Goal: Task Accomplishment & Management: Manage account settings

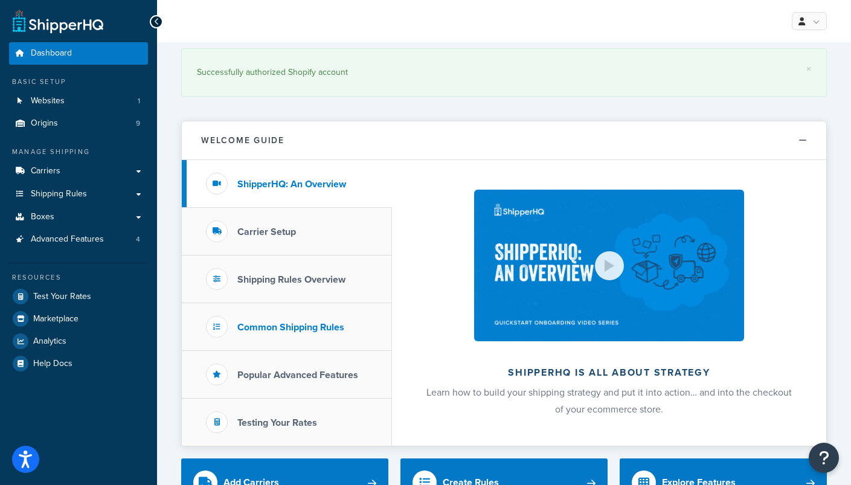
click at [314, 332] on h3 "Common Shipping Rules" at bounding box center [290, 327] width 107 height 11
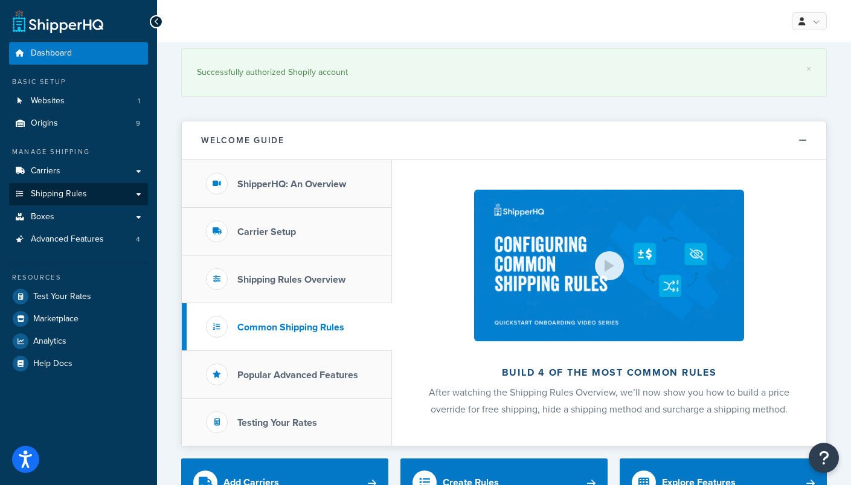
click at [79, 193] on span "Shipping Rules" at bounding box center [59, 194] width 56 height 10
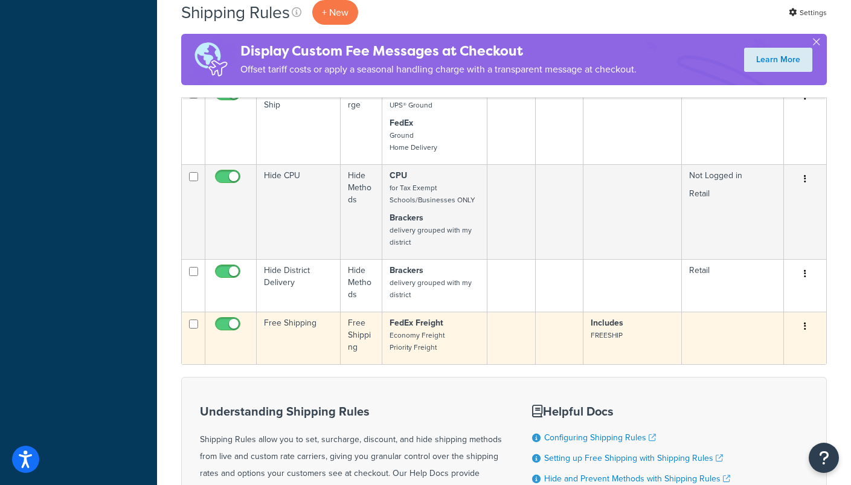
scroll to position [616, 0]
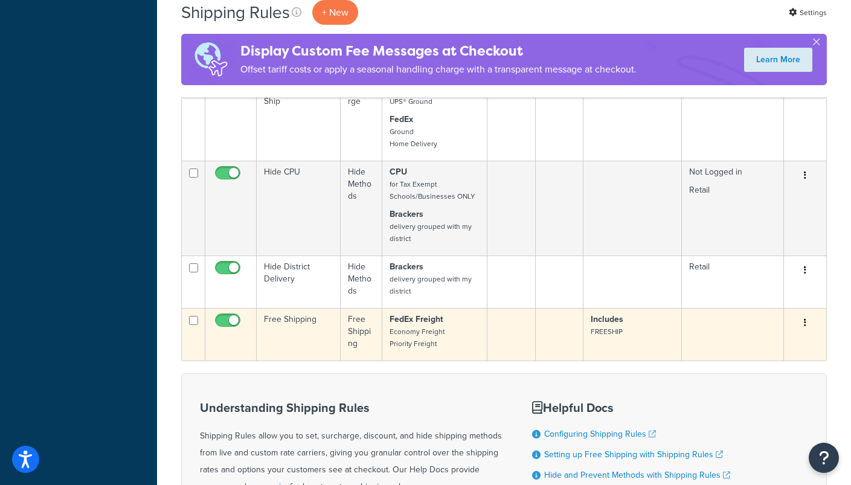
click at [651, 338] on p "Includes FREESHIP" at bounding box center [632, 325] width 83 height 24
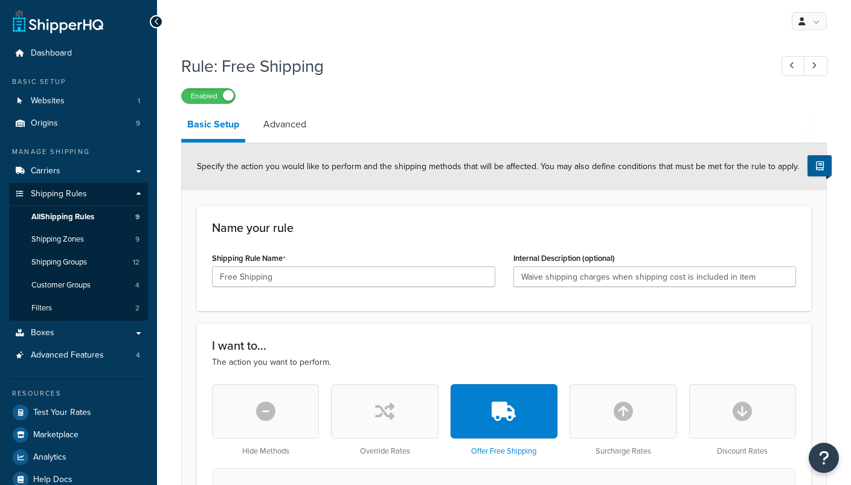
select select "ITEM"
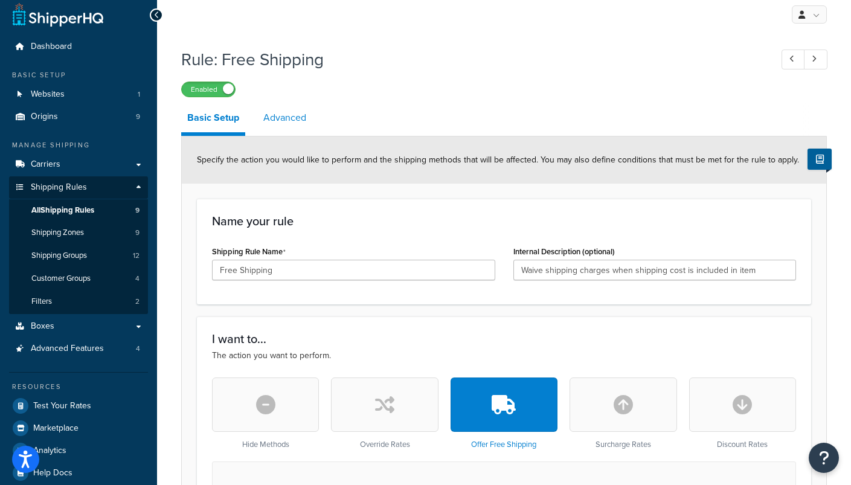
click at [284, 112] on link "Advanced" at bounding box center [284, 117] width 55 height 29
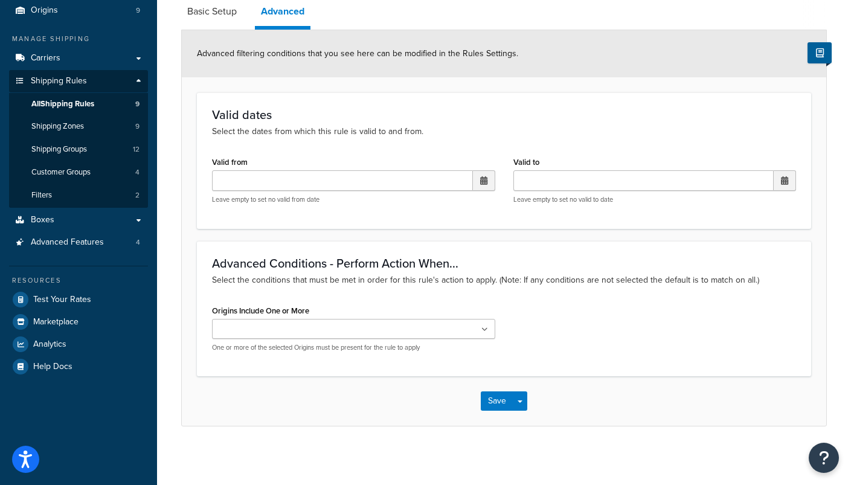
scroll to position [92, 0]
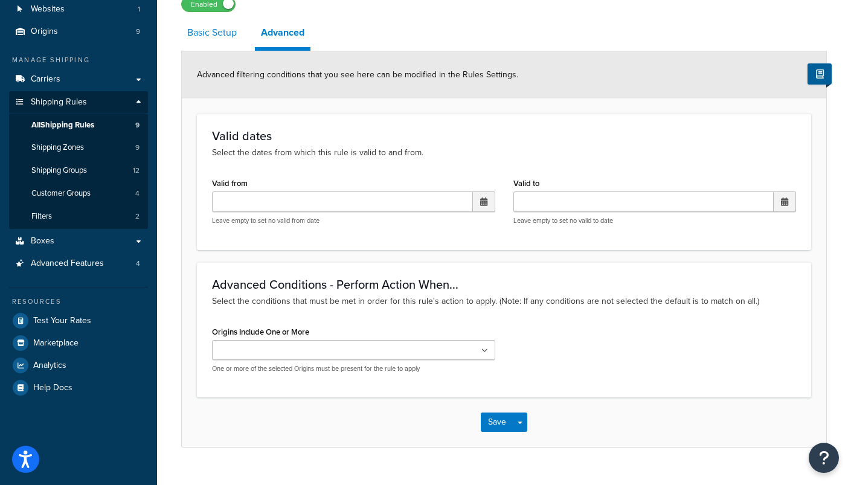
click at [222, 30] on link "Basic Setup" at bounding box center [212, 32] width 62 height 29
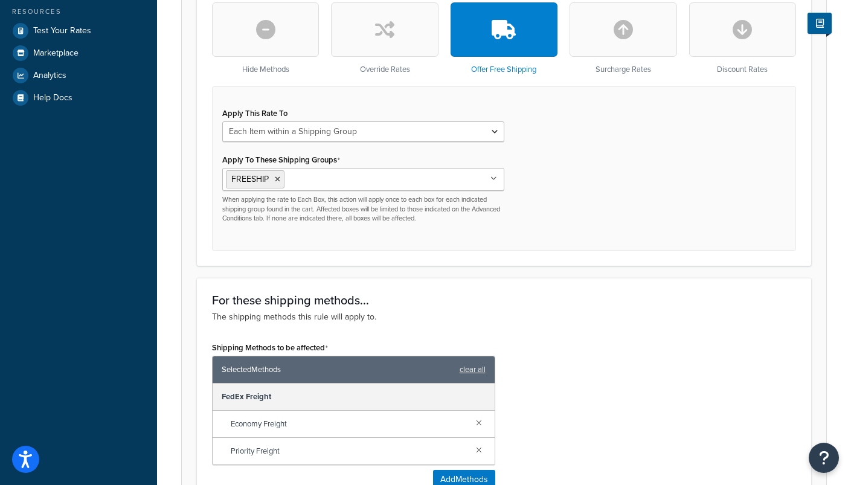
scroll to position [380, 0]
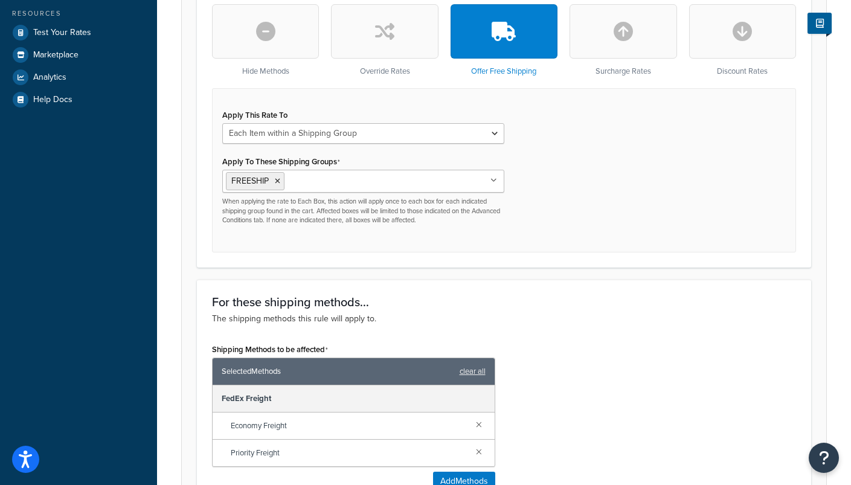
click at [295, 147] on div "Apply This Rate To Each Shipment in the Cart Each Origin in the Cart Each Shipp…" at bounding box center [363, 169] width 300 height 127
select select "CART"
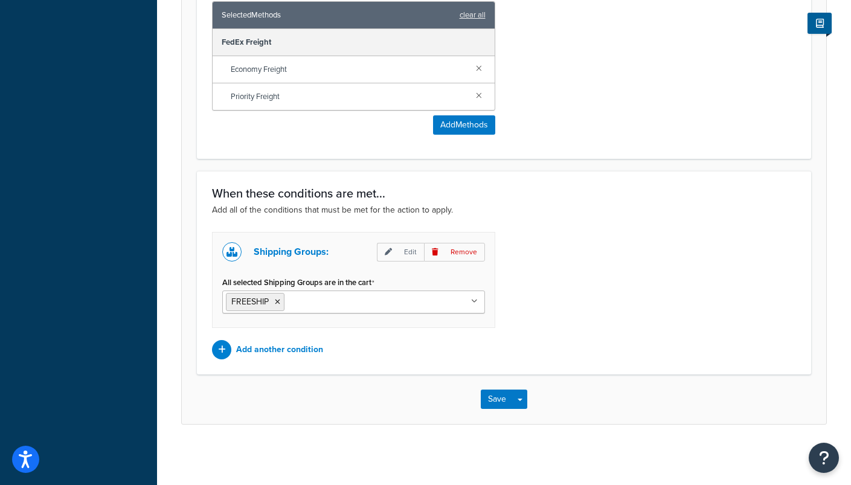
scroll to position [656, 0]
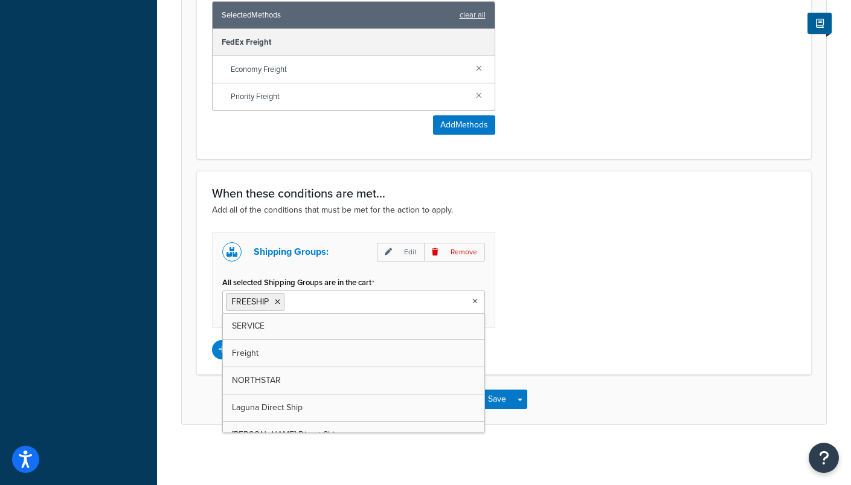
click at [354, 306] on input "All selected Shipping Groups are in the cart" at bounding box center [340, 301] width 107 height 13
click at [440, 307] on ul "FREESHIP" at bounding box center [353, 301] width 263 height 23
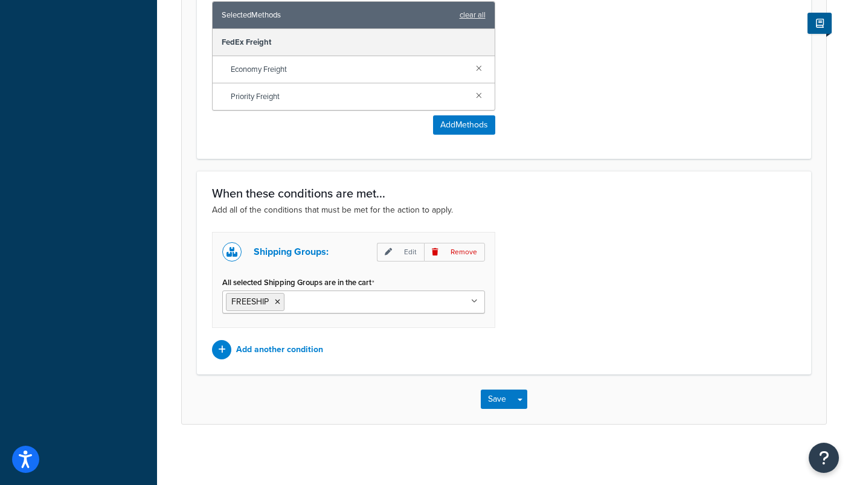
click at [431, 280] on div "All selected Shipping Groups are in the cart FREESHIP SERVICE Freight NORTHSTAR…" at bounding box center [353, 294] width 263 height 40
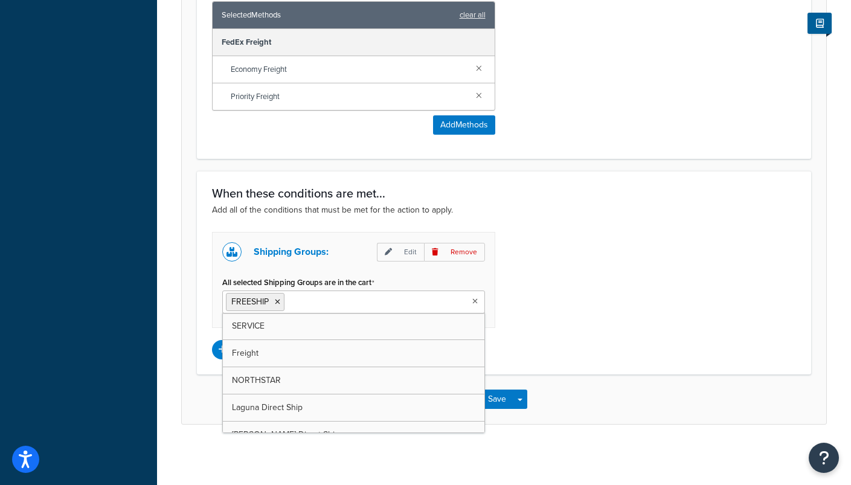
click at [352, 307] on input "All selected Shipping Groups are in the cart" at bounding box center [340, 301] width 107 height 13
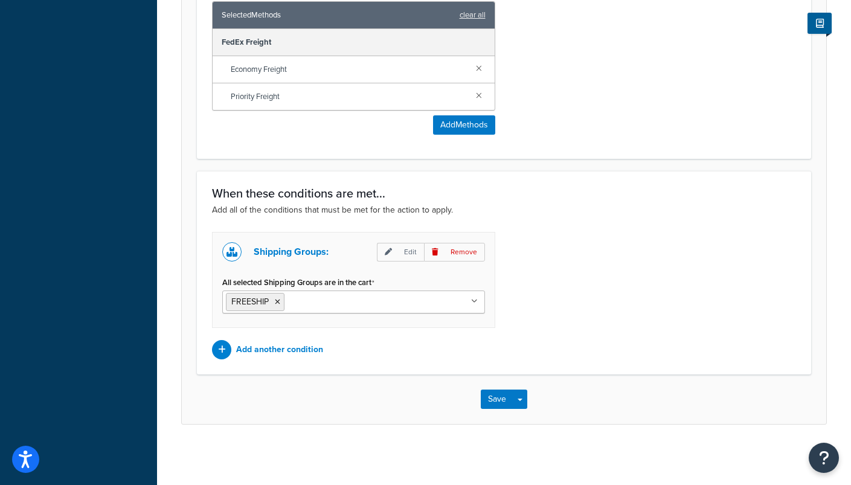
click at [545, 361] on div "When these conditions are met... Add all of the conditions that must be met for…" at bounding box center [504, 273] width 614 height 204
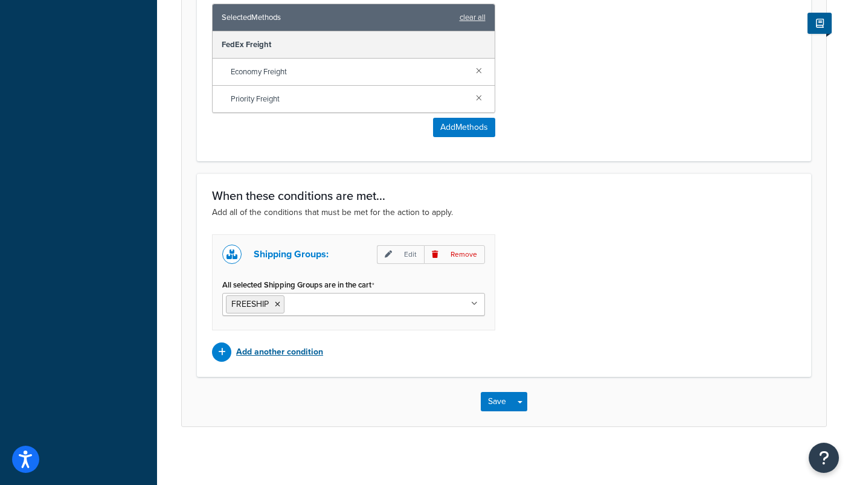
click at [271, 350] on p "Add another condition" at bounding box center [279, 352] width 87 height 17
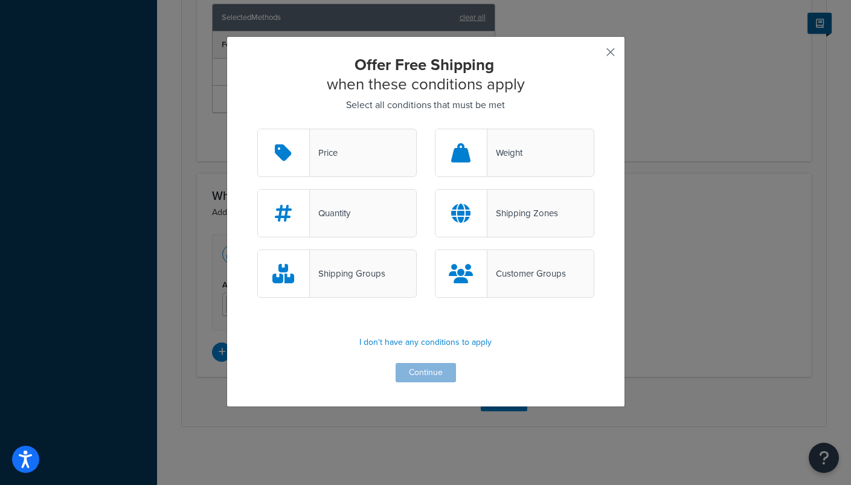
click at [594, 55] on button "button" at bounding box center [592, 56] width 3 height 3
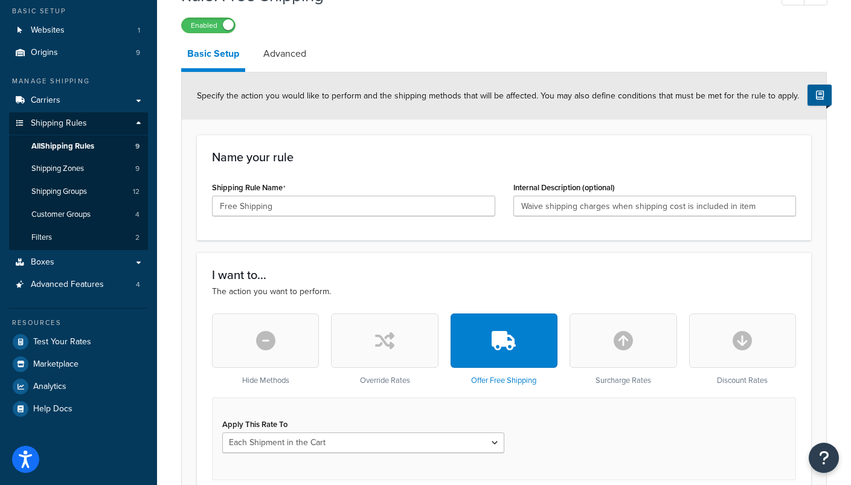
scroll to position [68, 0]
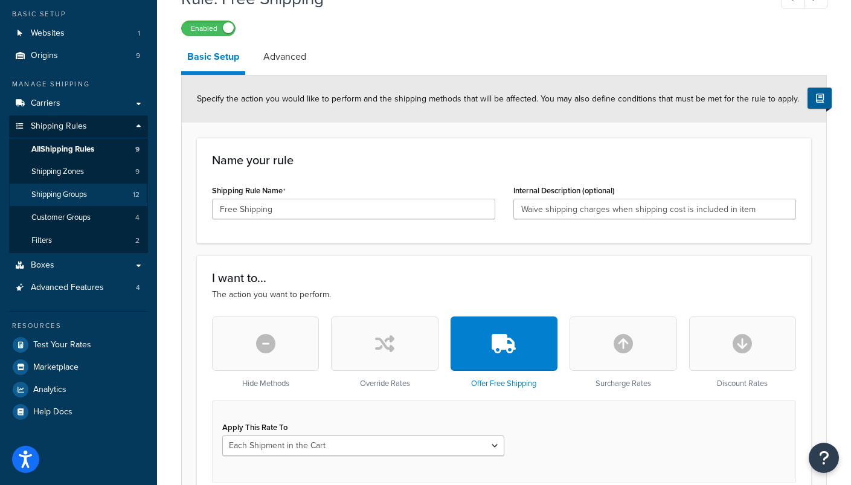
click at [74, 190] on span "Shipping Groups" at bounding box center [59, 195] width 56 height 10
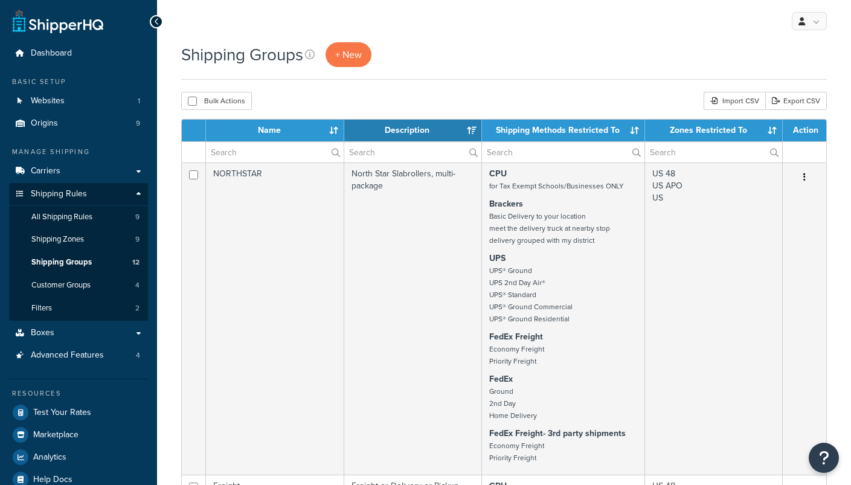
select select "15"
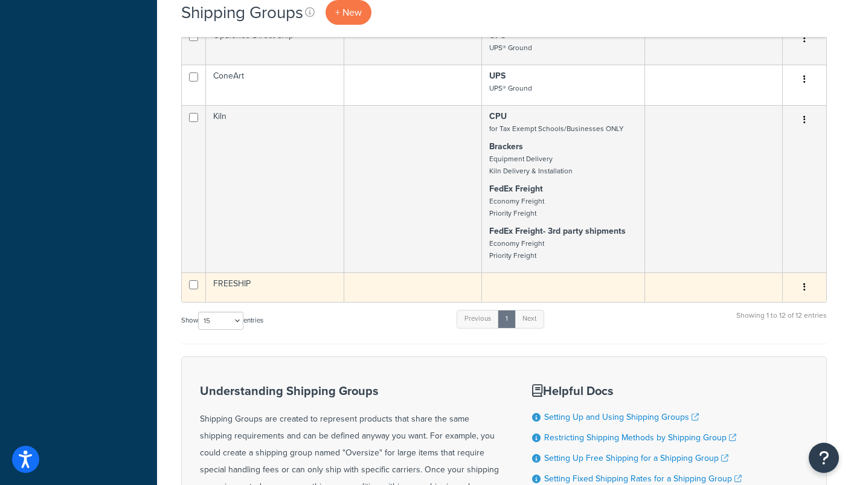
scroll to position [1367, 0]
click at [321, 300] on td "FREESHIP" at bounding box center [275, 289] width 138 height 30
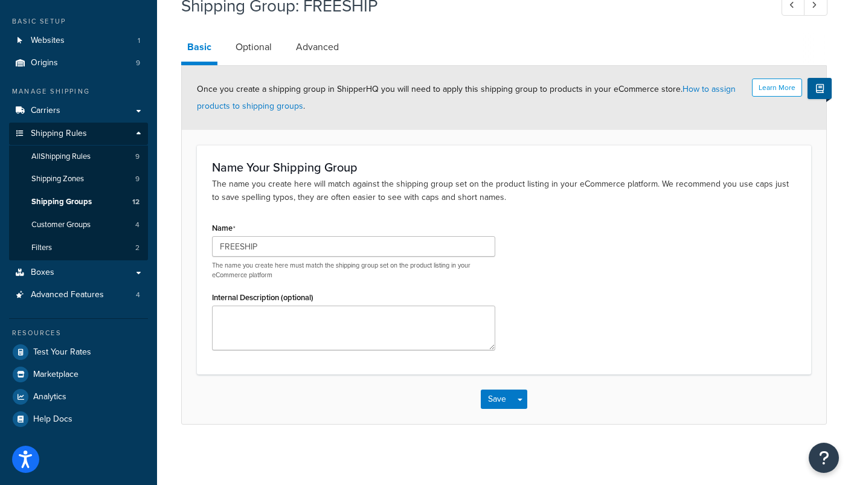
scroll to position [60, 0]
click at [265, 47] on link "Optional" at bounding box center [253, 47] width 48 height 29
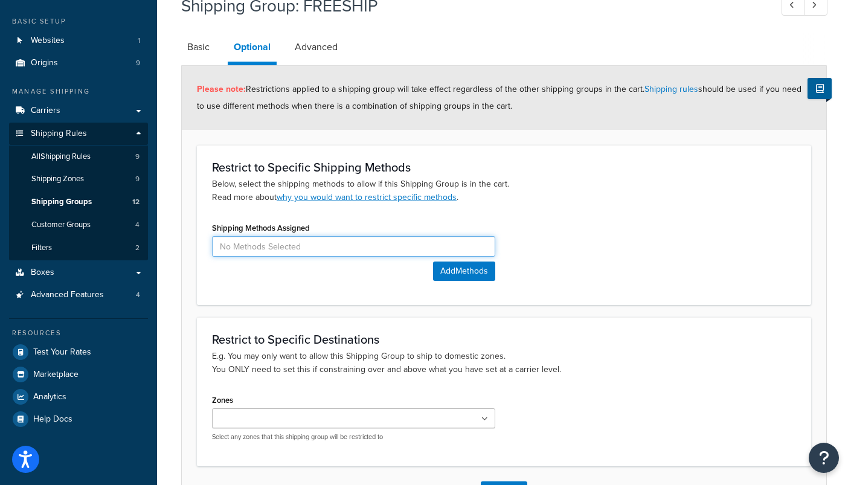
click at [324, 244] on input at bounding box center [353, 246] width 283 height 21
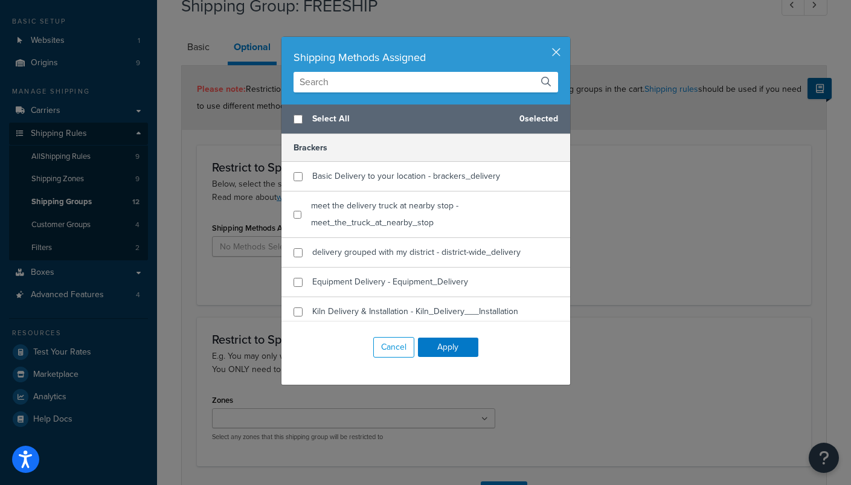
click at [297, 122] on input "checkbox" at bounding box center [297, 119] width 9 height 9
checkbox input "true"
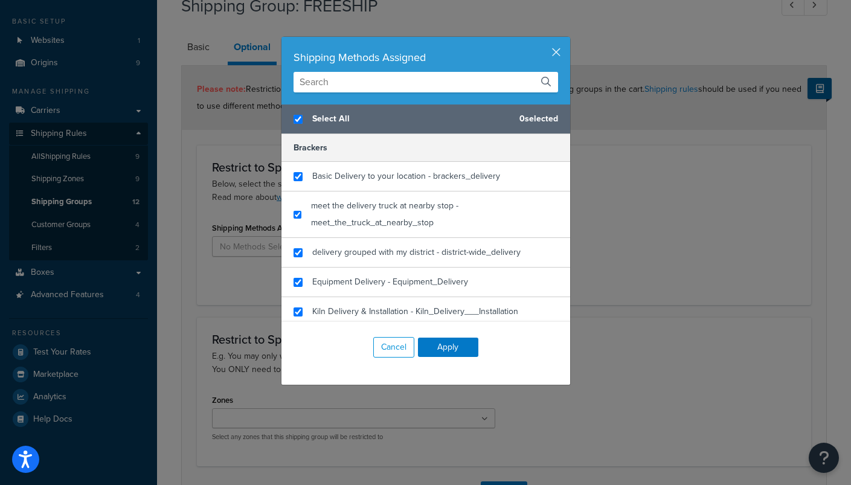
checkbox input "true"
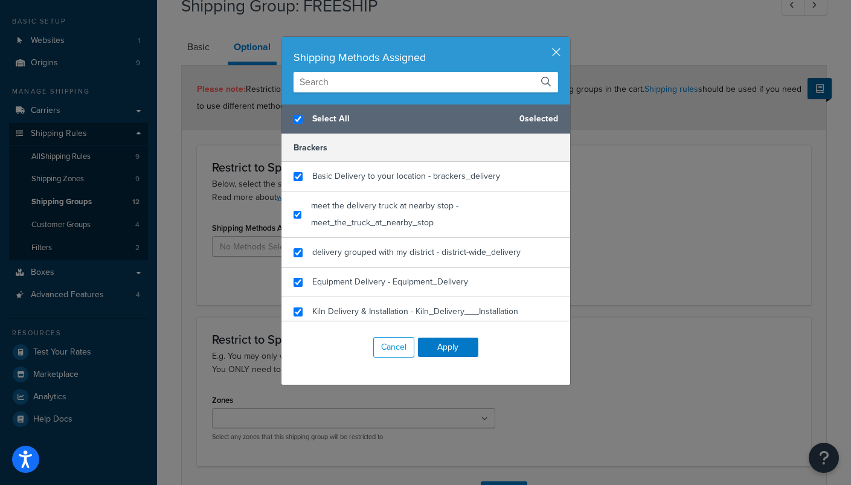
checkbox input "true"
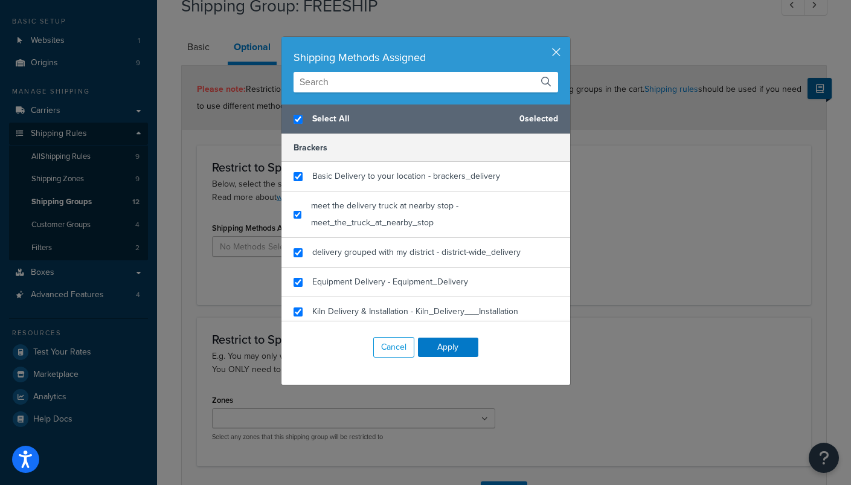
checkbox input "true"
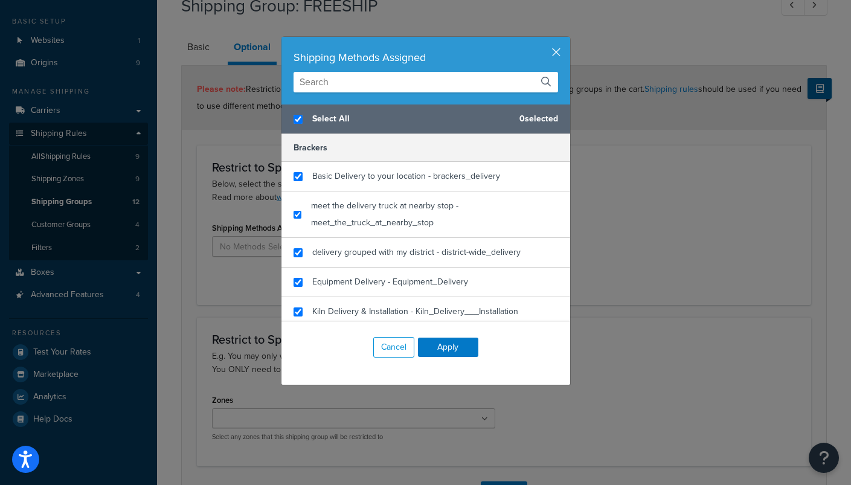
checkbox input "true"
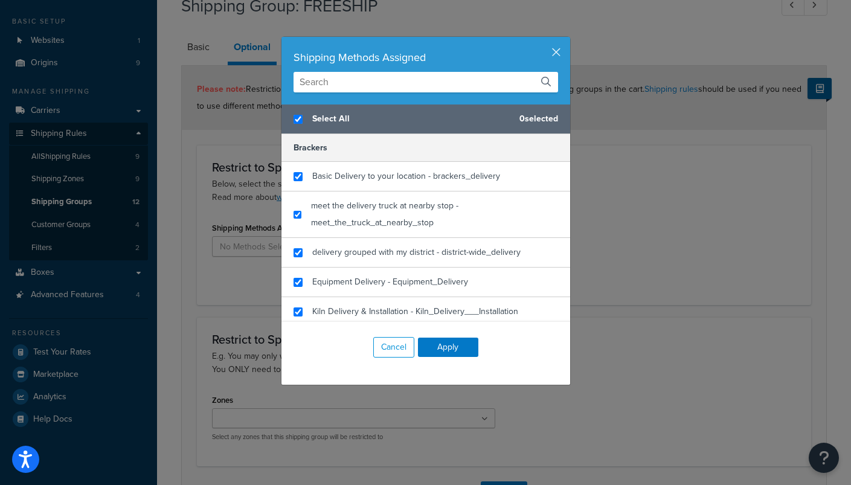
checkbox input "true"
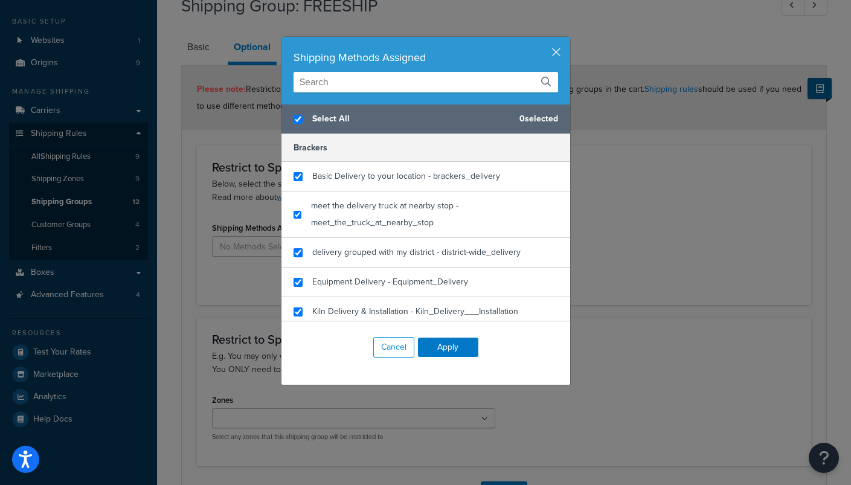
checkbox input "true"
click at [449, 346] on button "Apply" at bounding box center [448, 347] width 60 height 19
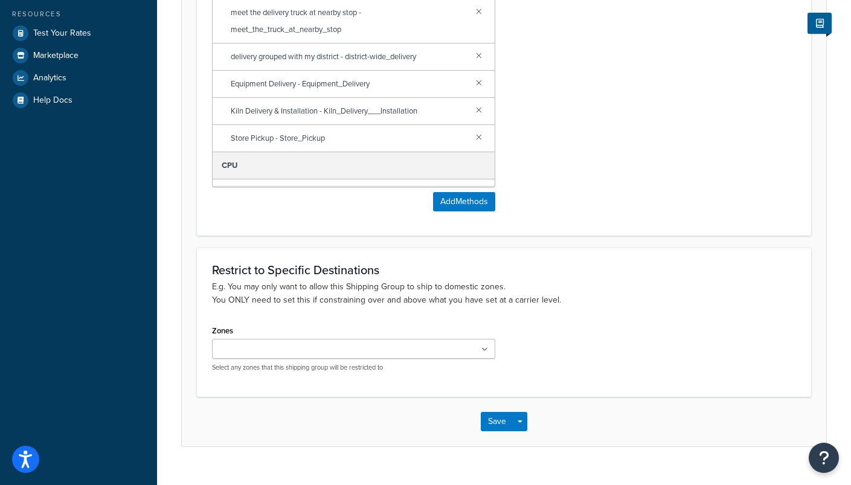
scroll to position [399, 0]
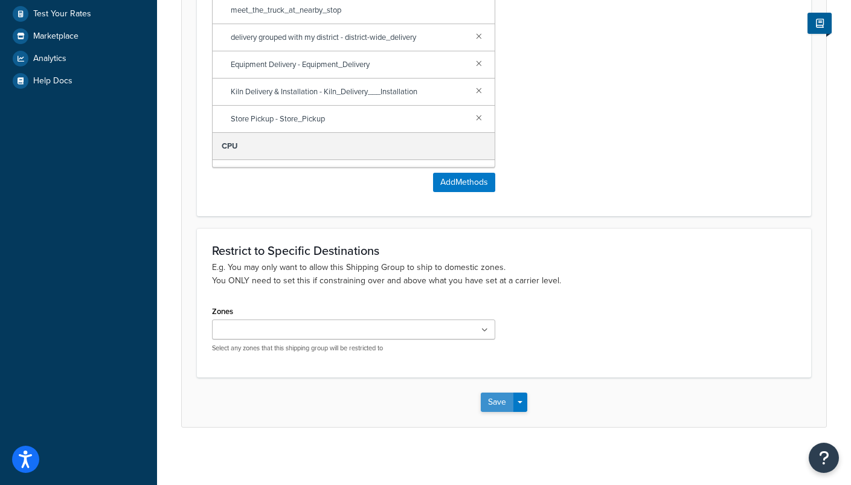
click at [496, 399] on button "Save" at bounding box center [497, 402] width 33 height 19
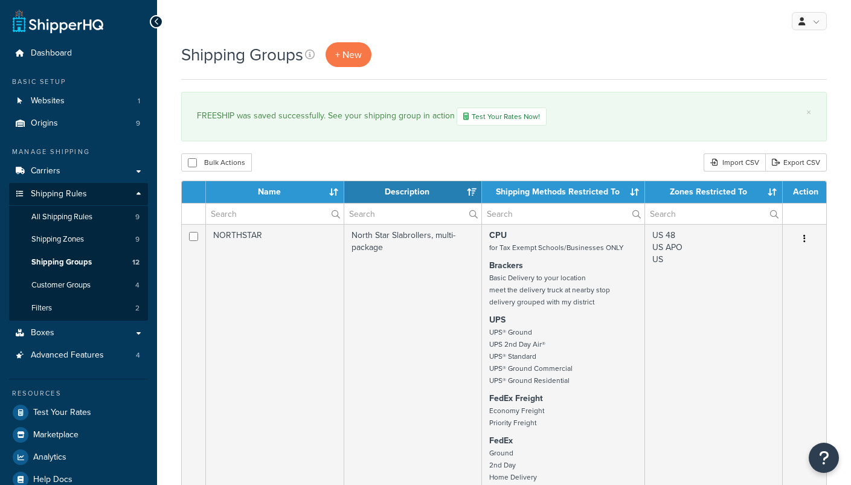
select select "15"
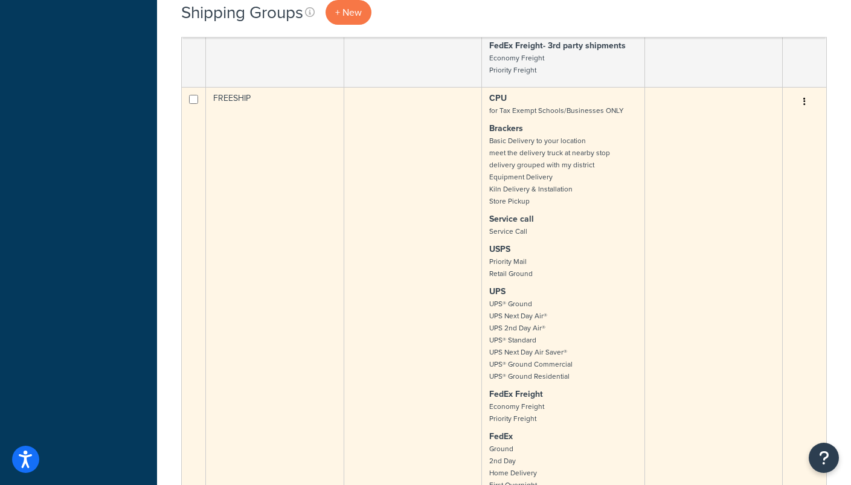
scroll to position [1614, 0]
click at [805, 107] on icon "button" at bounding box center [804, 102] width 2 height 8
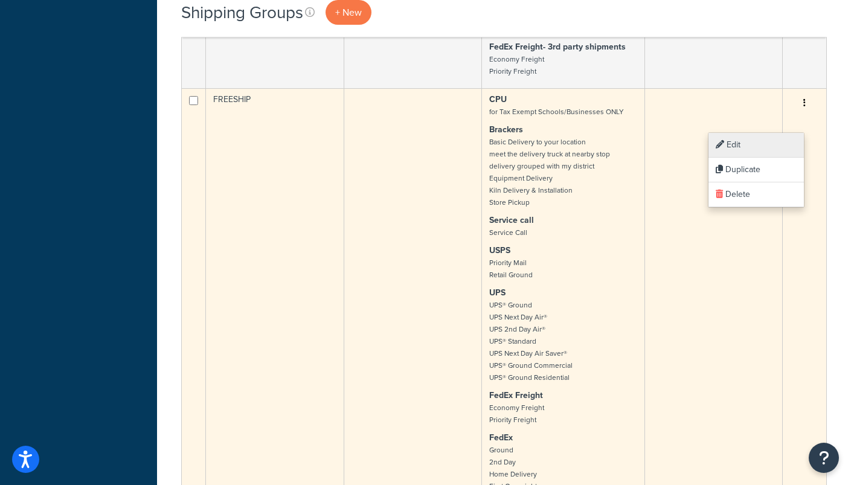
click at [749, 142] on link "Edit" at bounding box center [755, 145] width 95 height 25
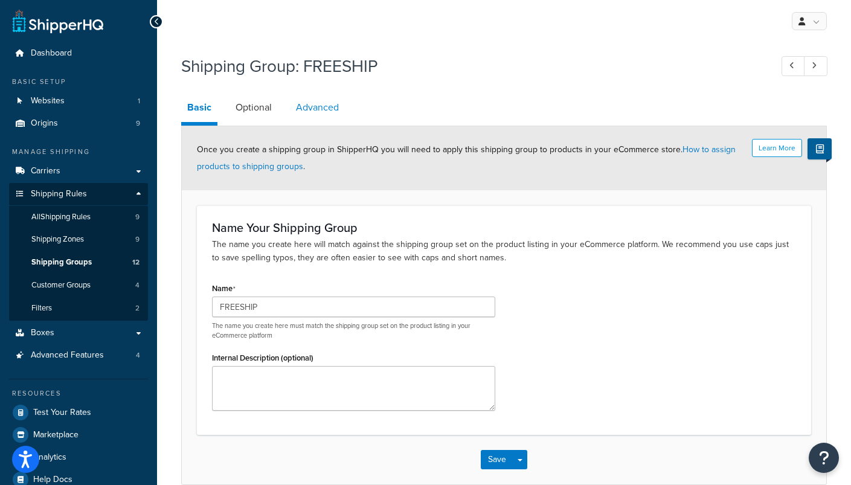
click at [324, 107] on link "Advanced" at bounding box center [317, 107] width 55 height 29
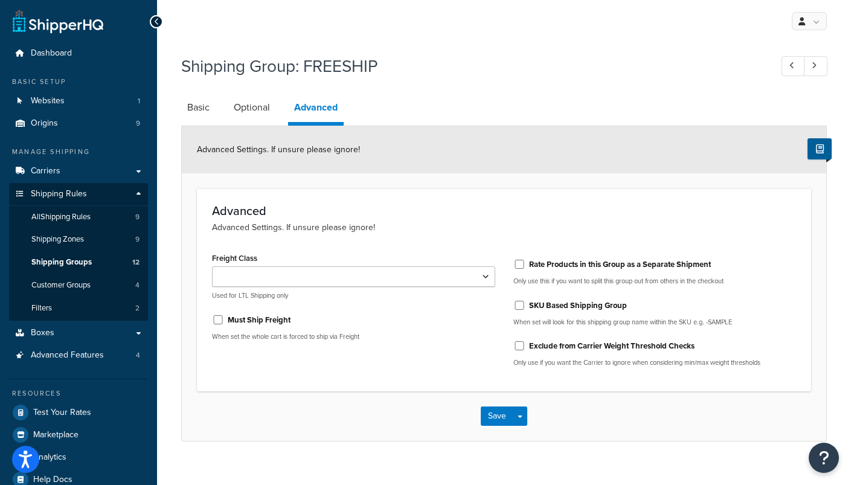
click at [524, 89] on div "Shipping Group: FREESHIP Basic Optional Advanced Advanced Settings. If unsure p…" at bounding box center [504, 244] width 646 height 393
click at [199, 107] on link "Basic" at bounding box center [198, 107] width 34 height 29
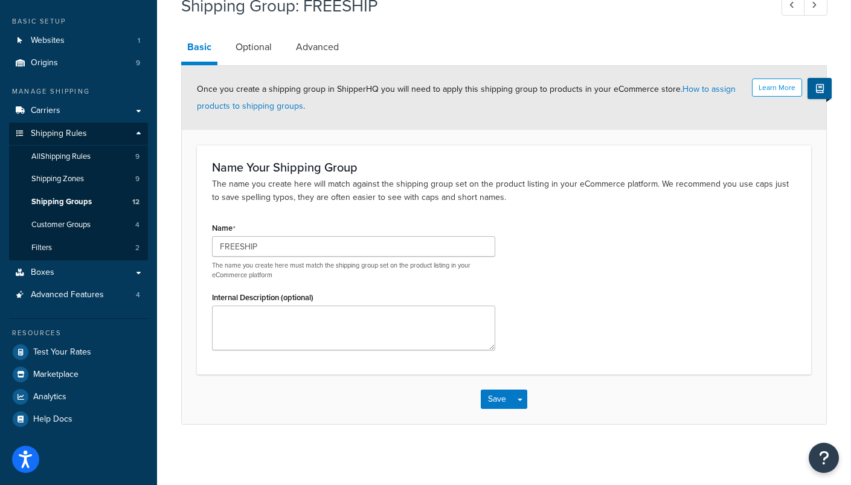
scroll to position [60, 0]
click at [499, 401] on button "Save" at bounding box center [497, 399] width 33 height 19
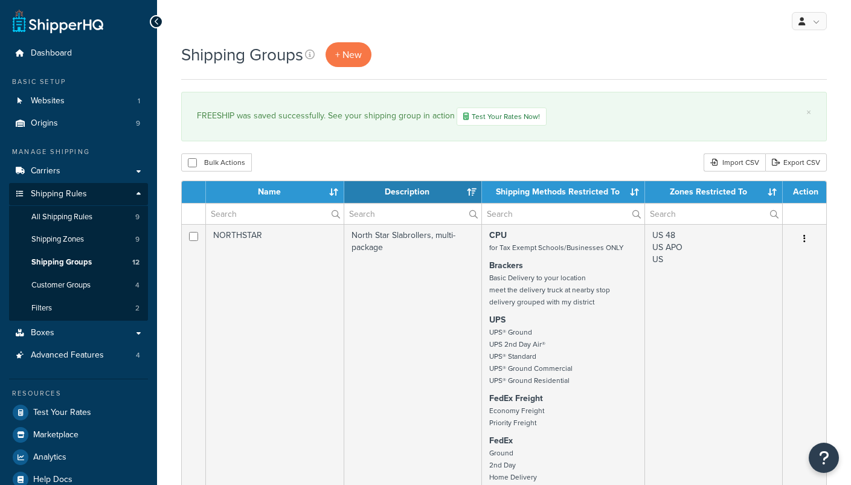
select select "15"
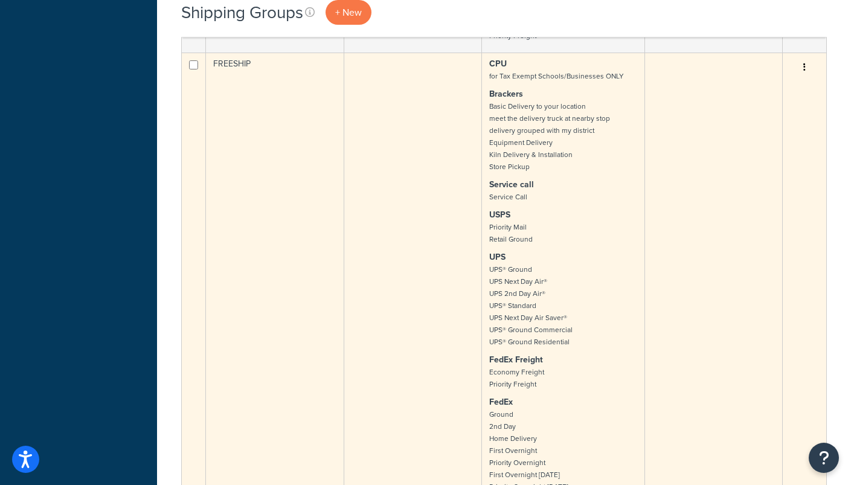
scroll to position [1653, 0]
click at [258, 79] on td "FREESHIP" at bounding box center [275, 314] width 138 height 530
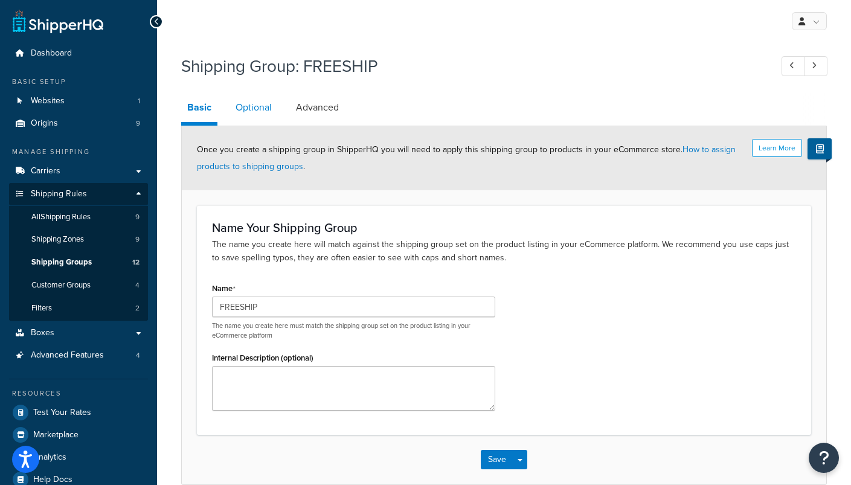
click at [255, 114] on link "Optional" at bounding box center [253, 107] width 48 height 29
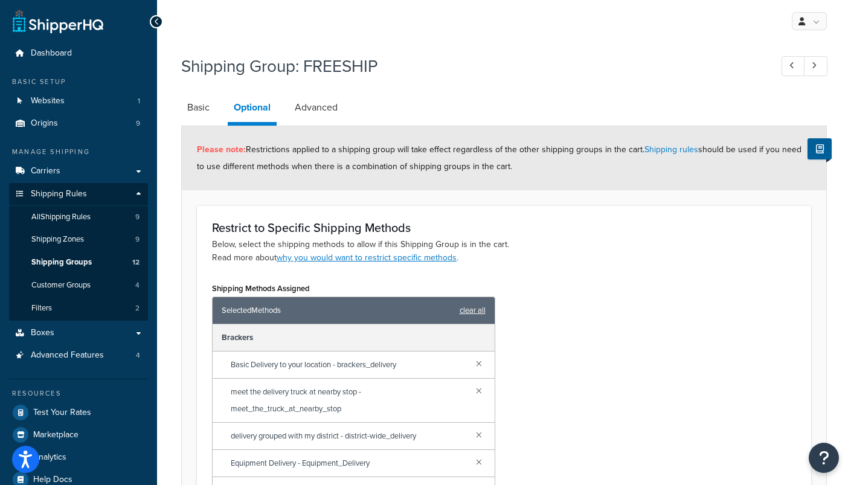
click at [466, 312] on link "clear all" at bounding box center [473, 310] width 26 height 17
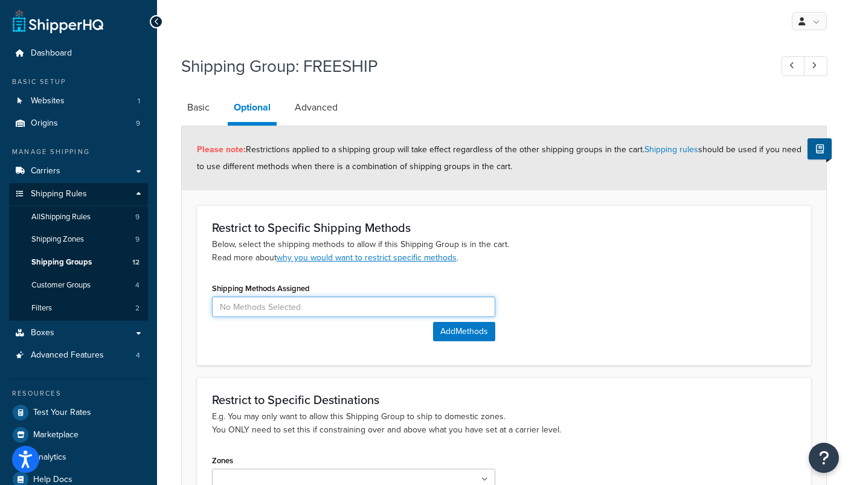
click at [411, 307] on input at bounding box center [353, 307] width 283 height 21
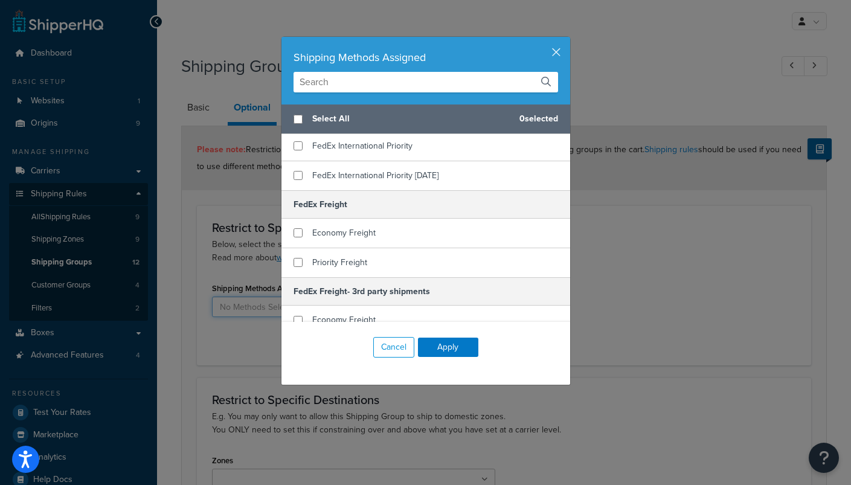
scroll to position [620, 0]
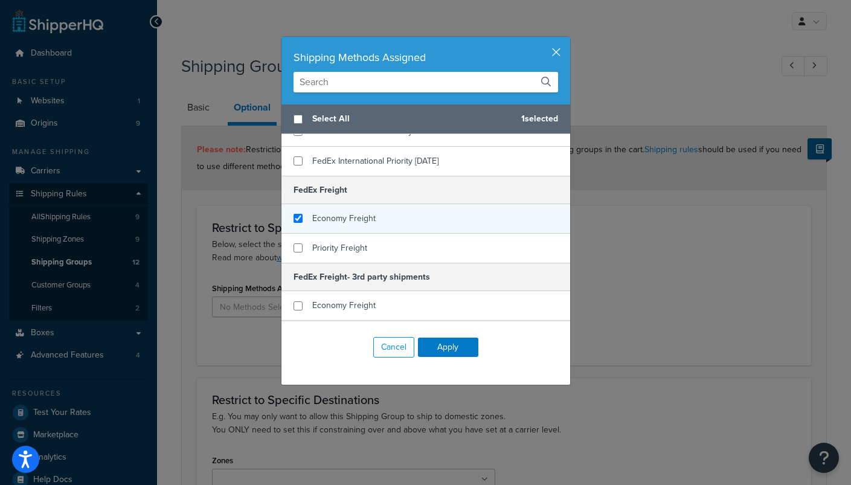
click at [298, 217] on input "checkbox" at bounding box center [297, 218] width 9 height 9
checkbox input "true"
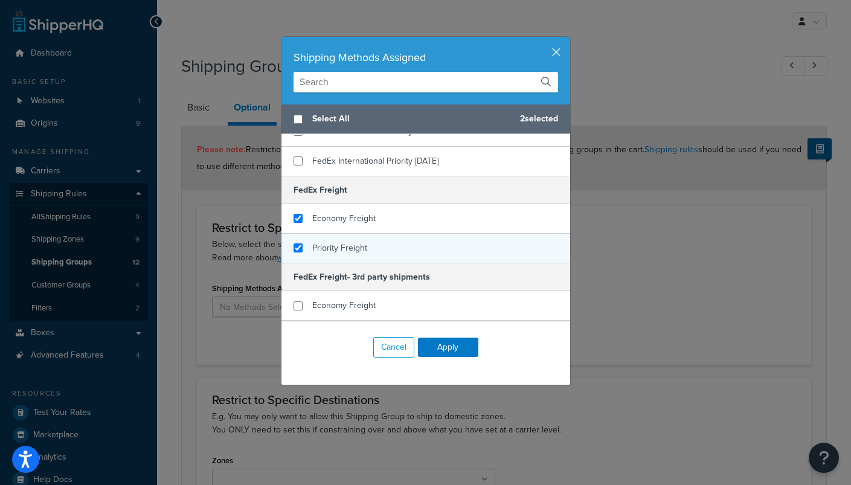
click at [297, 248] on input "checkbox" at bounding box center [297, 247] width 9 height 9
checkbox input "true"
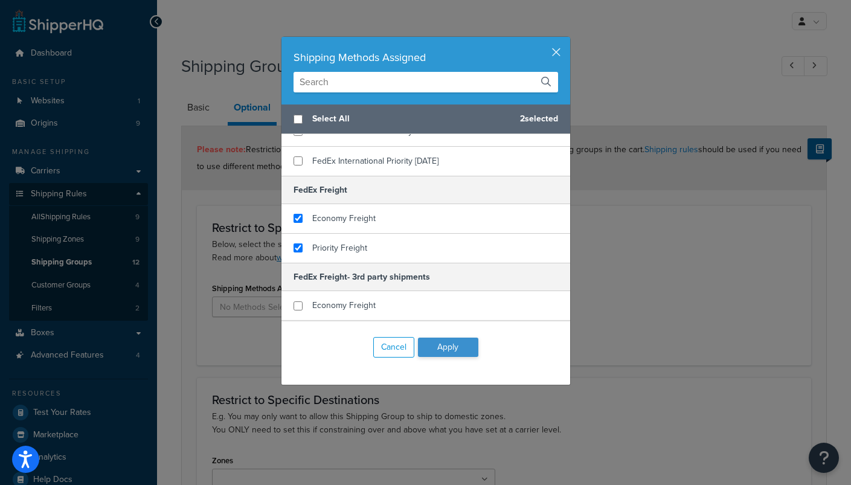
click at [447, 353] on button "Apply" at bounding box center [448, 347] width 60 height 19
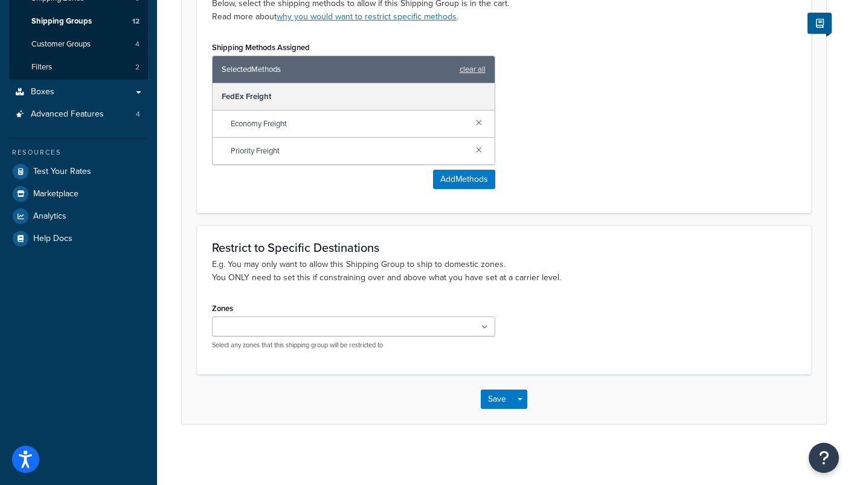
scroll to position [242, 0]
click at [501, 398] on button "Save" at bounding box center [497, 399] width 33 height 19
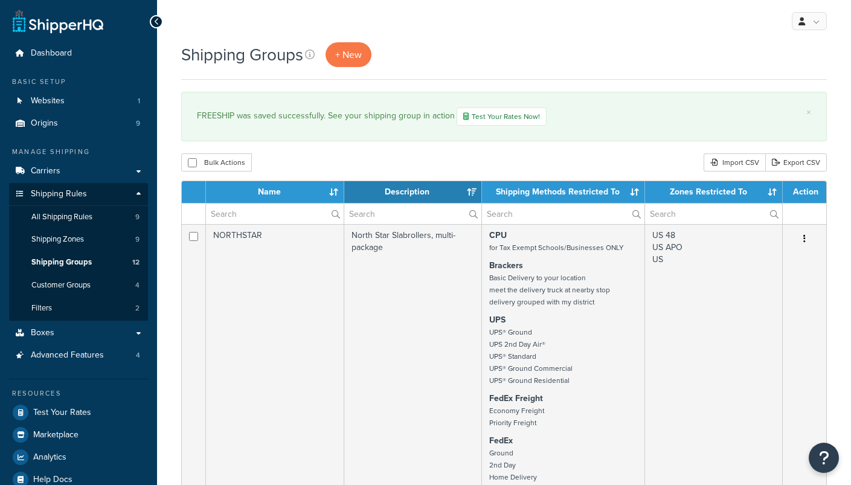
select select "15"
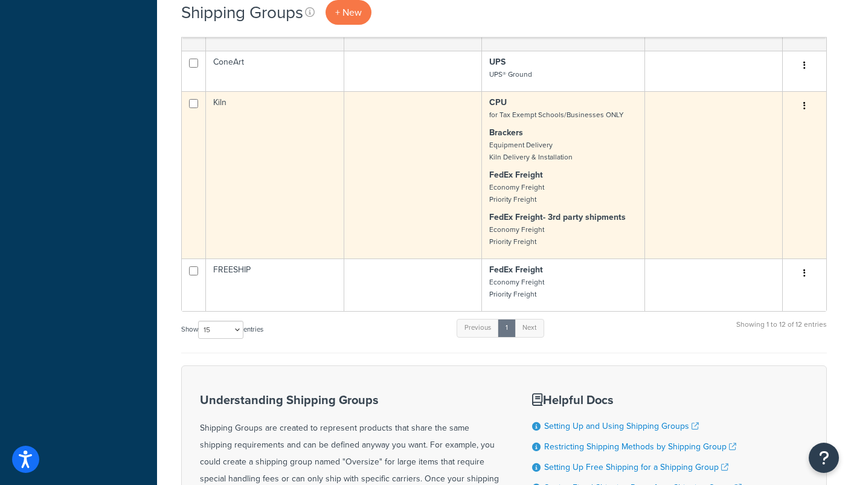
scroll to position [1454, 0]
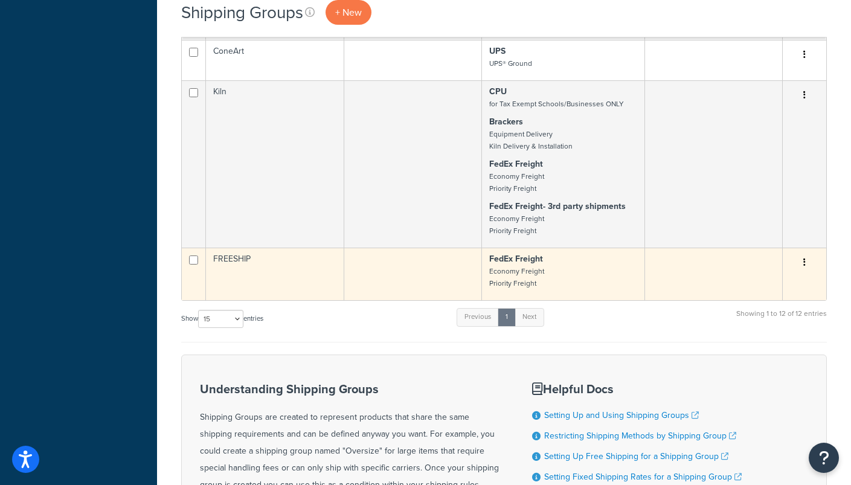
click at [310, 284] on td "FREESHIP" at bounding box center [275, 274] width 138 height 53
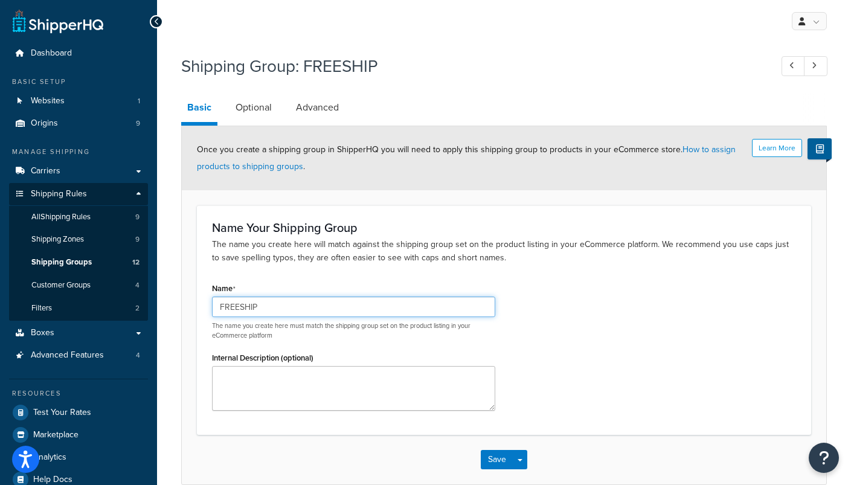
click at [294, 307] on input "FREESHIP" at bounding box center [353, 307] width 283 height 21
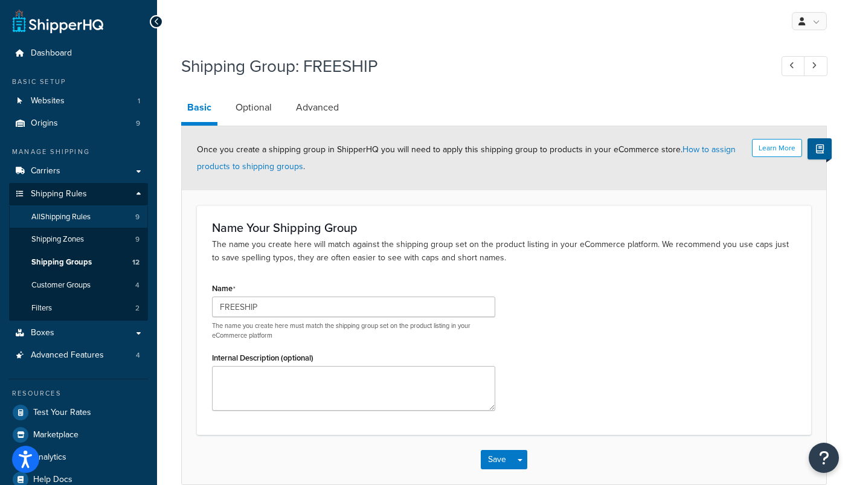
click at [79, 212] on span "All Shipping Rules" at bounding box center [60, 217] width 59 height 10
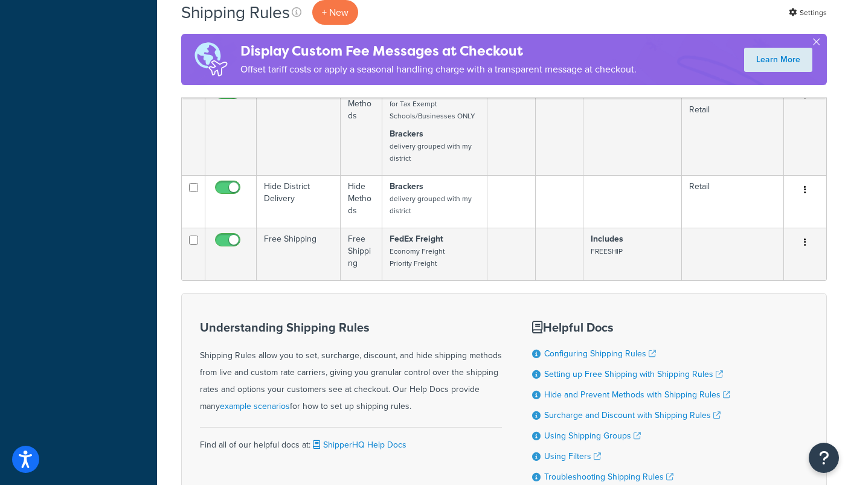
scroll to position [694, 0]
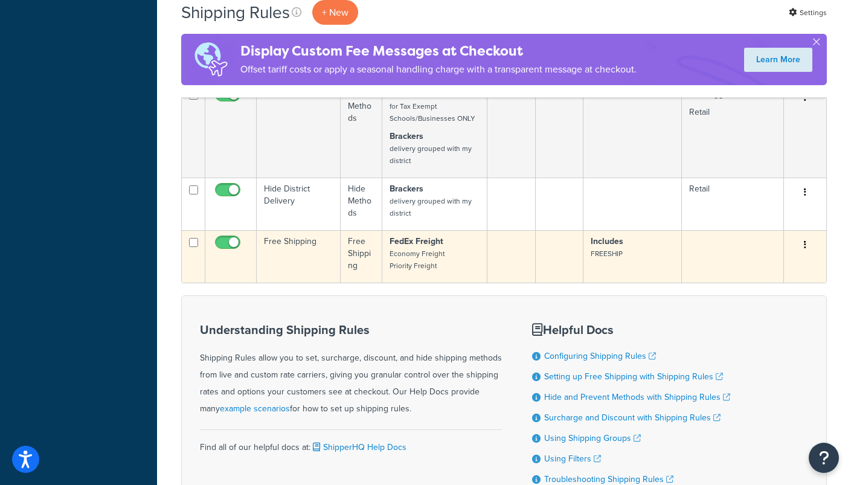
click at [801, 254] on button "button" at bounding box center [805, 245] width 17 height 19
click at [746, 324] on link "Delete" at bounding box center [764, 317] width 95 height 25
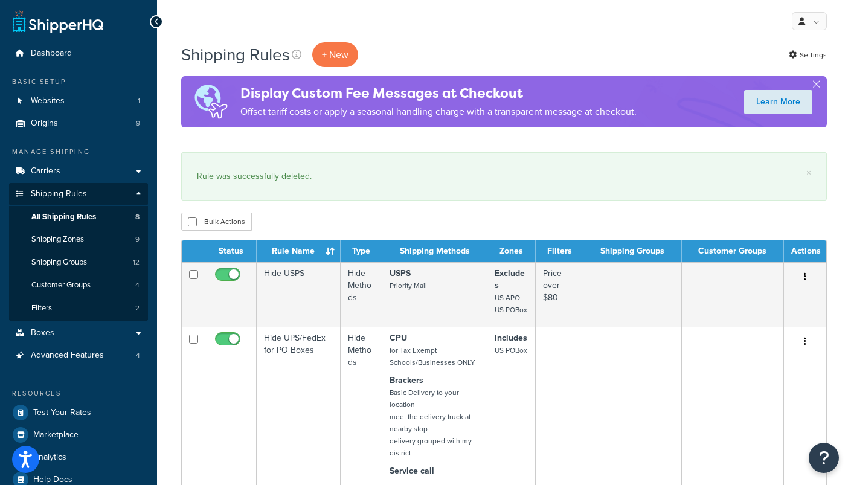
click at [68, 191] on span "Shipping Rules" at bounding box center [59, 194] width 56 height 10
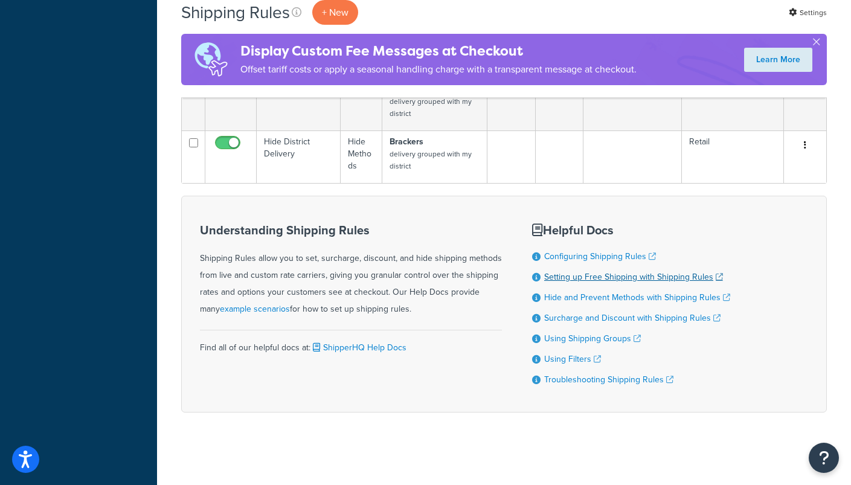
scroll to position [755, 0]
click at [605, 276] on link "Setting up Free Shipping with Shipping Rules" at bounding box center [633, 277] width 179 height 13
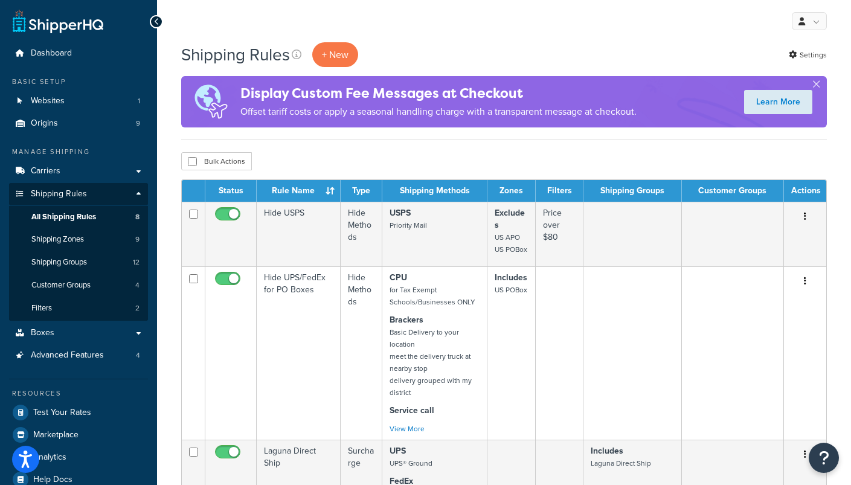
scroll to position [0, 0]
click at [46, 168] on span "Carriers" at bounding box center [46, 171] width 30 height 10
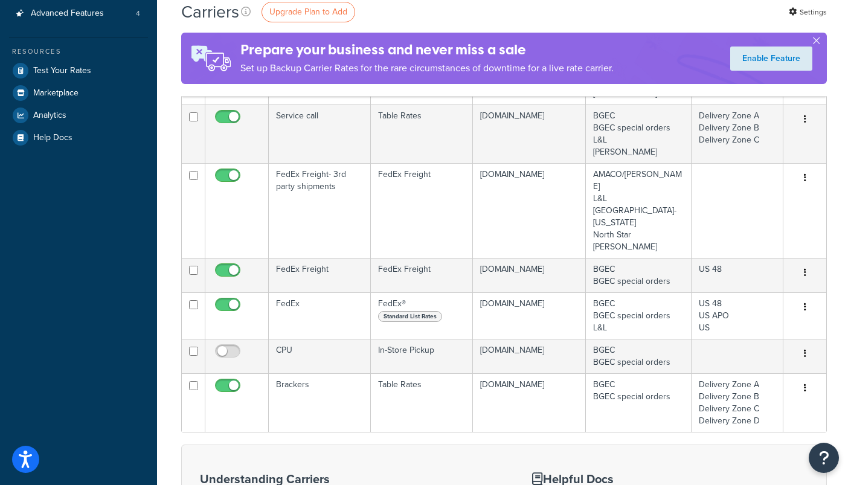
scroll to position [284, 0]
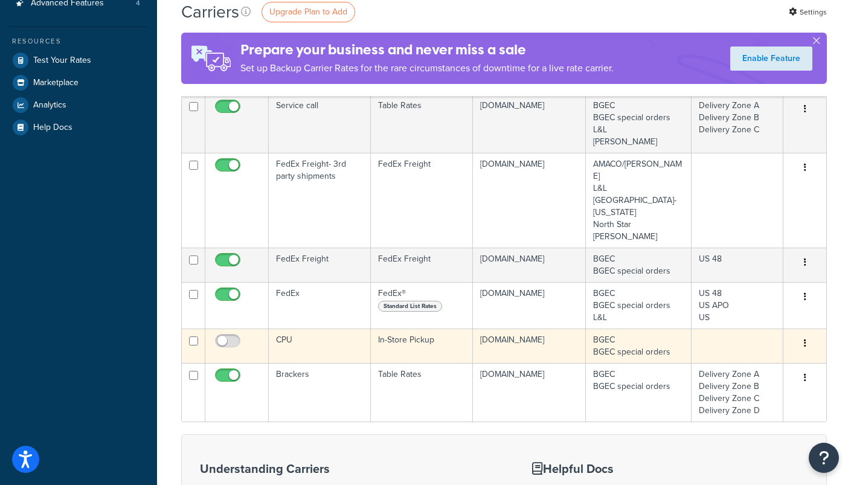
click at [803, 334] on button "button" at bounding box center [805, 343] width 17 height 19
click at [742, 322] on link "Edit" at bounding box center [755, 319] width 95 height 25
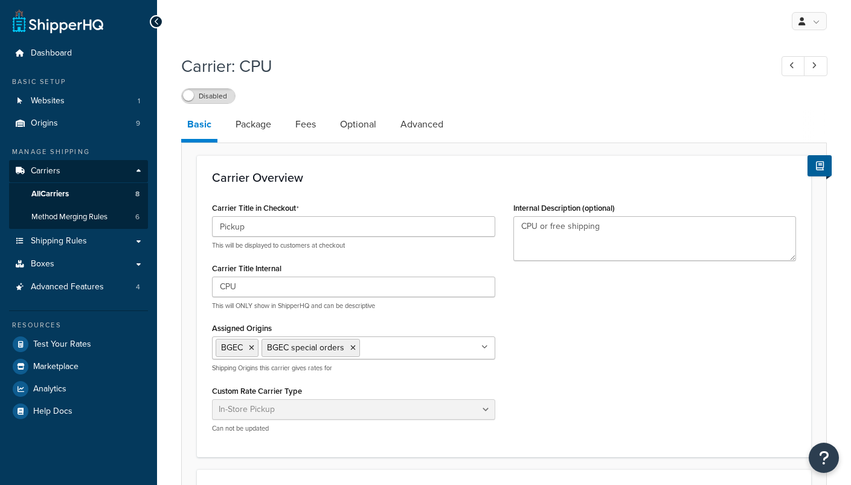
select select "pickup"
click at [58, 191] on span "All Carriers" at bounding box center [49, 194] width 37 height 10
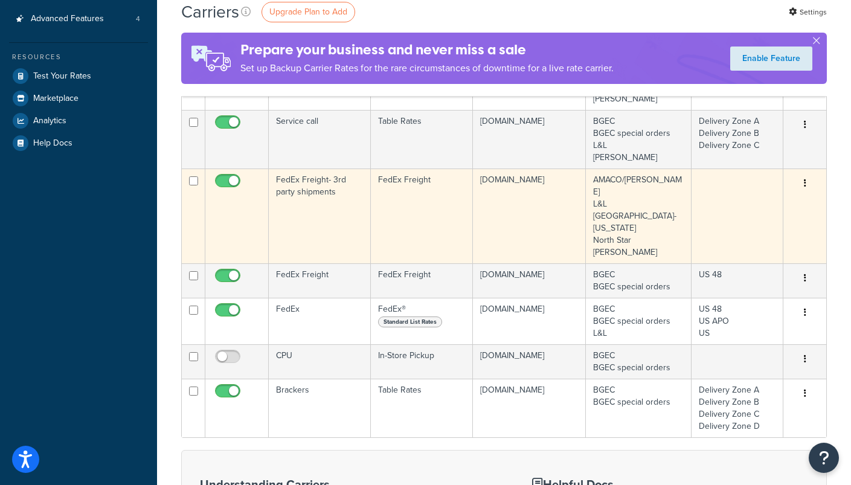
scroll to position [279, 0]
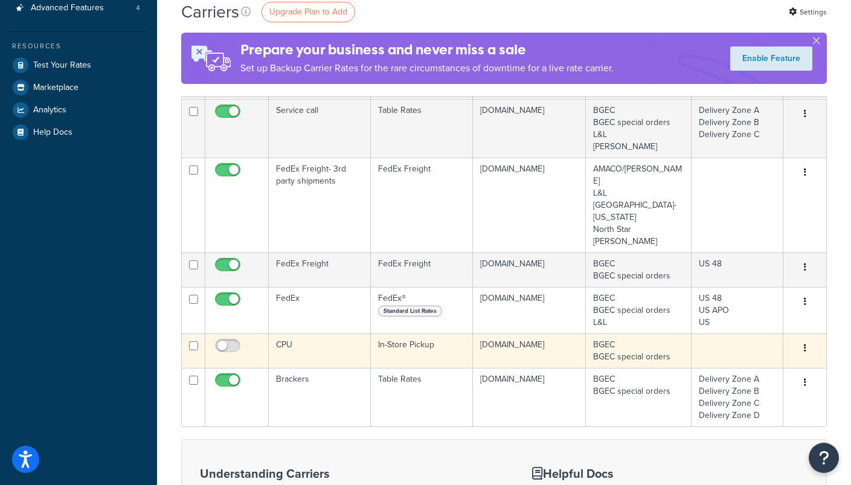
click at [806, 339] on button "button" at bounding box center [805, 348] width 17 height 19
click at [740, 350] on link "Delete" at bounding box center [755, 349] width 95 height 25
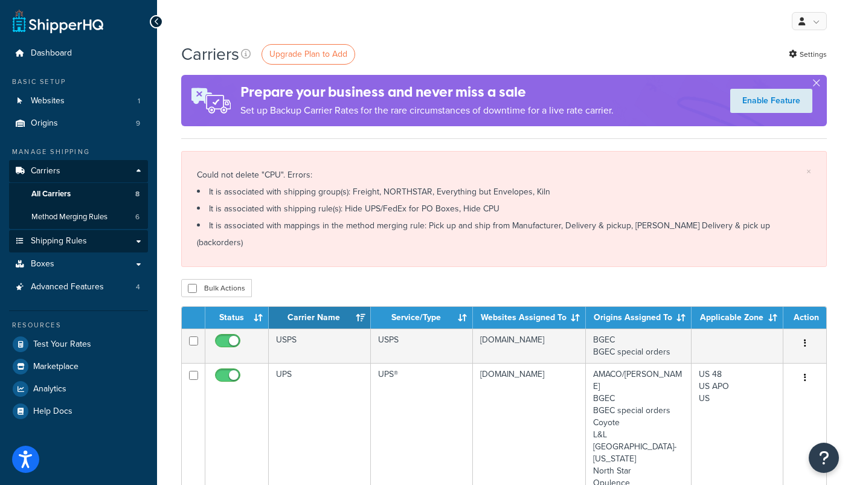
click at [81, 239] on span "Shipping Rules" at bounding box center [59, 241] width 56 height 10
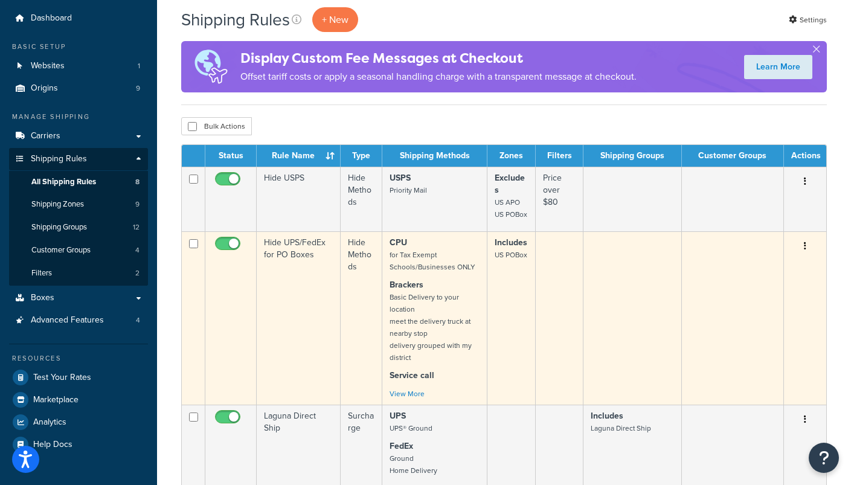
scroll to position [36, 0]
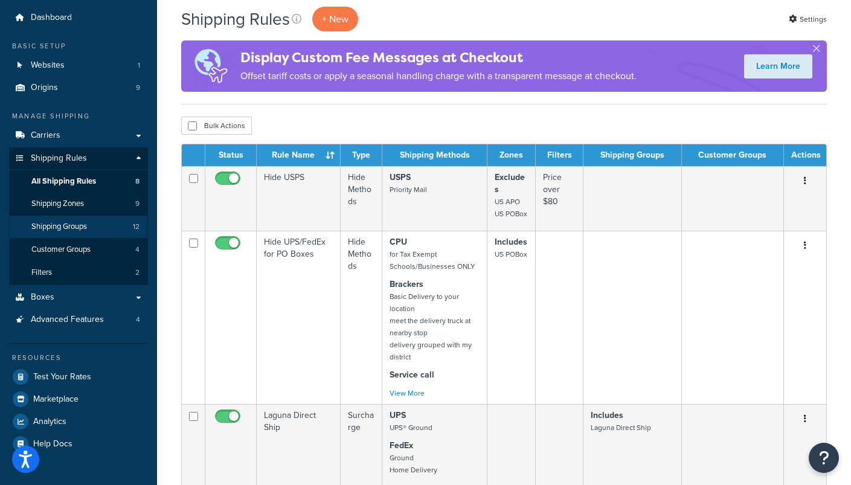
click at [60, 222] on span "Shipping Groups" at bounding box center [59, 227] width 56 height 10
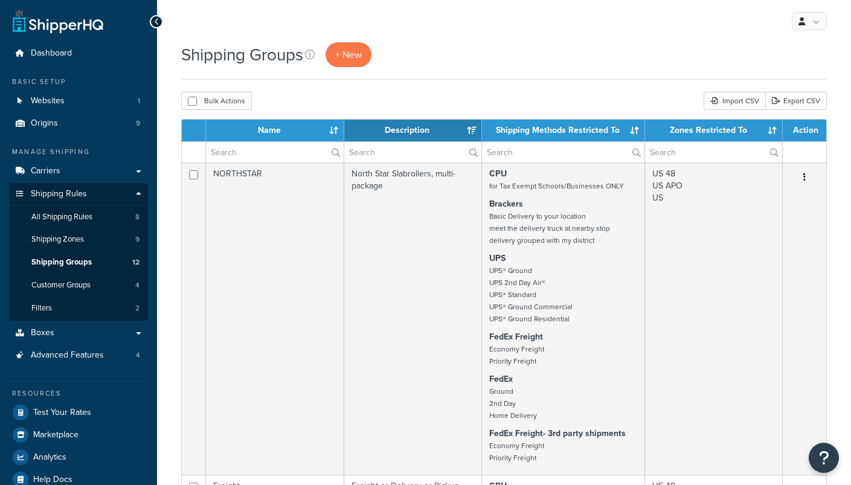
select select "15"
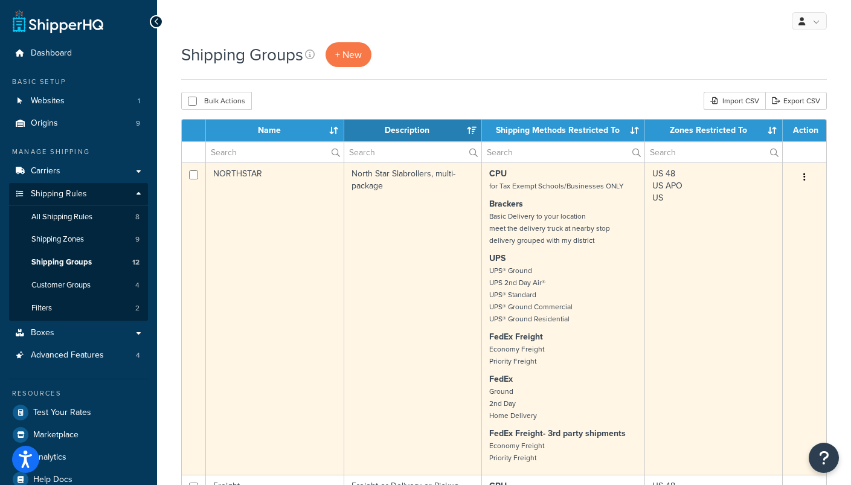
click at [801, 167] on td "Edit Duplicate [GEOGRAPHIC_DATA]" at bounding box center [804, 318] width 43 height 312
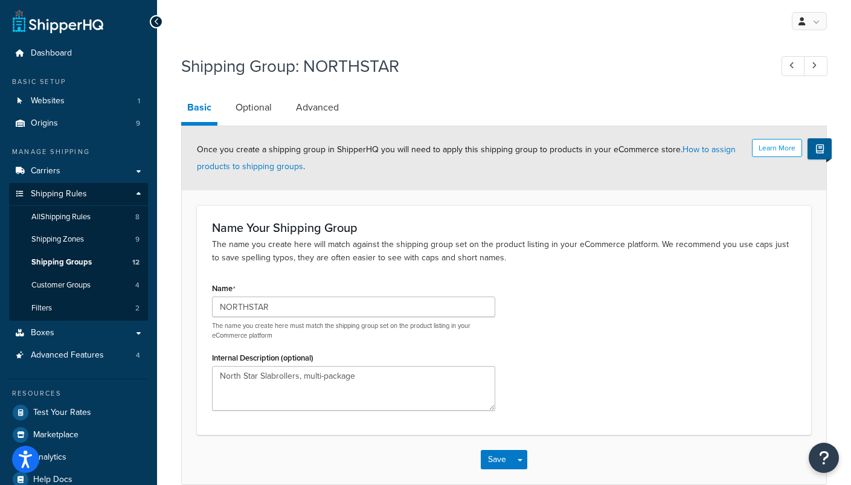
click at [611, 303] on div "Name NORTHSTAR The name you create here must match the shipping group set on th…" at bounding box center [504, 350] width 602 height 140
click at [259, 114] on link "Optional" at bounding box center [253, 107] width 48 height 29
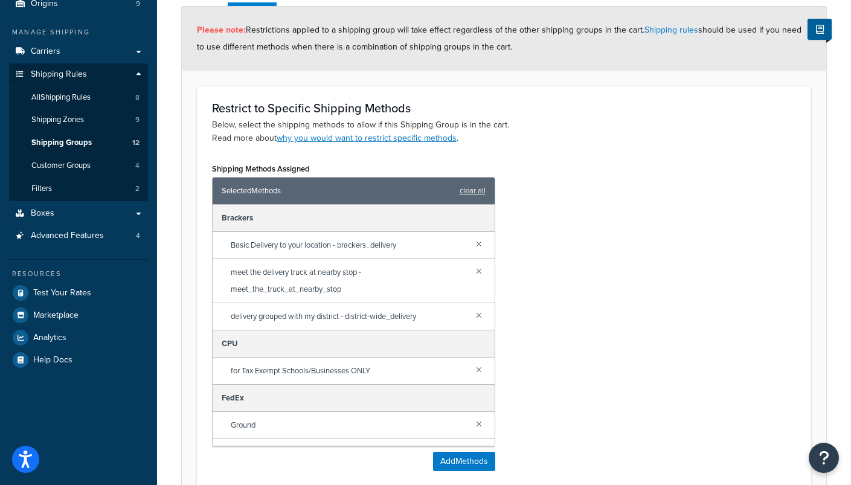
scroll to position [136, 0]
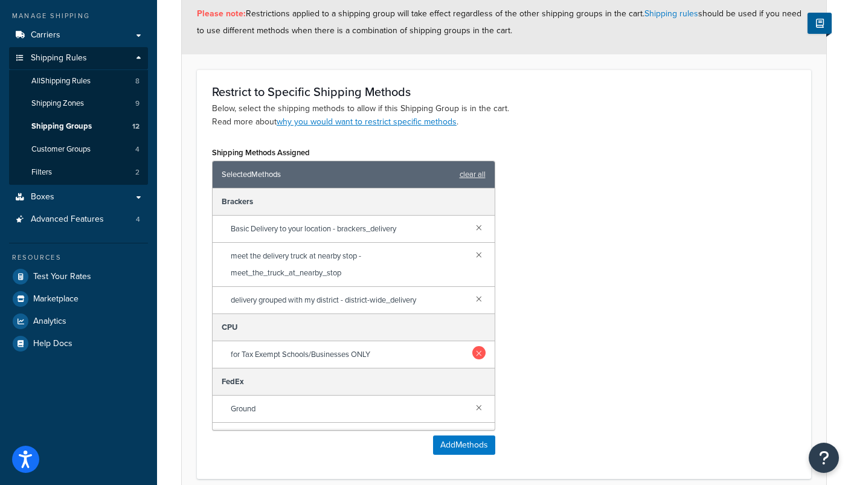
click at [474, 351] on link at bounding box center [478, 352] width 13 height 13
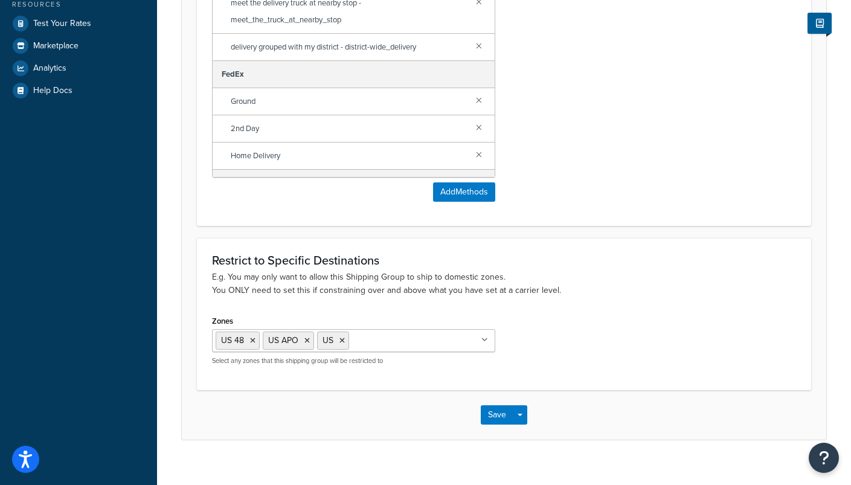
scroll to position [394, 0]
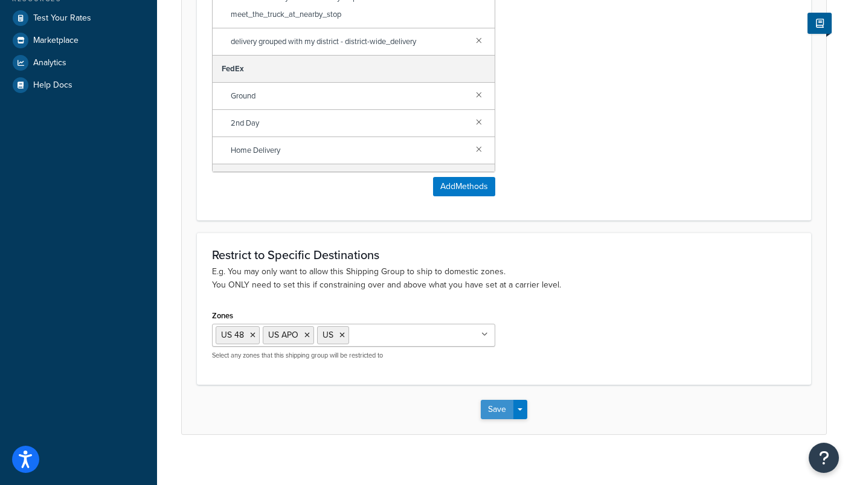
click at [495, 412] on button "Save" at bounding box center [497, 409] width 33 height 19
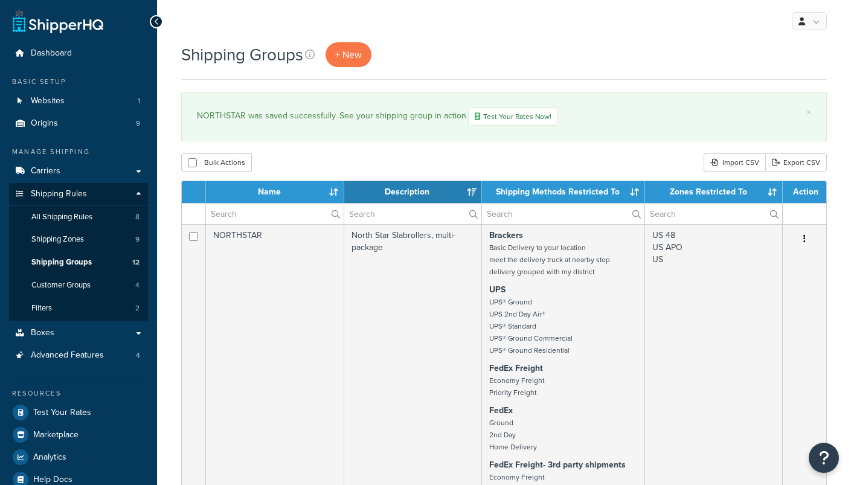
select select "15"
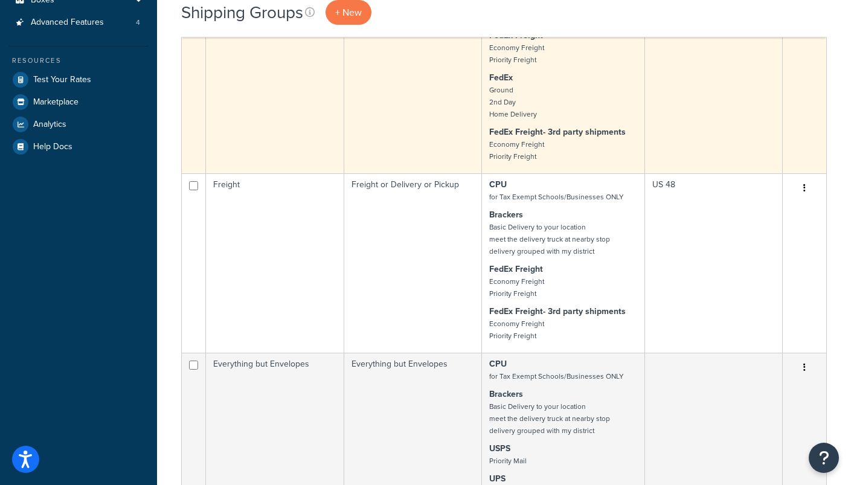
scroll to position [382, 0]
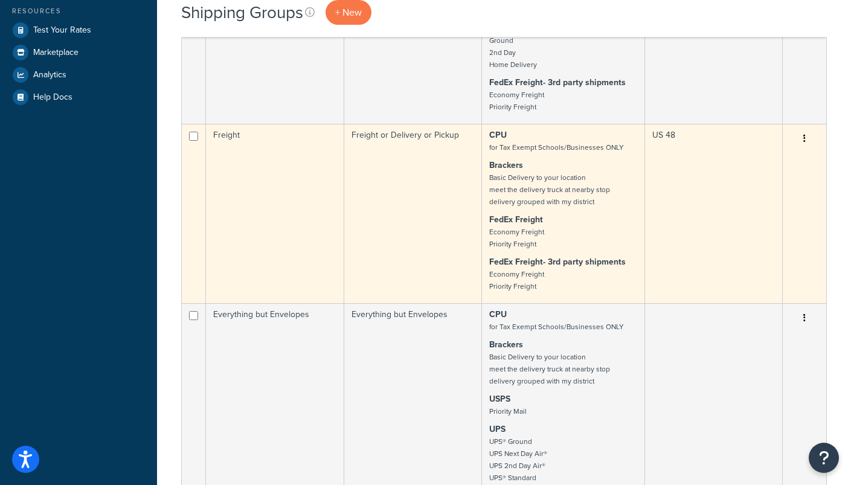
click at [804, 143] on icon "button" at bounding box center [804, 138] width 2 height 8
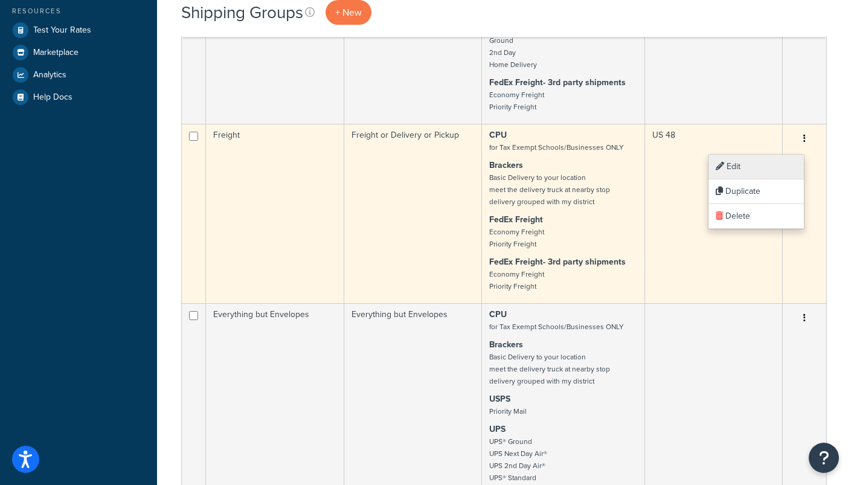
click at [755, 171] on link "Edit" at bounding box center [755, 167] width 95 height 25
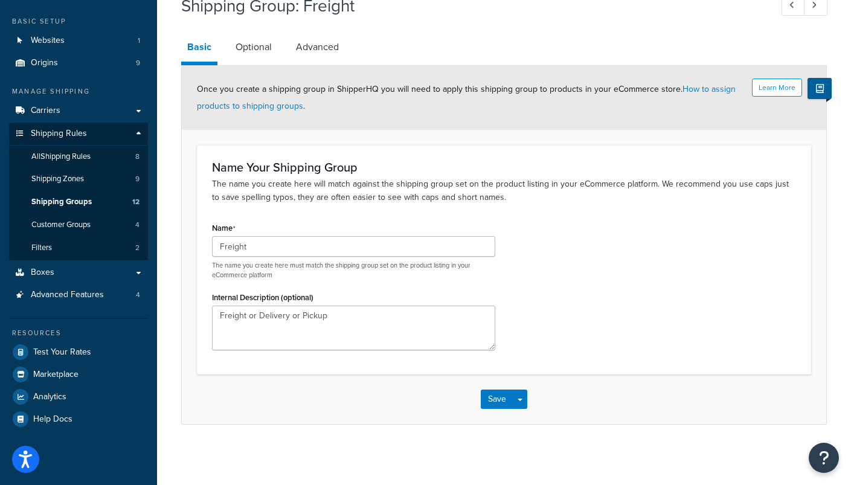
scroll to position [60, 0]
click at [261, 51] on link "Optional" at bounding box center [253, 47] width 48 height 29
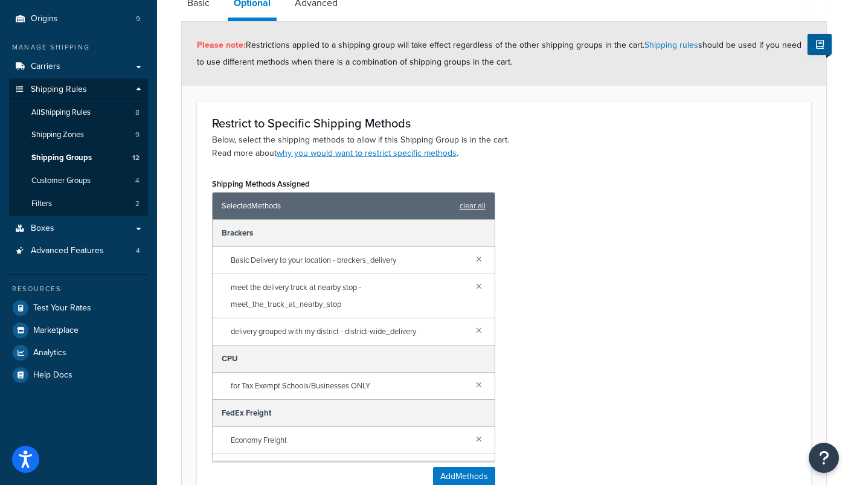
scroll to position [111, 0]
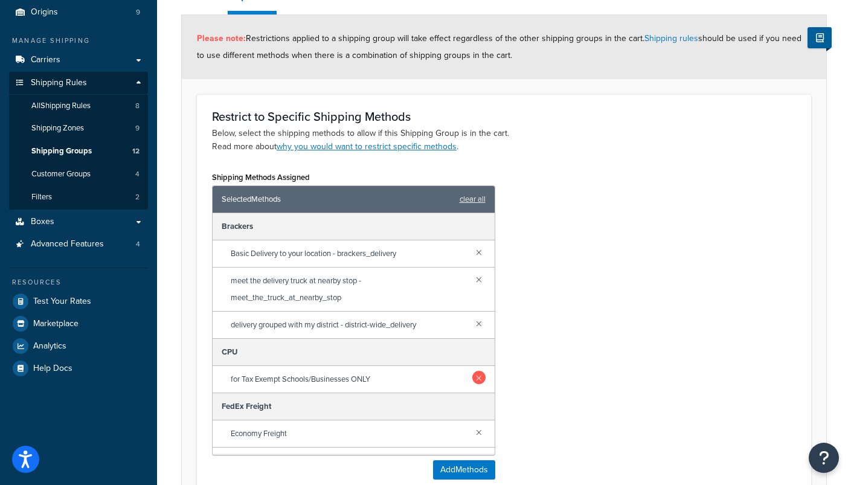
click at [478, 380] on link at bounding box center [478, 377] width 13 height 13
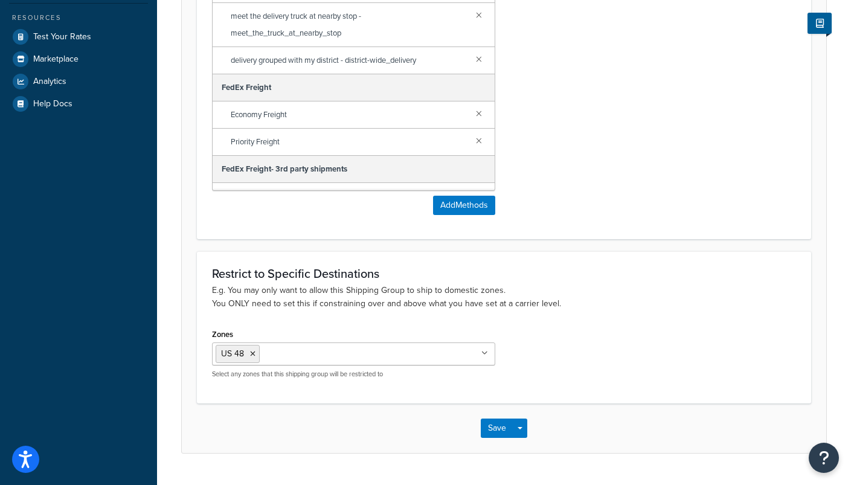
scroll to position [376, 0]
click at [495, 427] on button "Save" at bounding box center [497, 427] width 33 height 19
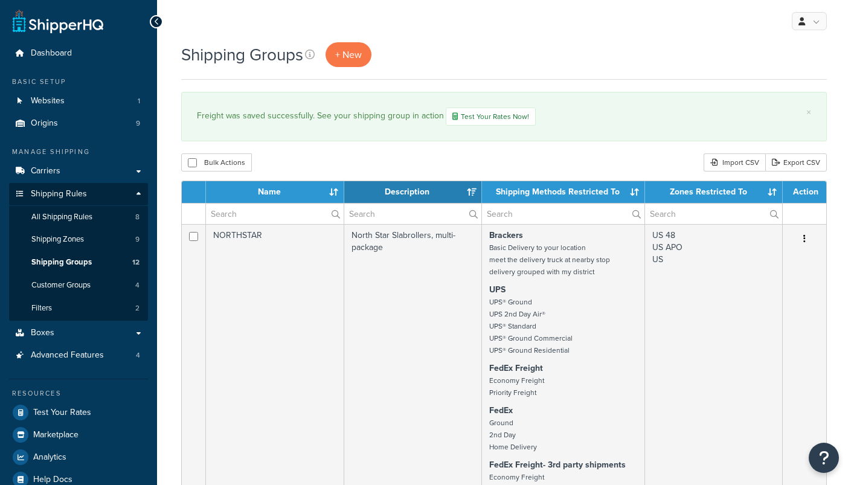
select select "15"
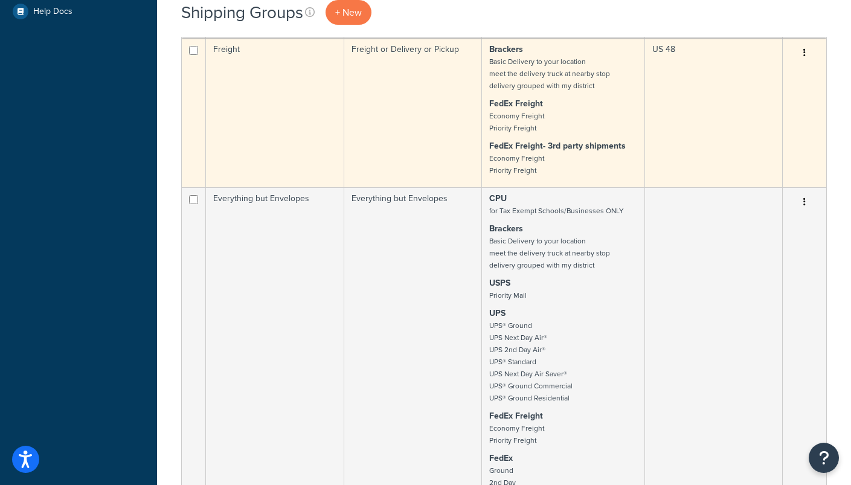
scroll to position [470, 0]
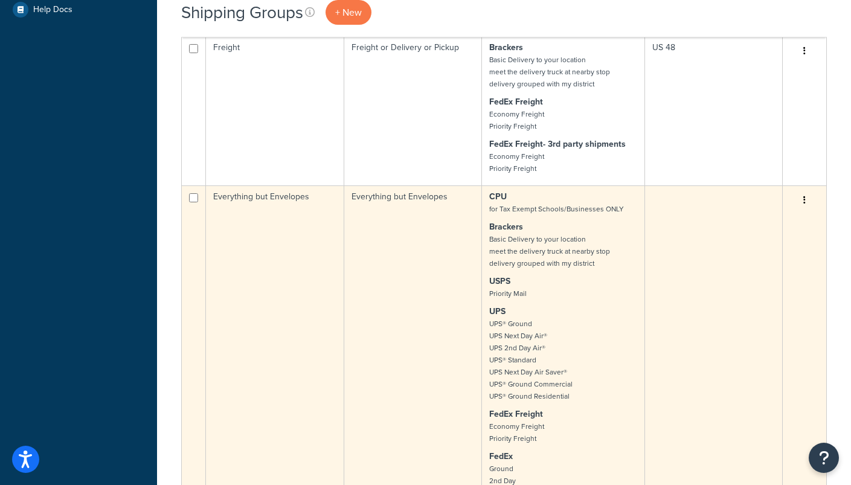
click at [802, 202] on button "button" at bounding box center [804, 200] width 17 height 19
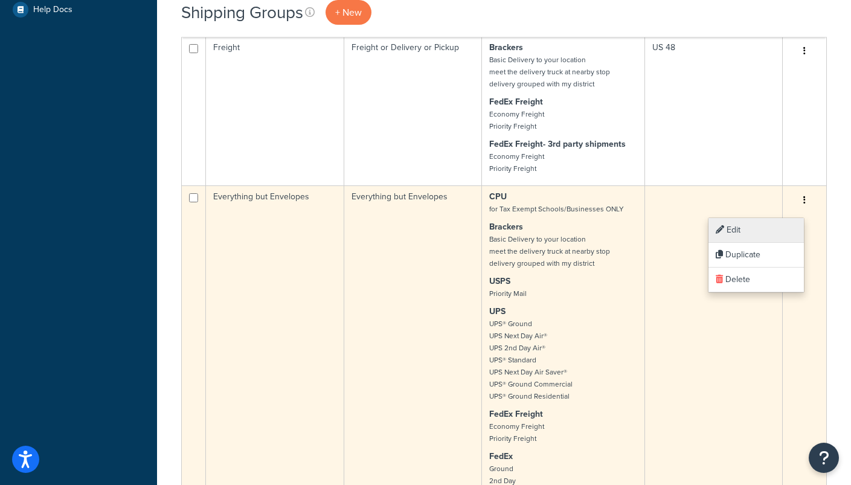
click at [747, 232] on link "Edit" at bounding box center [755, 230] width 95 height 25
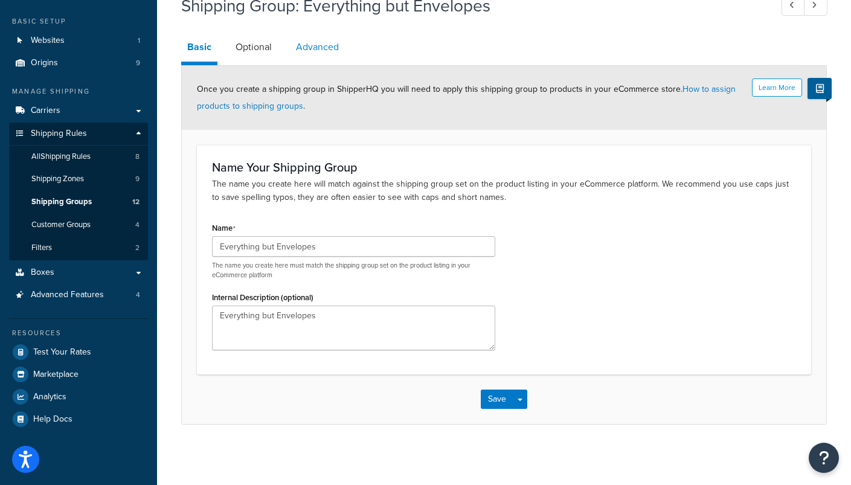
scroll to position [60, 0]
click at [255, 48] on link "Optional" at bounding box center [253, 47] width 48 height 29
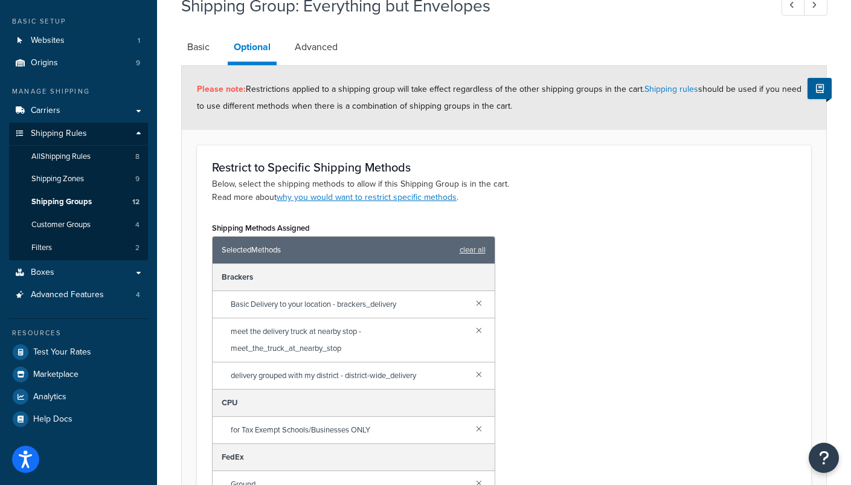
click at [485, 434] on div "for Tax Exempt Schools/Businesses ONLY" at bounding box center [354, 430] width 282 height 27
click at [475, 427] on link at bounding box center [478, 428] width 13 height 13
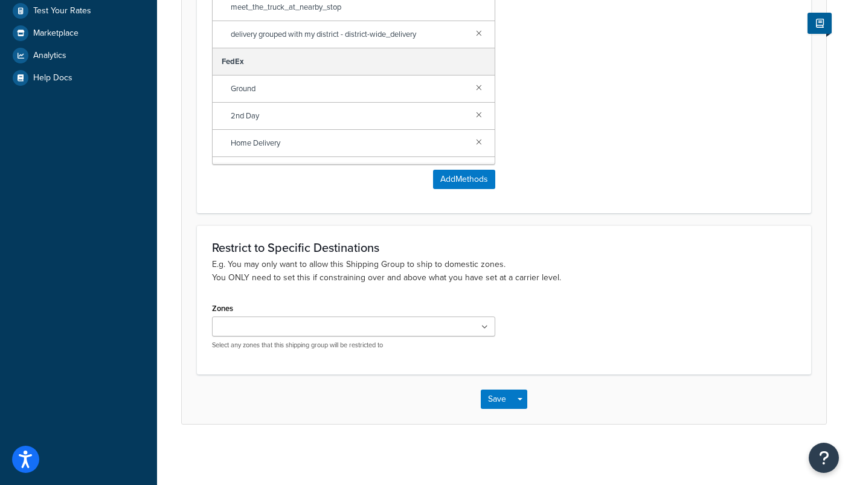
scroll to position [402, 0]
click at [499, 402] on button "Save" at bounding box center [497, 399] width 33 height 19
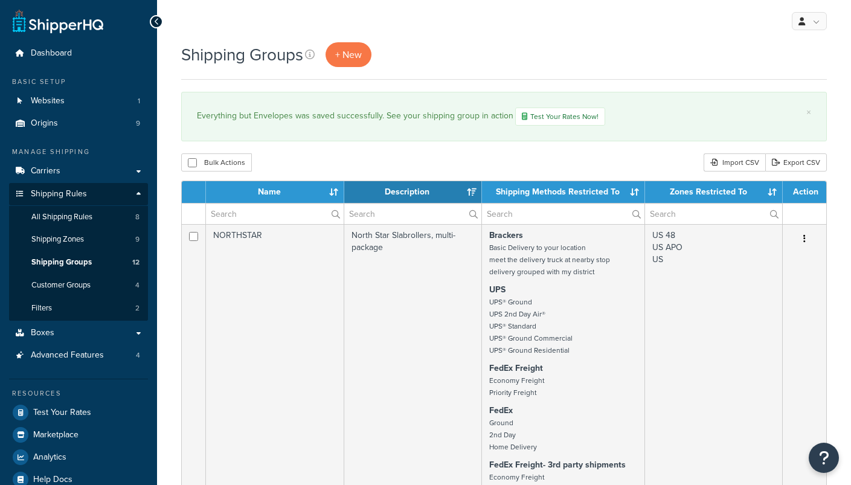
select select "15"
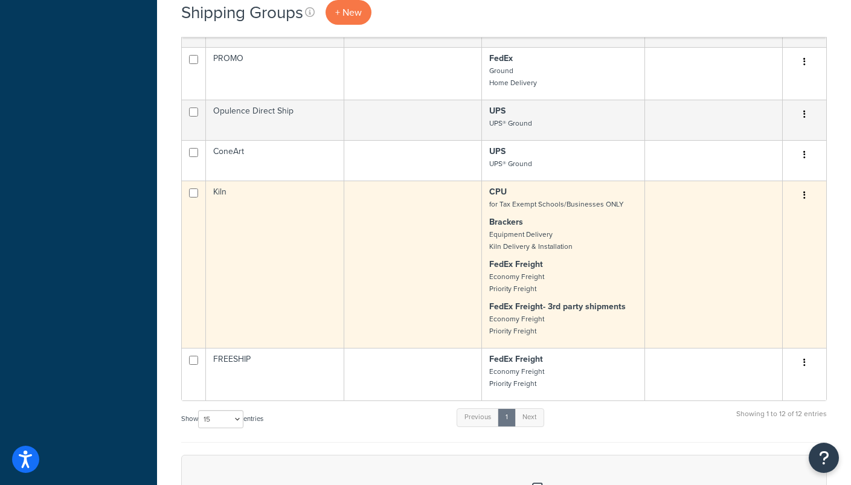
scroll to position [1268, 0]
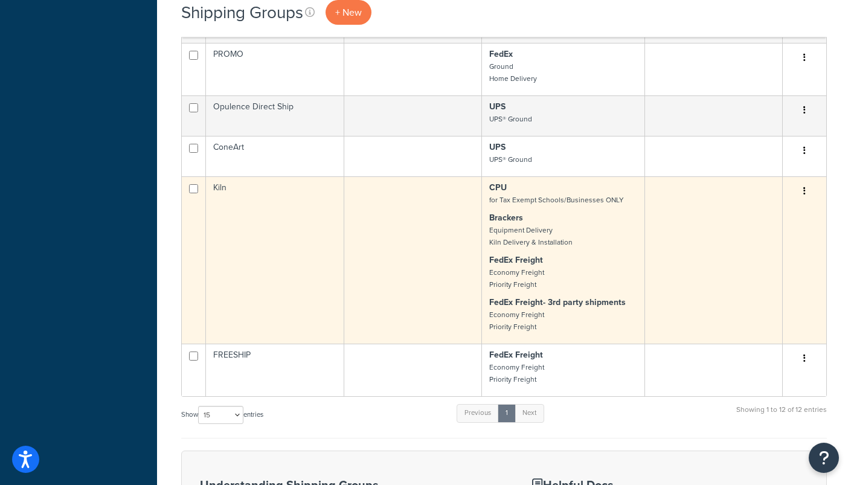
click at [801, 199] on button "button" at bounding box center [804, 191] width 17 height 19
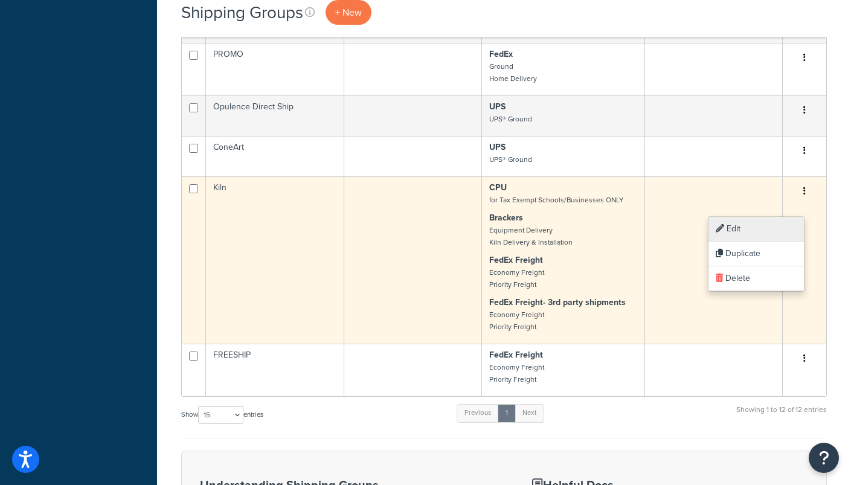
click at [747, 236] on link "Edit" at bounding box center [755, 229] width 95 height 25
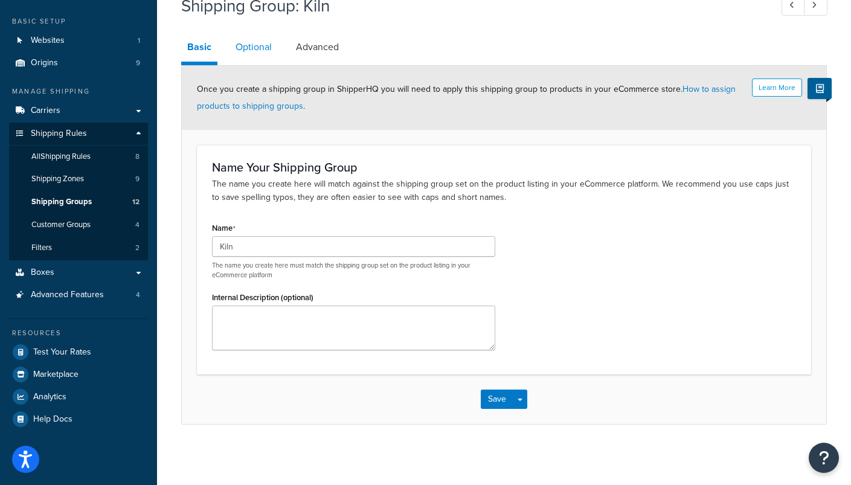
scroll to position [60, 0]
click at [254, 44] on link "Optional" at bounding box center [253, 47] width 48 height 29
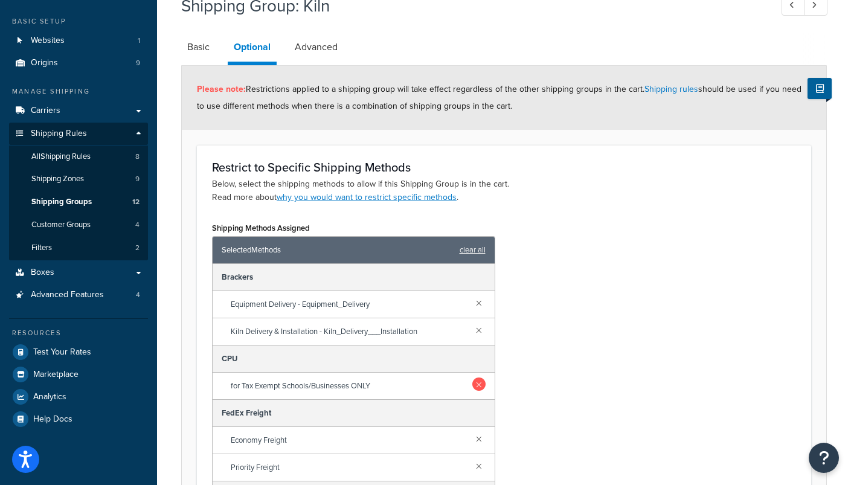
click at [481, 382] on link at bounding box center [478, 383] width 13 height 13
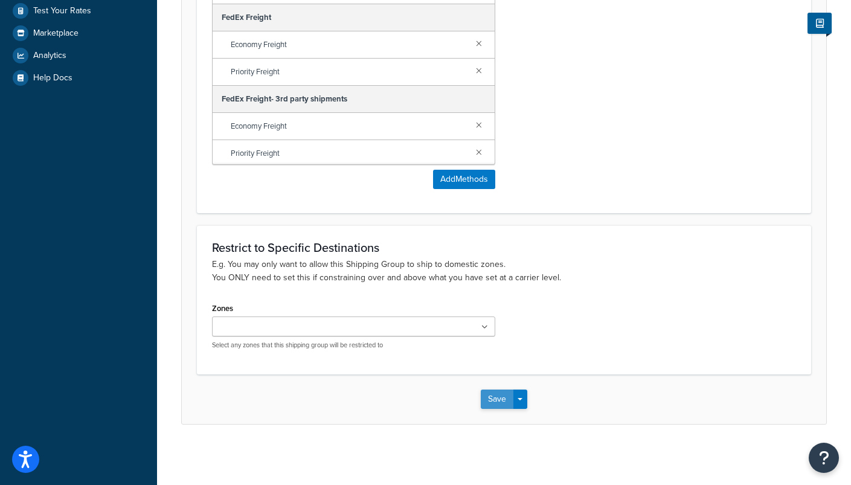
scroll to position [402, 0]
click at [489, 403] on button "Save" at bounding box center [497, 399] width 33 height 19
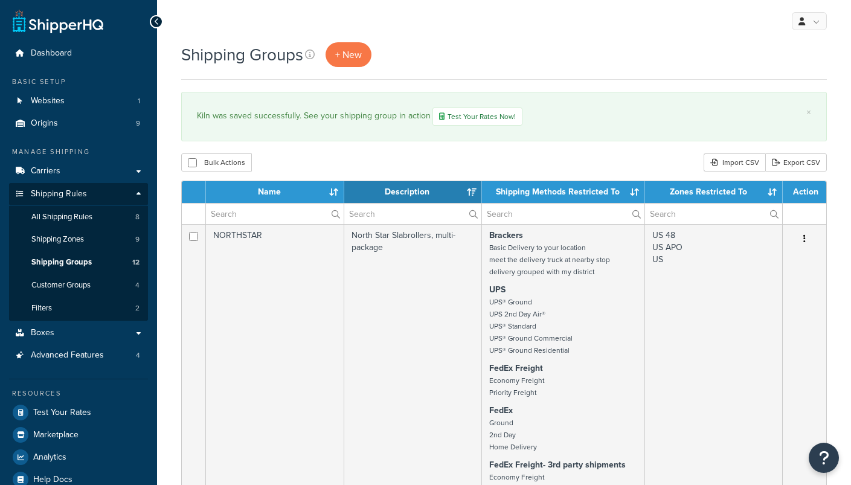
select select "15"
click at [80, 212] on span "All Shipping Rules" at bounding box center [61, 217] width 61 height 10
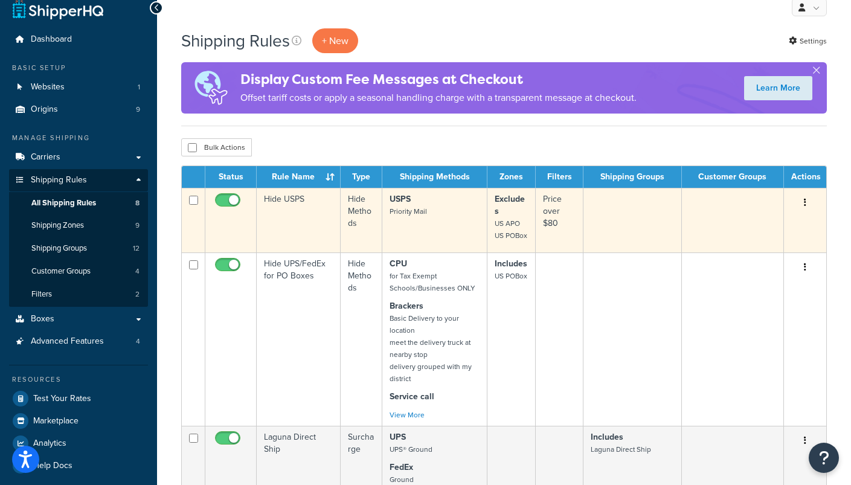
scroll to position [16, 0]
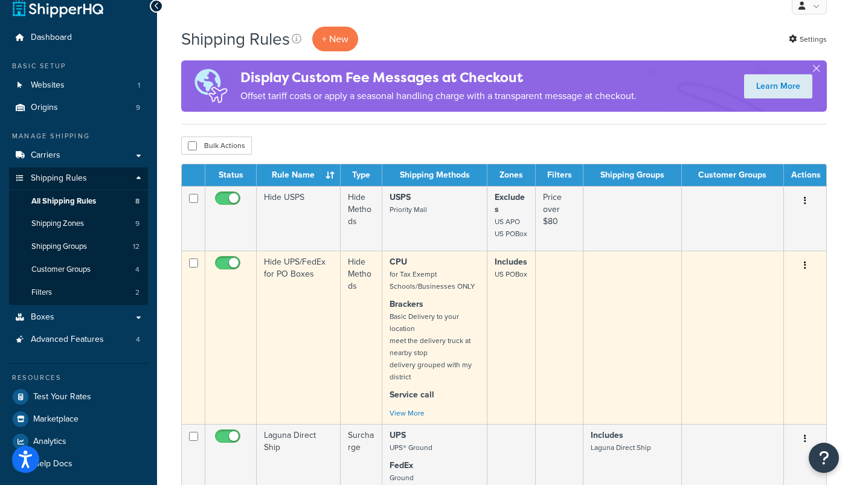
click at [804, 274] on button "button" at bounding box center [805, 265] width 17 height 19
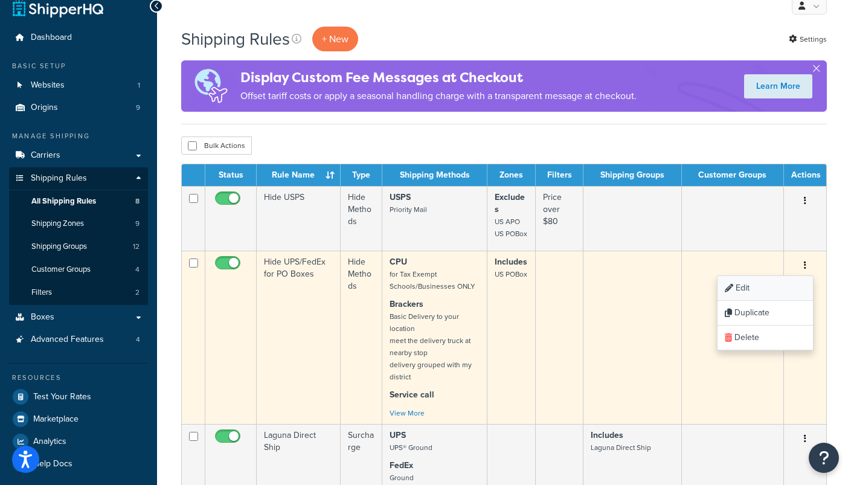
click at [767, 293] on link "Edit" at bounding box center [764, 288] width 95 height 25
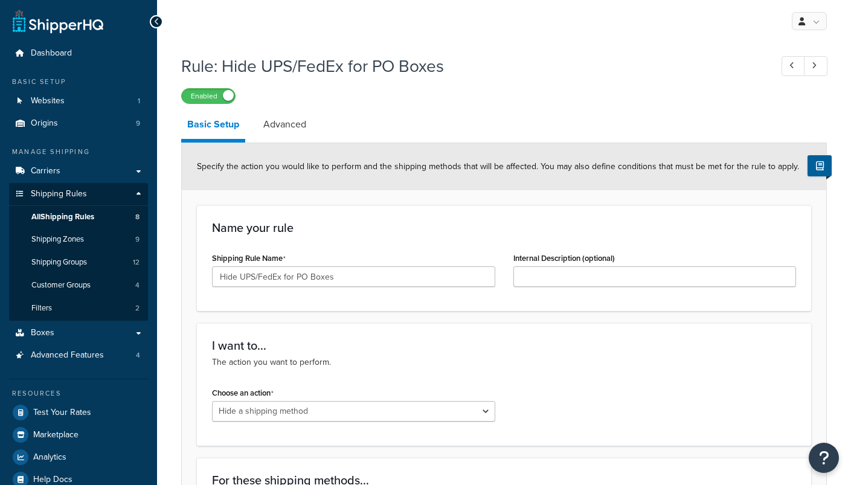
select select "HIDE"
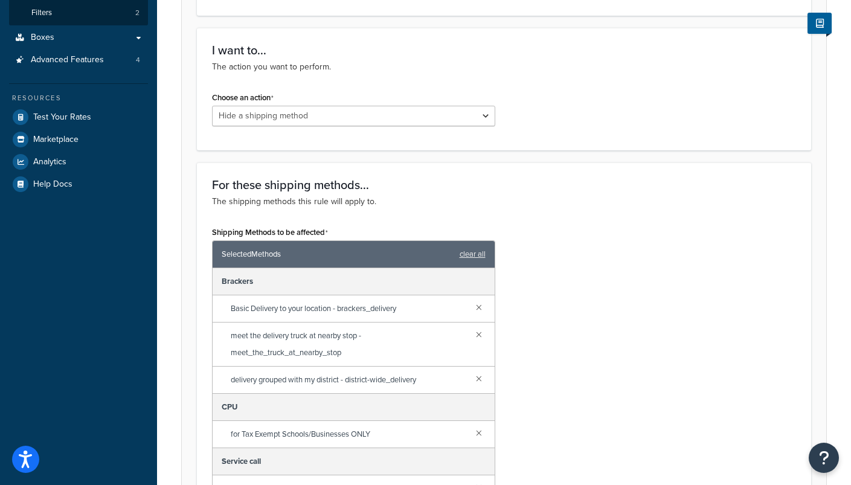
scroll to position [337, 0]
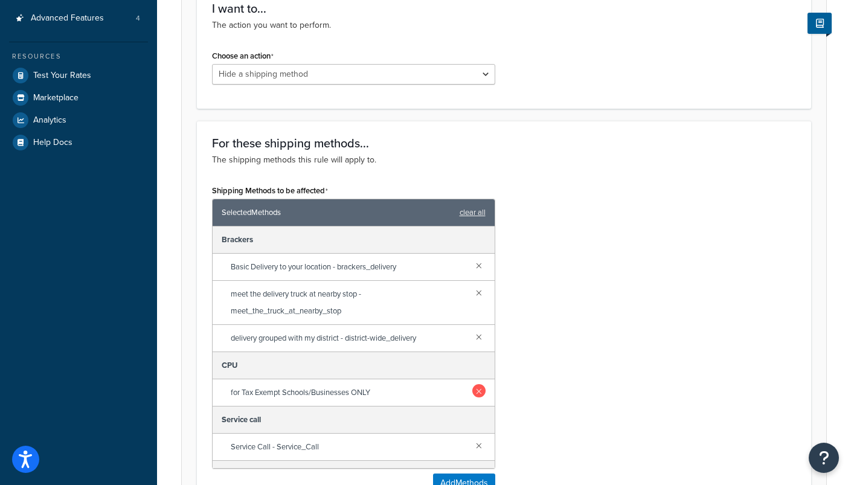
click at [483, 391] on link at bounding box center [478, 390] width 13 height 13
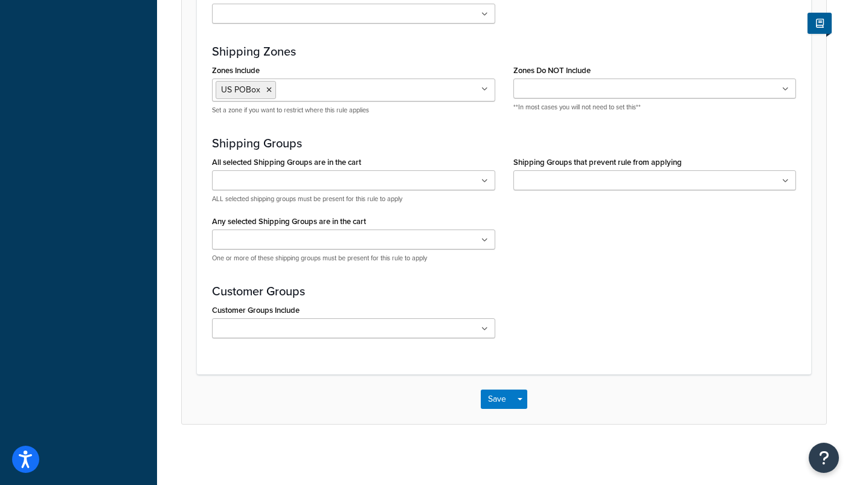
scroll to position [970, 0]
click at [494, 400] on button "Save" at bounding box center [497, 399] width 33 height 19
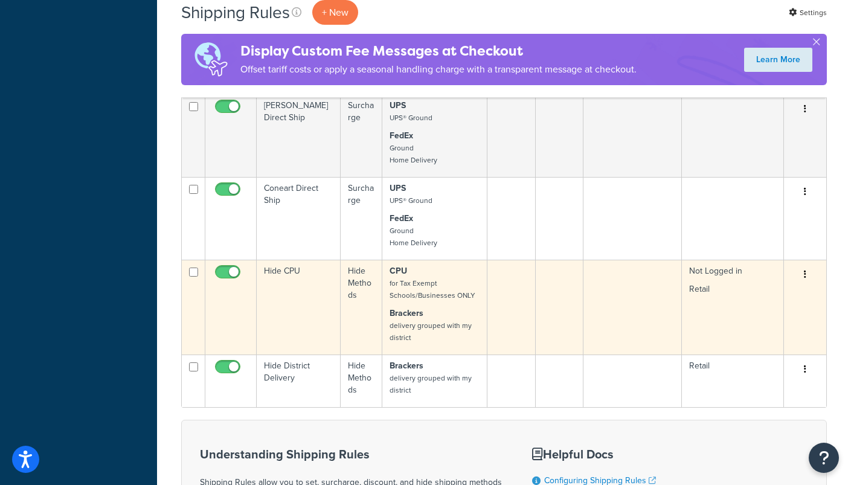
scroll to position [567, 0]
click at [802, 280] on button "button" at bounding box center [805, 274] width 17 height 19
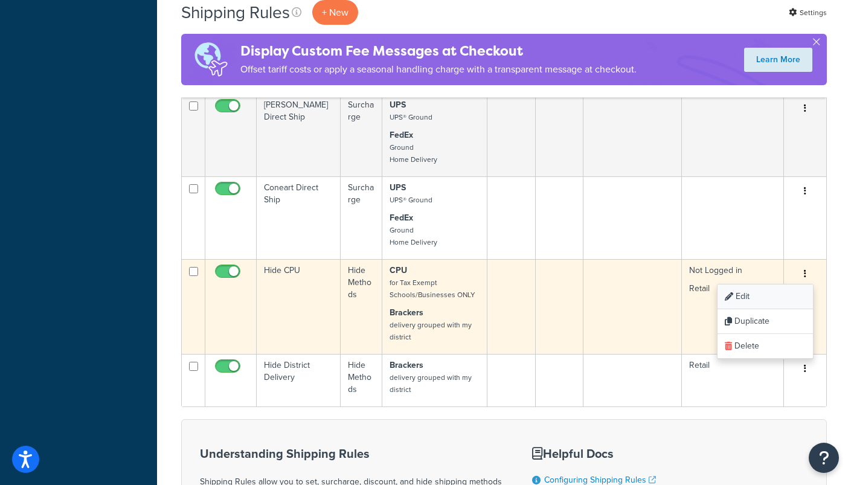
click at [760, 301] on link "Edit" at bounding box center [764, 296] width 95 height 25
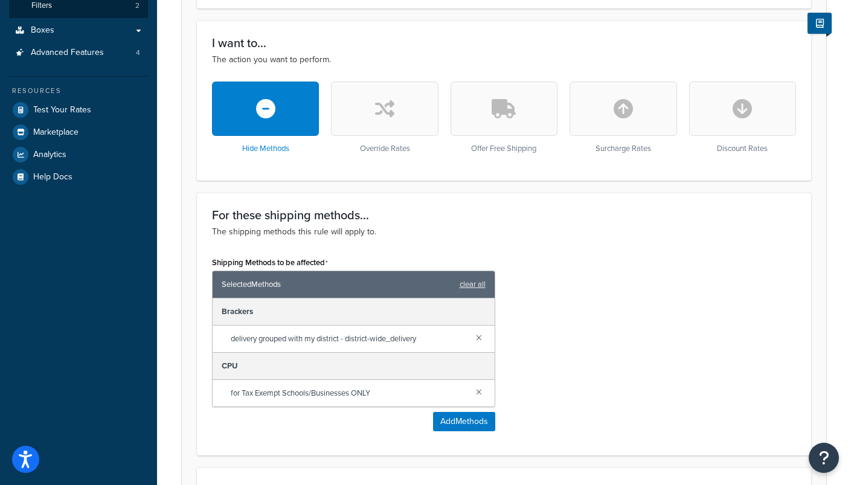
scroll to position [329, 0]
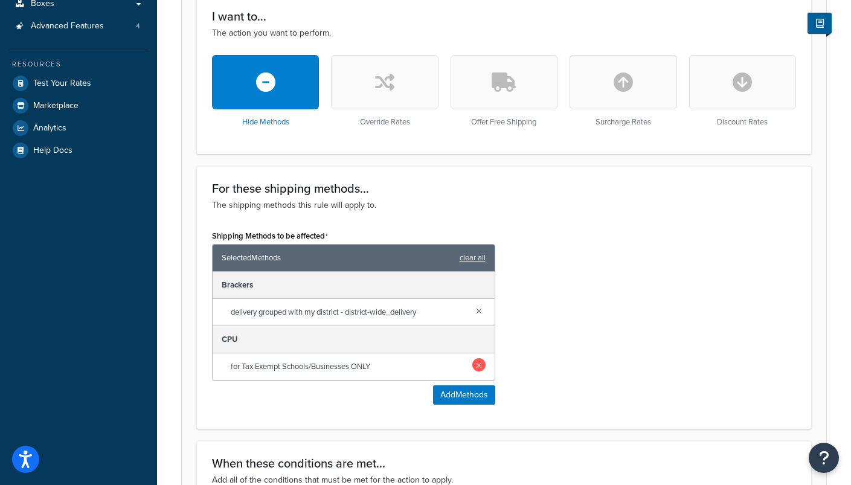
click at [480, 365] on link at bounding box center [478, 364] width 13 height 13
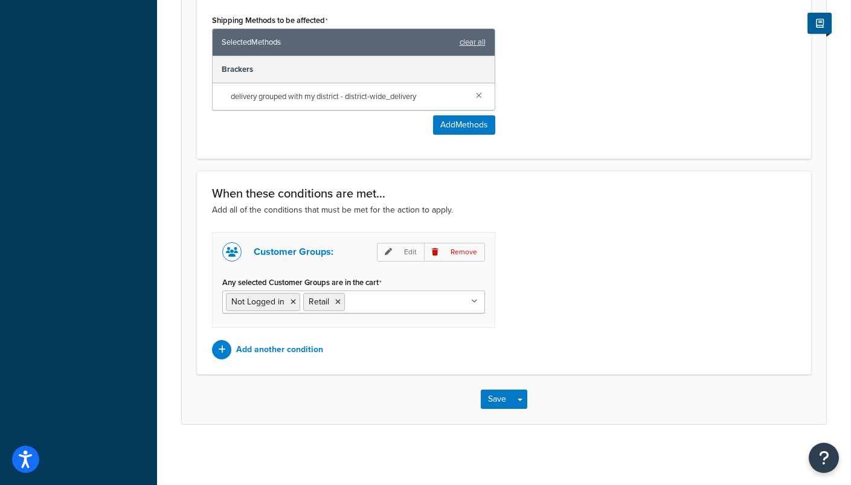
scroll to position [546, 0]
click at [498, 399] on button "Save" at bounding box center [497, 399] width 33 height 19
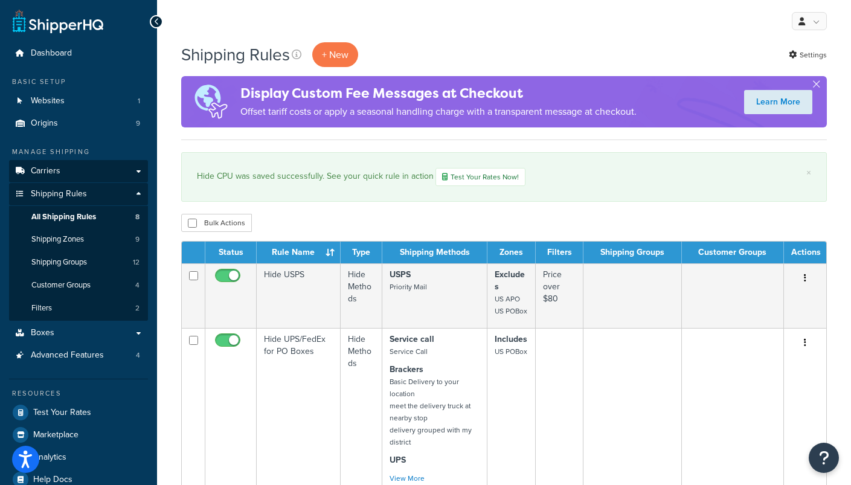
click at [45, 167] on span "Carriers" at bounding box center [46, 171] width 30 height 10
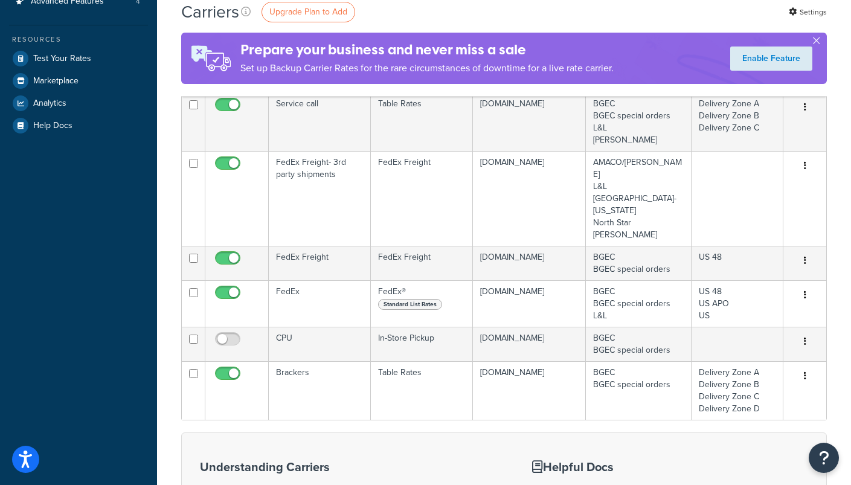
scroll to position [291, 0]
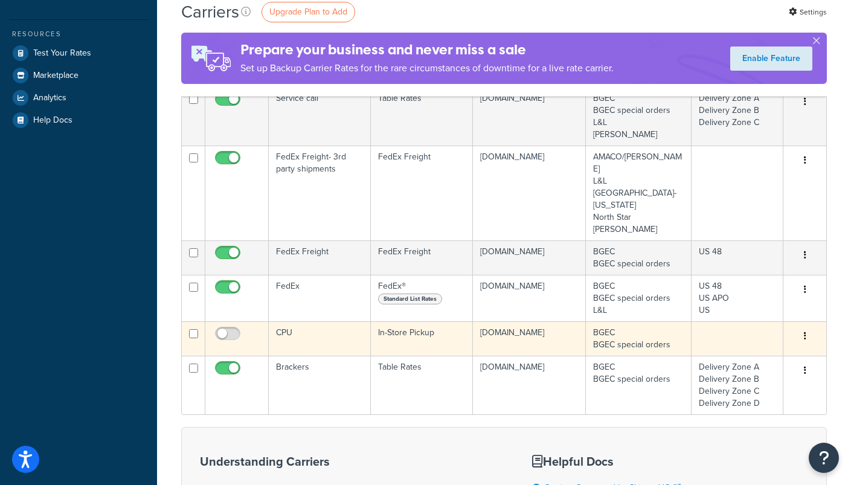
click at [807, 327] on button "button" at bounding box center [805, 336] width 17 height 19
click at [743, 338] on link "Delete" at bounding box center [755, 337] width 95 height 25
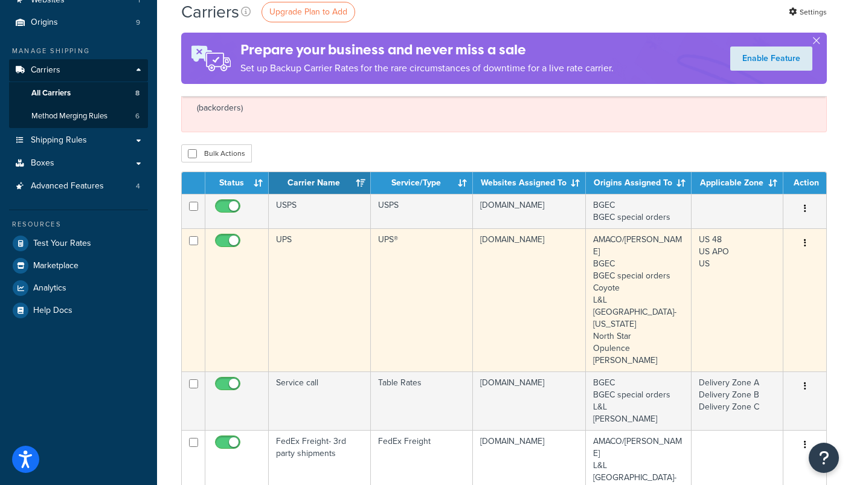
scroll to position [97, 0]
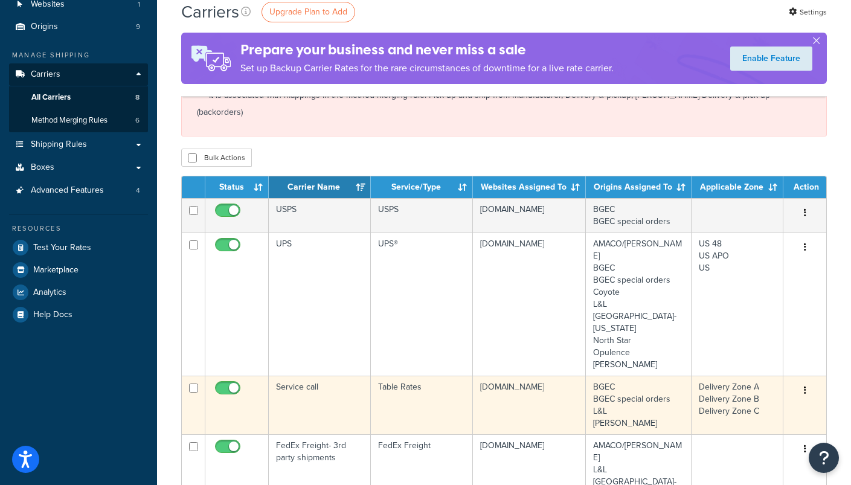
click at [806, 386] on icon "button" at bounding box center [805, 390] width 2 height 8
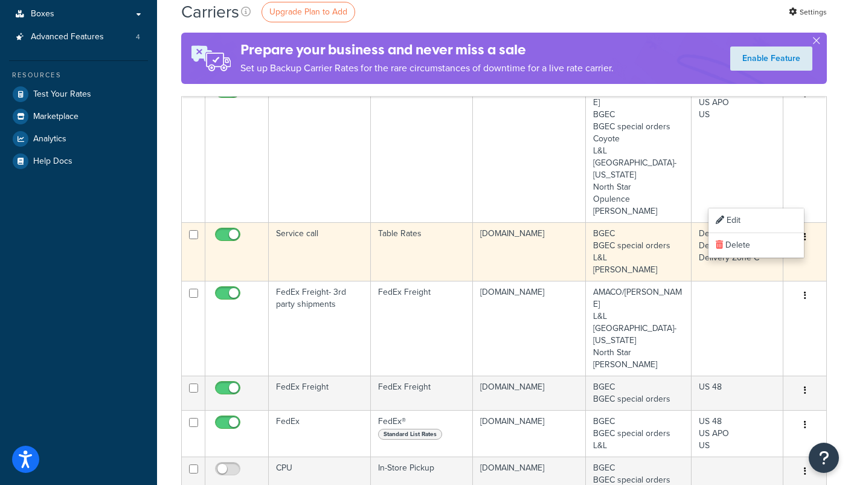
scroll to position [254, 0]
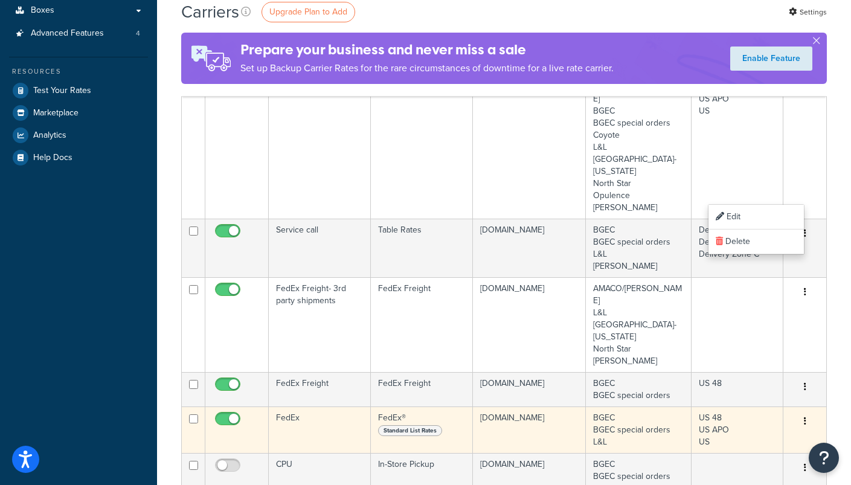
click at [804, 412] on button "button" at bounding box center [805, 421] width 17 height 19
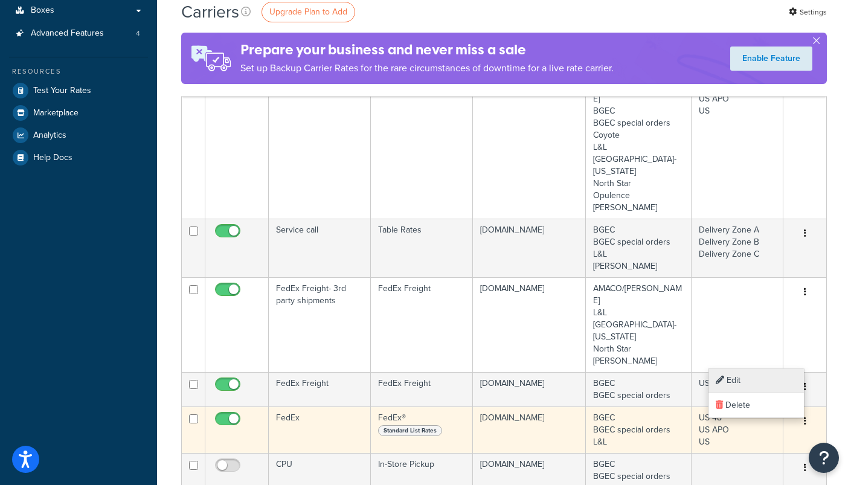
click at [736, 379] on link "Edit" at bounding box center [755, 380] width 95 height 25
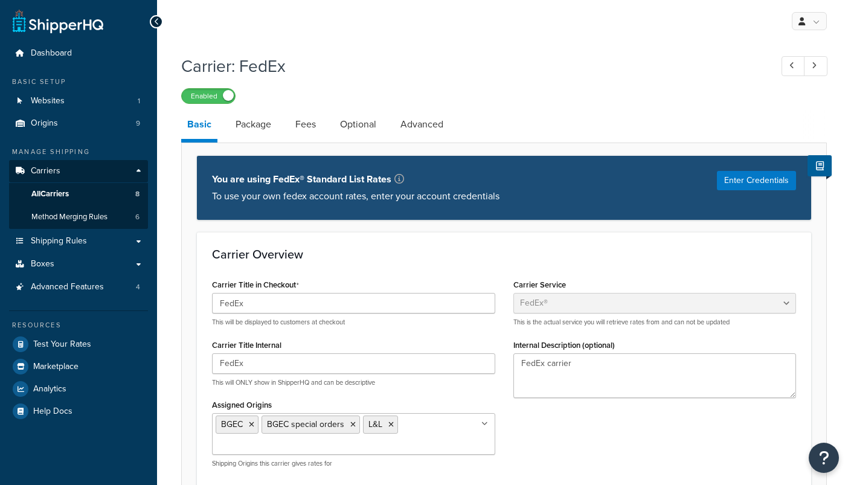
select select "fedEx"
select select "REGULAR_PICKUP"
select select "YOUR_PACKAGING"
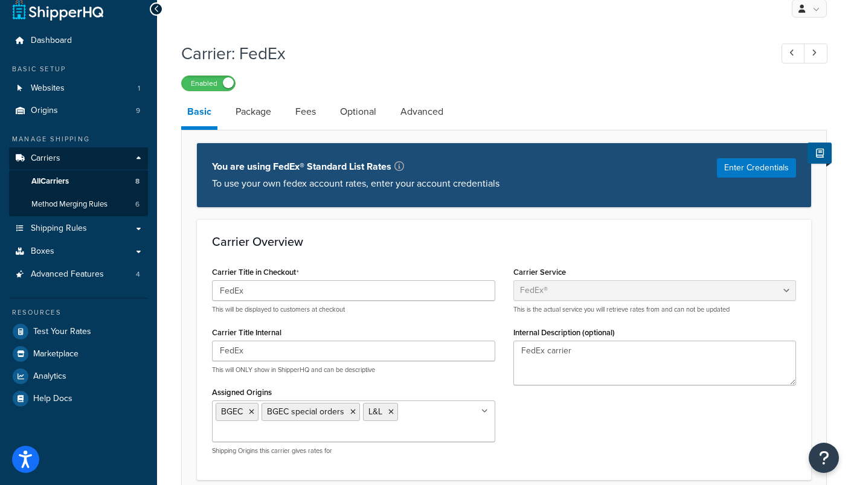
scroll to position [13, 0]
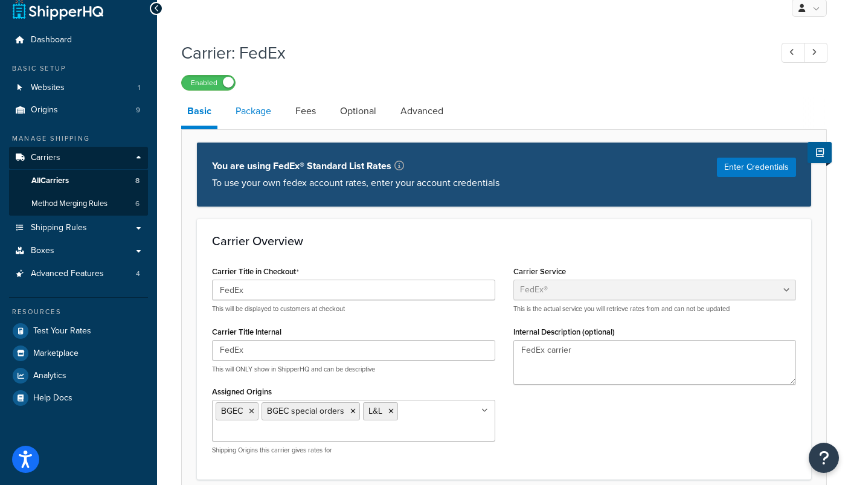
click at [257, 111] on link "Package" at bounding box center [253, 111] width 48 height 29
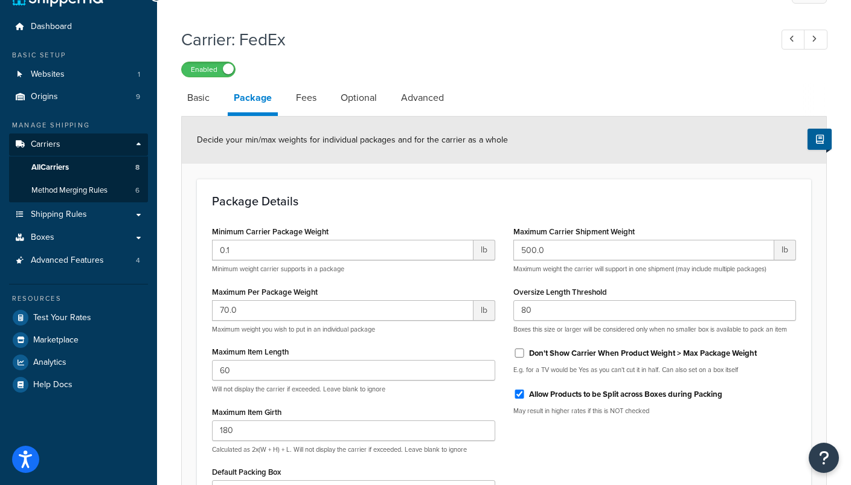
scroll to position [24, 0]
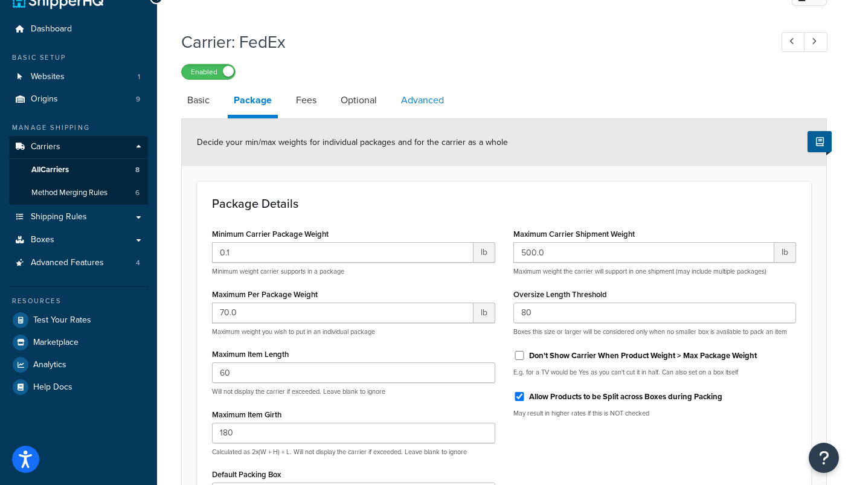
click at [418, 104] on link "Advanced" at bounding box center [422, 100] width 55 height 29
select select "false"
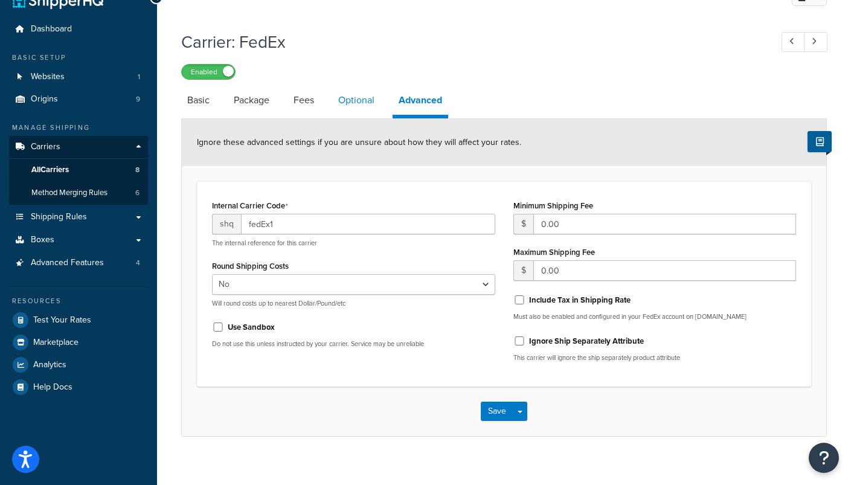
click at [356, 105] on link "Optional" at bounding box center [356, 100] width 48 height 29
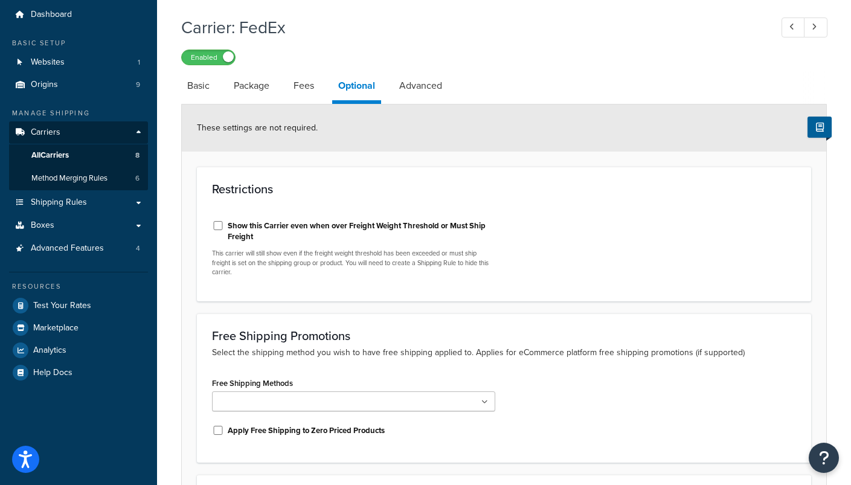
scroll to position [37, 0]
click at [304, 88] on link "Fees" at bounding box center [303, 86] width 33 height 29
select select "package"
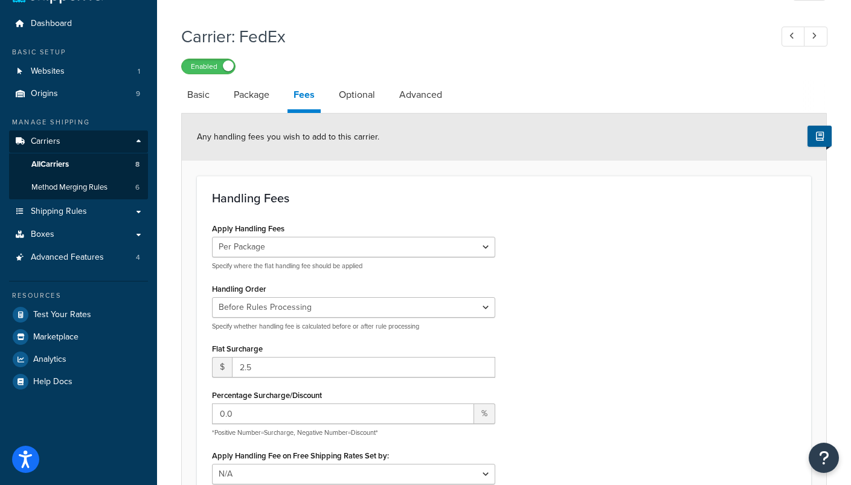
scroll to position [5, 0]
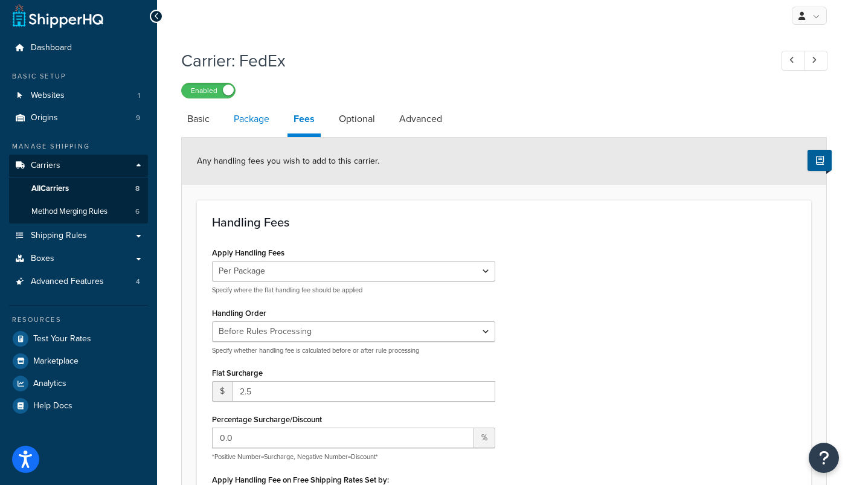
click at [252, 124] on link "Package" at bounding box center [252, 118] width 48 height 29
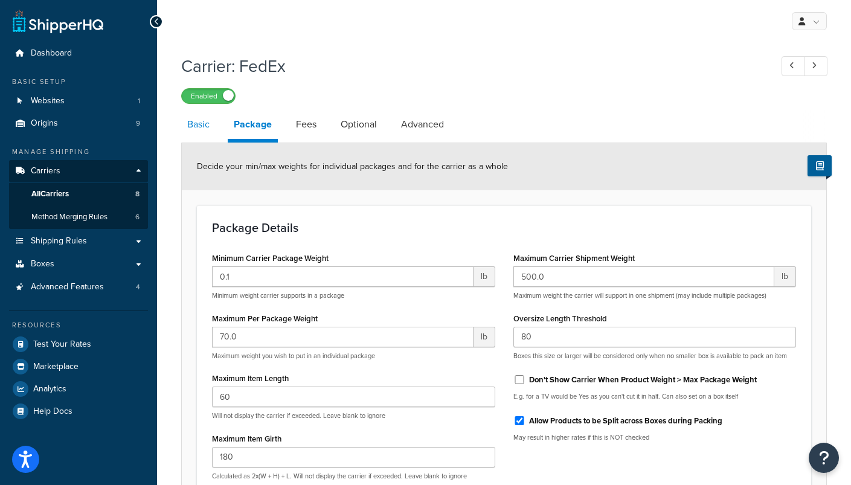
click at [199, 131] on link "Basic" at bounding box center [198, 124] width 34 height 29
select select "fedEx"
select select "REGULAR_PICKUP"
select select "YOUR_PACKAGING"
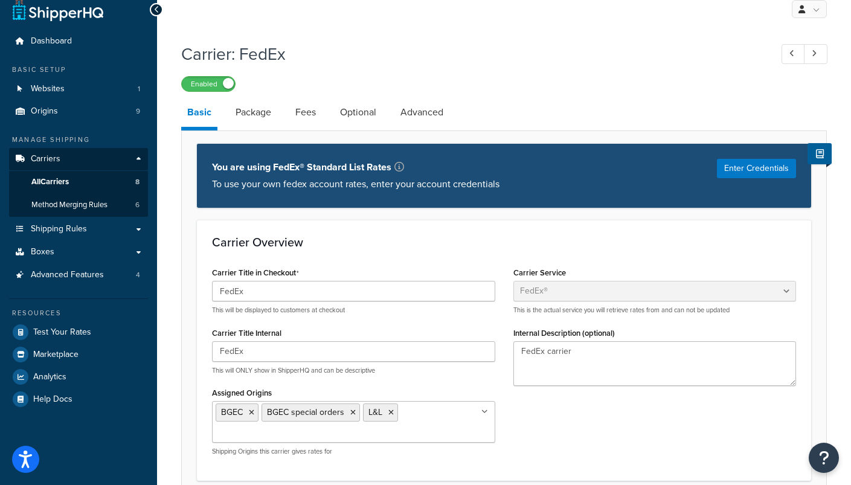
scroll to position [11, 0]
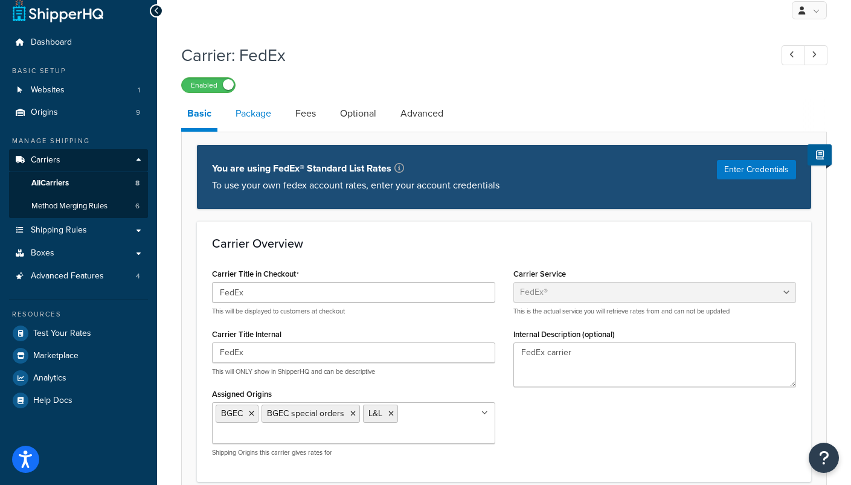
click at [261, 114] on link "Package" at bounding box center [253, 113] width 48 height 29
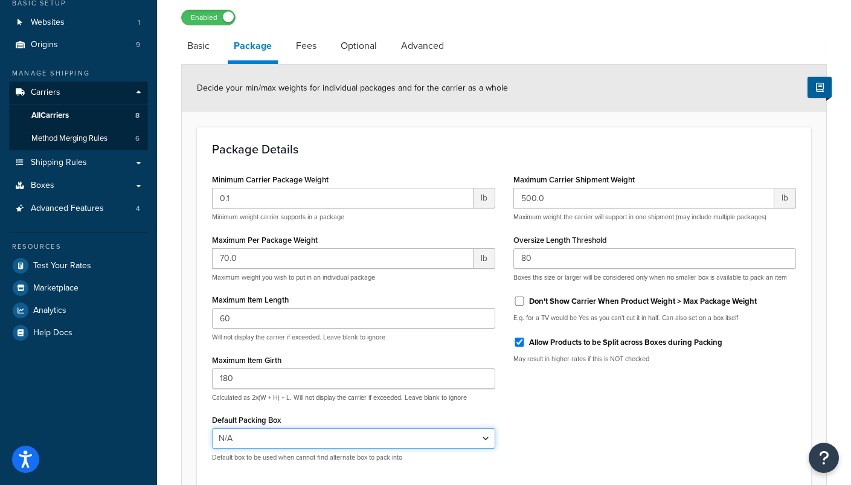
scroll to position [73, 0]
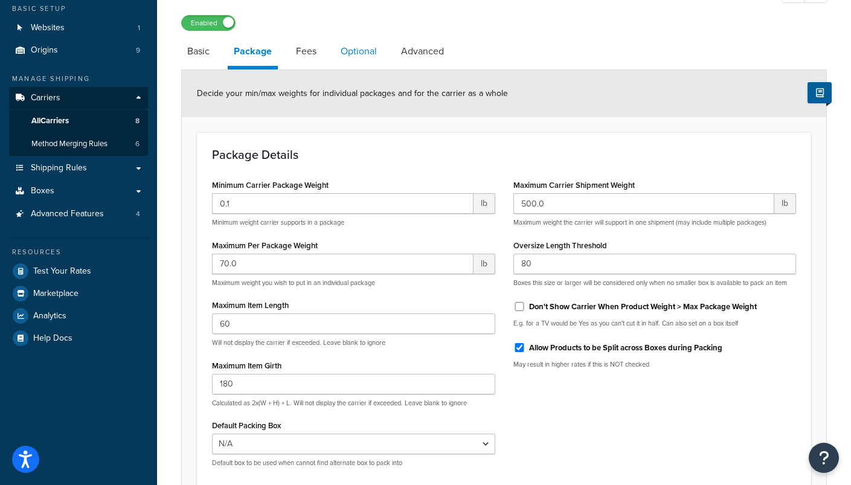
click at [349, 52] on link "Optional" at bounding box center [359, 51] width 48 height 29
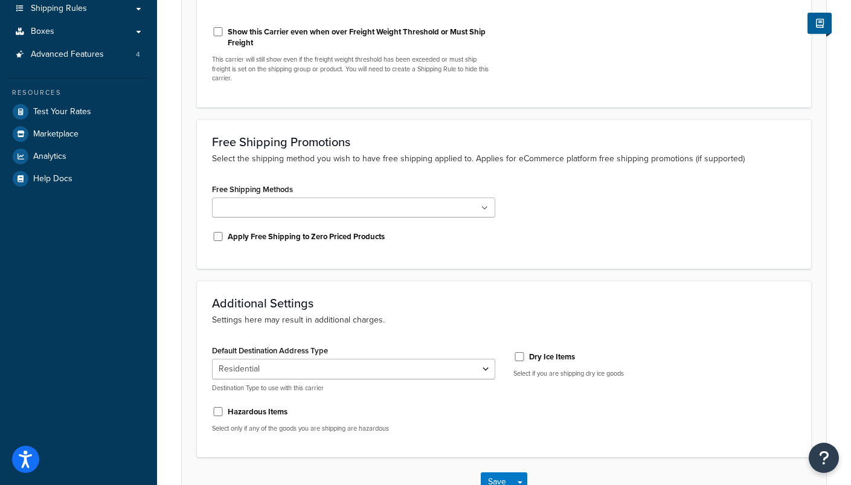
scroll to position [233, 0]
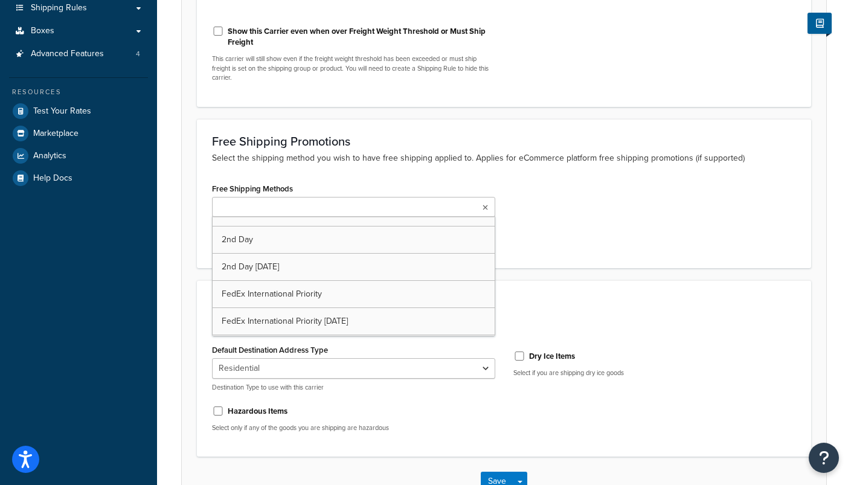
click at [461, 206] on ul at bounding box center [353, 207] width 283 height 20
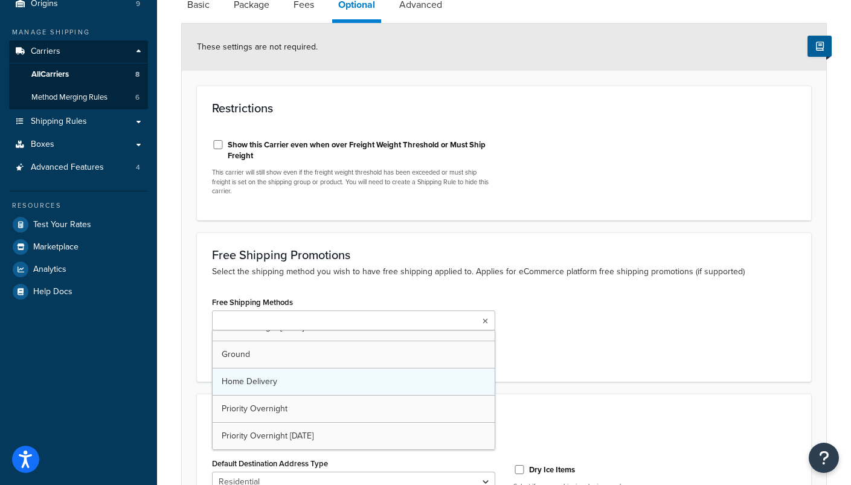
scroll to position [156, 0]
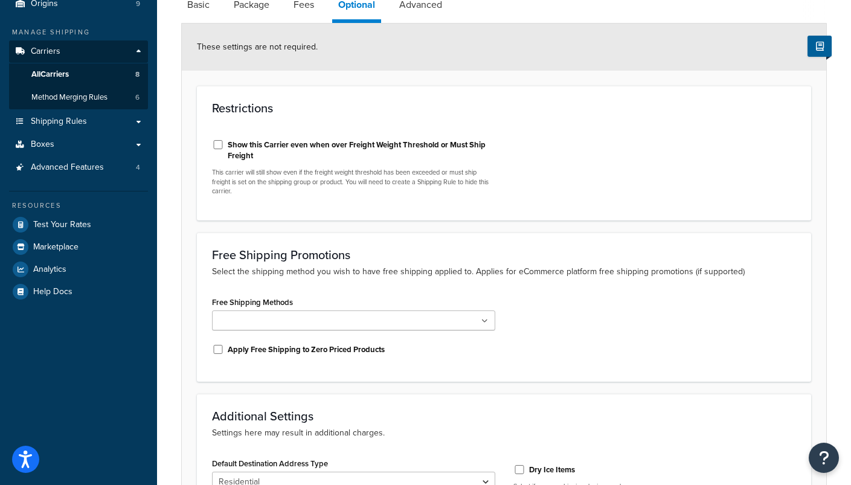
click at [601, 359] on div "Free Shipping Methods 2nd Day 2nd Day Saturday FedEx International Priority Fed…" at bounding box center [504, 329] width 602 height 73
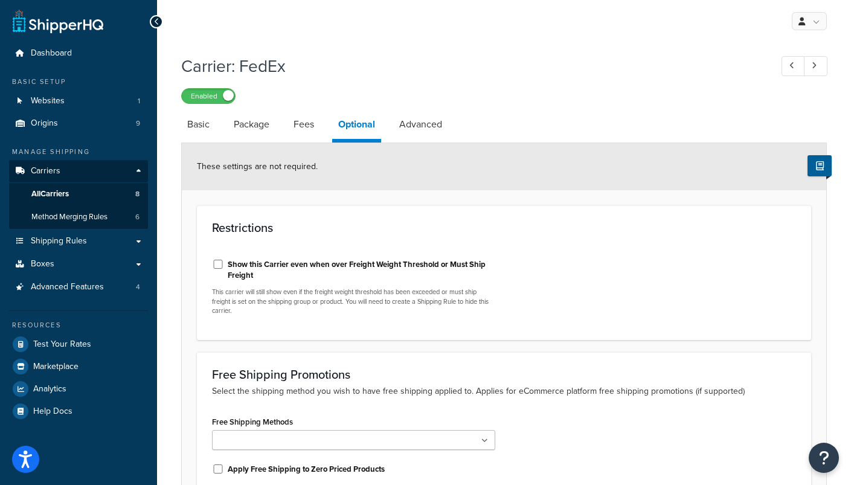
scroll to position [0, 0]
click at [433, 125] on link "Advanced" at bounding box center [420, 124] width 55 height 29
select select "false"
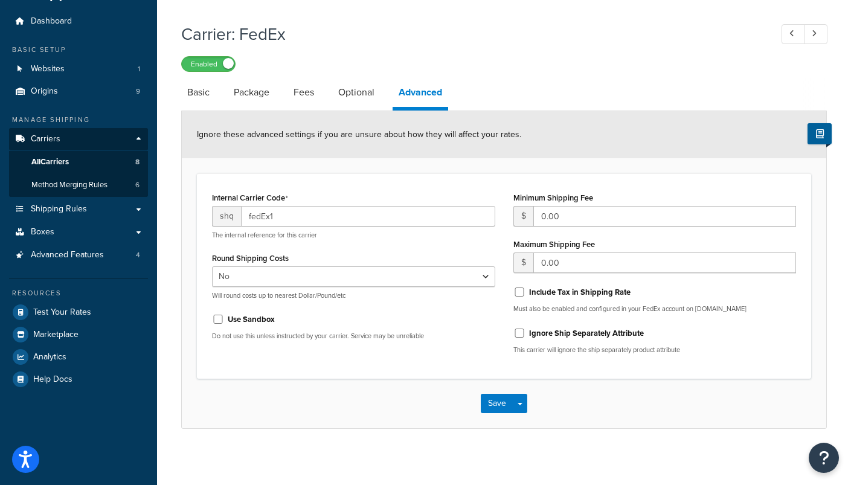
scroll to position [33, 0]
click at [193, 91] on link "Basic" at bounding box center [198, 91] width 34 height 29
select select "fedEx"
select select "REGULAR_PICKUP"
select select "YOUR_PACKAGING"
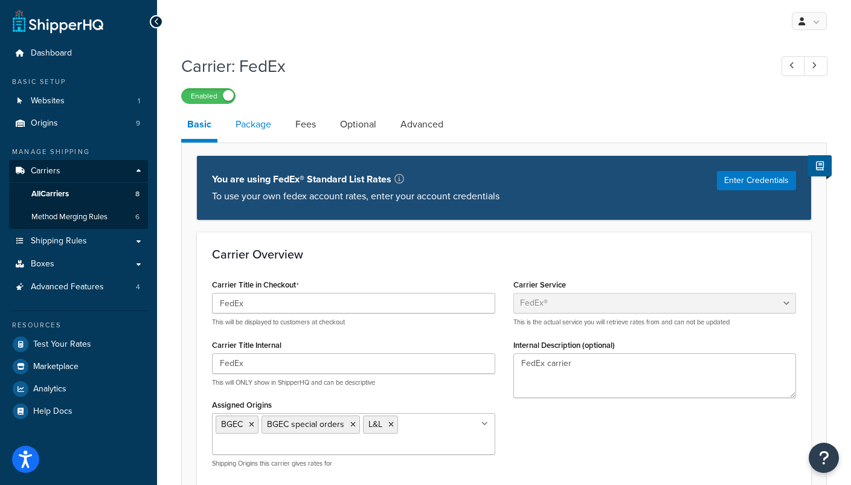
click at [257, 126] on link "Package" at bounding box center [253, 124] width 48 height 29
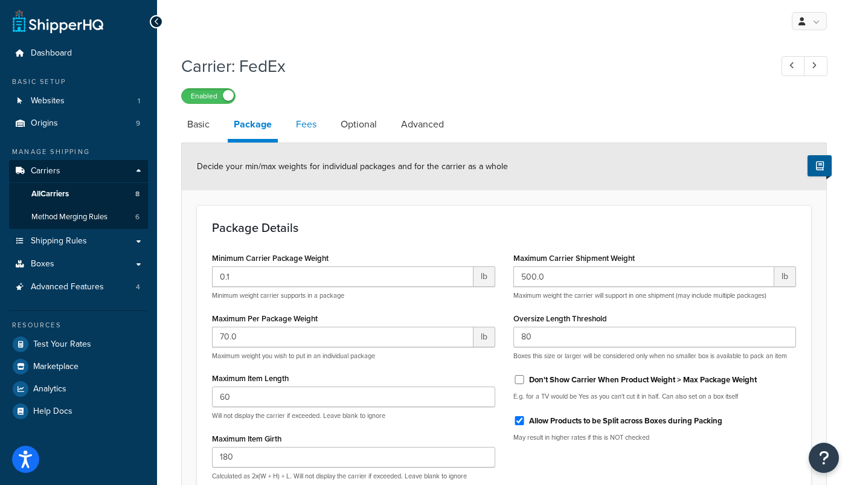
click at [310, 122] on link "Fees" at bounding box center [306, 124] width 33 height 29
select select "package"
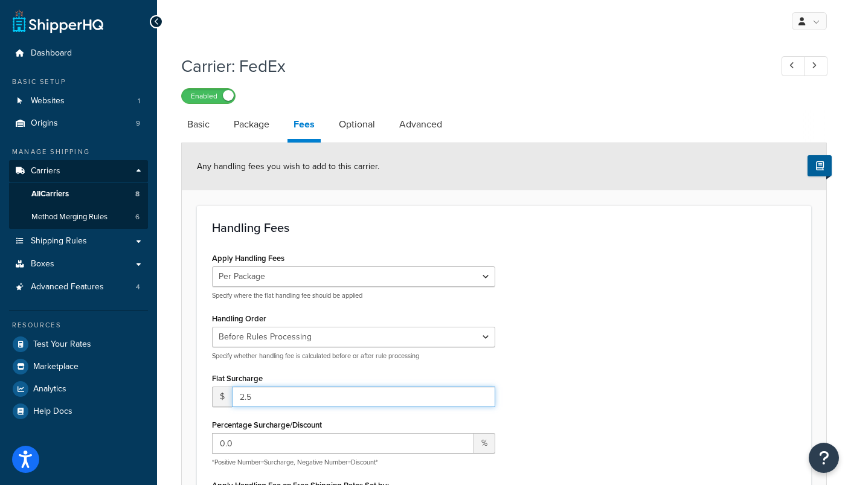
click at [286, 396] on input "2.5" at bounding box center [363, 396] width 263 height 21
click at [609, 382] on div "Apply Handling Fees Per Order Per Item Per Package Specify where the flat handl…" at bounding box center [504, 410] width 602 height 323
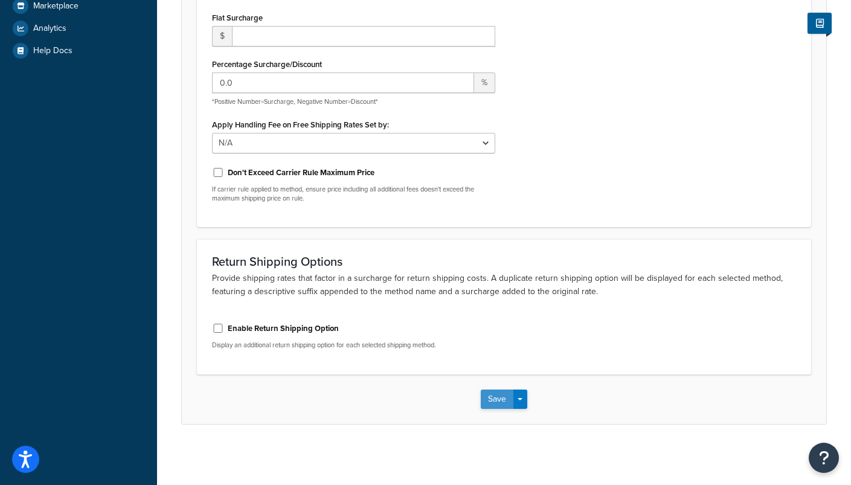
scroll to position [360, 0]
click at [491, 403] on button "Save" at bounding box center [497, 399] width 33 height 19
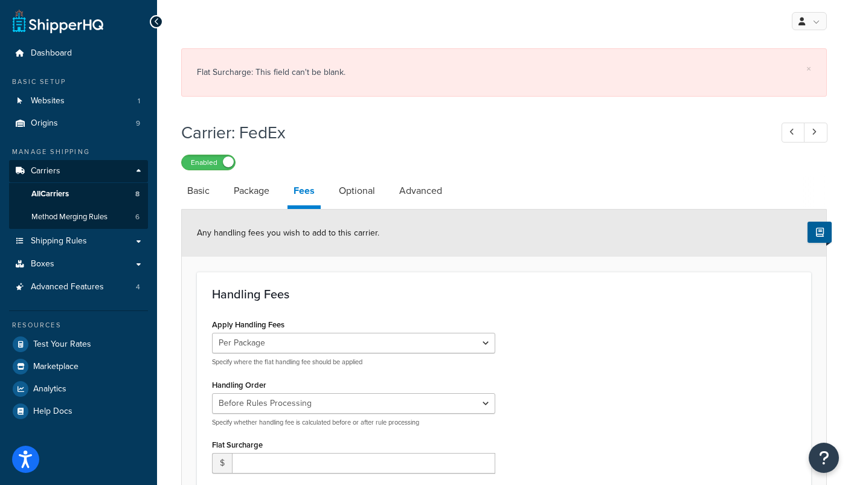
scroll to position [0, 0]
click at [58, 191] on span "All Carriers" at bounding box center [49, 194] width 37 height 10
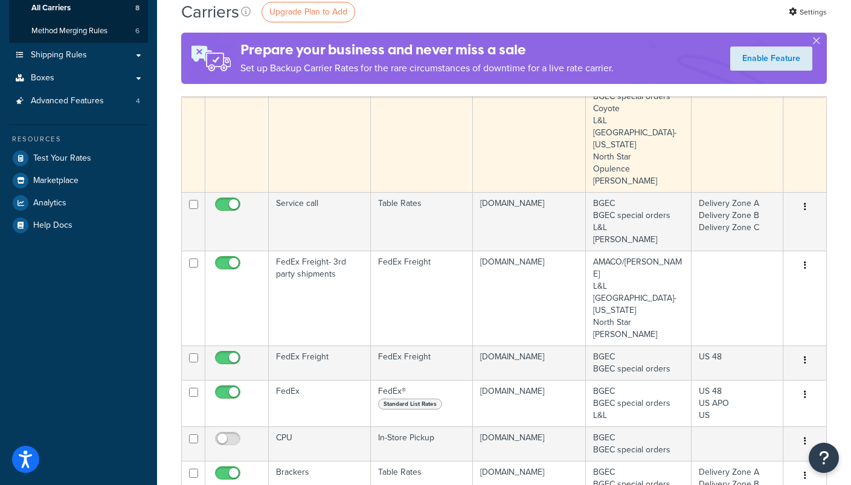
scroll to position [199, 0]
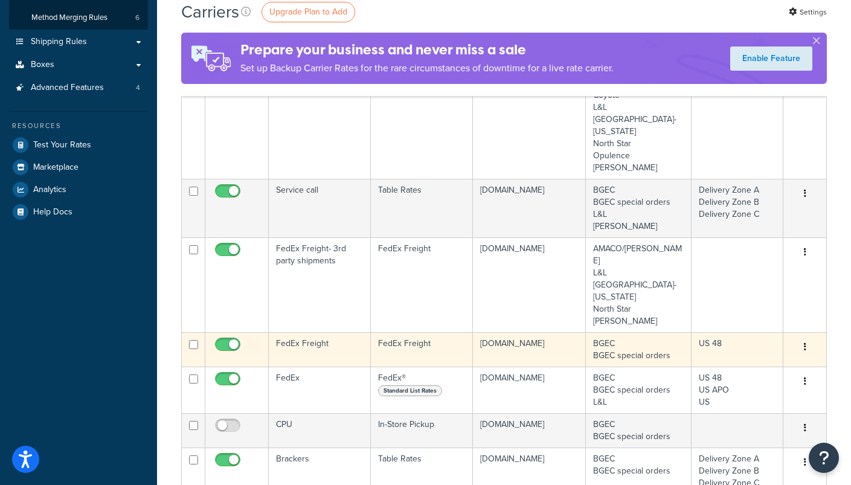
click at [311, 332] on td "FedEx Freight" at bounding box center [320, 349] width 102 height 34
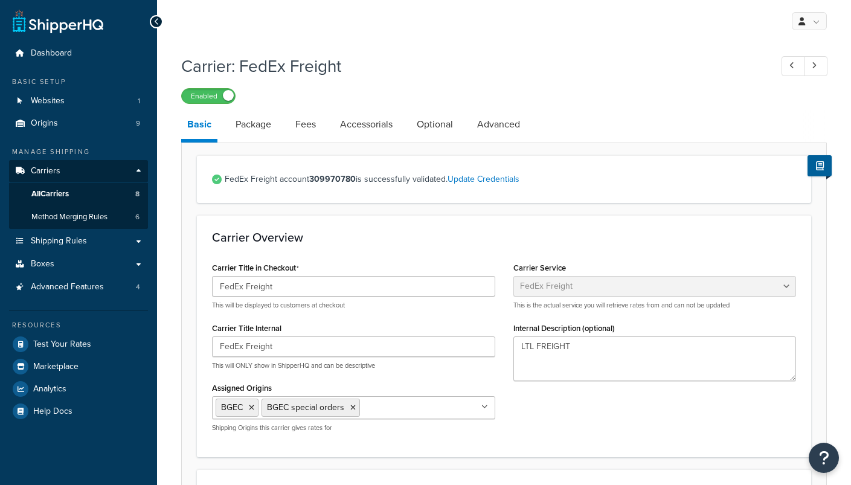
select select "fedExFreight"
click at [262, 118] on link "Package" at bounding box center [253, 124] width 48 height 29
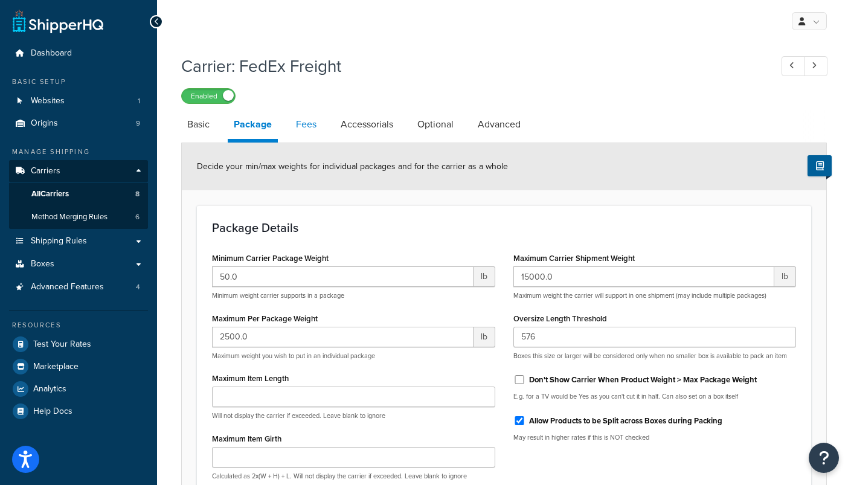
click at [306, 129] on link "Fees" at bounding box center [306, 124] width 33 height 29
select select "AFTER"
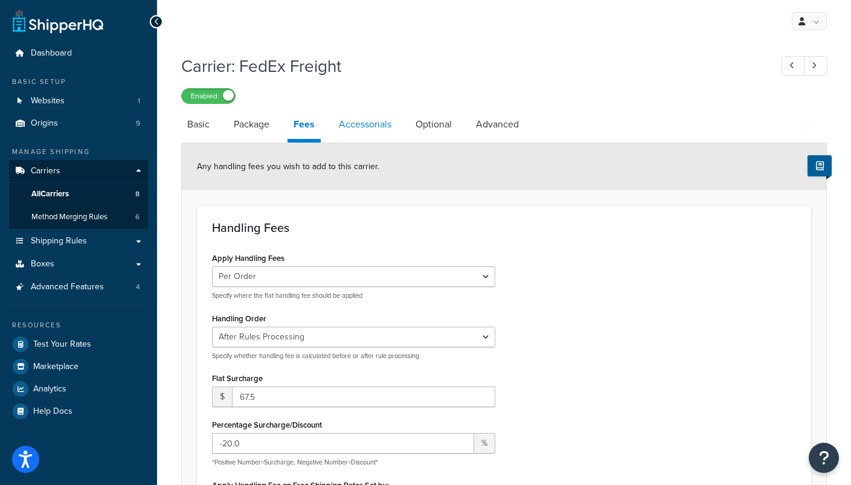
click at [368, 127] on link "Accessorials" at bounding box center [365, 124] width 65 height 29
select select "residential"
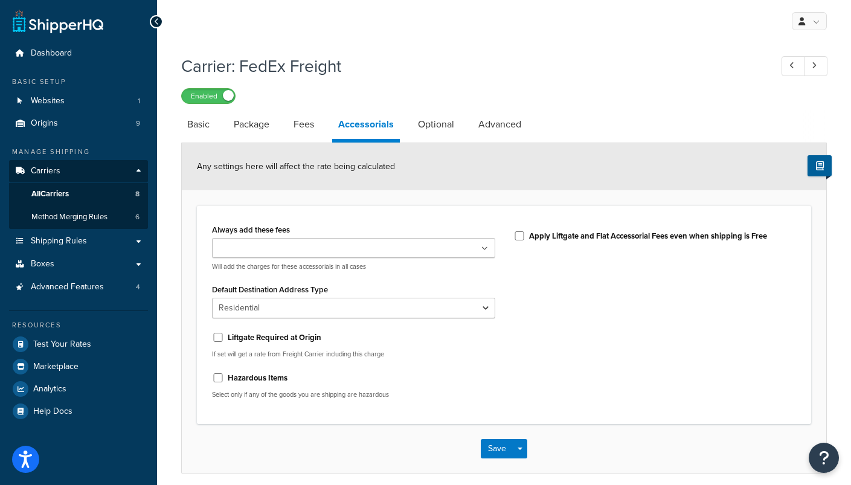
click at [377, 252] on ul at bounding box center [353, 248] width 283 height 20
click at [408, 206] on form "Any settings here will affect the rate being calculated Always add these fees L…" at bounding box center [504, 308] width 644 height 330
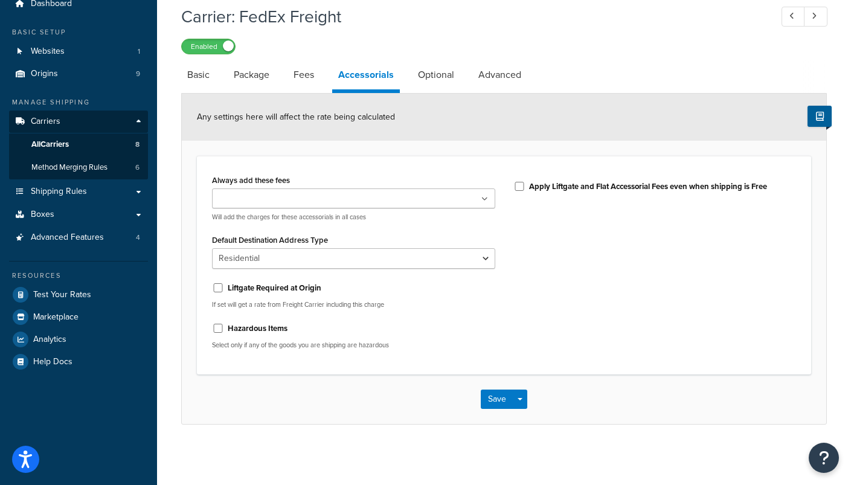
scroll to position [50, 0]
click at [435, 71] on link "Optional" at bounding box center [436, 74] width 48 height 29
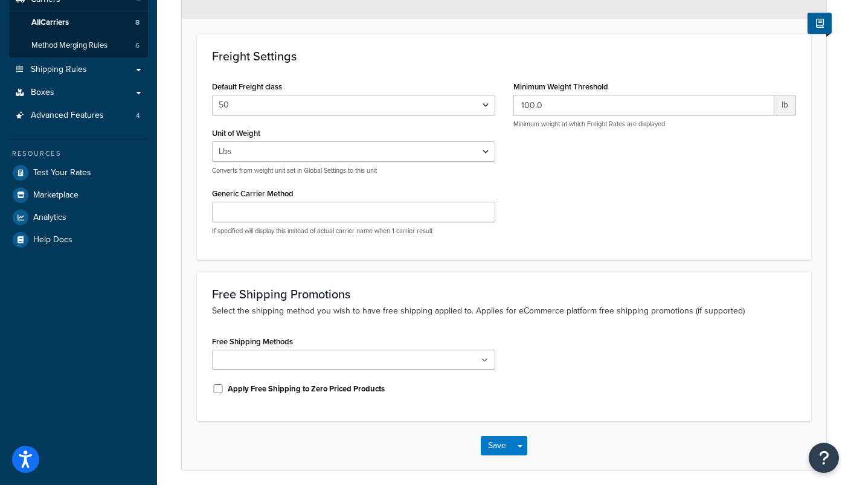
scroll to position [173, 0]
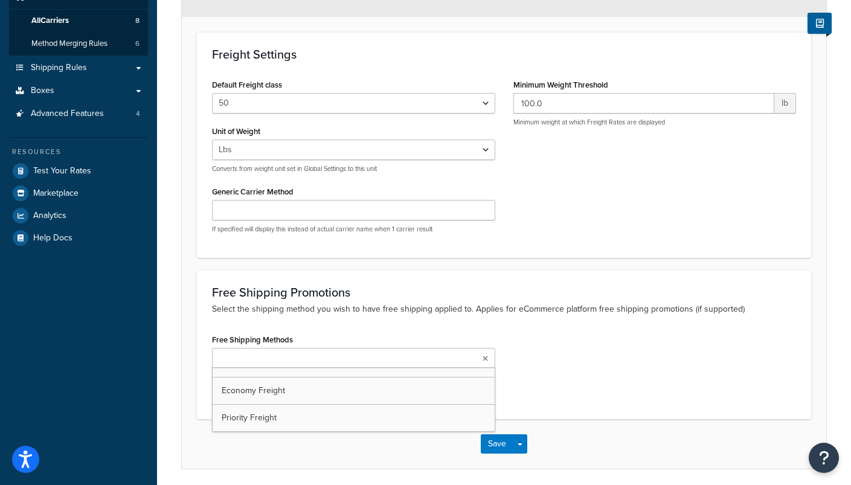
click at [402, 361] on ul at bounding box center [353, 358] width 283 height 20
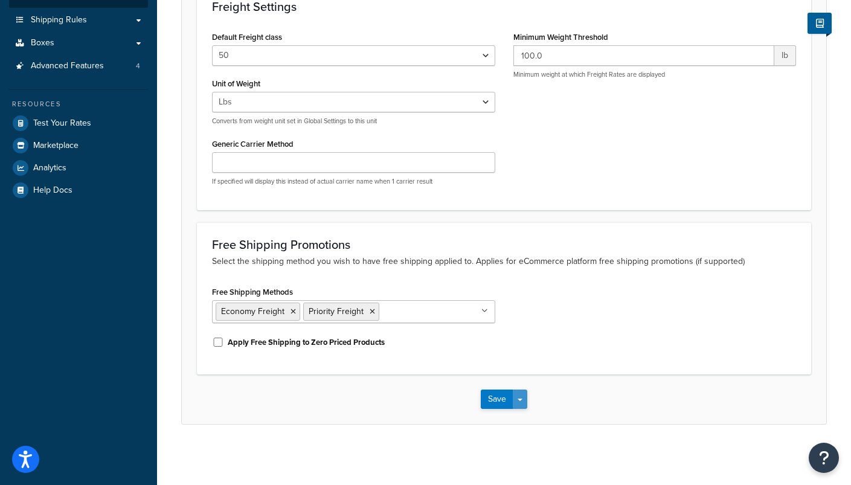
scroll to position [222, 0]
click at [502, 400] on button "Save" at bounding box center [497, 399] width 33 height 19
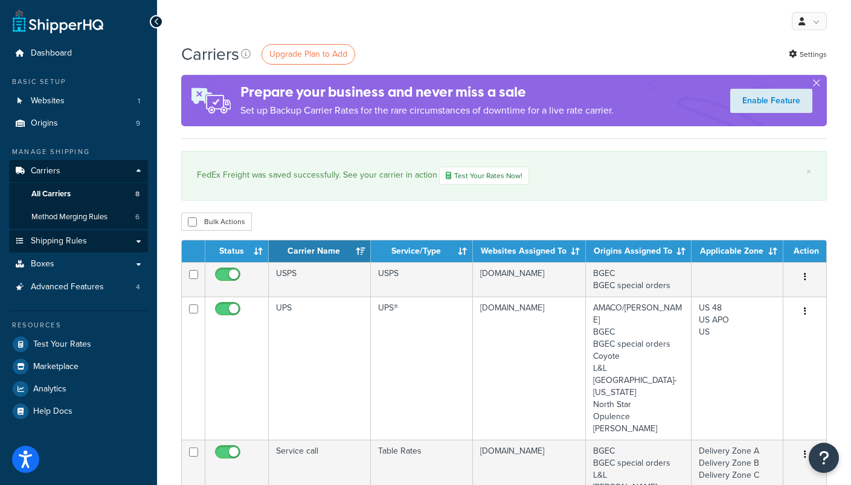
click at [43, 240] on span "Shipping Rules" at bounding box center [59, 241] width 56 height 10
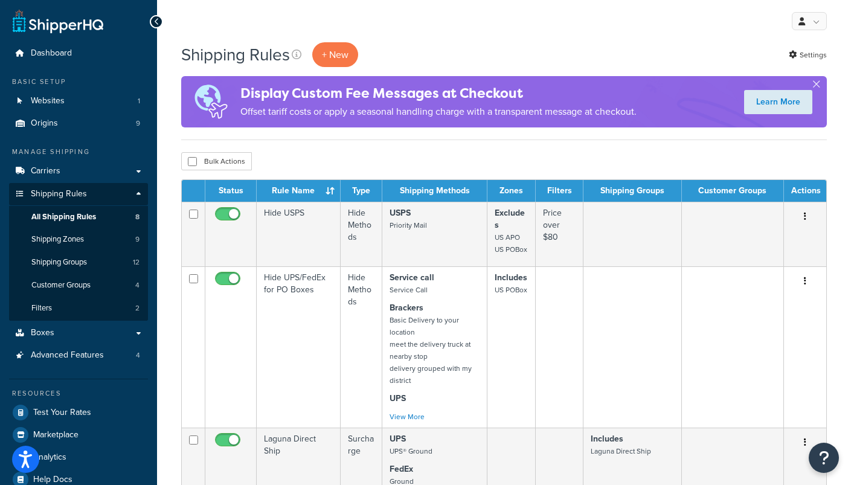
click at [85, 212] on span "All Shipping Rules" at bounding box center [63, 217] width 65 height 10
click at [71, 212] on span "All Shipping Rules" at bounding box center [63, 217] width 65 height 10
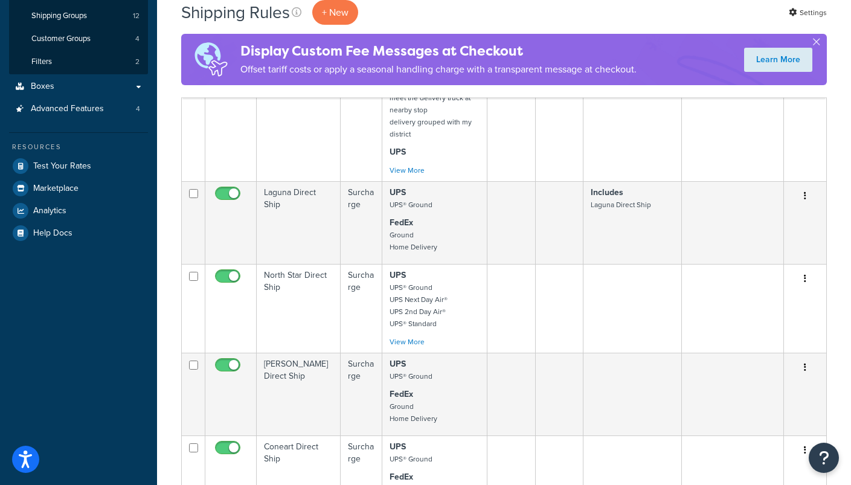
scroll to position [257, 0]
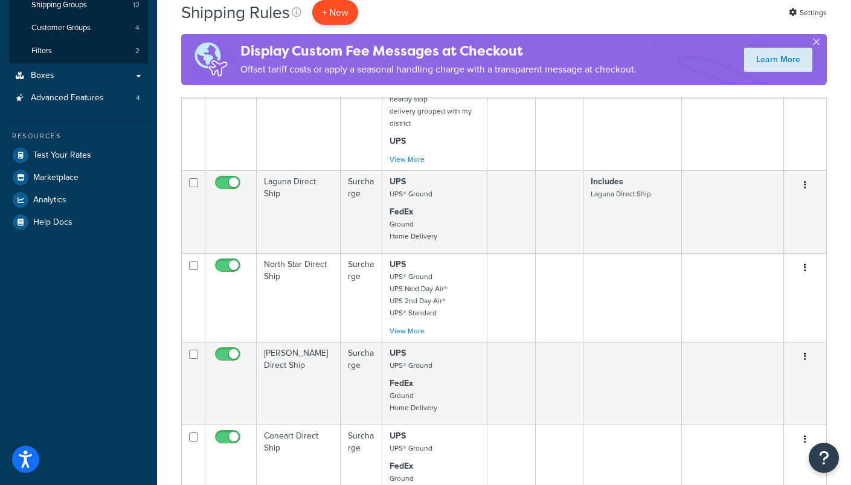
click at [344, 10] on p "+ New" at bounding box center [335, 12] width 46 height 25
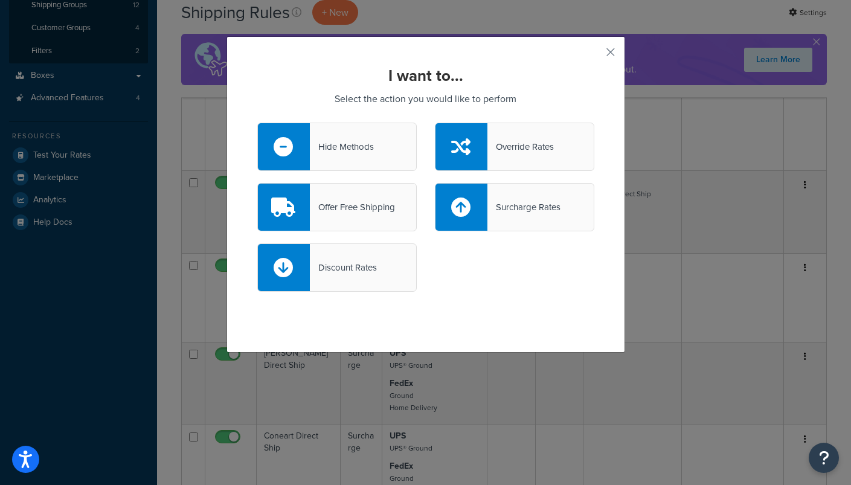
click at [367, 219] on div "Offer Free Shipping" at bounding box center [336, 207] width 159 height 48
click at [0, 0] on input "Offer Free Shipping" at bounding box center [0, 0] width 0 height 0
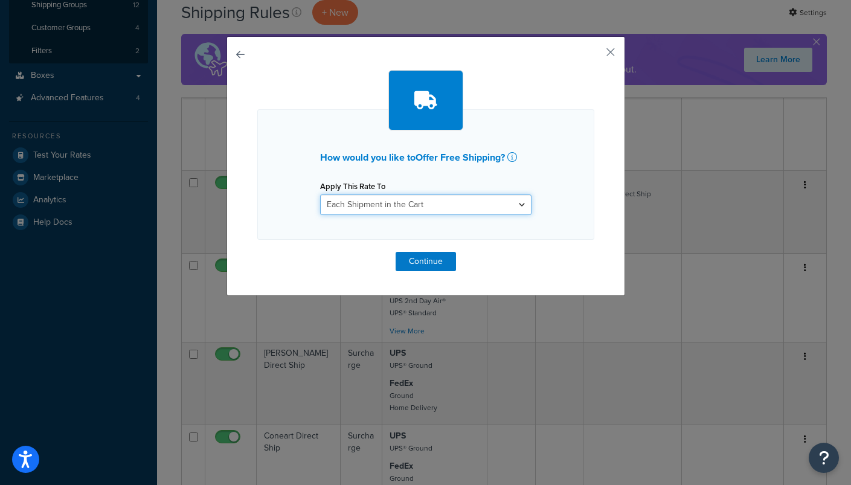
select select "ITEM"
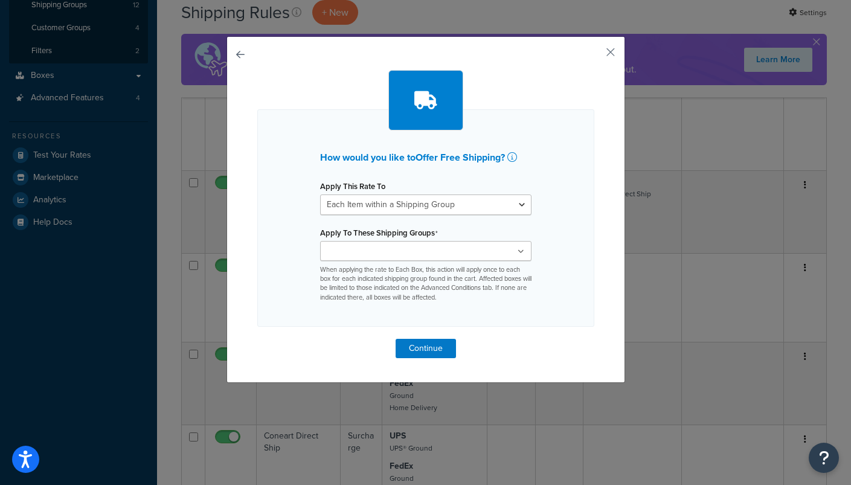
click at [412, 234] on label "Apply To These Shipping Groups" at bounding box center [379, 233] width 118 height 10
click at [412, 245] on input "Apply To These Shipping Groups" at bounding box center [377, 251] width 107 height 13
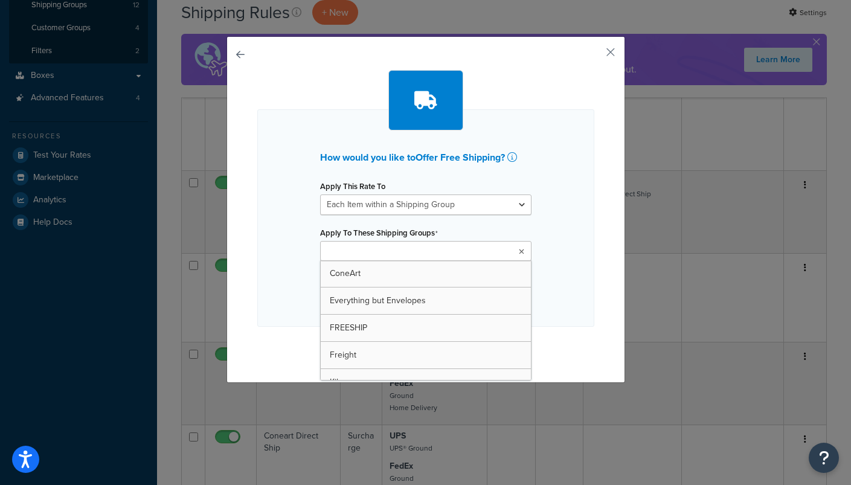
click at [412, 245] on input "Apply To These Shipping Groups" at bounding box center [377, 251] width 107 height 13
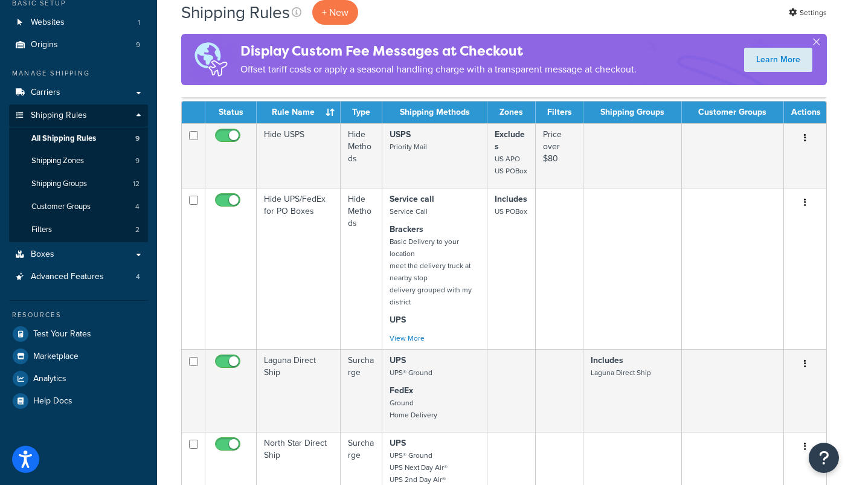
scroll to position [75, 0]
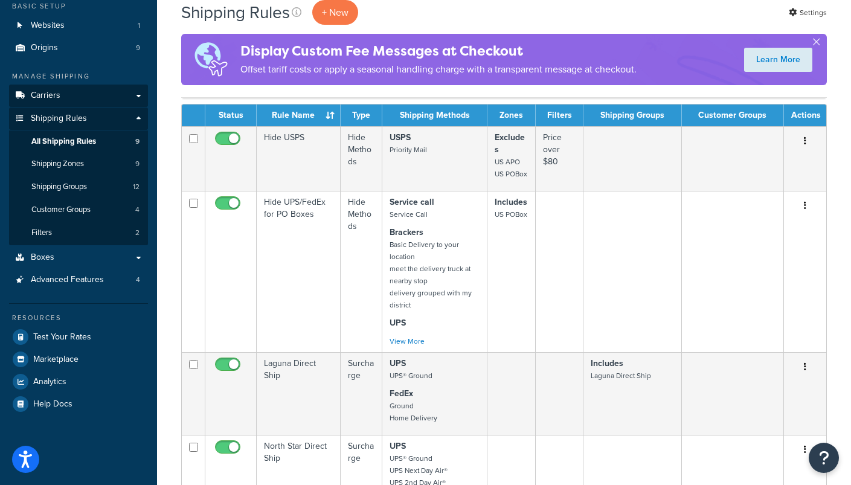
click at [54, 91] on span "Carriers" at bounding box center [46, 96] width 30 height 10
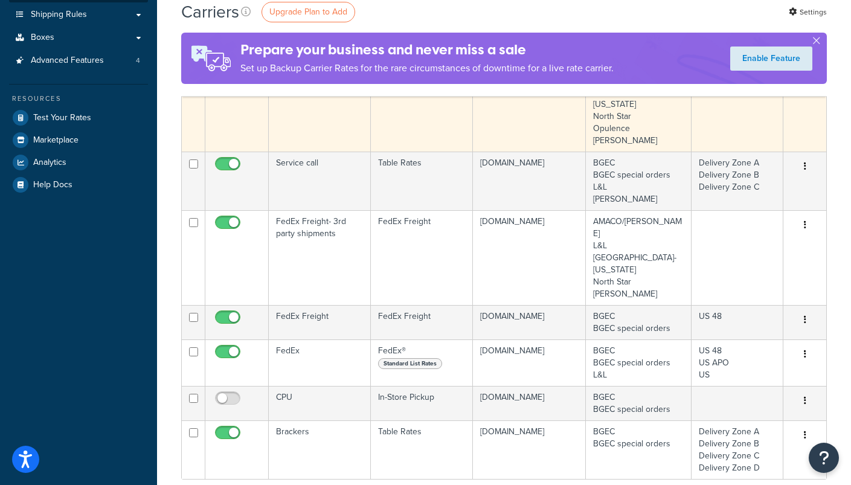
scroll to position [240, 0]
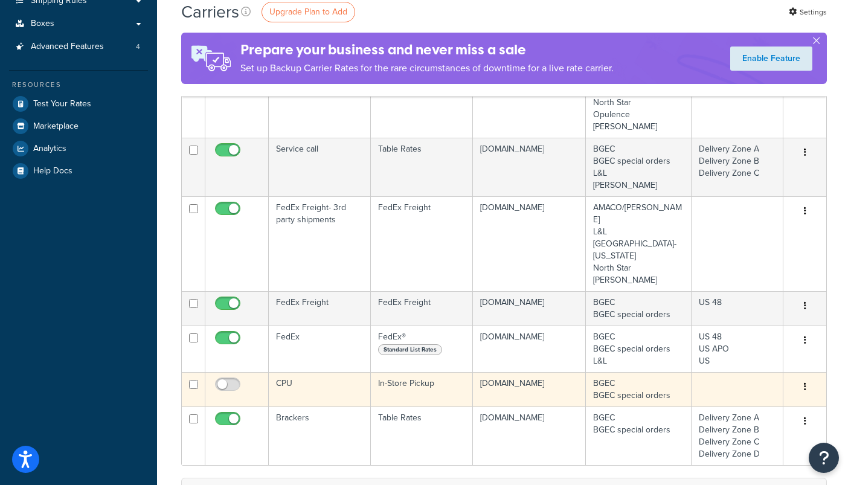
click at [801, 377] on button "button" at bounding box center [805, 386] width 17 height 19
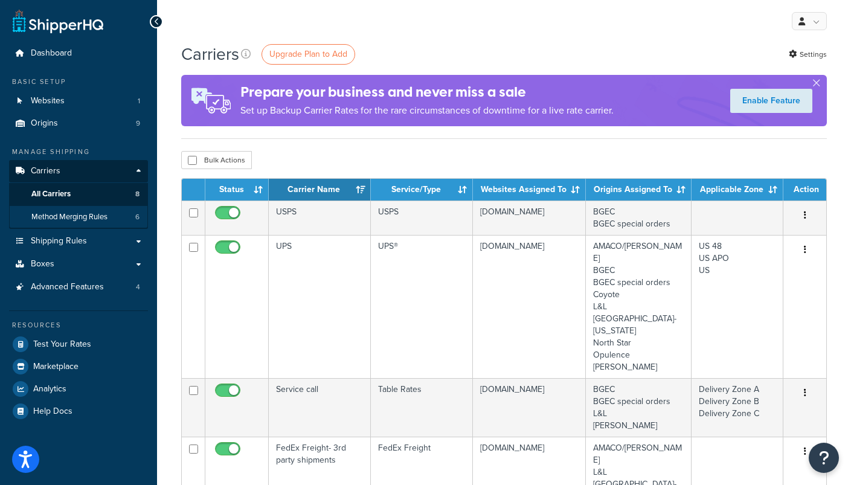
scroll to position [0, 0]
click at [63, 216] on span "Method Merging Rules" at bounding box center [69, 217] width 76 height 10
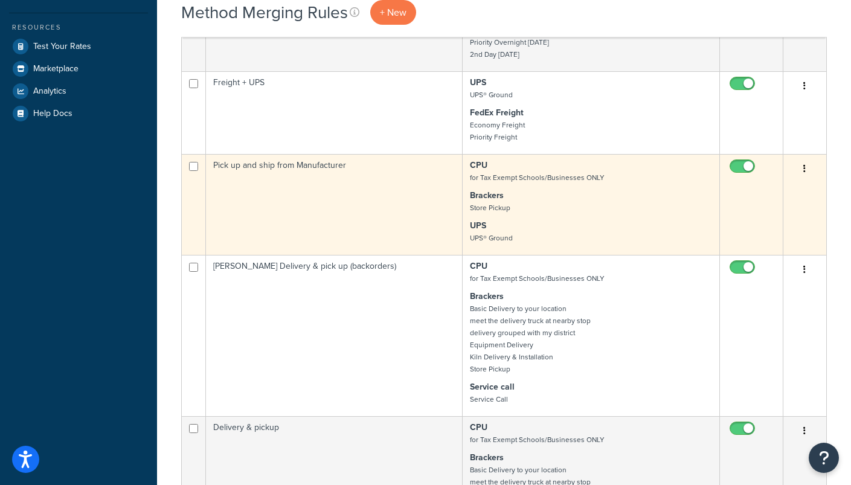
scroll to position [298, 0]
click at [804, 168] on icon "button" at bounding box center [804, 168] width 2 height 8
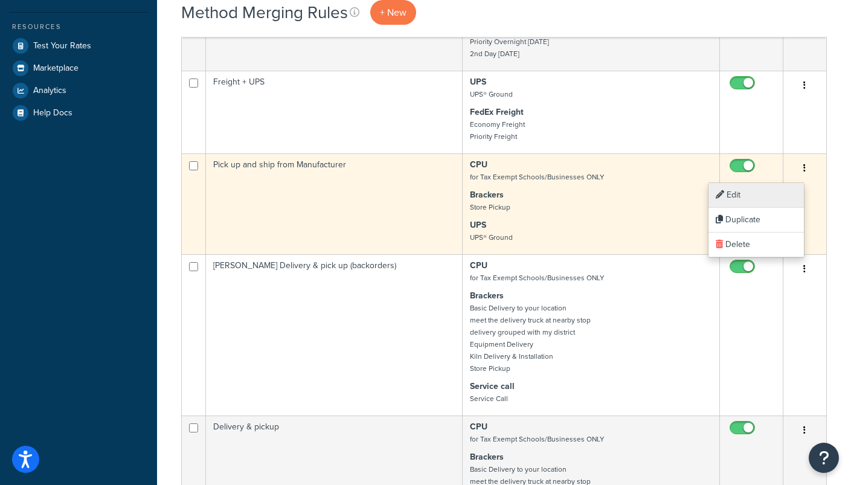
click at [751, 200] on link "Edit" at bounding box center [755, 195] width 95 height 25
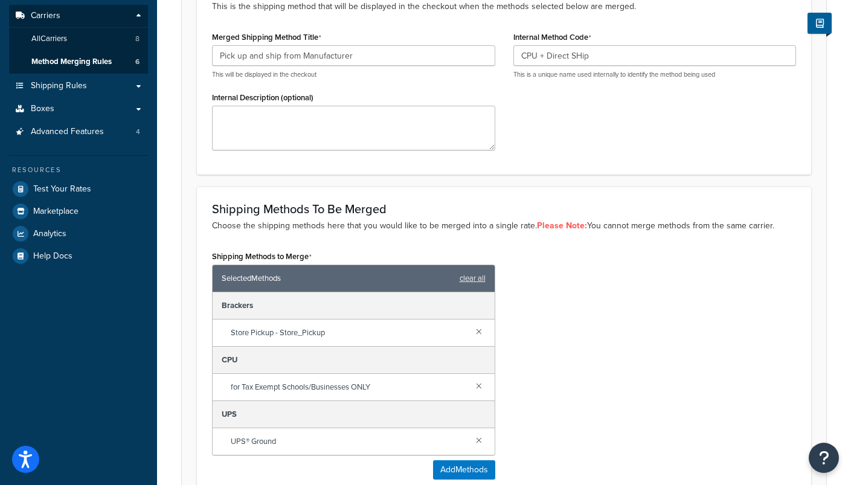
scroll to position [156, 0]
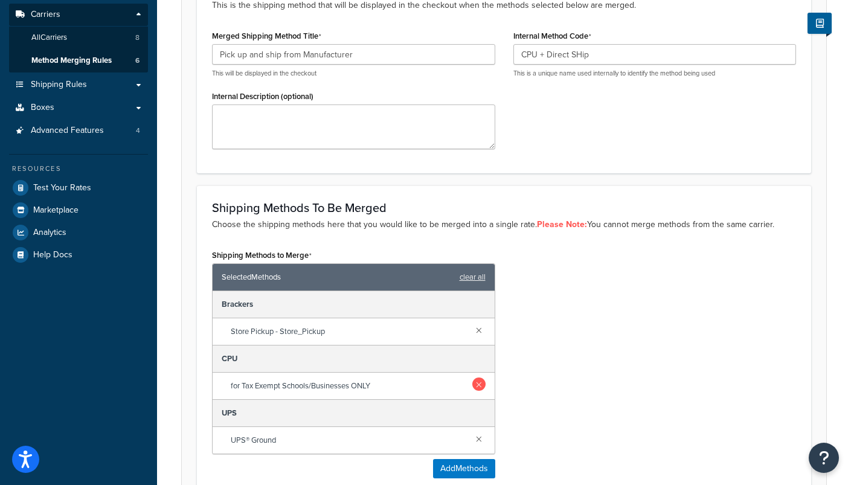
click at [474, 383] on link at bounding box center [478, 383] width 13 height 13
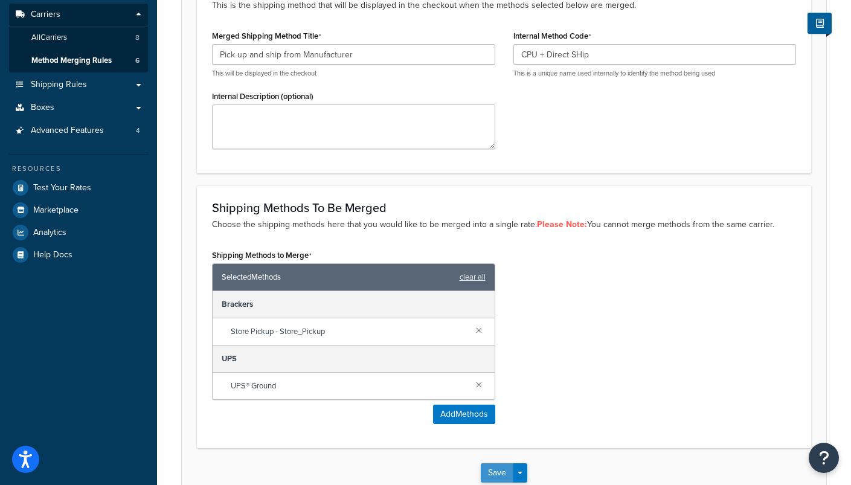
click at [493, 478] on button "Save" at bounding box center [497, 472] width 33 height 19
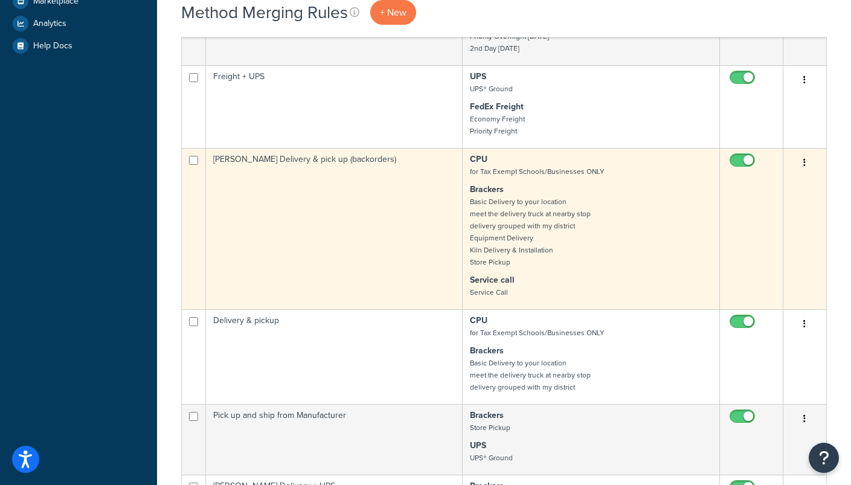
scroll to position [348, 0]
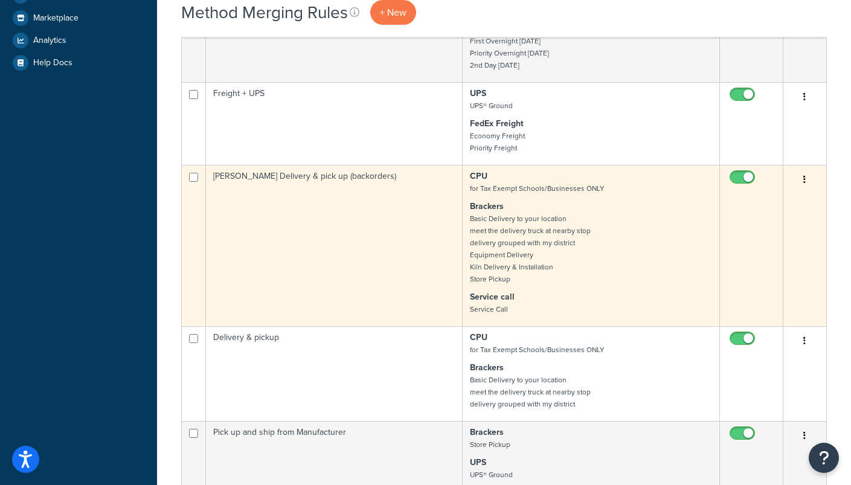
click at [803, 182] on button "button" at bounding box center [804, 179] width 17 height 19
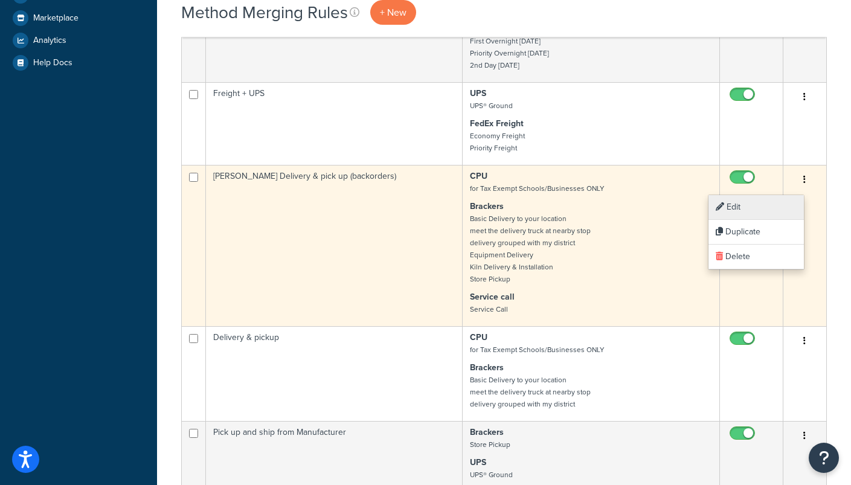
click at [742, 203] on link "Edit" at bounding box center [755, 207] width 95 height 25
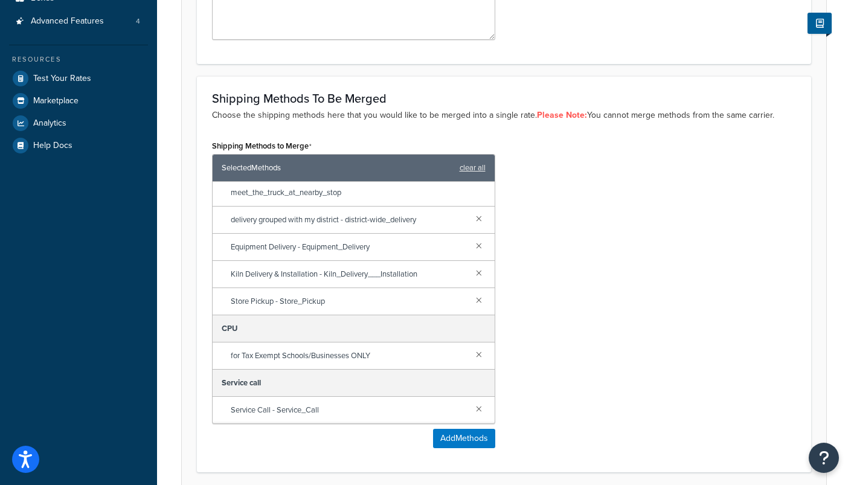
scroll to position [275, 0]
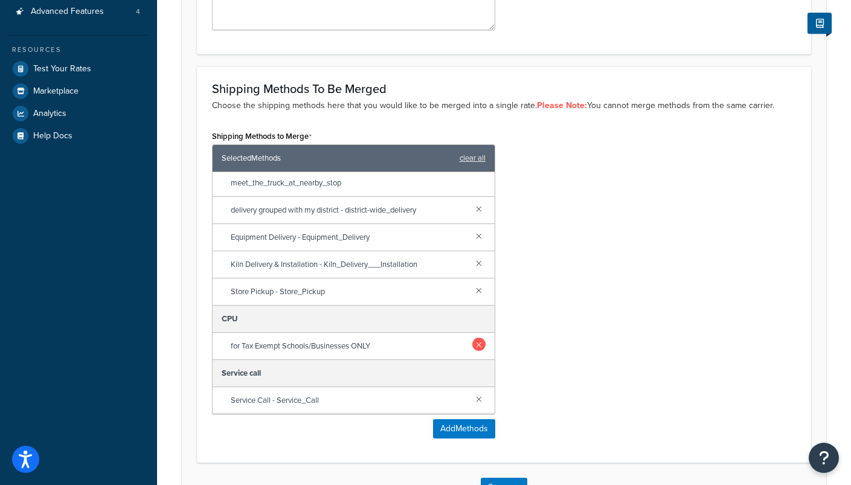
click at [480, 344] on link at bounding box center [478, 344] width 13 height 13
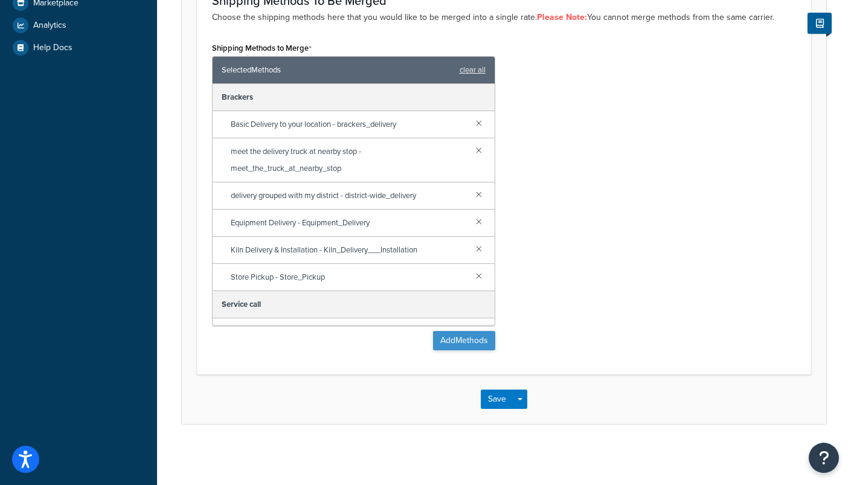
scroll to position [364, 0]
click at [451, 339] on button "Add Methods" at bounding box center [464, 340] width 62 height 19
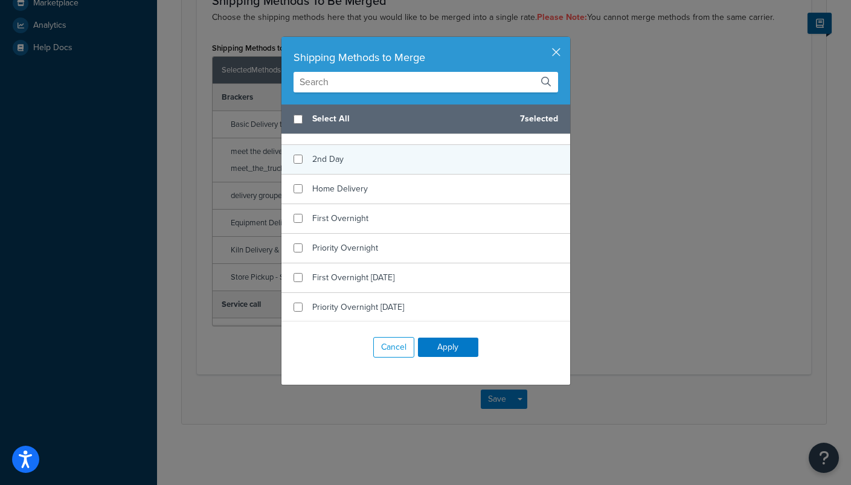
scroll to position [409, 0]
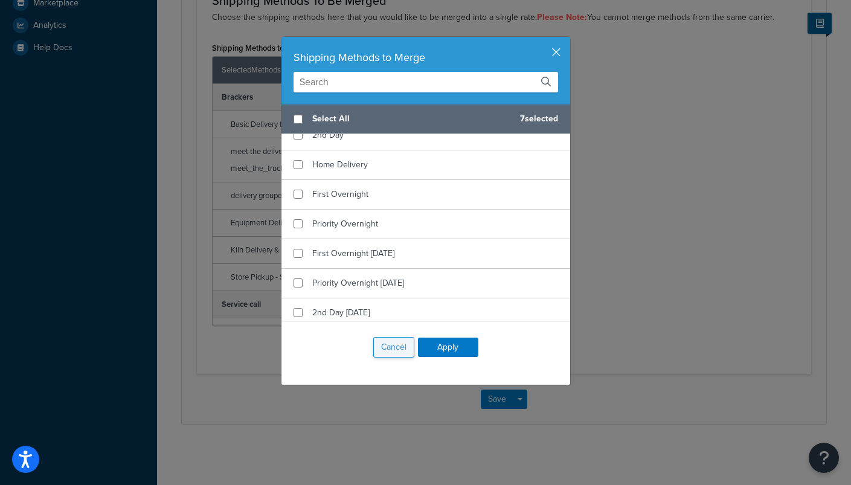
click at [391, 351] on button "Cancel" at bounding box center [393, 347] width 41 height 21
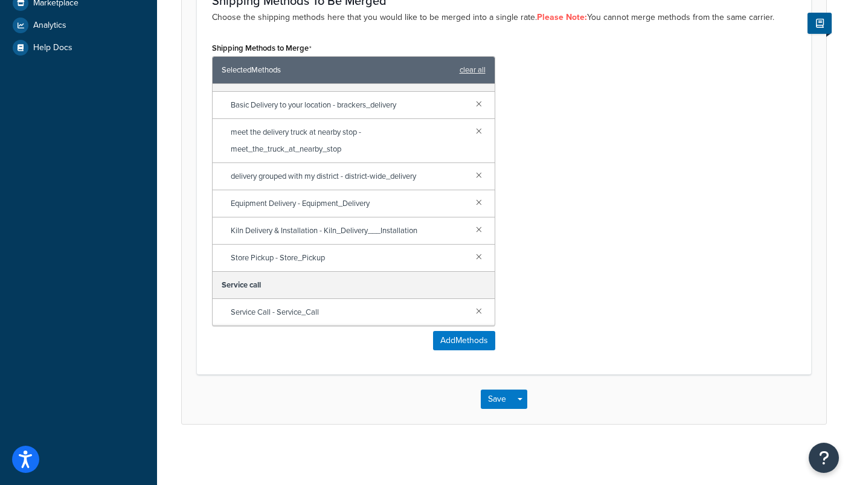
scroll to position [19, 0]
click at [502, 393] on button "Save" at bounding box center [497, 399] width 33 height 19
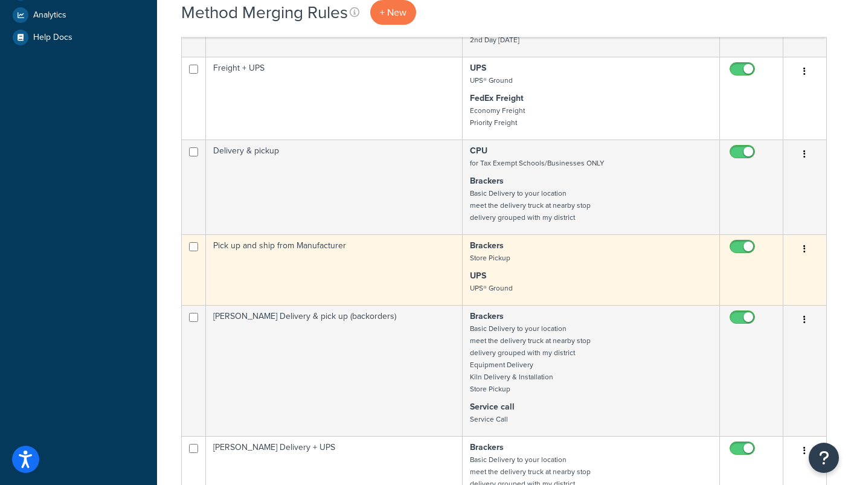
scroll to position [370, 0]
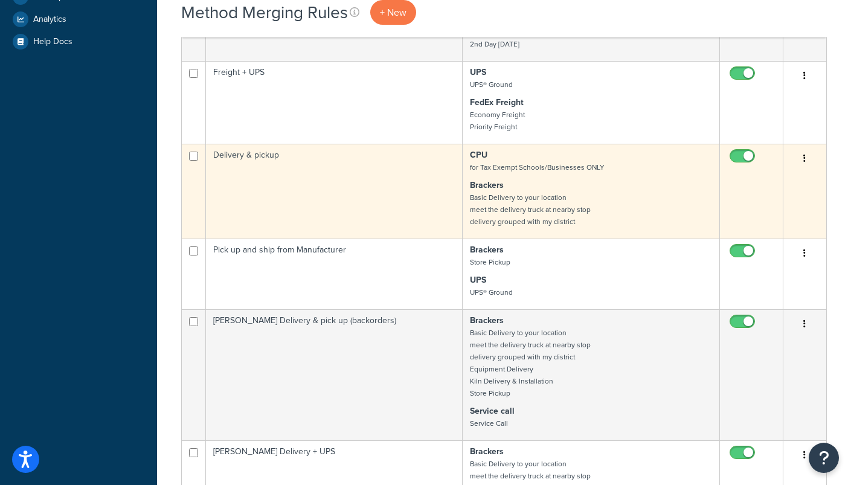
click at [807, 159] on button "button" at bounding box center [804, 158] width 17 height 19
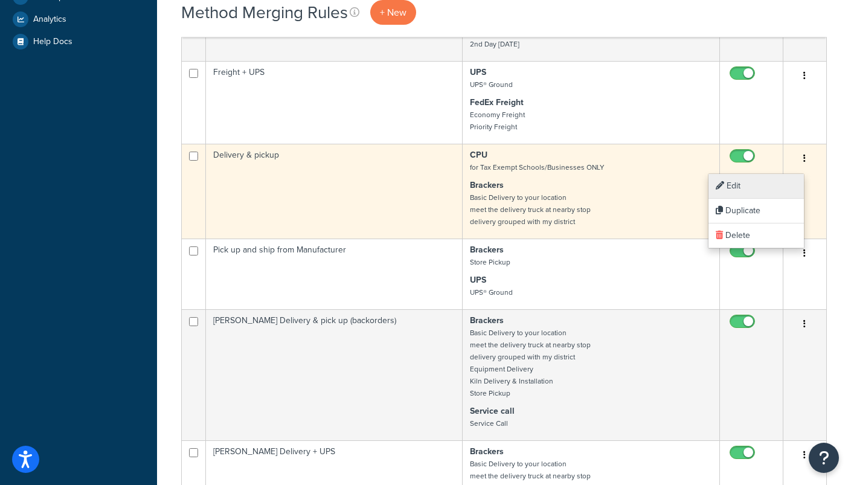
click at [747, 184] on link "Edit" at bounding box center [755, 186] width 95 height 25
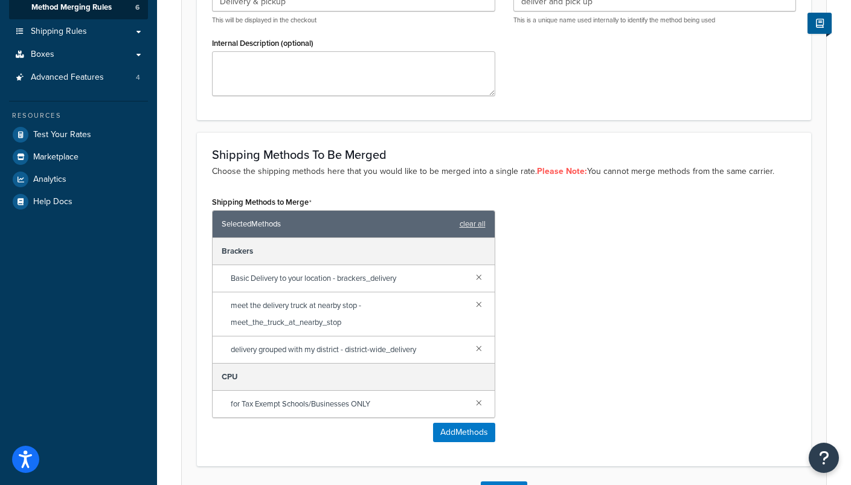
scroll to position [223, 0]
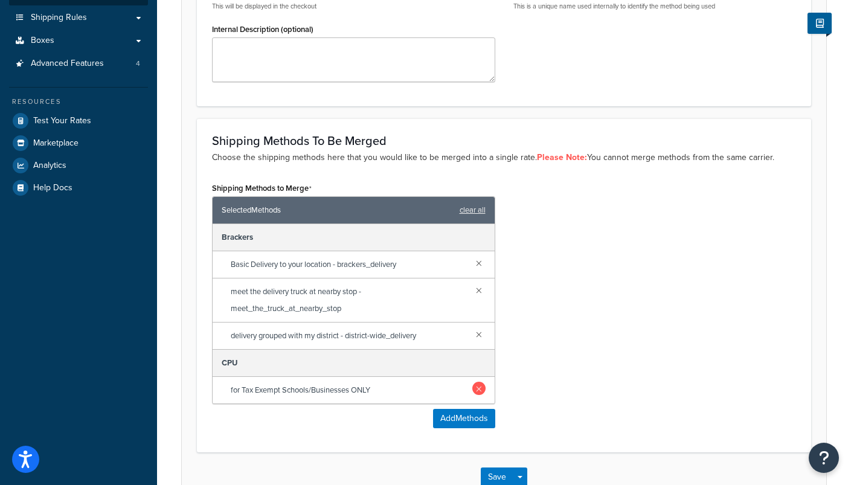
click at [480, 386] on link at bounding box center [478, 388] width 13 height 13
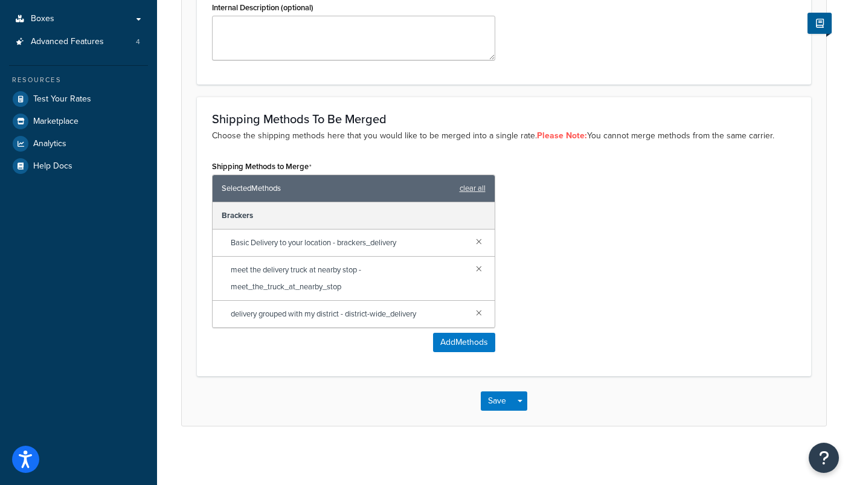
scroll to position [246, 0]
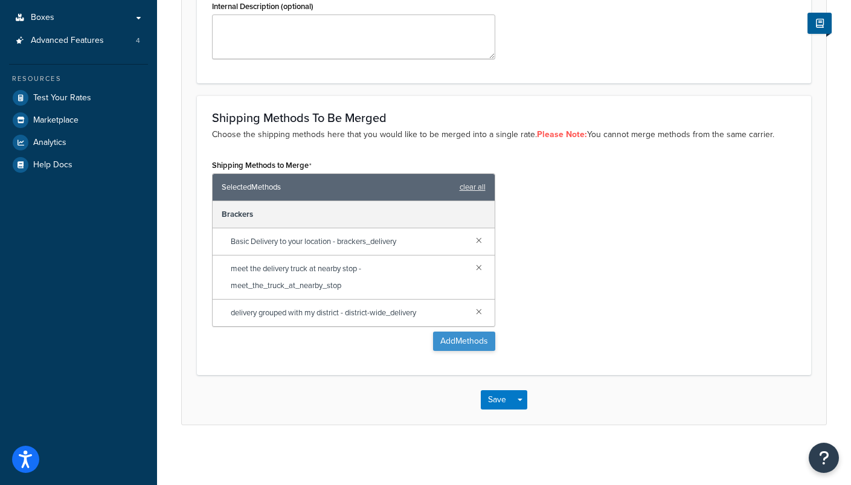
click at [451, 338] on button "Add Methods" at bounding box center [464, 341] width 62 height 19
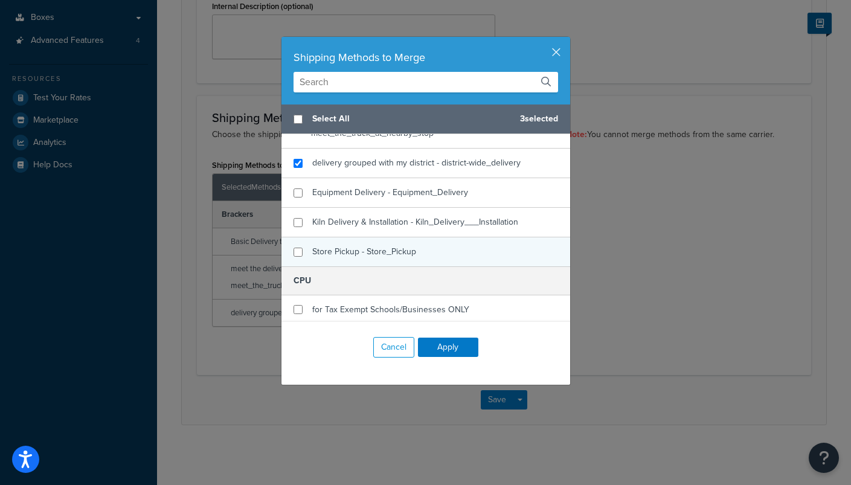
scroll to position [91, 0]
click at [299, 249] on input "checkbox" at bounding box center [297, 250] width 9 height 9
checkbox input "true"
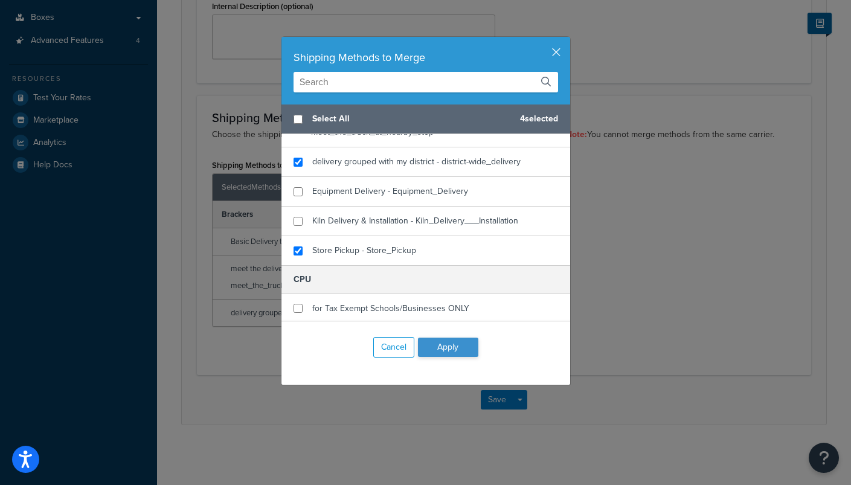
click at [458, 347] on button "Apply" at bounding box center [448, 347] width 60 height 19
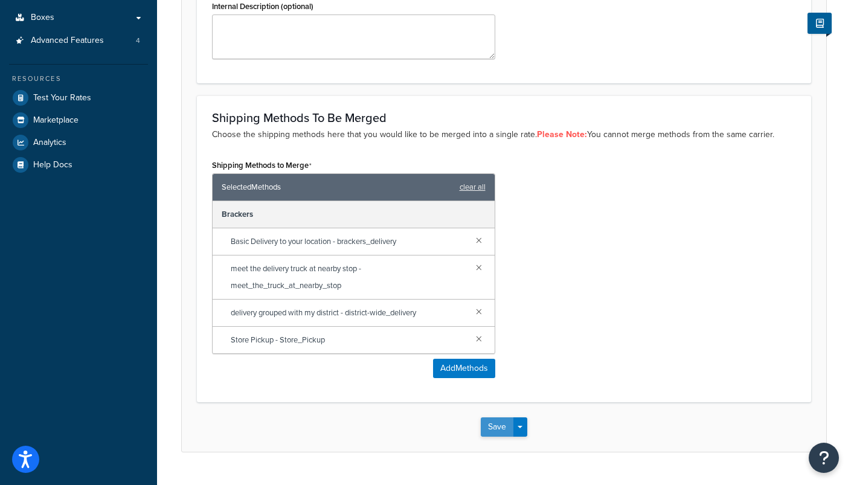
click at [495, 428] on button "Save" at bounding box center [497, 426] width 33 height 19
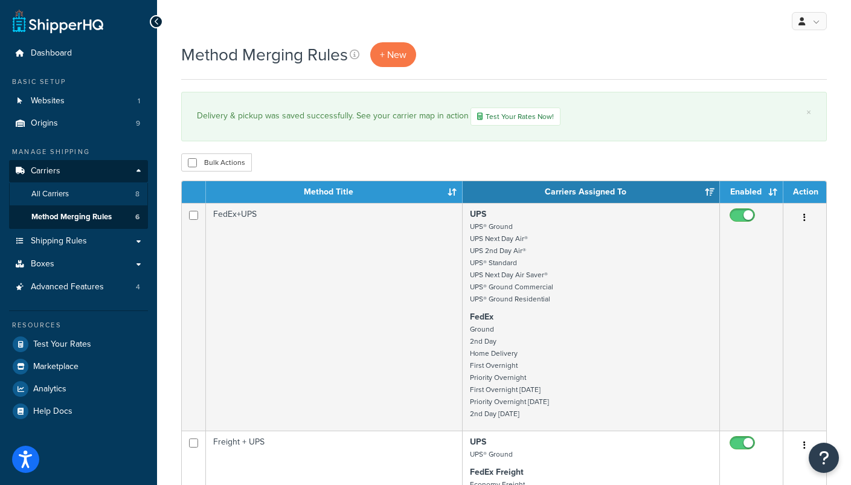
click at [57, 191] on span "All Carriers" at bounding box center [49, 194] width 37 height 10
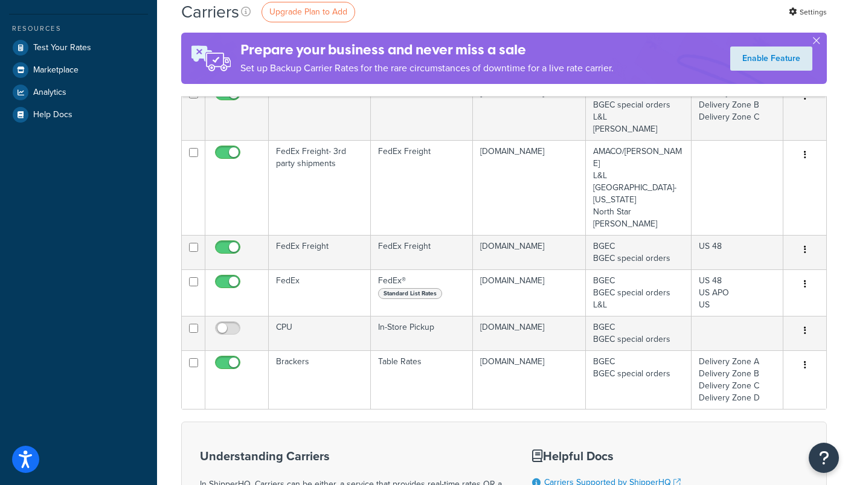
scroll to position [329, 0]
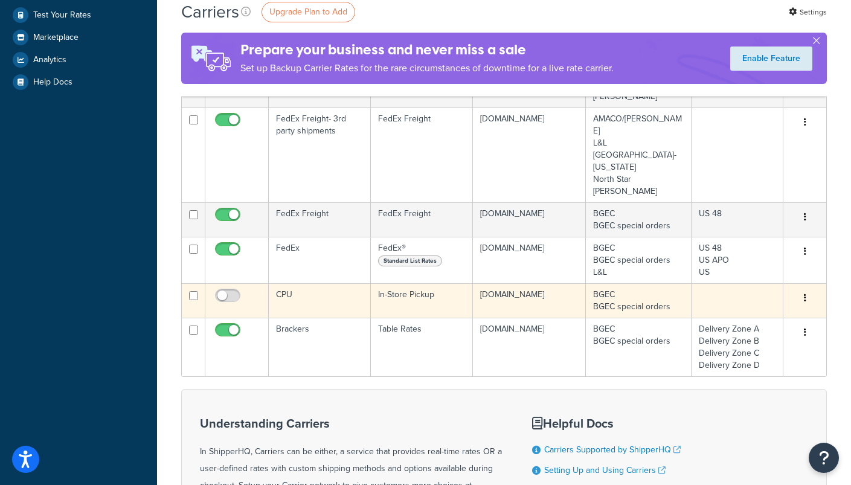
click at [809, 289] on button "button" at bounding box center [805, 298] width 17 height 19
click at [740, 304] on link "Delete" at bounding box center [755, 299] width 95 height 25
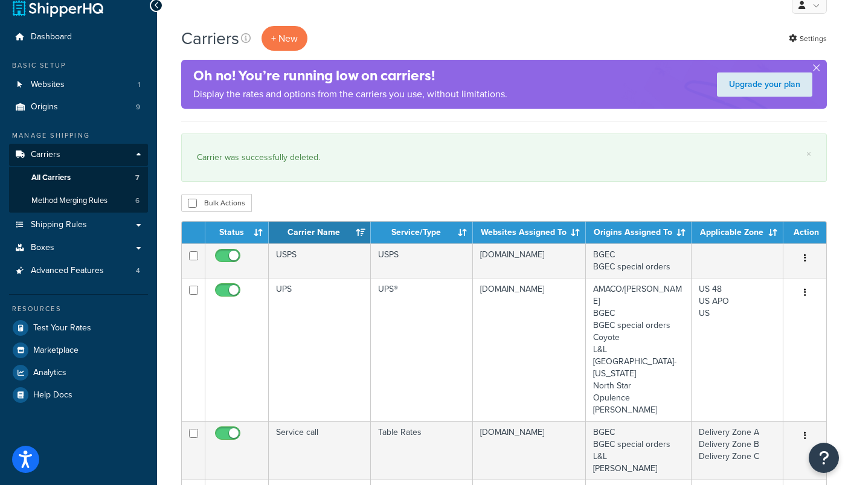
scroll to position [5, 0]
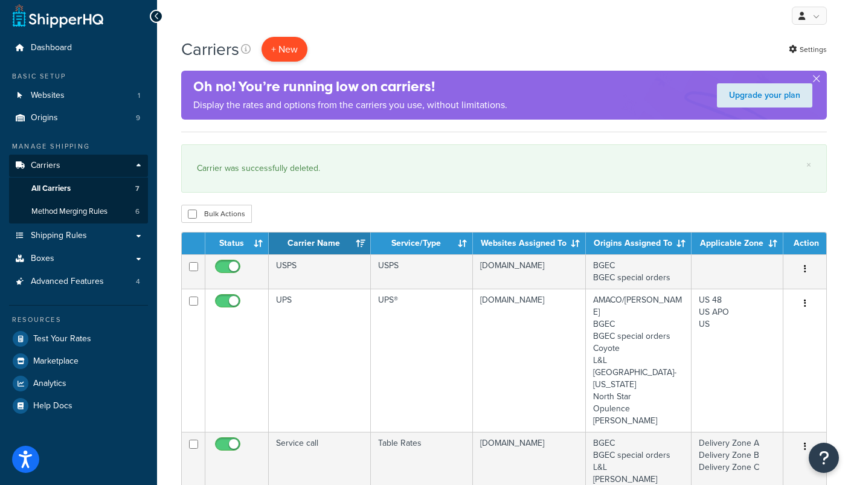
click at [290, 52] on button "+ New" at bounding box center [284, 49] width 46 height 25
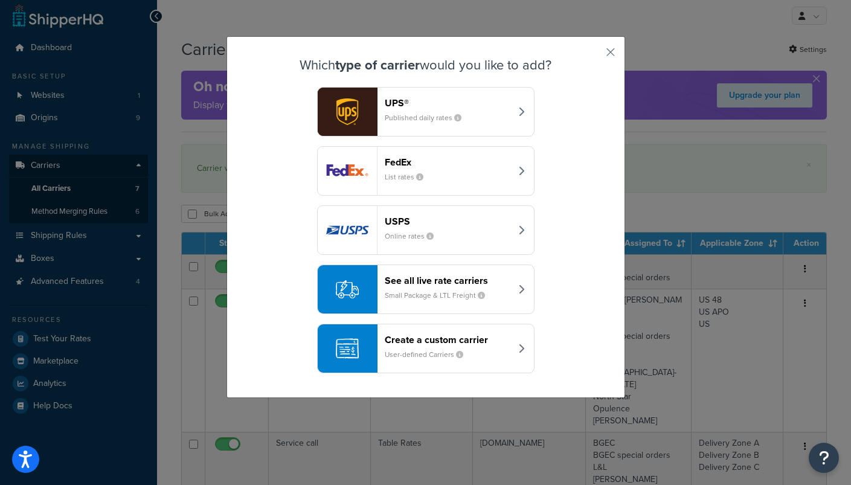
click at [496, 352] on div "Create a custom carrier User-defined Carriers" at bounding box center [448, 348] width 126 height 29
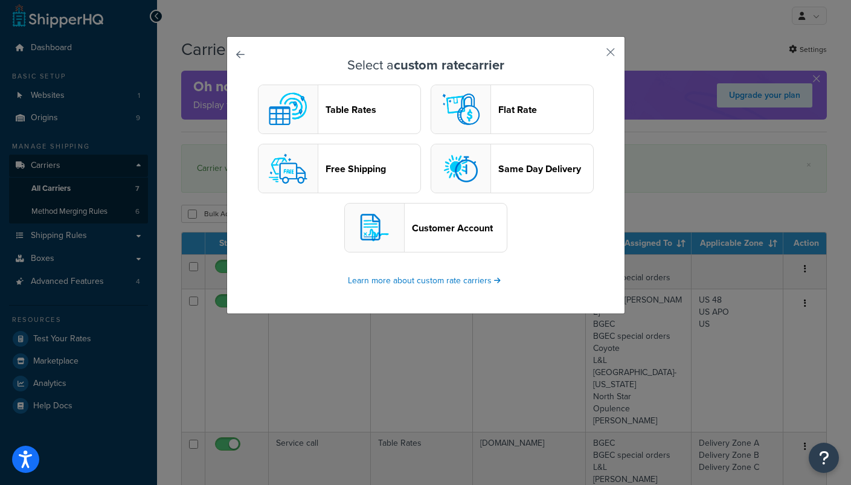
click at [363, 171] on header "Free Shipping" at bounding box center [373, 168] width 95 height 11
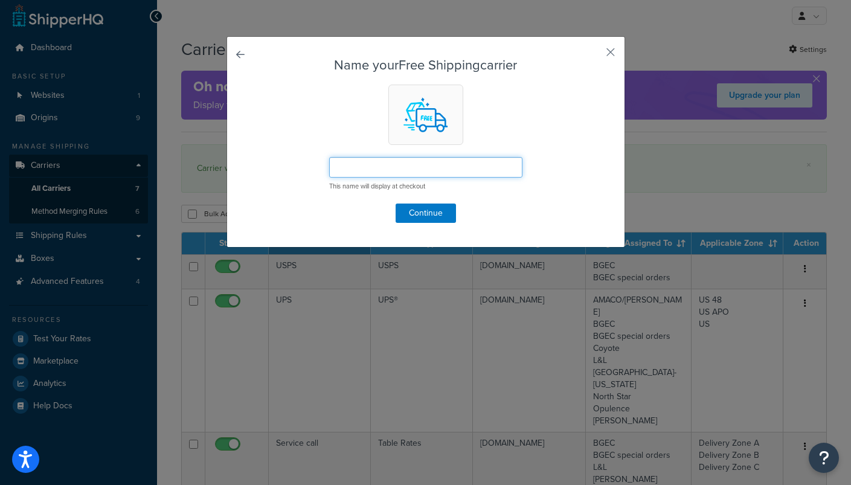
click at [396, 165] on input "text" at bounding box center [425, 167] width 193 height 21
type input "Free Shipping"
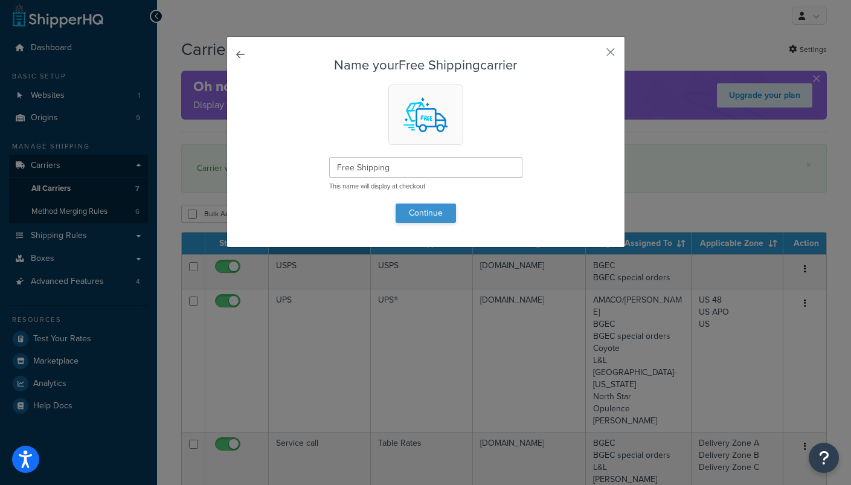
click at [432, 210] on button "Continue" at bounding box center [426, 213] width 60 height 19
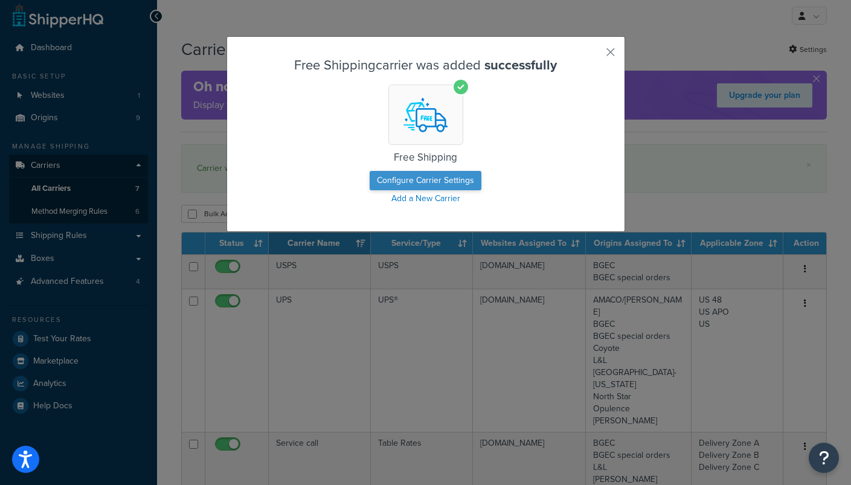
click at [465, 179] on button "Configure Carrier Settings" at bounding box center [426, 180] width 112 height 19
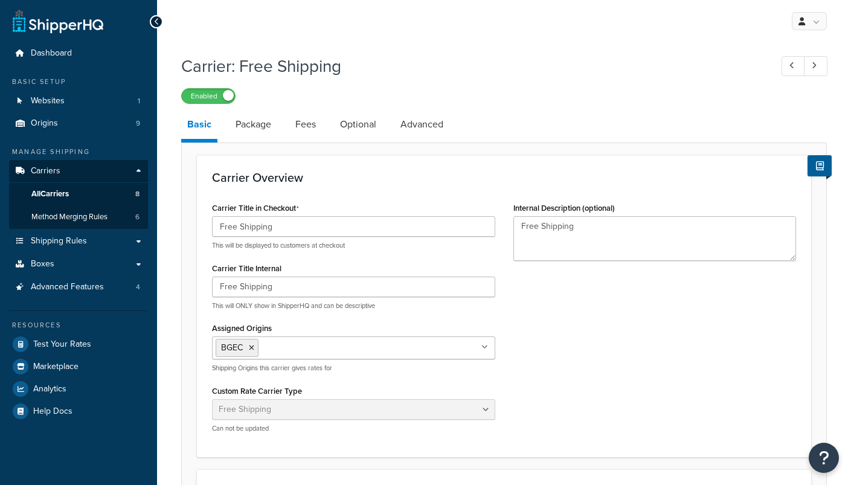
select select "free"
click at [261, 123] on link "Package" at bounding box center [253, 124] width 48 height 29
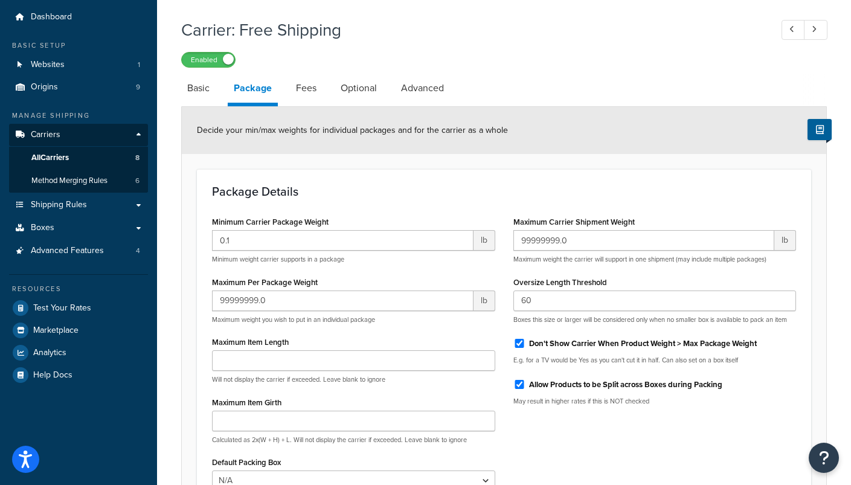
scroll to position [20, 0]
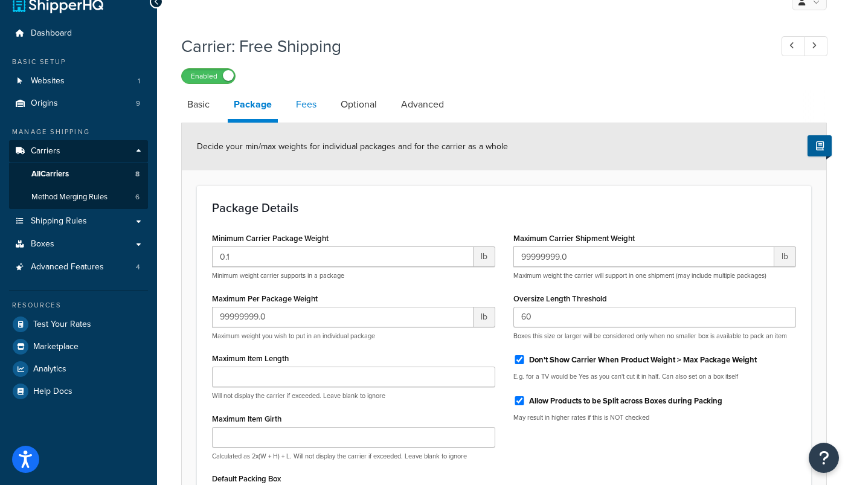
click at [307, 101] on link "Fees" at bounding box center [306, 104] width 33 height 29
select select "AFTER"
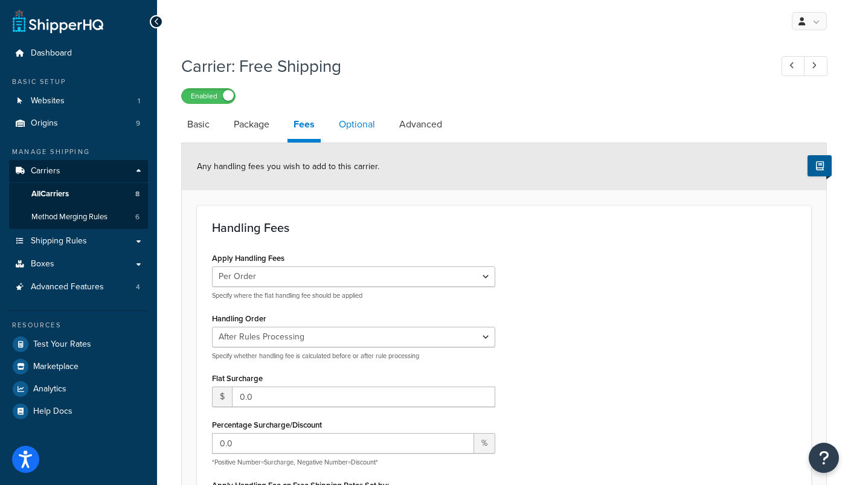
click at [368, 139] on link "Optional" at bounding box center [357, 124] width 48 height 29
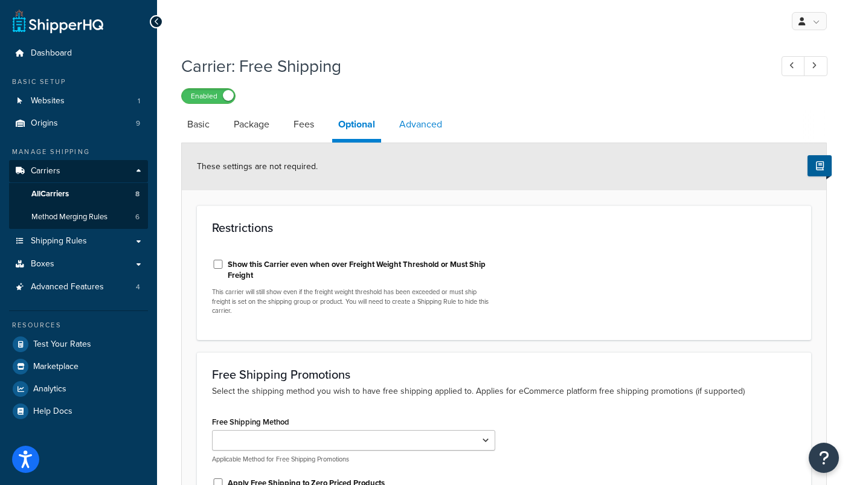
click at [421, 123] on link "Advanced" at bounding box center [420, 124] width 55 height 29
select select "false"
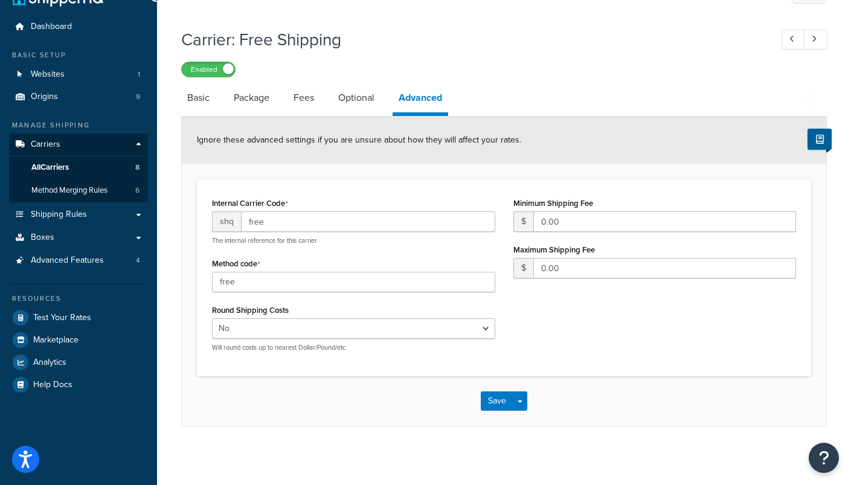
scroll to position [28, 0]
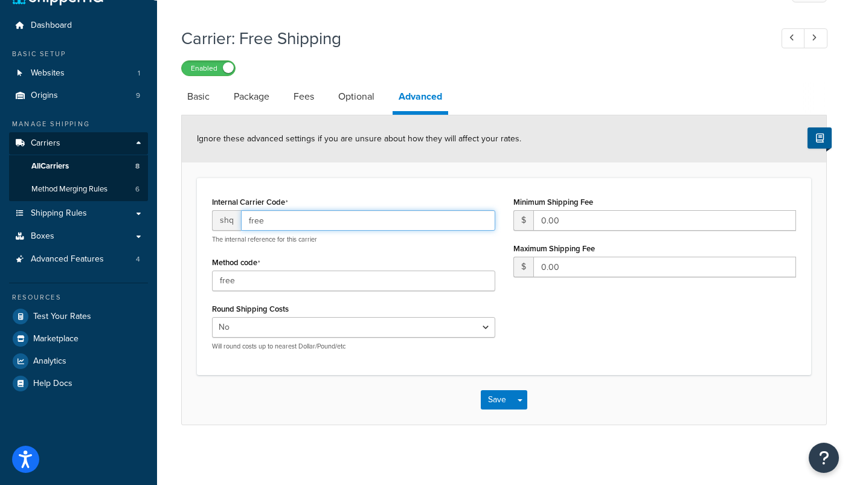
click at [348, 226] on input "free" at bounding box center [368, 220] width 254 height 21
click at [498, 406] on button "Save" at bounding box center [497, 399] width 33 height 19
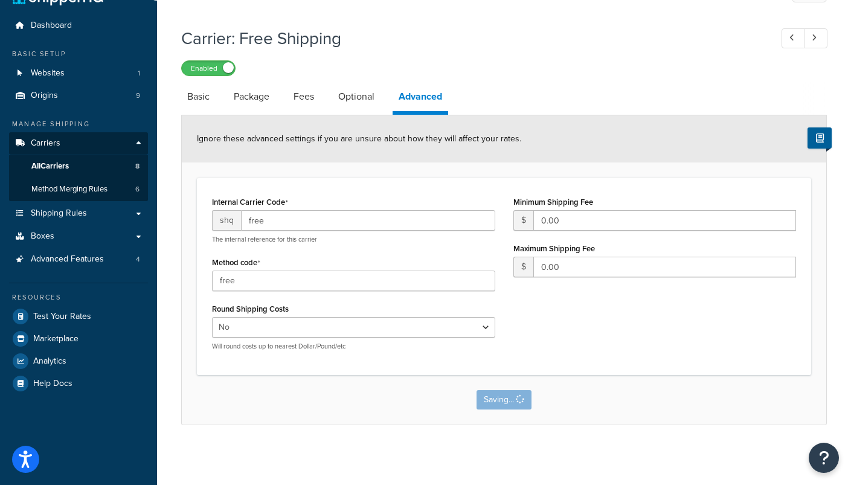
scroll to position [0, 0]
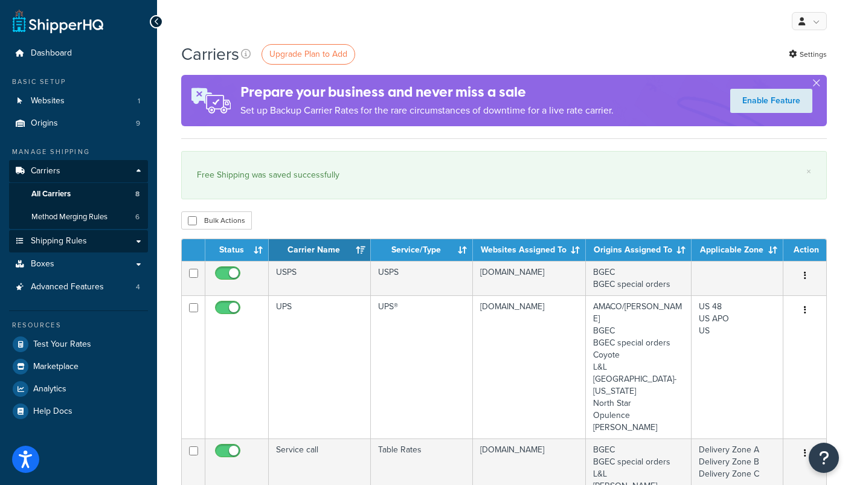
click at [80, 236] on span "Shipping Rules" at bounding box center [59, 241] width 56 height 10
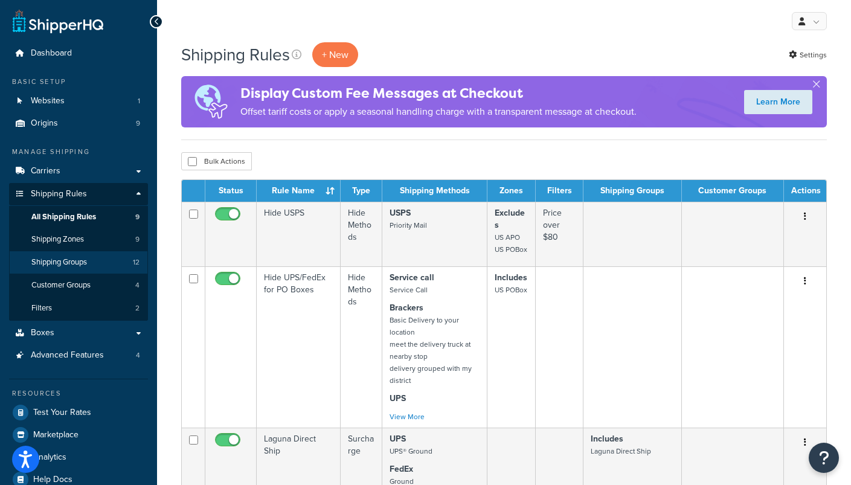
click at [68, 257] on span "Shipping Groups" at bounding box center [59, 262] width 56 height 10
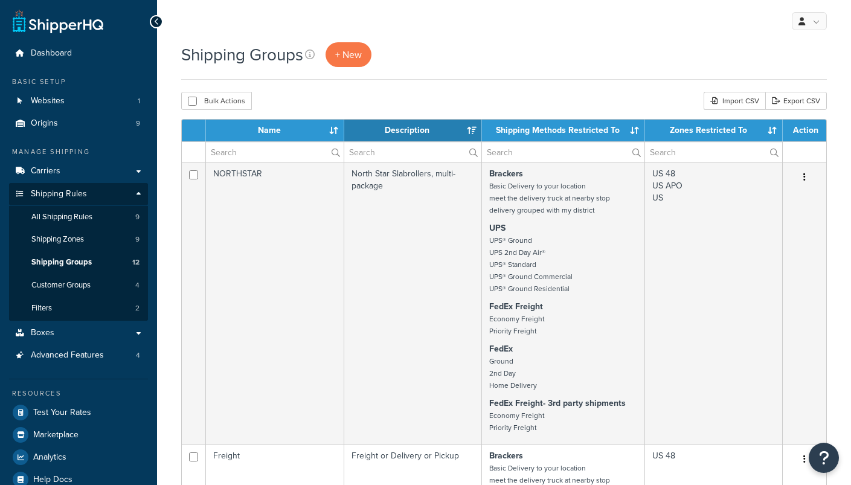
select select "15"
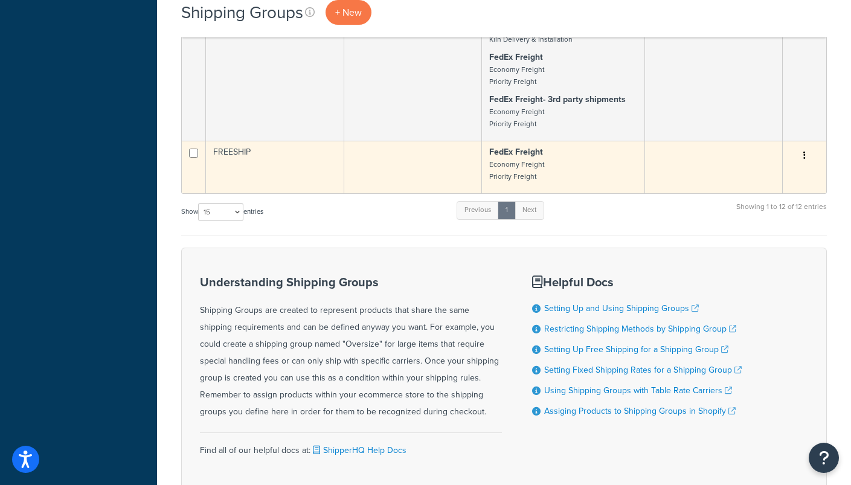
scroll to position [1378, 0]
click at [804, 161] on icon "button" at bounding box center [804, 156] width 2 height 8
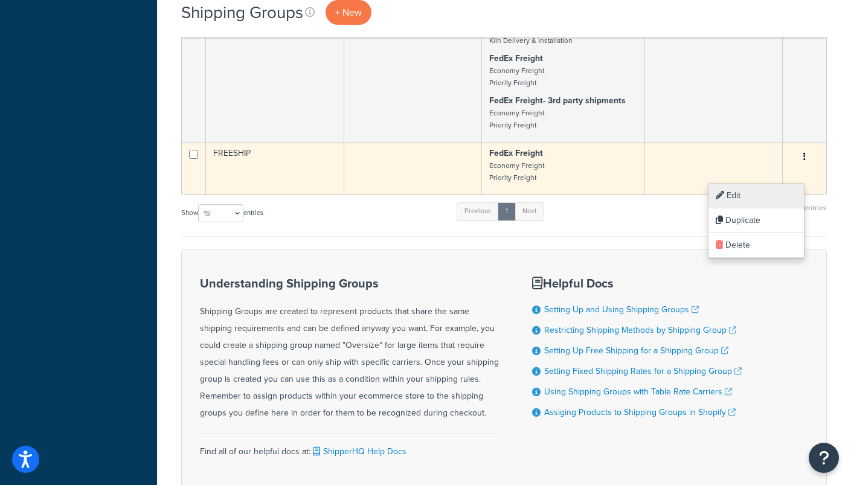
click at [745, 205] on link "Edit" at bounding box center [755, 196] width 95 height 25
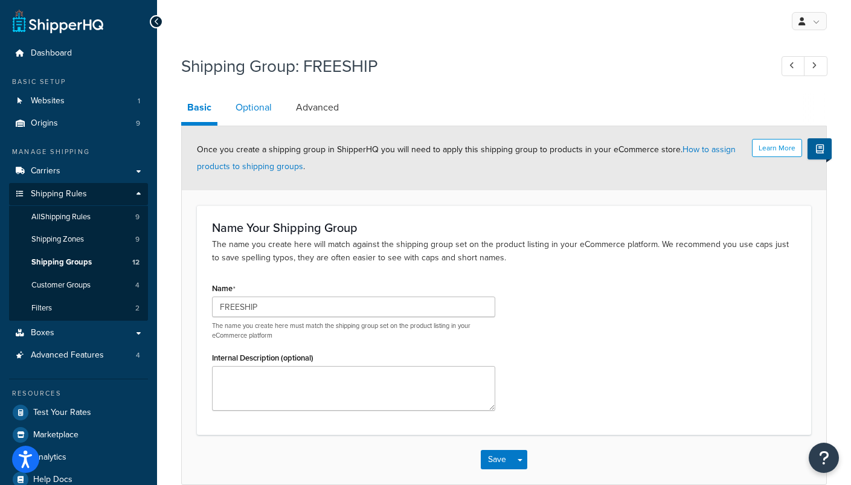
click at [257, 110] on link "Optional" at bounding box center [253, 107] width 48 height 29
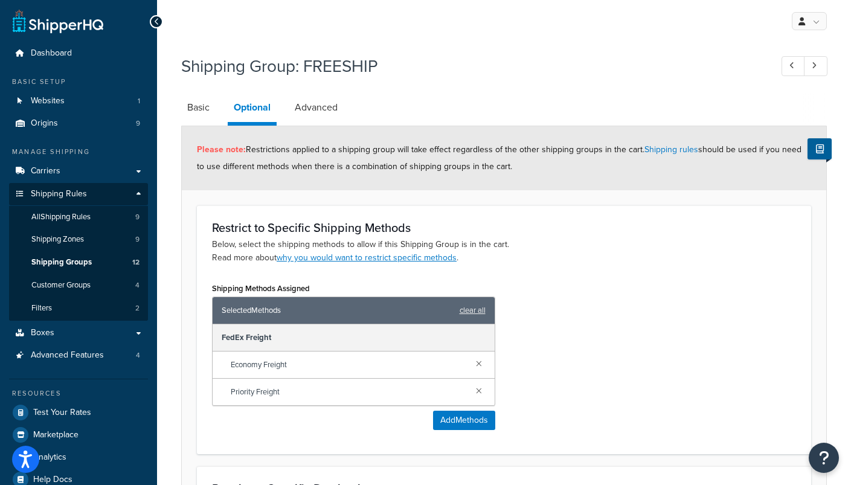
scroll to position [10, 0]
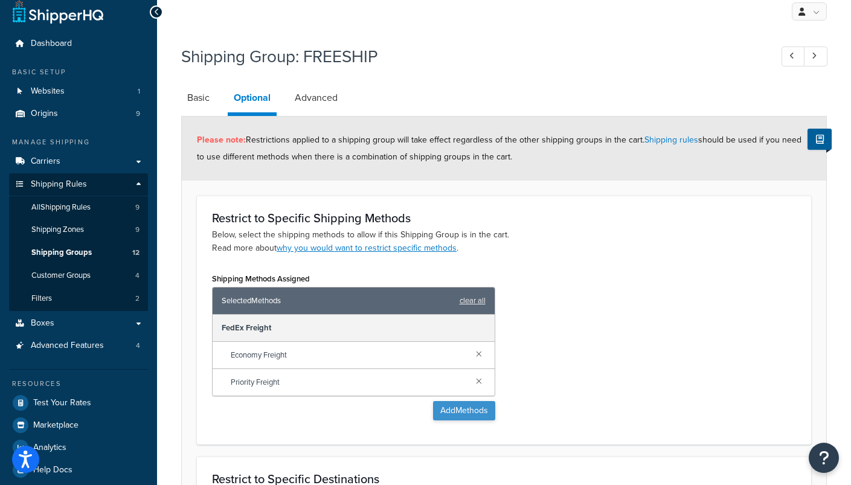
click at [455, 411] on button "Add Methods" at bounding box center [464, 410] width 62 height 19
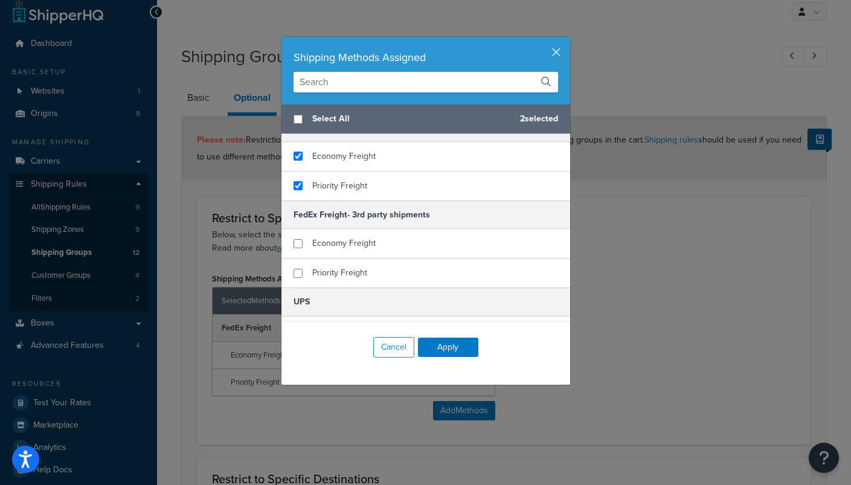
scroll to position [645, 0]
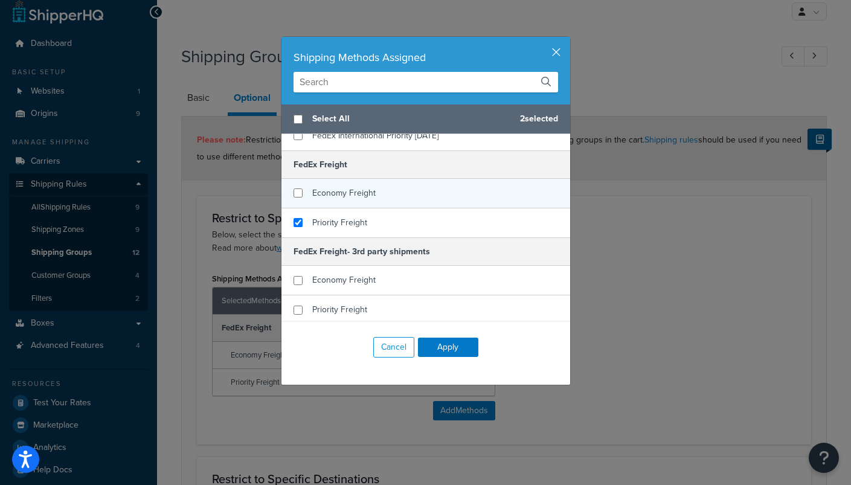
click at [297, 195] on input "checkbox" at bounding box center [297, 192] width 9 height 9
checkbox input "false"
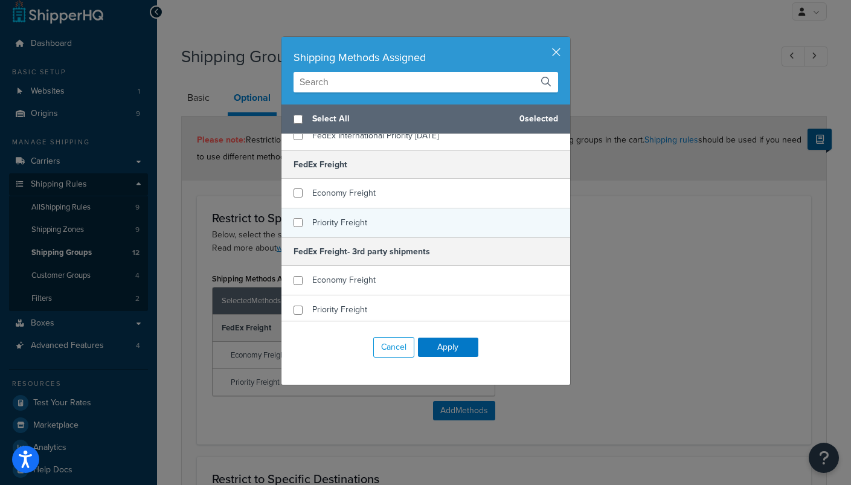
click at [297, 219] on input "checkbox" at bounding box center [297, 222] width 9 height 9
checkbox input "false"
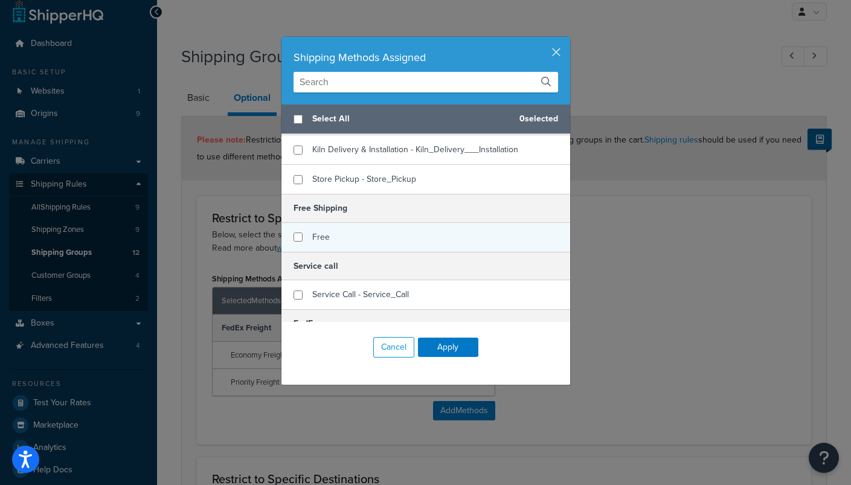
scroll to position [162, 0]
checkbox input "true"
click at [322, 240] on span "Free" at bounding box center [321, 237] width 18 height 13
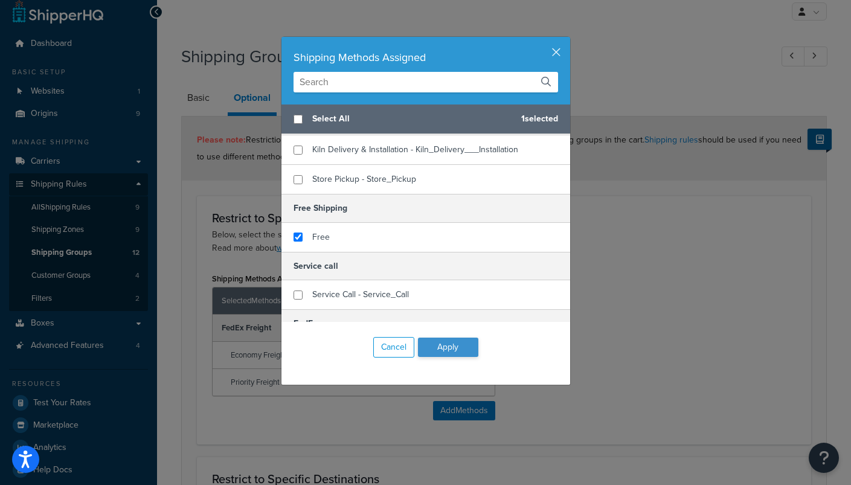
click at [445, 353] on button "Apply" at bounding box center [448, 347] width 60 height 19
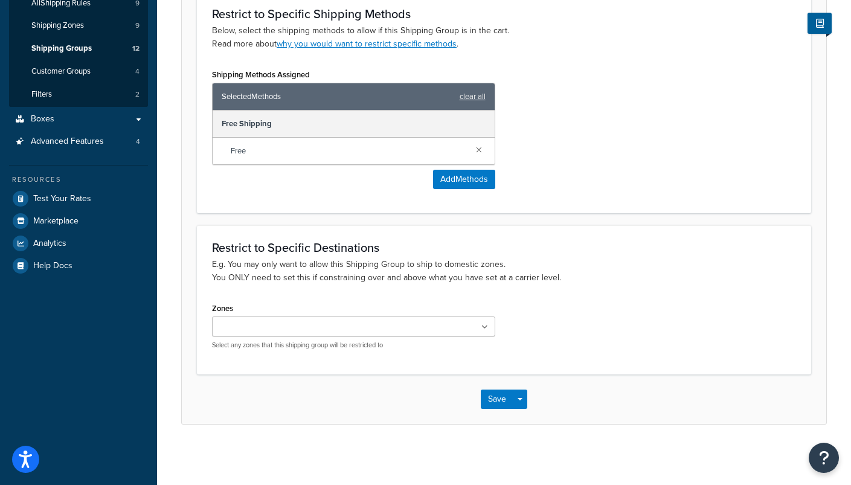
scroll to position [214, 0]
click at [500, 403] on button "Save" at bounding box center [497, 399] width 33 height 19
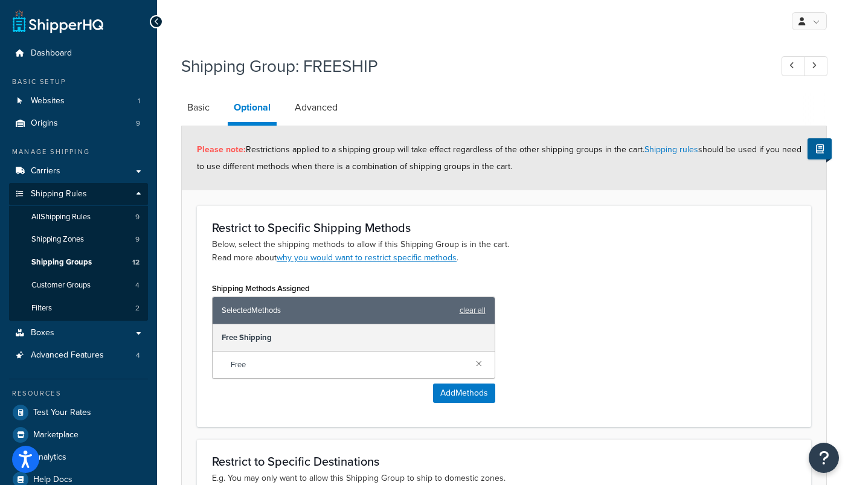
scroll to position [-1, 0]
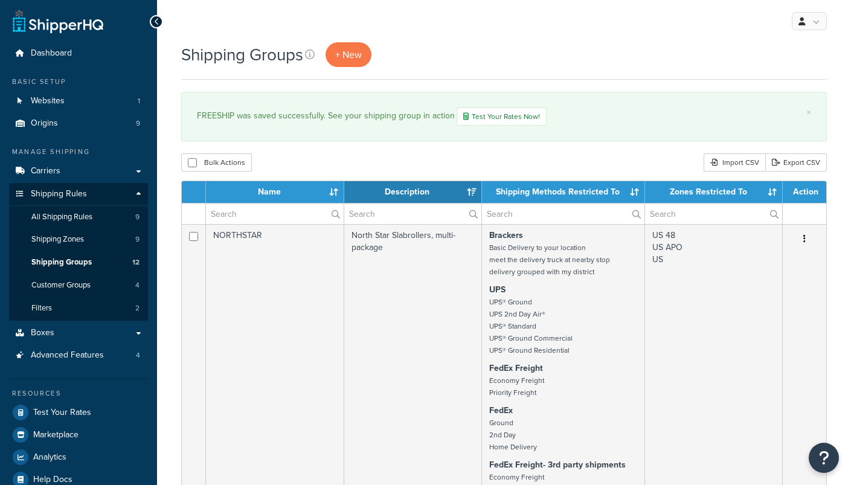
select select "15"
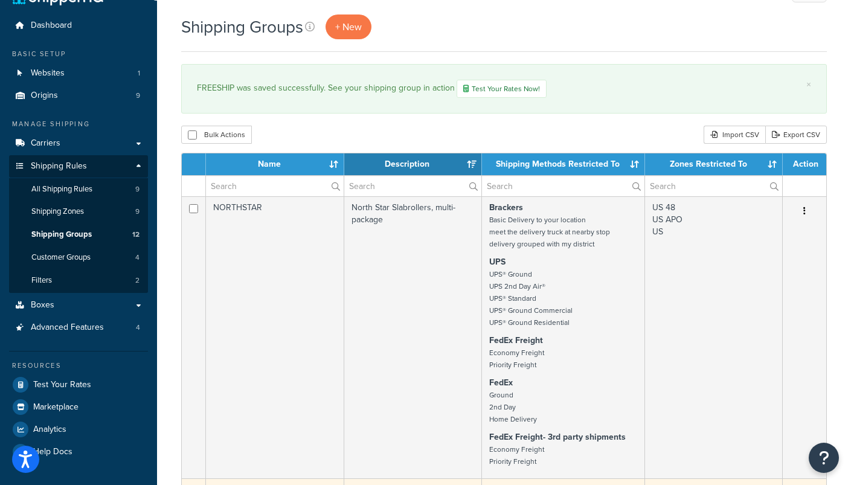
scroll to position [28, 0]
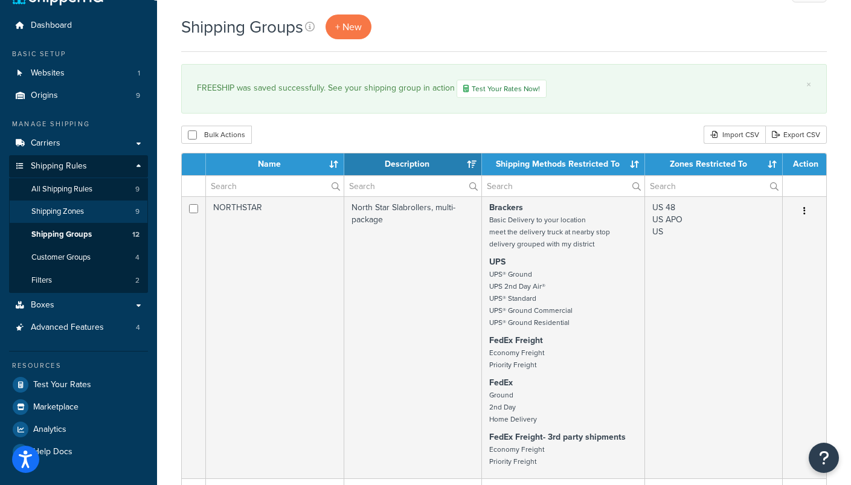
click at [63, 207] on span "Shipping Zones" at bounding box center [57, 212] width 53 height 10
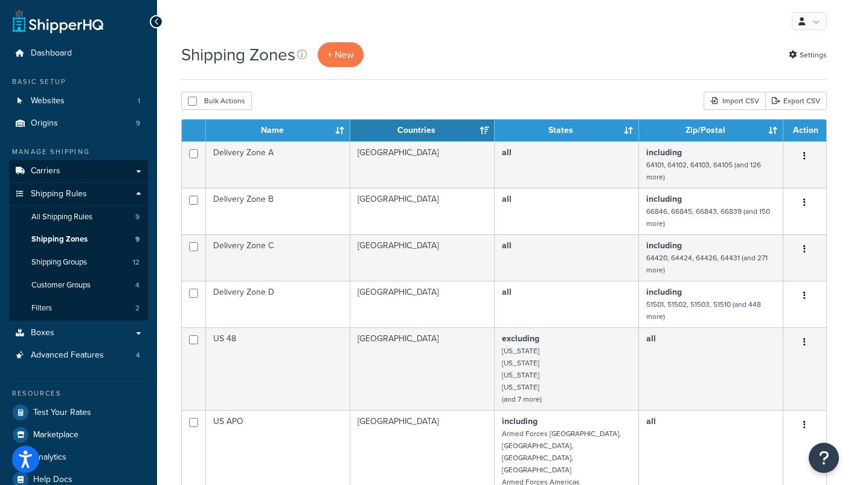
click at [43, 171] on span "Carriers" at bounding box center [46, 171] width 30 height 10
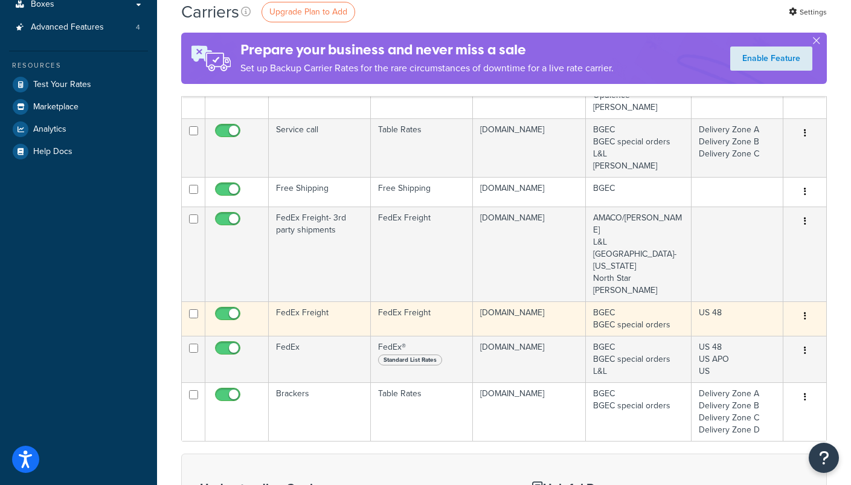
scroll to position [262, 0]
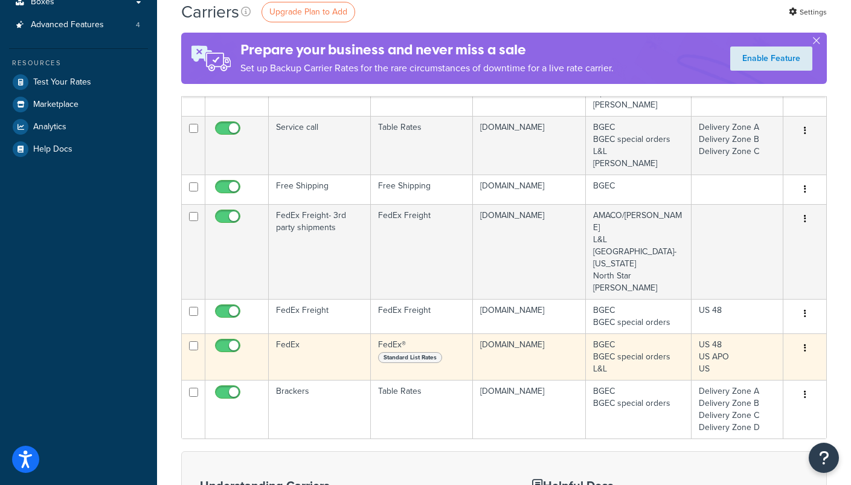
click at [430, 352] on span "Standard List Rates" at bounding box center [410, 357] width 64 height 11
click at [806, 339] on button "button" at bounding box center [805, 348] width 17 height 19
click at [746, 327] on link "Edit" at bounding box center [755, 329] width 95 height 25
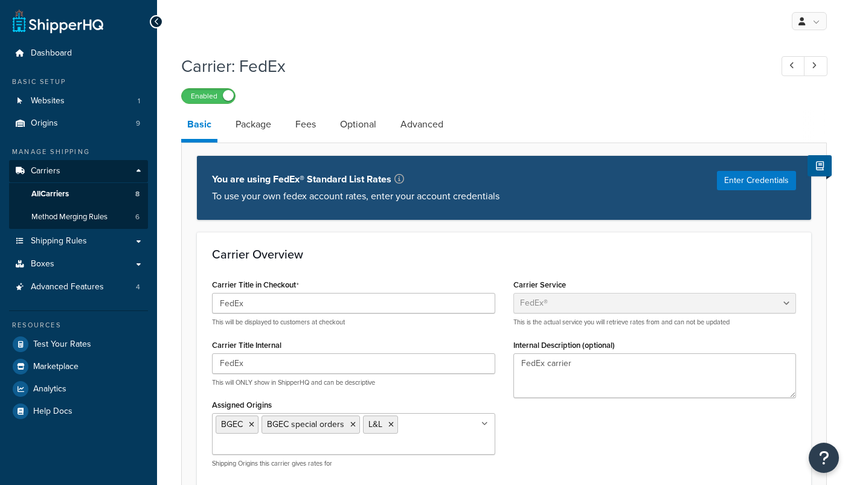
select select "fedEx"
select select "REGULAR_PICKUP"
select select "YOUR_PACKAGING"
click at [745, 186] on button "Enter Credentials" at bounding box center [756, 180] width 79 height 19
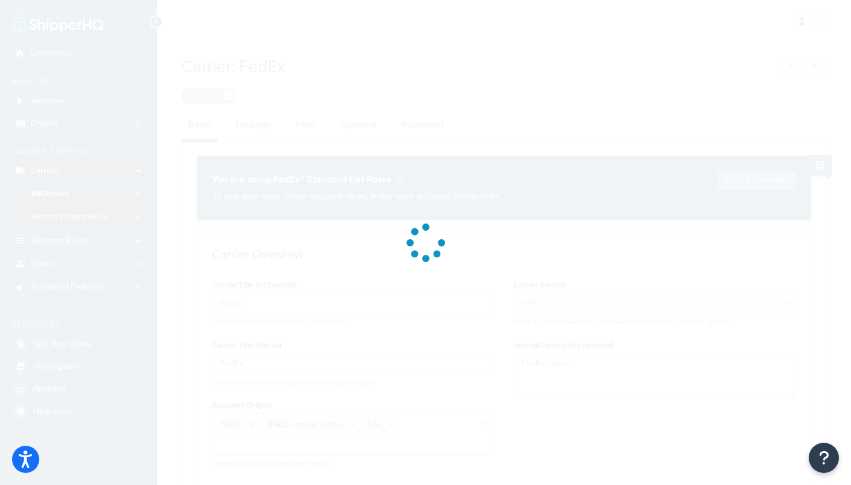
select select "US"
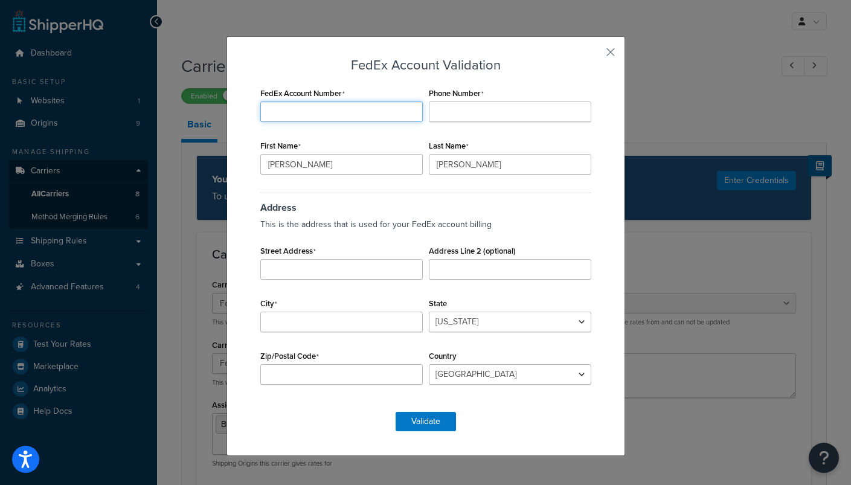
click at [356, 113] on input "FedEx Account Number" at bounding box center [341, 111] width 162 height 21
type input "309970780"
type input "7858414750"
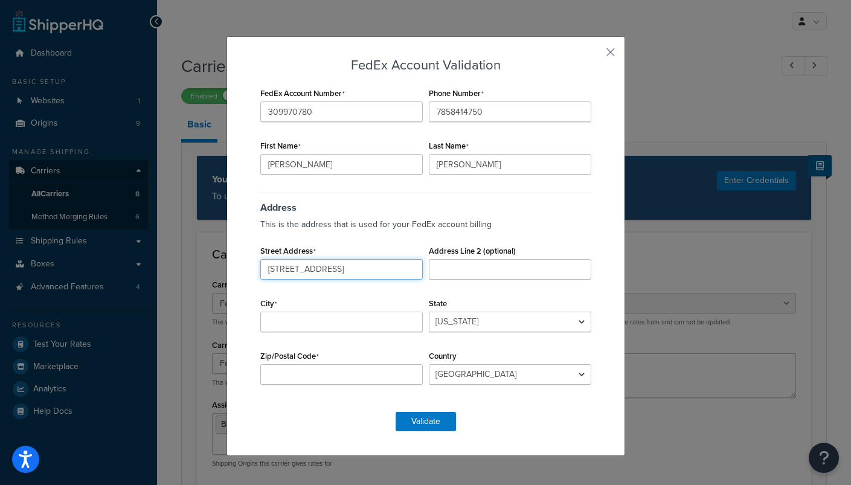
type input "1831 E 1450 Rd"
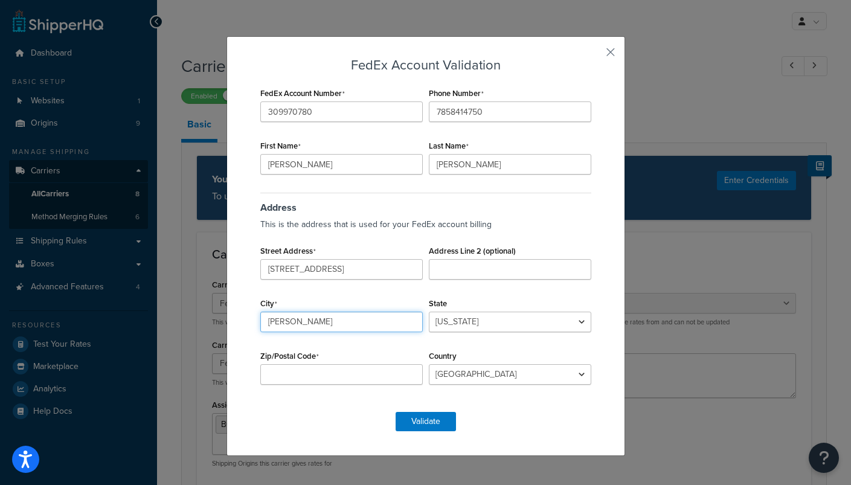
type input "Lawrence"
select select "KS"
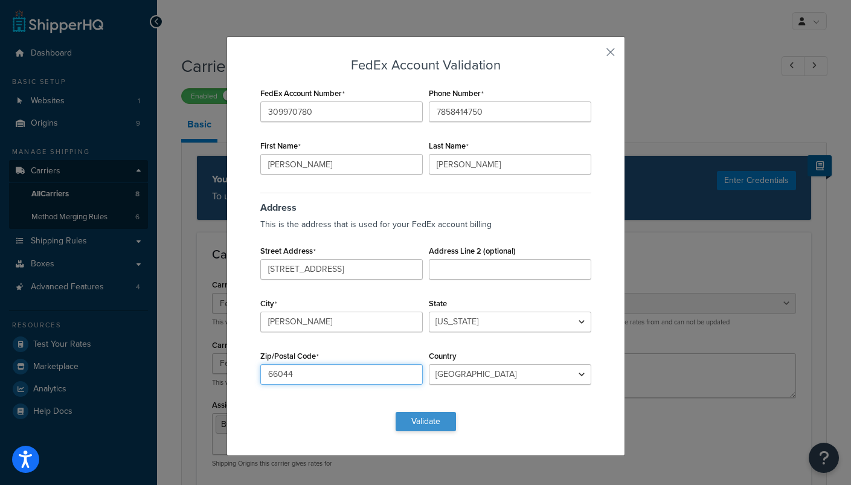
type input "66044"
click at [426, 425] on button "Validate" at bounding box center [426, 421] width 60 height 19
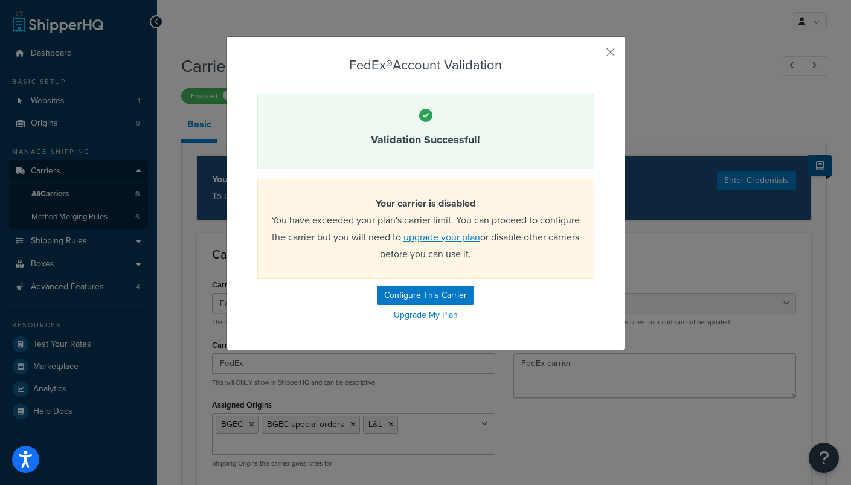
drag, startPoint x: 609, startPoint y: 51, endPoint x: 576, endPoint y: 258, distance: 209.8
click at [577, 258] on div "FedEx® Account Validation Validation Successful! Your carrier is disabled You h…" at bounding box center [425, 193] width 399 height 314
click at [454, 295] on button "Configure This Carrier" at bounding box center [425, 295] width 97 height 19
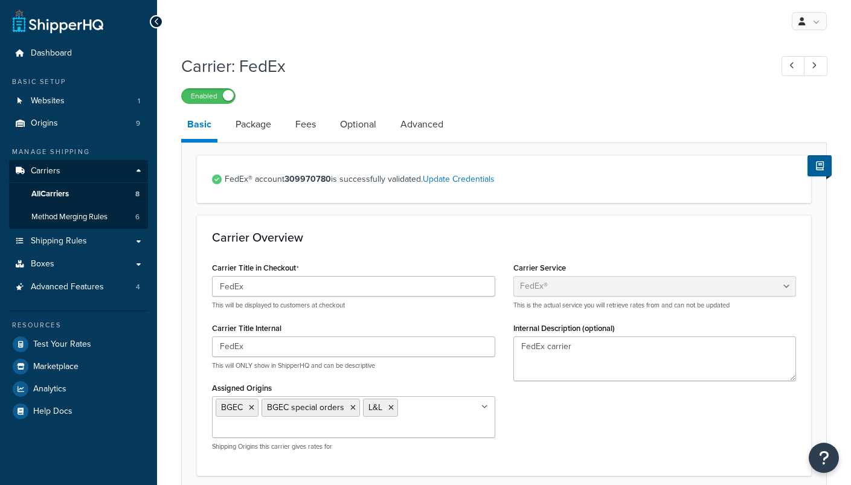
select select "fedEx"
select select "REGULAR_PICKUP"
select select "YOUR_PACKAGING"
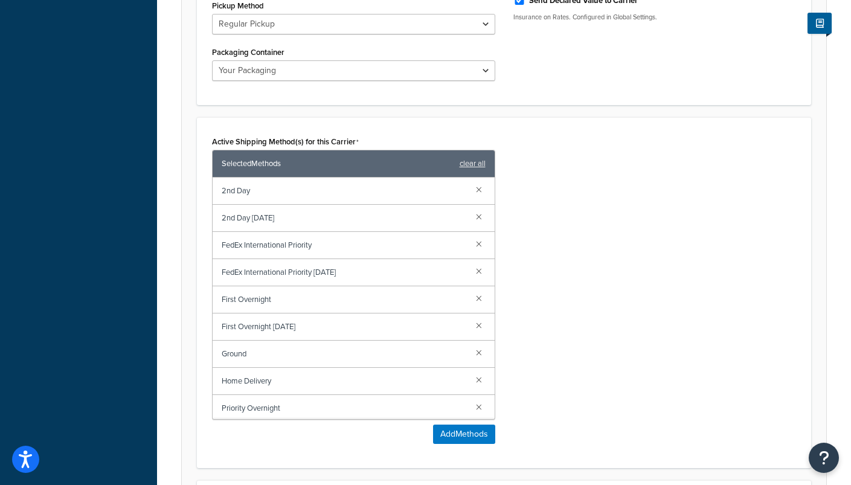
scroll to position [658, 0]
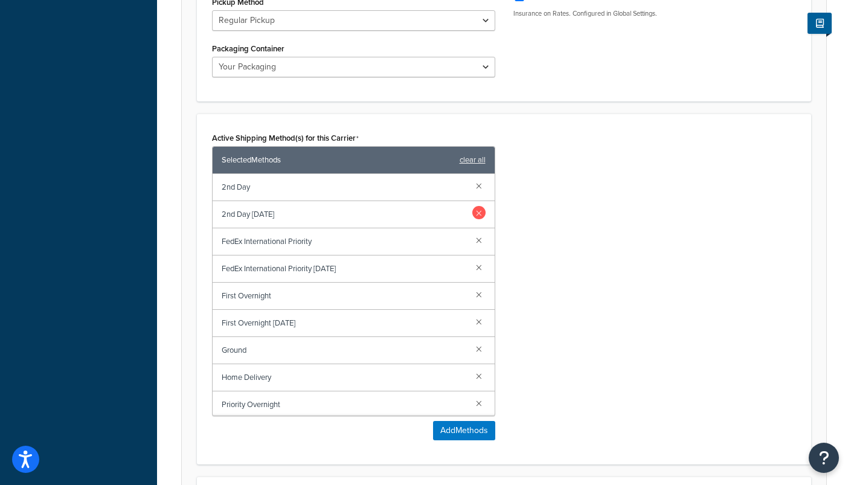
click at [475, 210] on link at bounding box center [478, 212] width 13 height 13
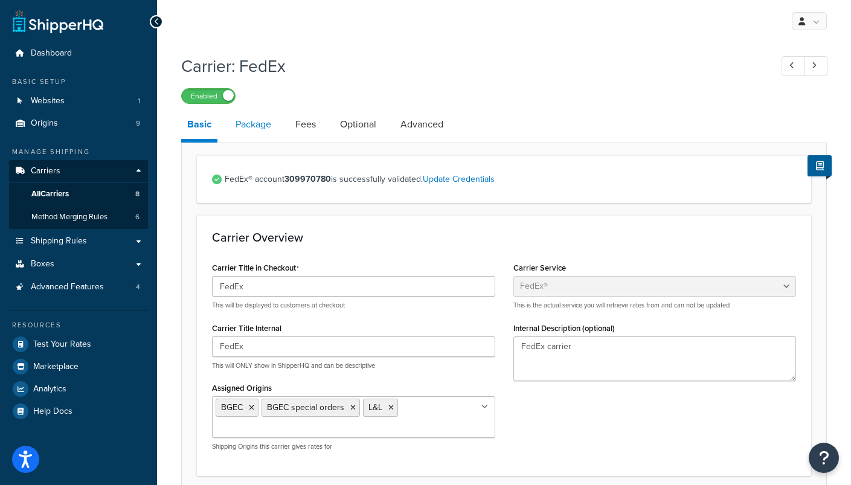
scroll to position [0, 0]
click at [253, 127] on link "Package" at bounding box center [253, 124] width 48 height 29
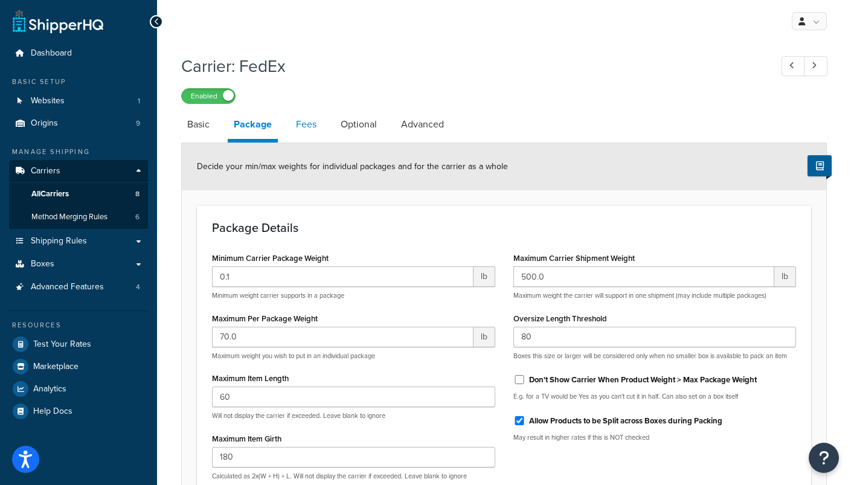
click at [306, 126] on link "Fees" at bounding box center [306, 124] width 33 height 29
select select "package"
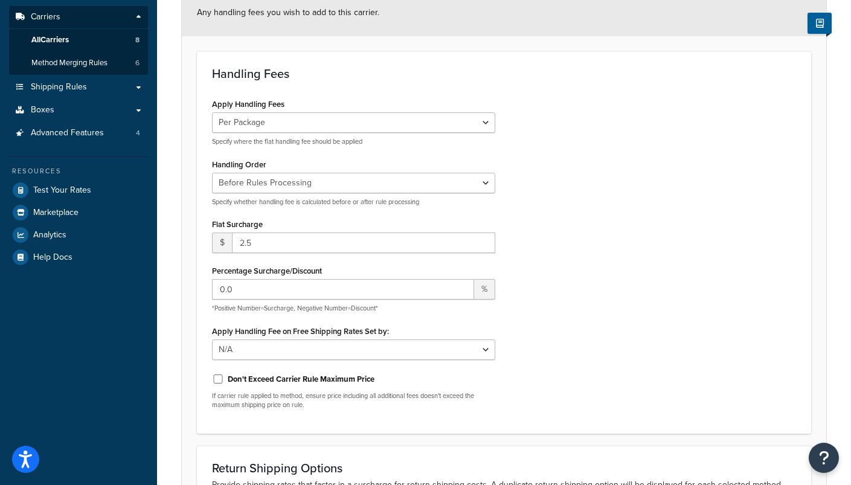
scroll to position [155, 0]
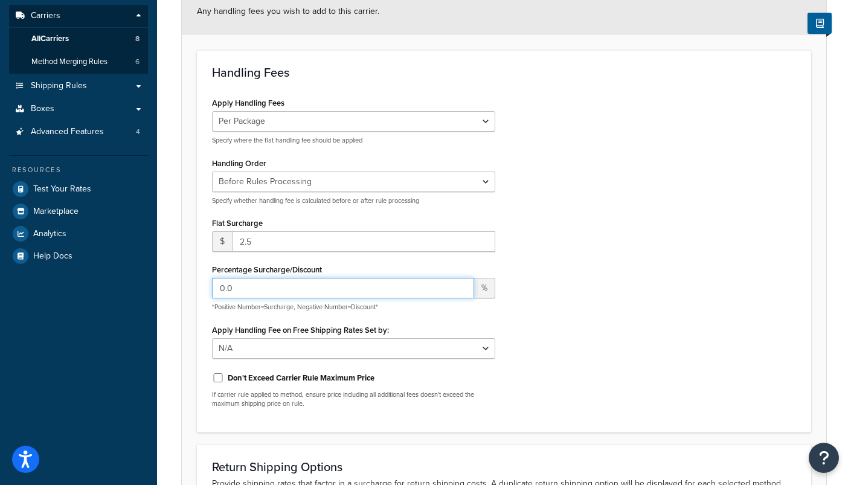
click at [278, 293] on input "0.0" at bounding box center [343, 288] width 262 height 21
click at [280, 292] on input "0.0" at bounding box center [343, 288] width 262 height 21
type input "15"
click at [589, 313] on div "Apply Handling Fees Per Order Per Item Per Package Specify where the flat handl…" at bounding box center [504, 255] width 602 height 323
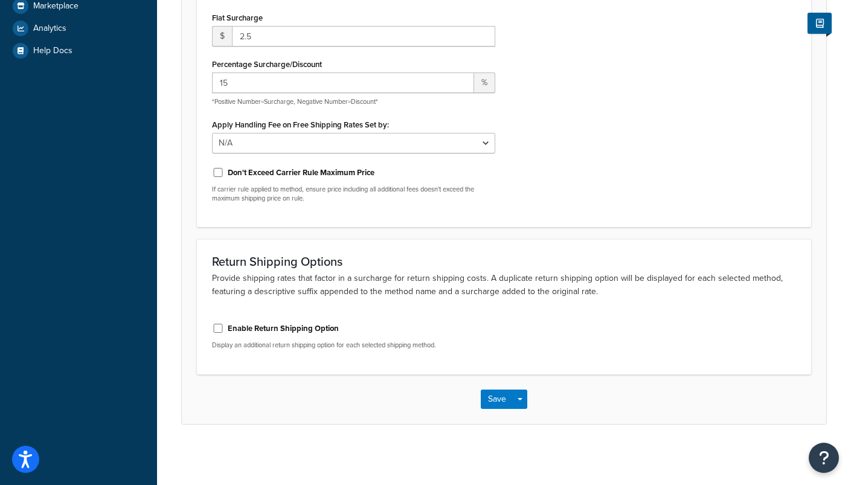
scroll to position [360, 0]
click at [503, 401] on button "Save" at bounding box center [497, 399] width 33 height 19
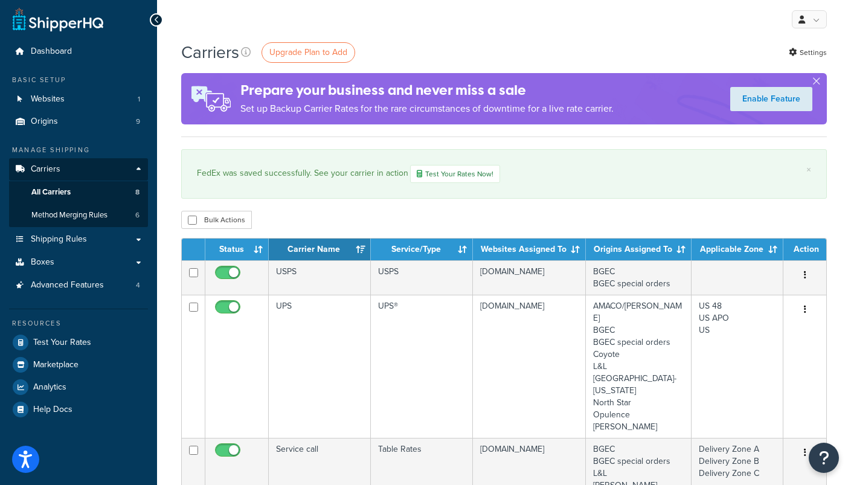
scroll to position [5, 0]
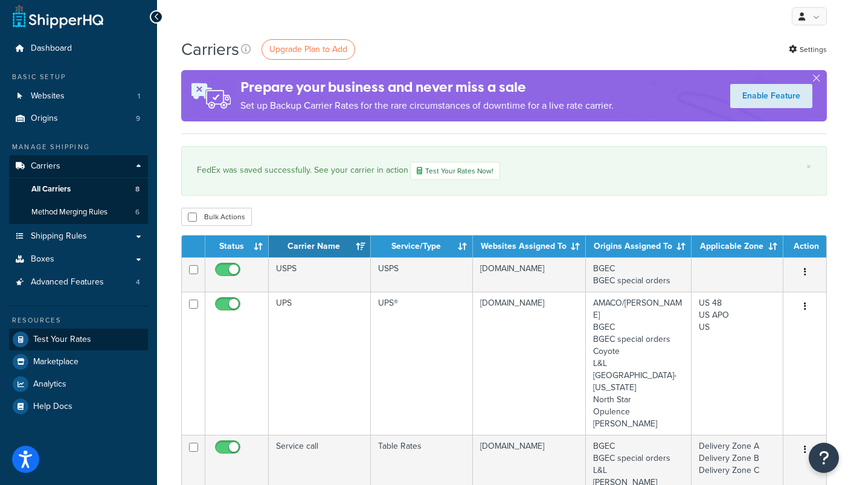
click at [78, 335] on span "Test Your Rates" at bounding box center [62, 340] width 58 height 10
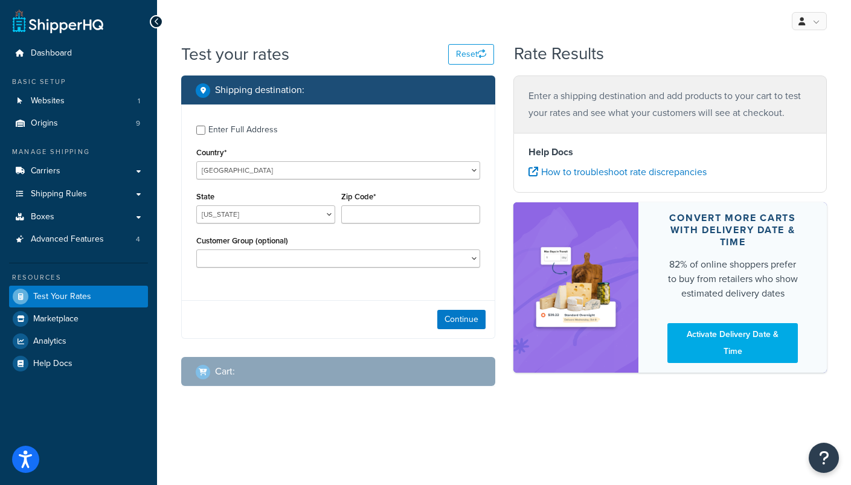
click at [196, 131] on input "Enter Full Address" at bounding box center [200, 130] width 9 height 9
checkbox input "true"
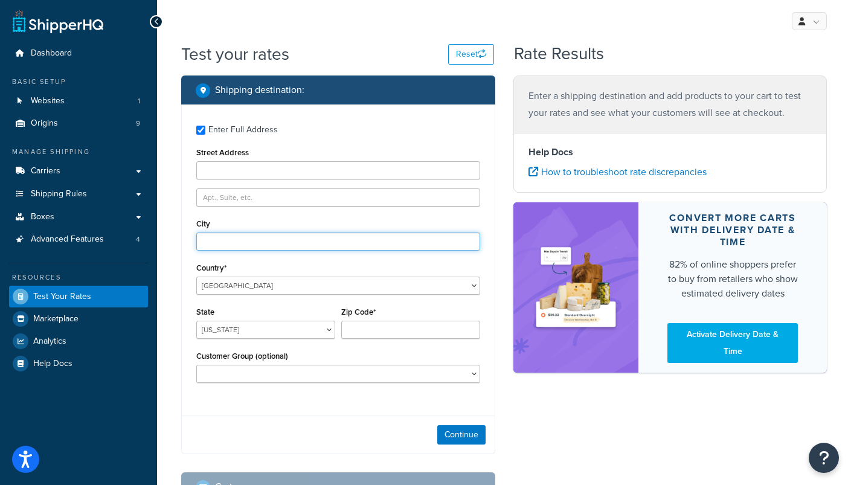
type input "[PERSON_NAME]"
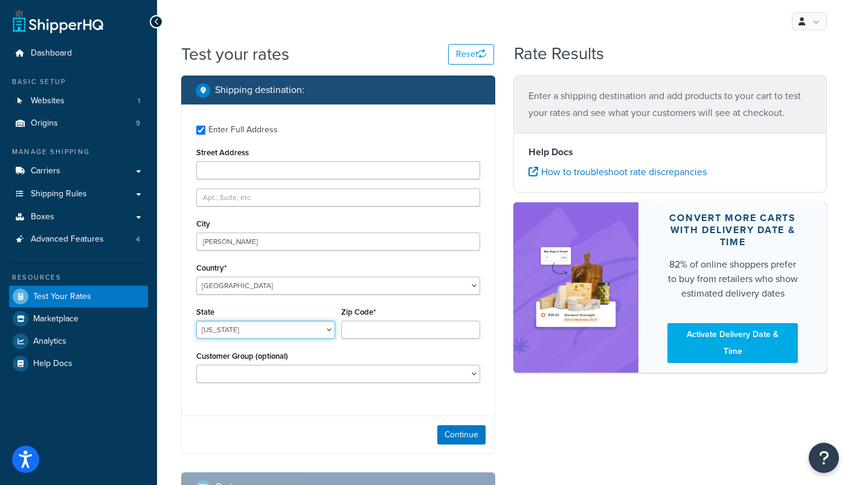
select select "KS"
type input "66044"
click at [370, 266] on div "Country* [GEOGRAPHIC_DATA] [GEOGRAPHIC_DATA] [GEOGRAPHIC_DATA] [GEOGRAPHIC_DATA…" at bounding box center [338, 277] width 284 height 35
click at [462, 437] on button "Continue" at bounding box center [461, 434] width 48 height 19
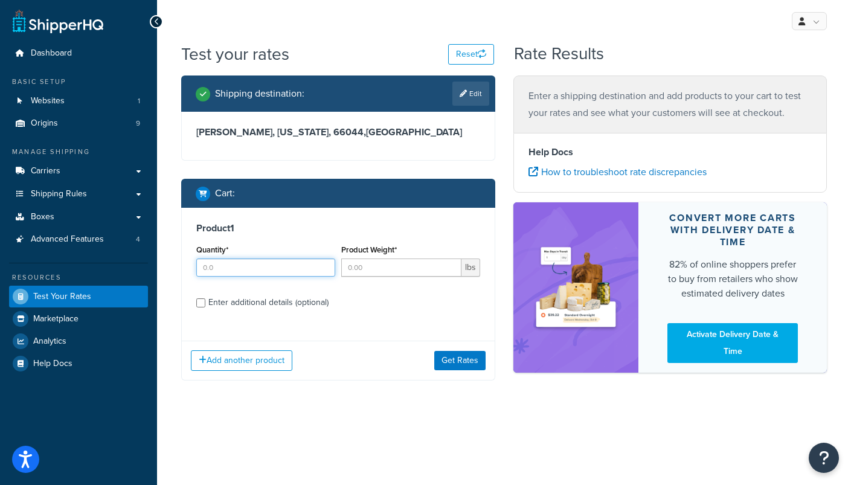
click at [279, 269] on input "Quantity*" at bounding box center [265, 267] width 139 height 18
type input "1"
type input "15"
click at [464, 362] on button "Get Rates" at bounding box center [459, 360] width 51 height 19
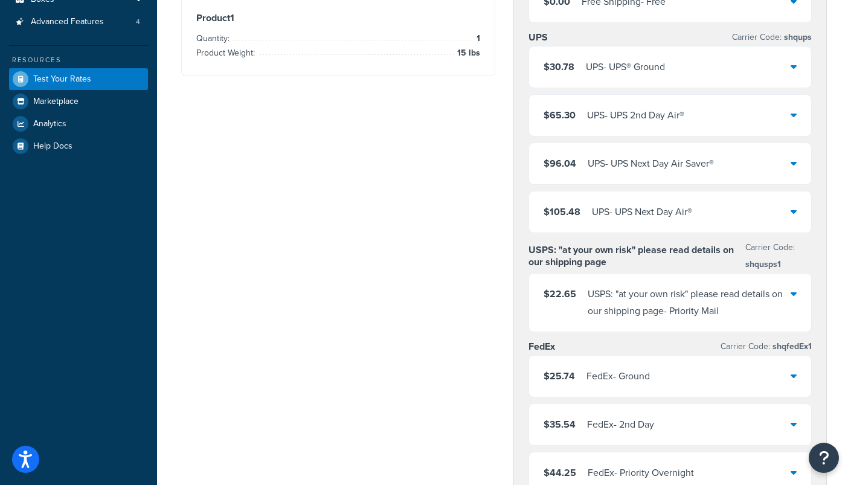
scroll to position [225, 0]
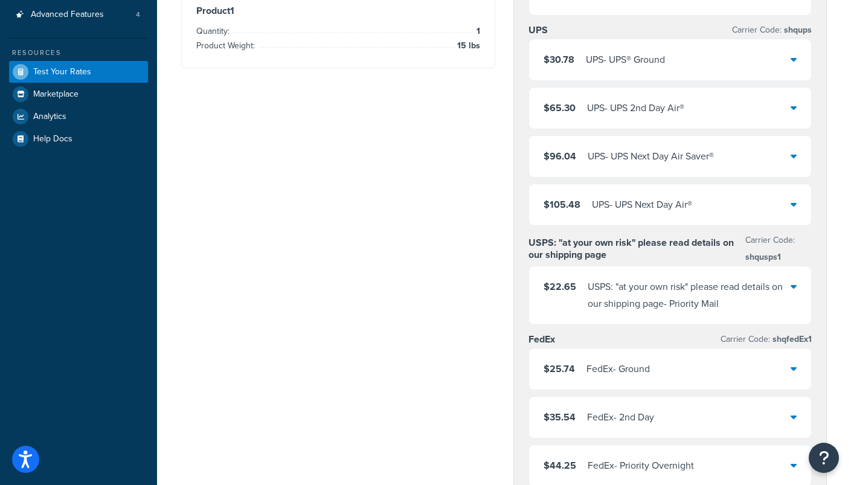
click at [790, 376] on div "$25.74 FedEx - Ground" at bounding box center [670, 368] width 283 height 41
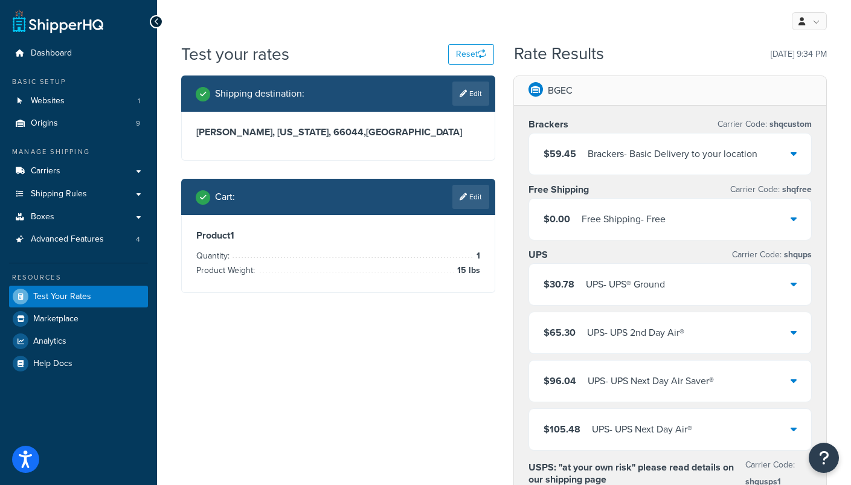
scroll to position [0, 0]
click at [52, 174] on span "Carriers" at bounding box center [46, 171] width 30 height 10
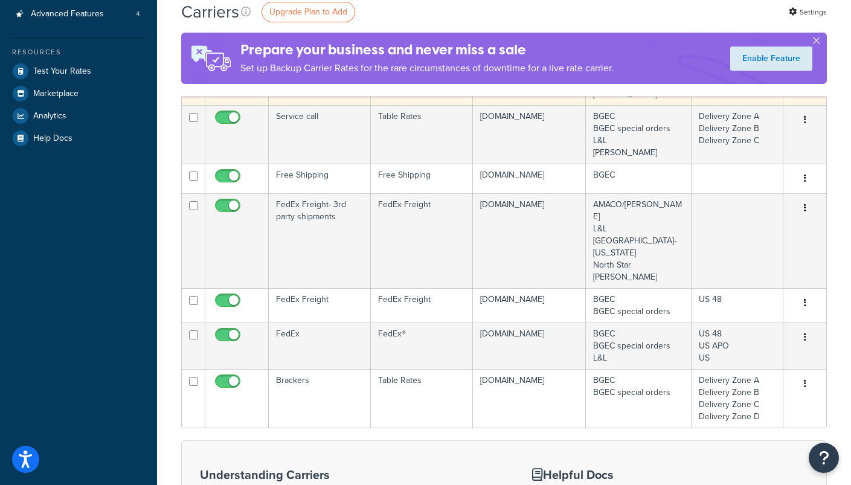
scroll to position [282, 0]
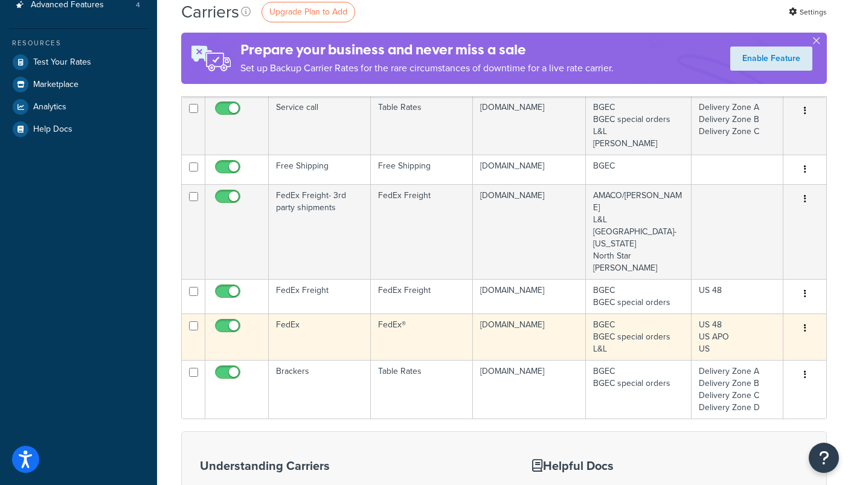
click at [304, 313] on td "FedEx" at bounding box center [320, 336] width 102 height 47
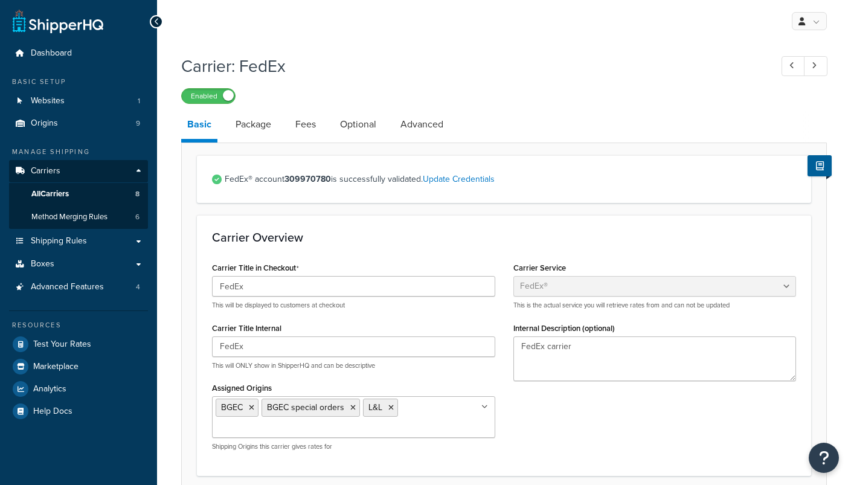
select select "fedEx"
select select "REGULAR_PICKUP"
select select "YOUR_PACKAGING"
click at [304, 123] on link "Fees" at bounding box center [305, 124] width 33 height 29
select select "package"
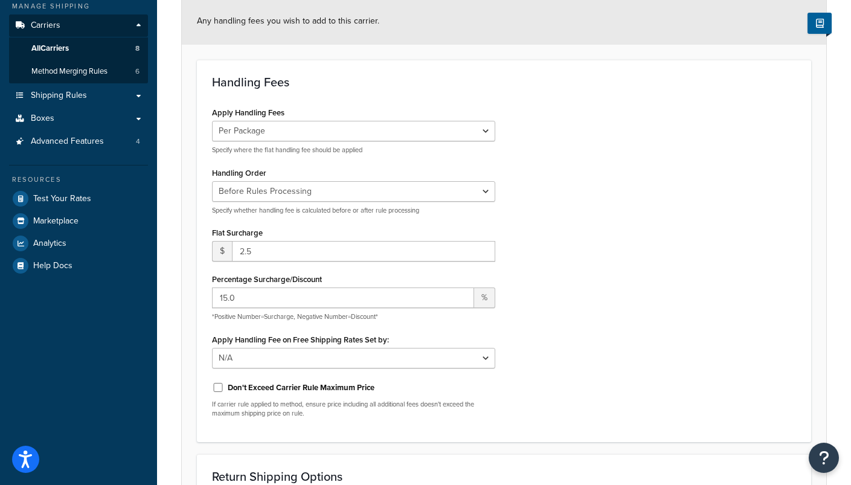
scroll to position [152, 0]
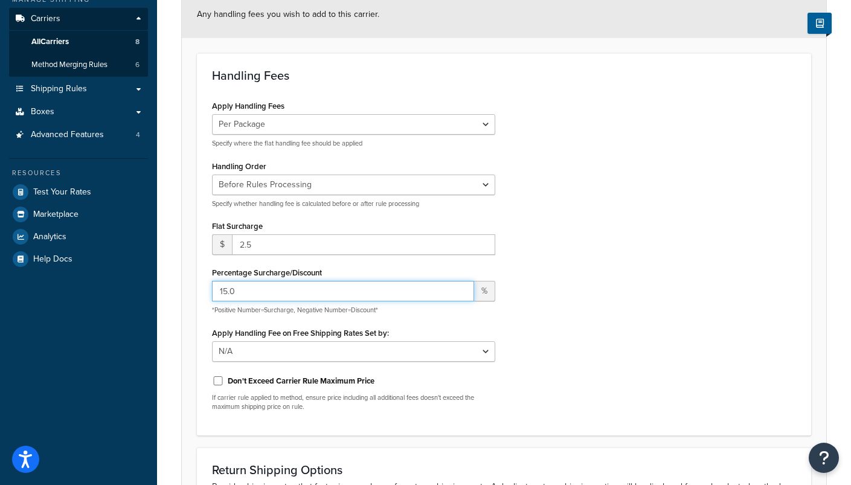
click at [390, 293] on input "15.0" at bounding box center [343, 291] width 262 height 21
type input "25"
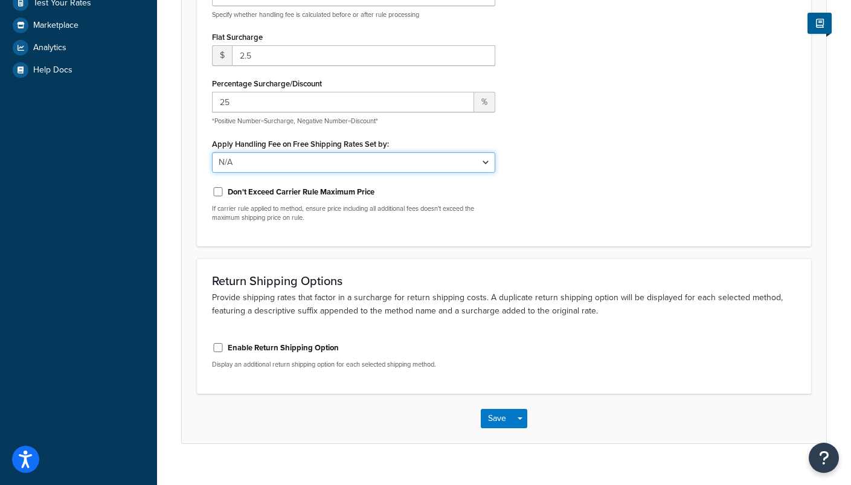
scroll to position [343, 0]
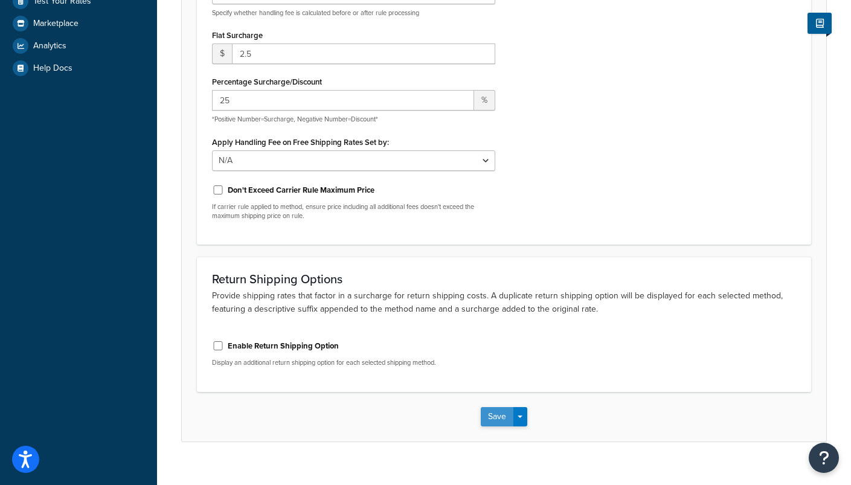
click at [492, 420] on button "Save" at bounding box center [497, 416] width 33 height 19
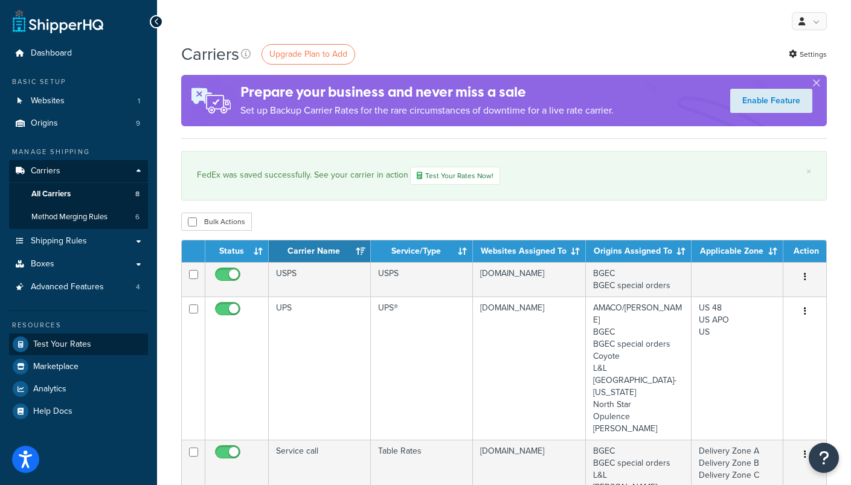
click at [75, 339] on span "Test Your Rates" at bounding box center [62, 344] width 58 height 10
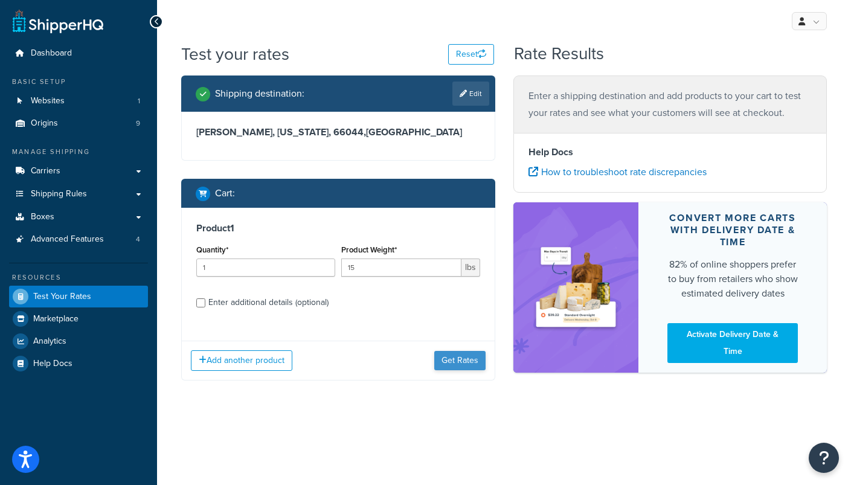
click at [458, 365] on button "Get Rates" at bounding box center [459, 360] width 51 height 19
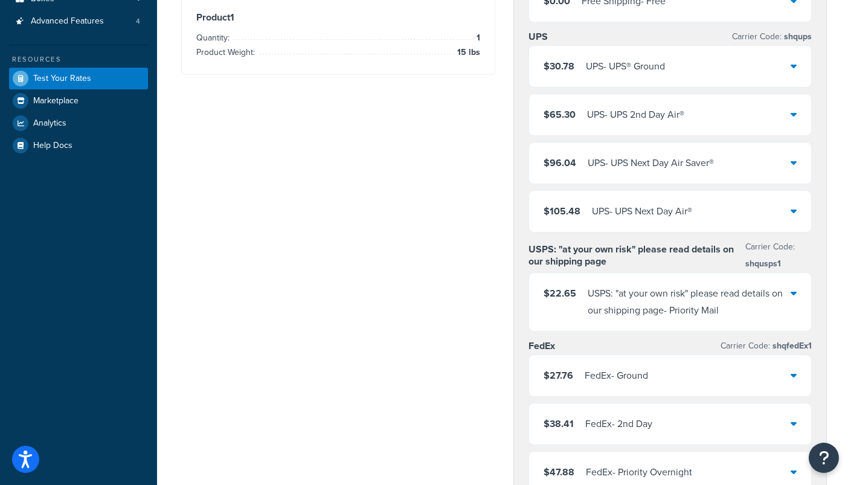
scroll to position [220, 0]
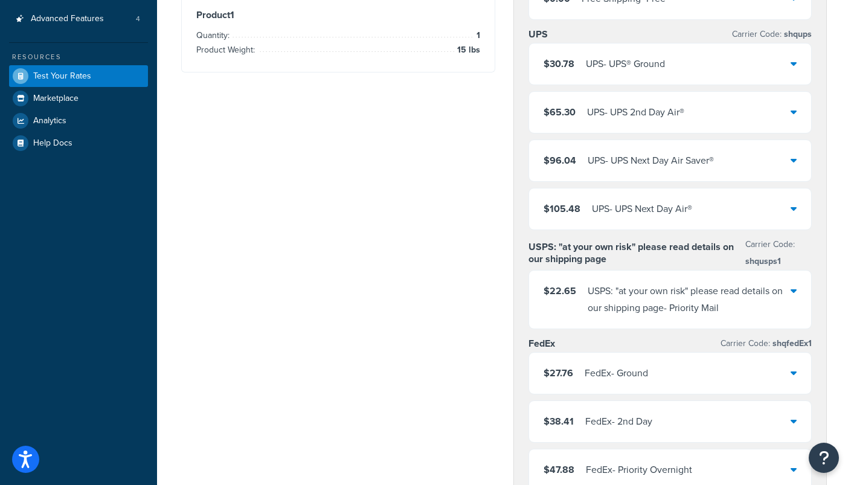
click at [792, 68] on icon at bounding box center [794, 64] width 6 height 10
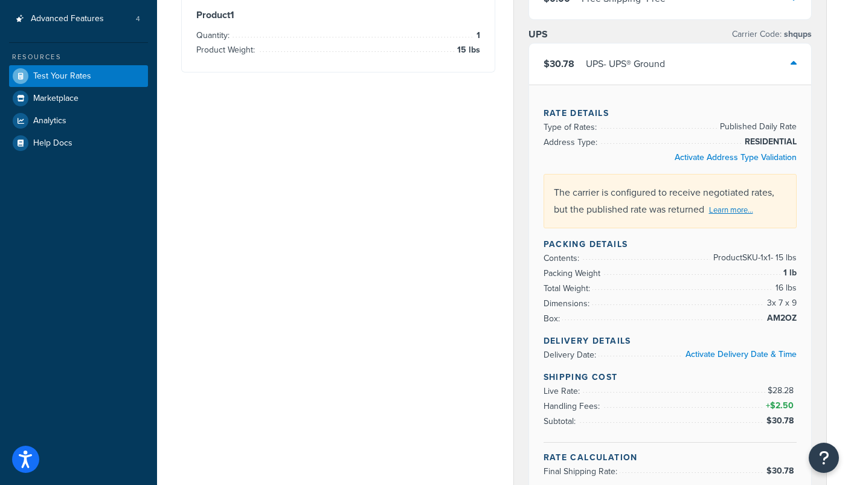
click at [791, 68] on icon at bounding box center [794, 64] width 6 height 10
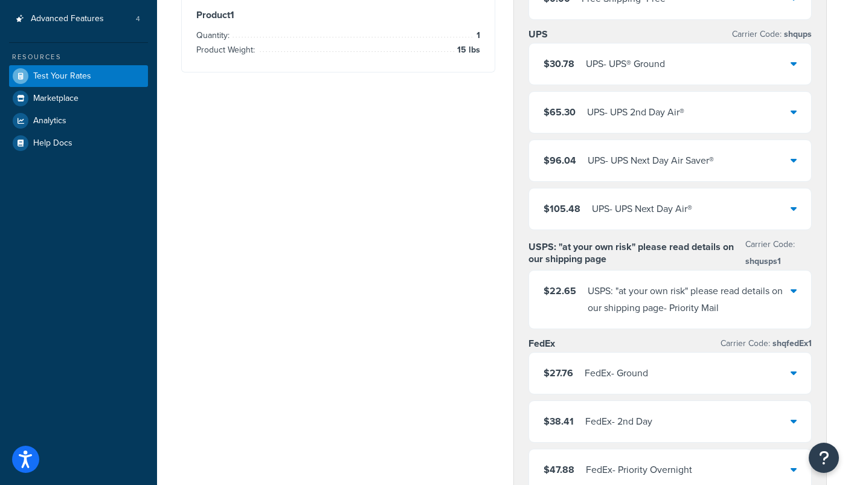
click at [793, 377] on icon at bounding box center [794, 373] width 6 height 10
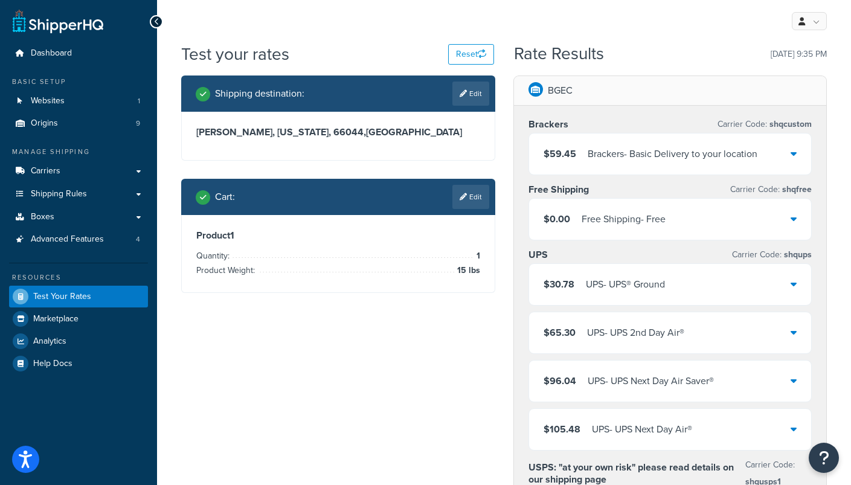
scroll to position [0, 0]
click at [469, 196] on link "Edit" at bounding box center [470, 197] width 37 height 24
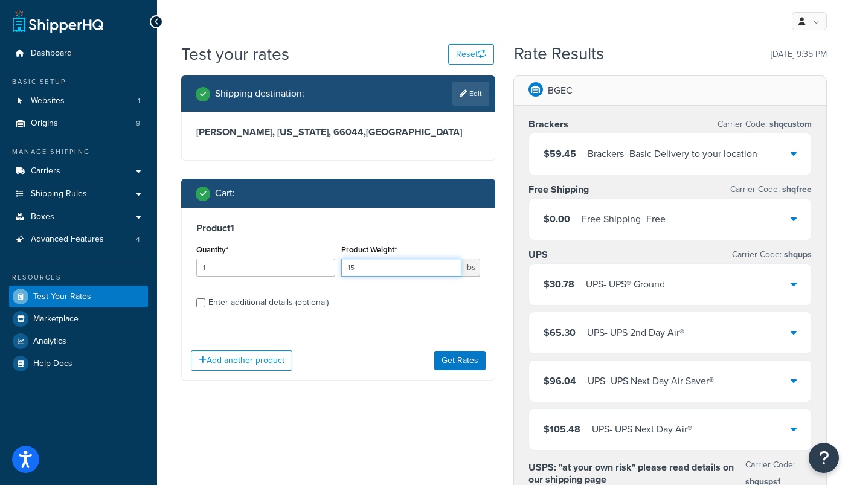
click at [354, 264] on input "15" at bounding box center [401, 267] width 120 height 18
type input "25"
click at [467, 362] on button "Get Rates" at bounding box center [459, 360] width 51 height 19
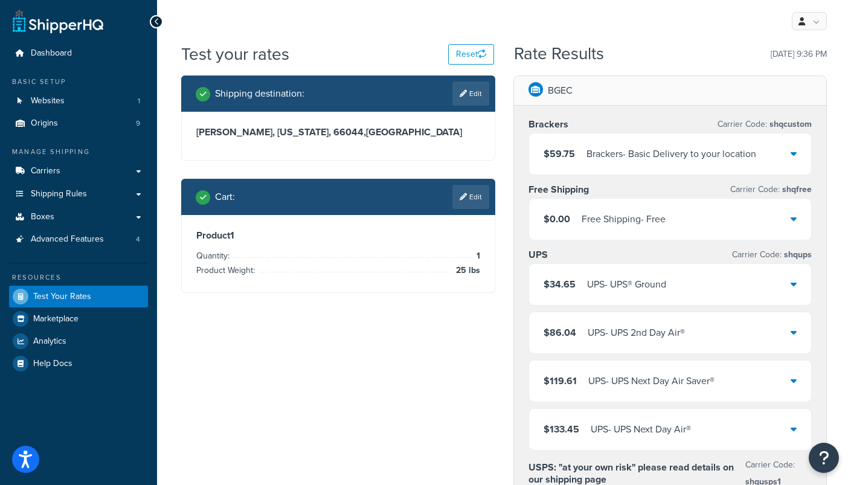
click at [797, 221] on div "$0.00 Free Shipping - Free" at bounding box center [670, 219] width 283 height 41
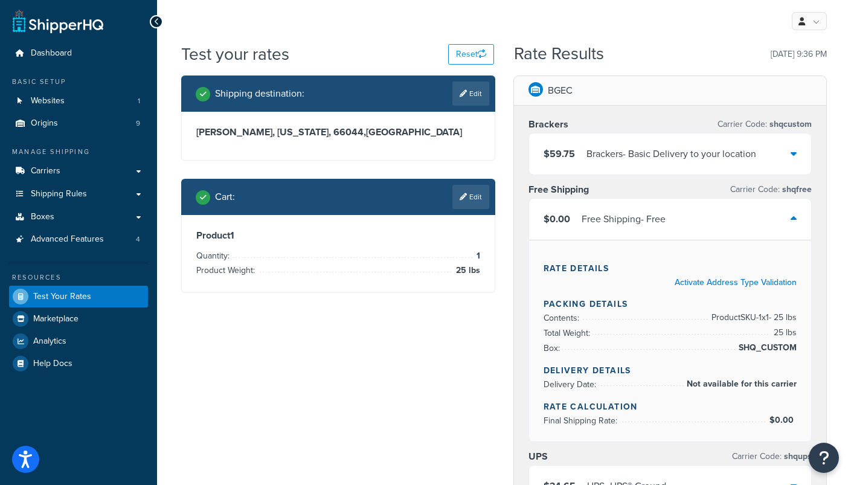
click at [791, 222] on icon at bounding box center [794, 219] width 6 height 10
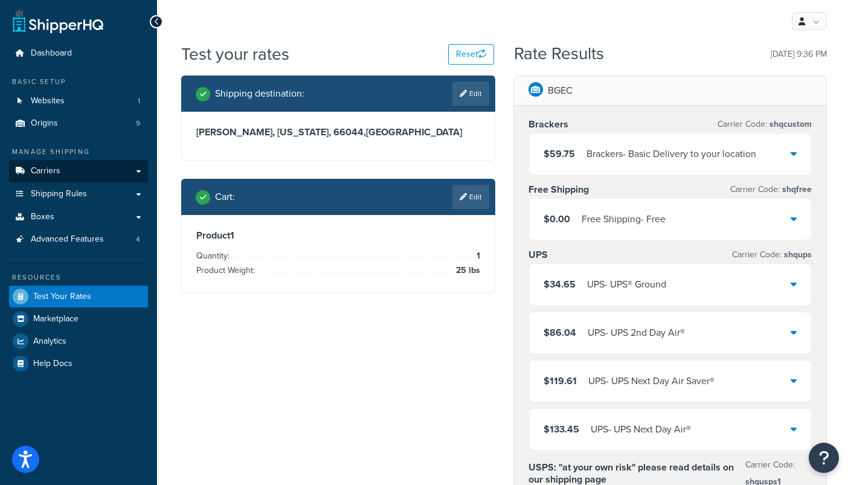
click at [61, 163] on link "Carriers" at bounding box center [78, 171] width 139 height 22
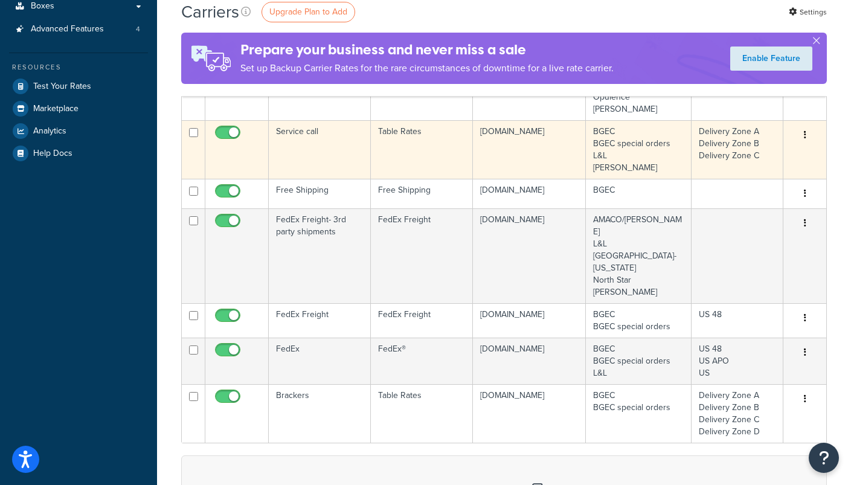
scroll to position [268, 0]
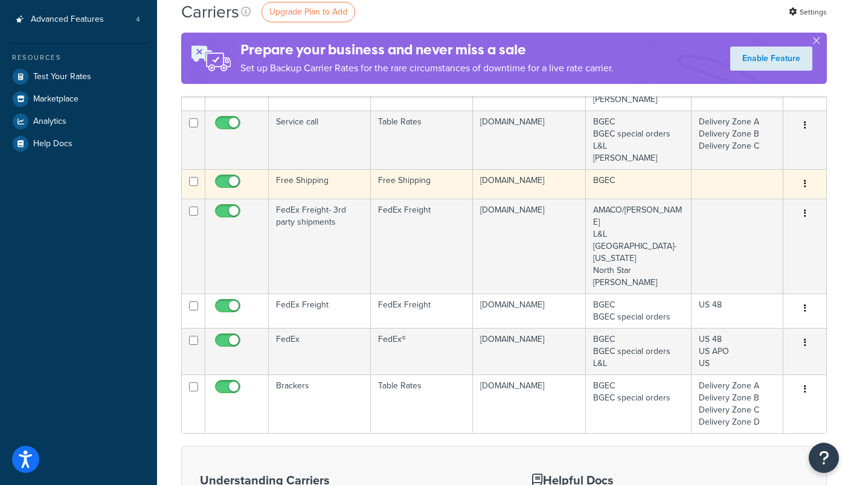
click at [243, 177] on input "checkbox" at bounding box center [229, 184] width 33 height 15
checkbox input "false"
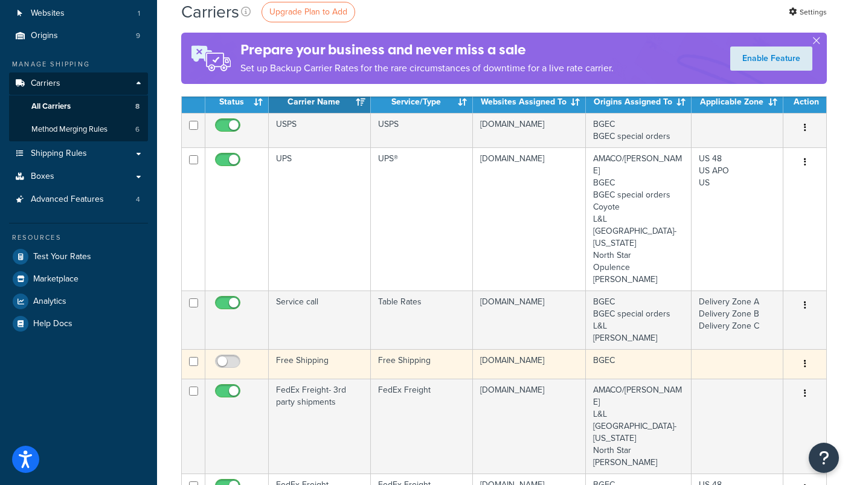
scroll to position [84, 0]
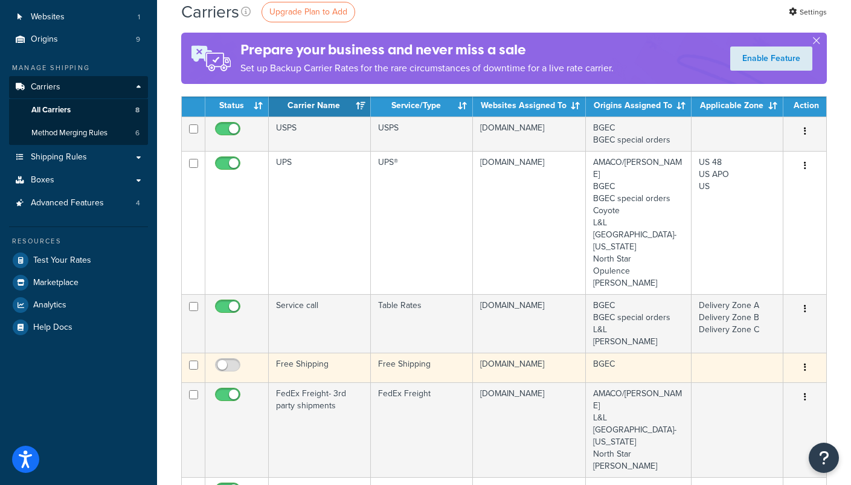
click at [805, 363] on icon "button" at bounding box center [805, 367] width 2 height 8
click at [744, 368] on link "Edit" at bounding box center [755, 368] width 95 height 25
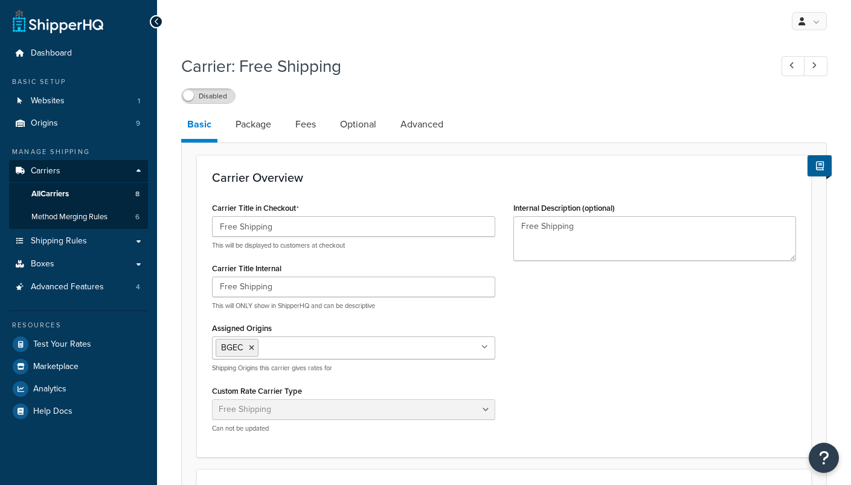
select select "free"
click at [247, 127] on link "Package" at bounding box center [253, 124] width 48 height 29
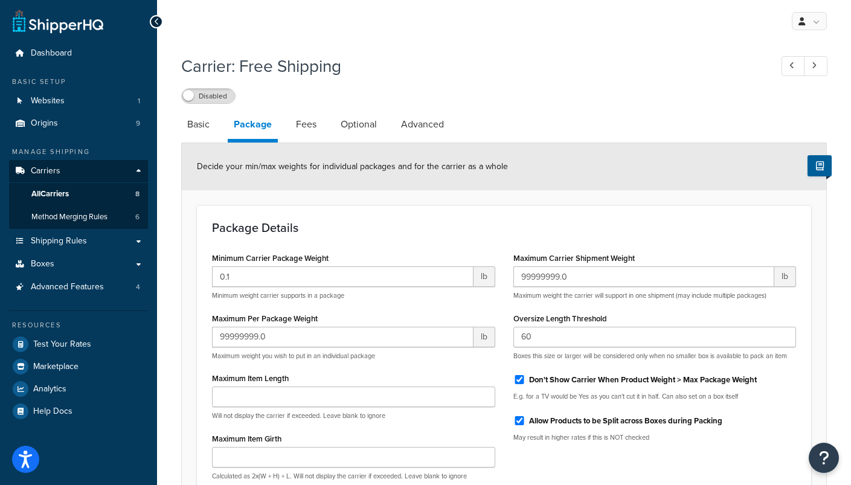
scroll to position [13, 0]
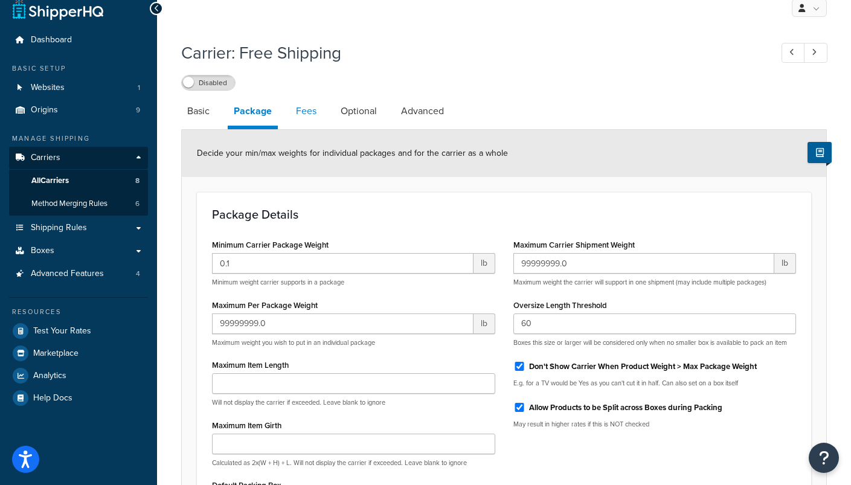
click at [303, 109] on link "Fees" at bounding box center [306, 111] width 33 height 29
select select "AFTER"
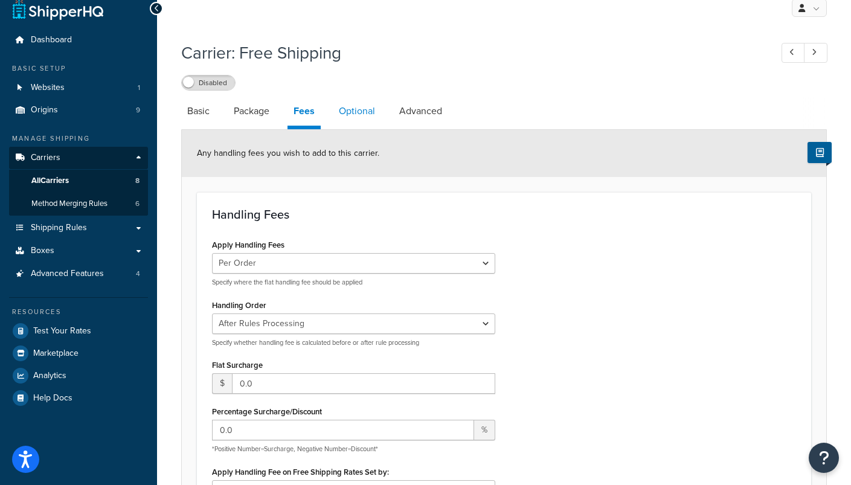
click at [368, 102] on link "Optional" at bounding box center [357, 111] width 48 height 29
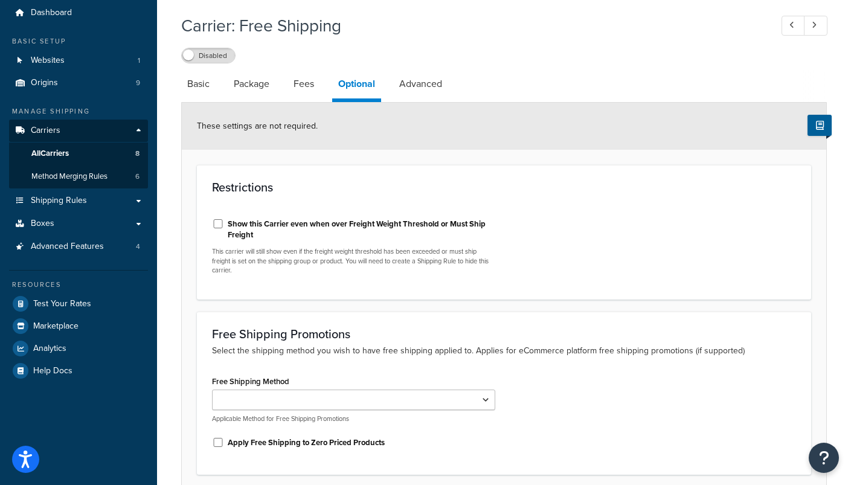
scroll to position [32, 0]
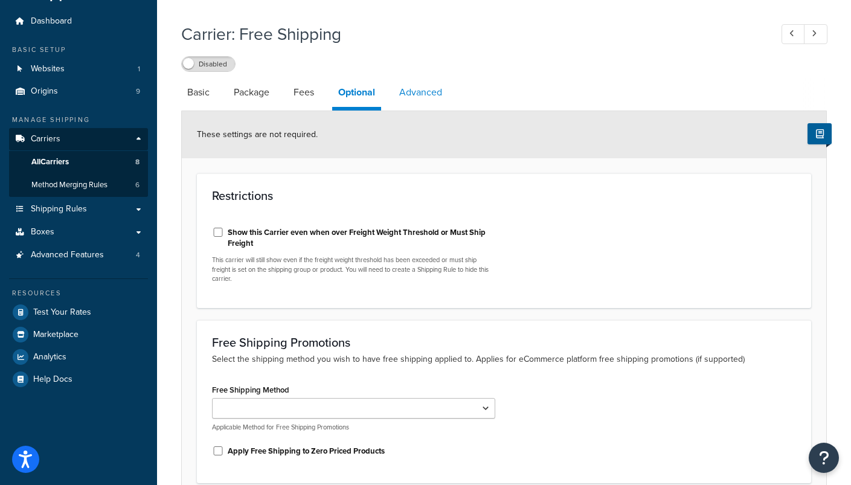
click at [431, 93] on link "Advanced" at bounding box center [420, 92] width 55 height 29
select select "false"
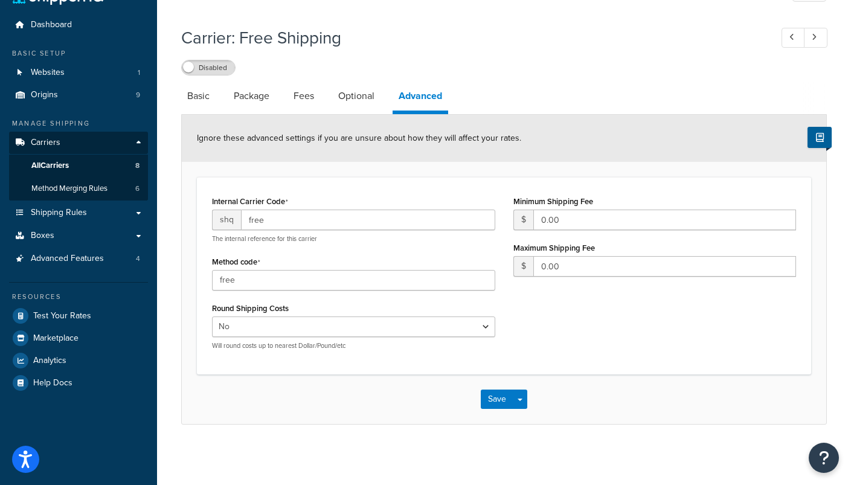
scroll to position [29, 0]
click at [201, 97] on link "Basic" at bounding box center [198, 96] width 34 height 29
select select "free"
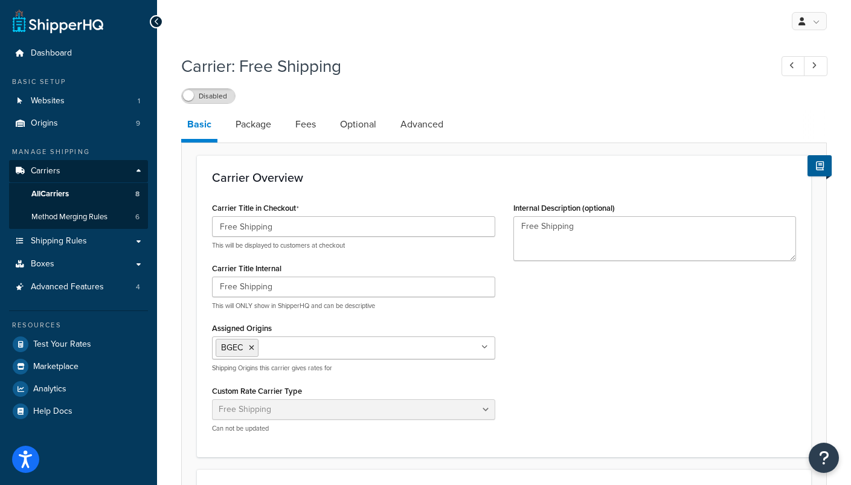
click at [51, 168] on span "Carriers" at bounding box center [46, 171] width 30 height 10
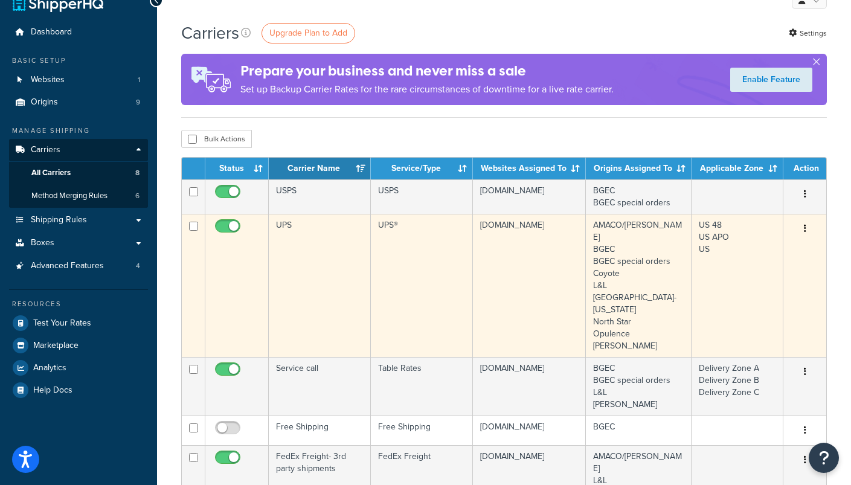
scroll to position [47, 0]
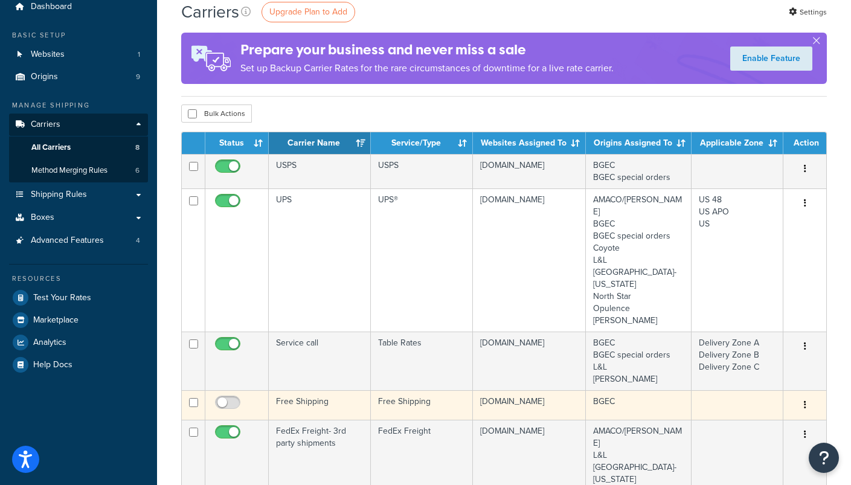
click at [804, 400] on icon "button" at bounding box center [805, 404] width 2 height 8
click at [742, 432] on link "Delete" at bounding box center [755, 430] width 95 height 25
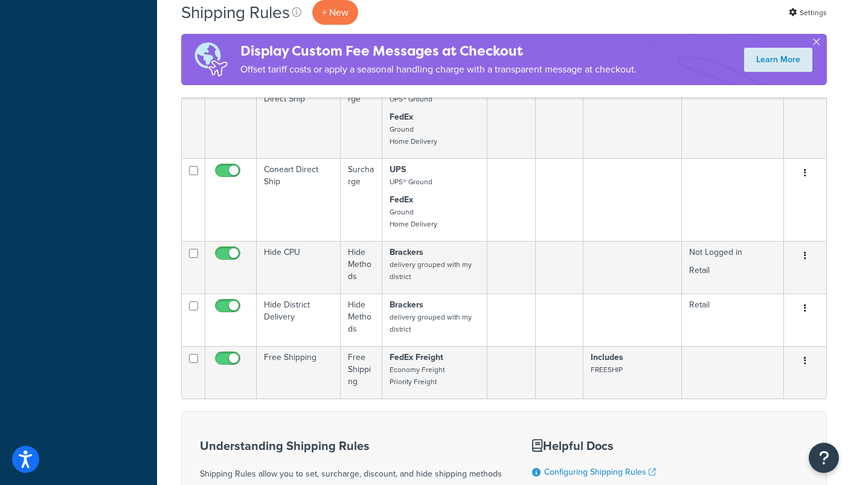
scroll to position [527, 0]
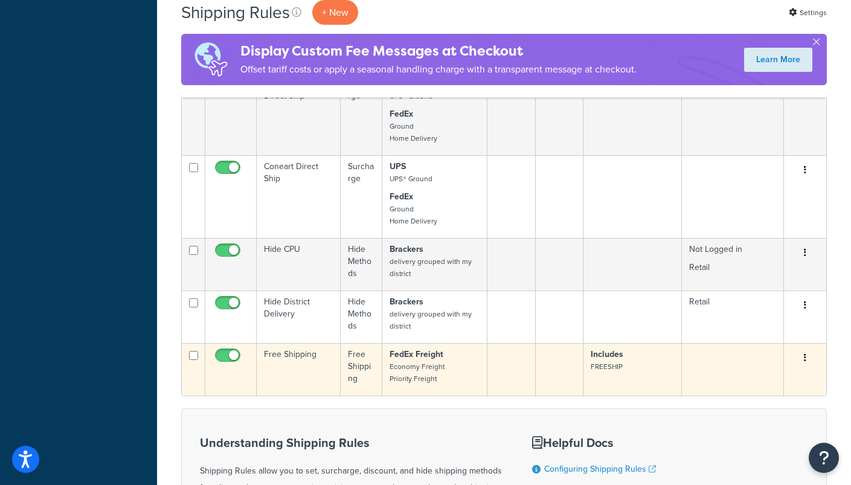
click at [804, 368] on button "button" at bounding box center [805, 357] width 17 height 19
click at [742, 438] on link "Delete" at bounding box center [764, 430] width 95 height 25
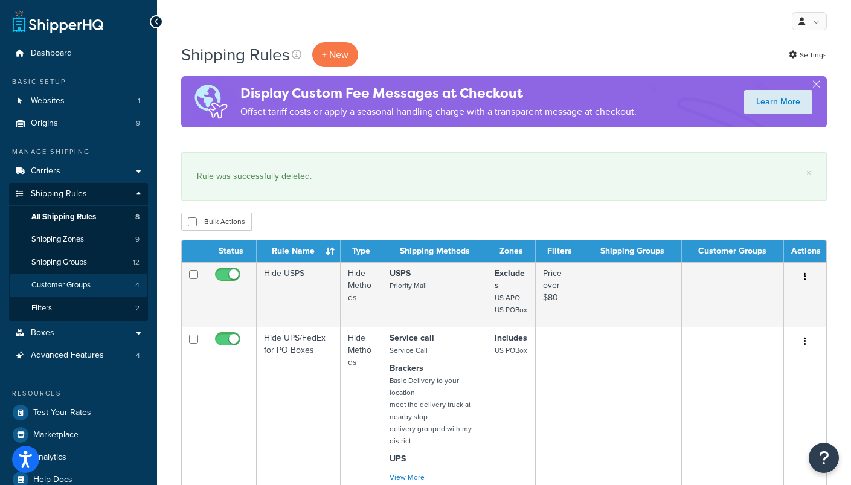
click at [82, 280] on span "Customer Groups" at bounding box center [60, 285] width 59 height 10
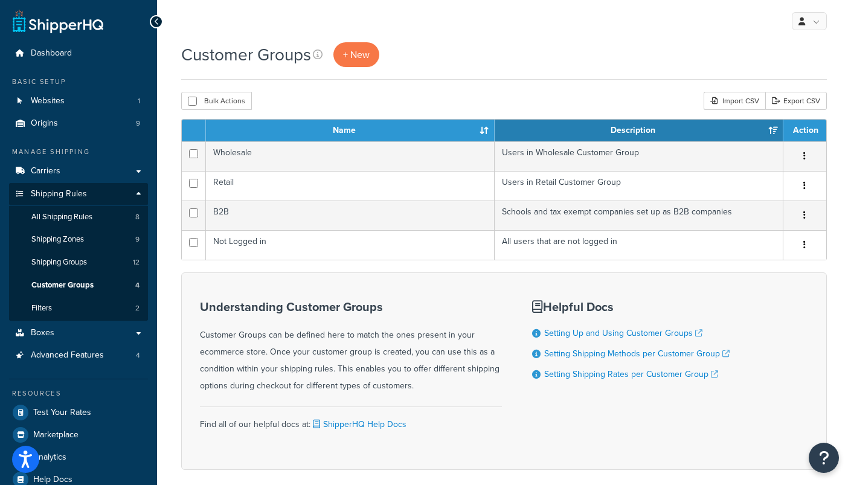
click at [132, 190] on link "Shipping Rules" at bounding box center [78, 194] width 139 height 22
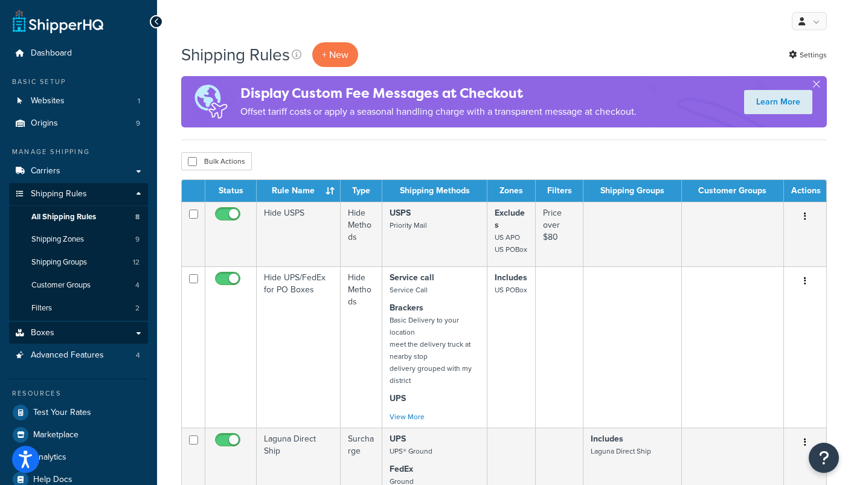
click at [64, 327] on link "Boxes" at bounding box center [78, 333] width 139 height 22
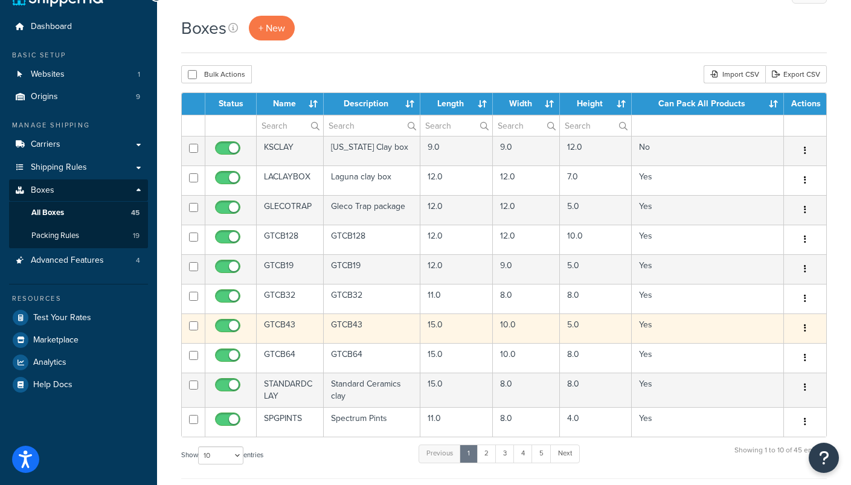
scroll to position [40, 0]
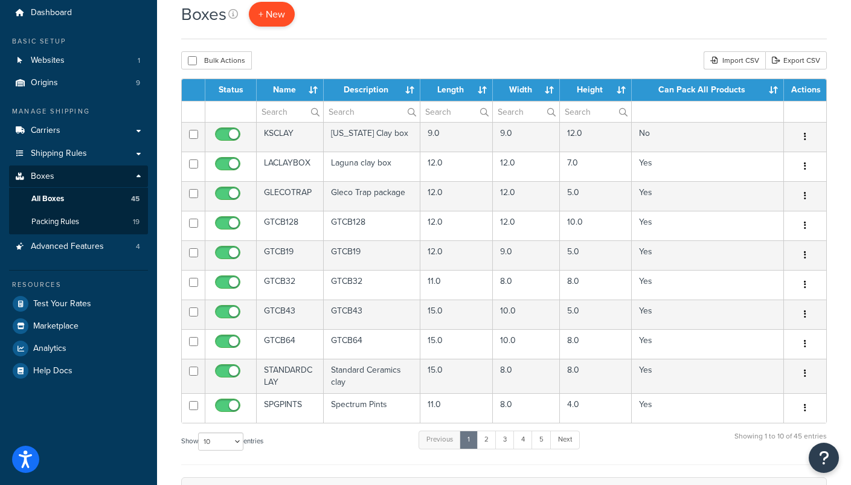
click at [272, 15] on span "+ New" at bounding box center [271, 14] width 27 height 14
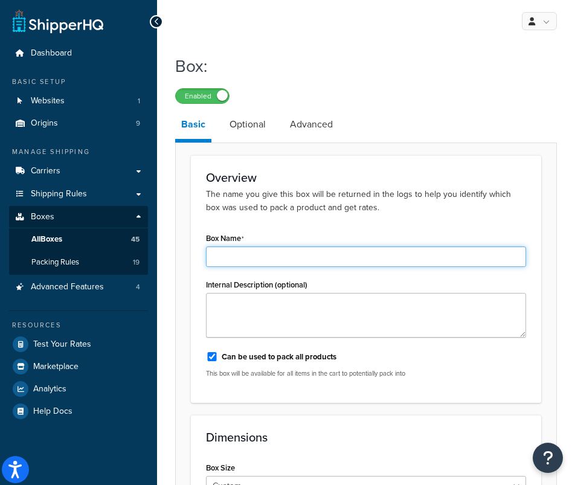
click at [251, 264] on input "Box Name" at bounding box center [366, 256] width 320 height 21
type input "FedEx Medium OneRate Box"
click at [287, 256] on input "FedEx Medium OneRate Box" at bounding box center [366, 256] width 320 height 21
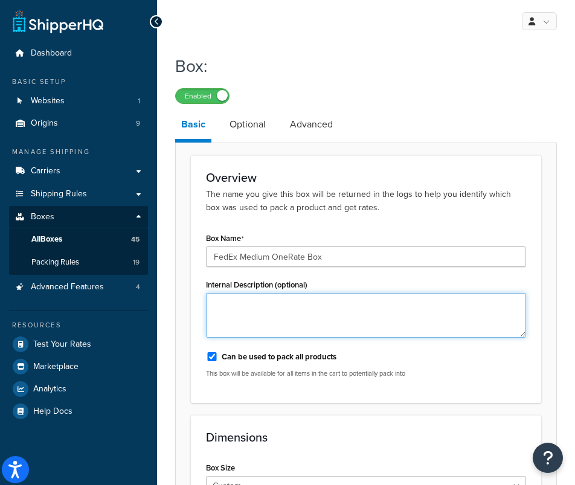
click at [271, 321] on textarea "Internal Description (optional)" at bounding box center [366, 315] width 320 height 45
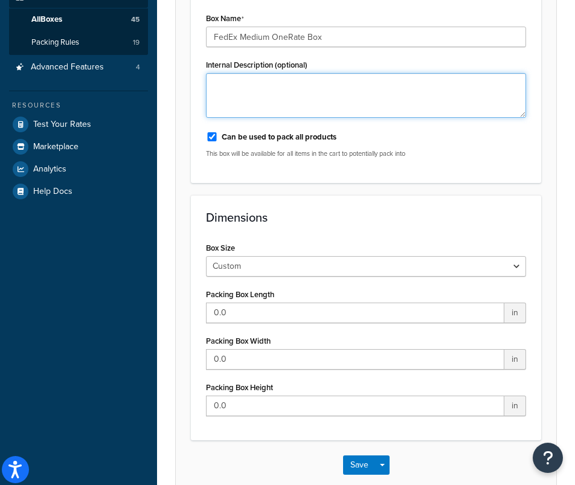
scroll to position [221, 0]
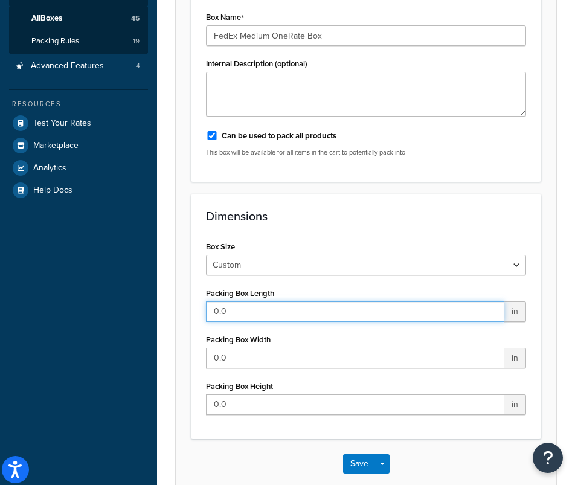
click at [275, 318] on input "0.0" at bounding box center [355, 311] width 298 height 21
click at [277, 316] on input "0.0" at bounding box center [355, 311] width 298 height 21
type input "11.5"
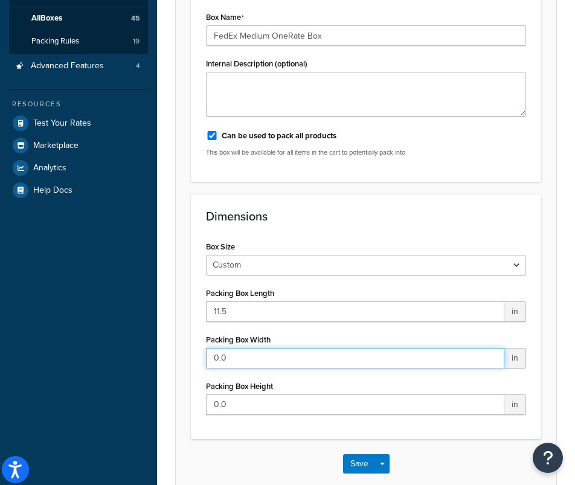
click at [291, 361] on input "0.0" at bounding box center [355, 358] width 298 height 21
type input "2.375"
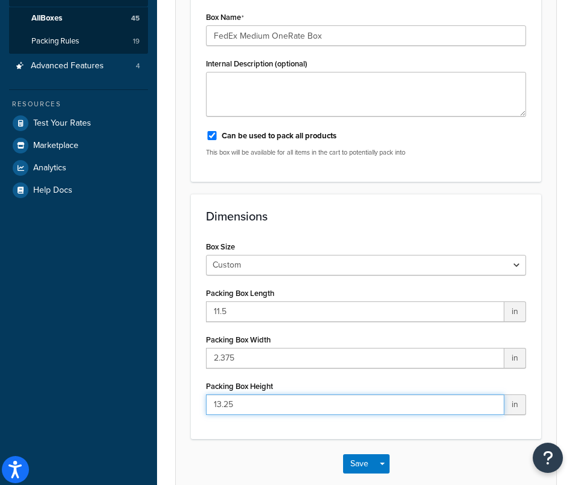
scroll to position [222, 0]
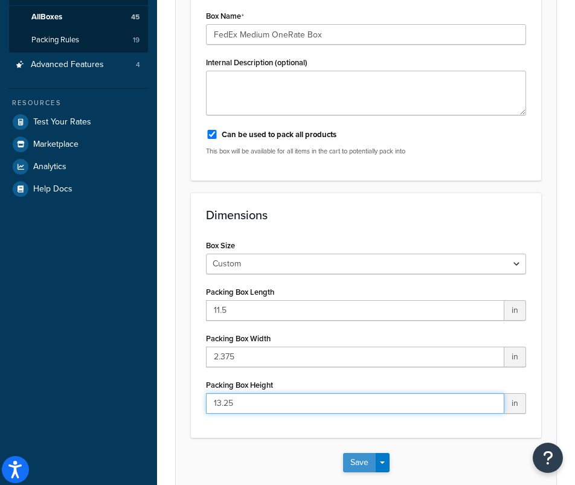
type input "13.25"
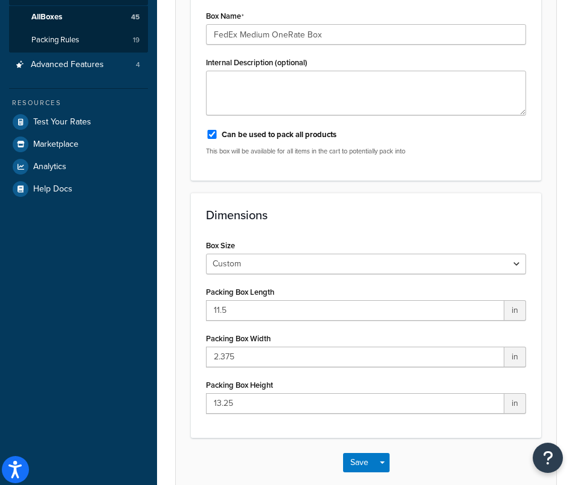
click at [364, 460] on button "Save" at bounding box center [359, 462] width 33 height 19
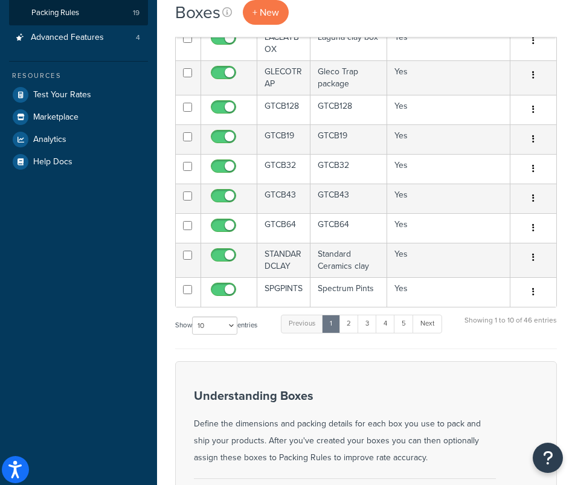
scroll to position [257, 0]
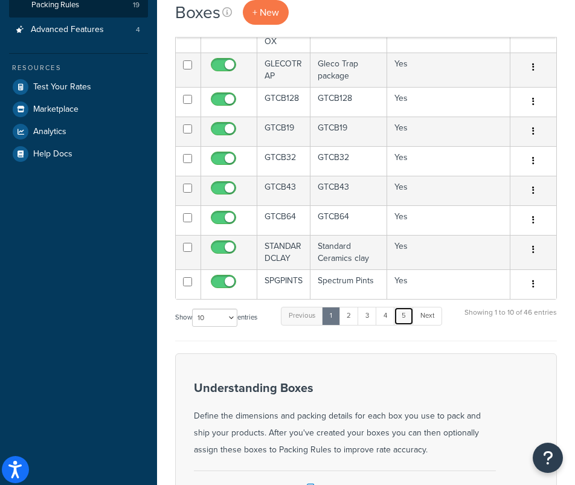
click at [403, 313] on link "5" at bounding box center [404, 316] width 20 height 18
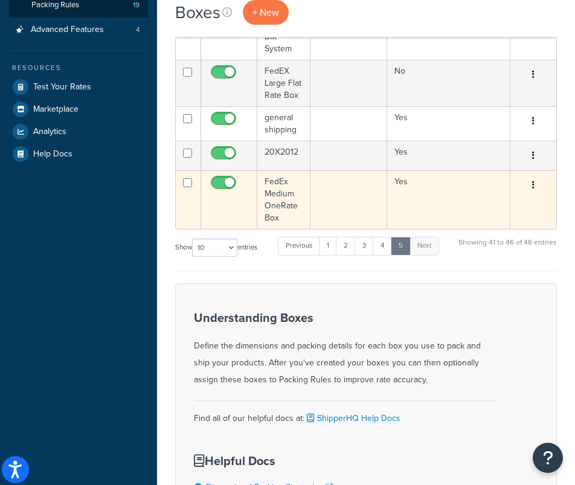
click at [278, 191] on td "FedEx Medium OneRate Box" at bounding box center [283, 199] width 53 height 59
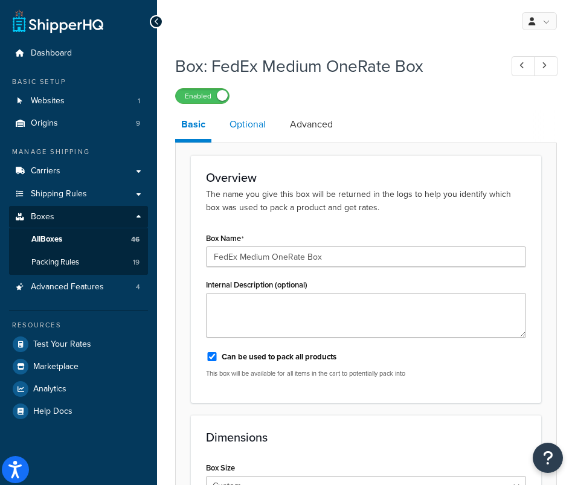
click at [255, 124] on link "Optional" at bounding box center [247, 124] width 48 height 29
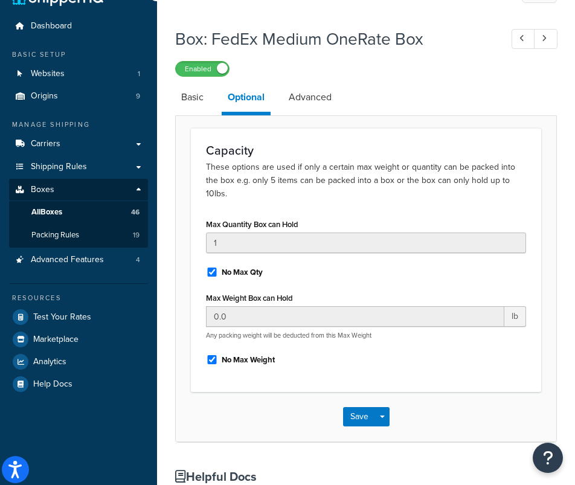
scroll to position [21, 0]
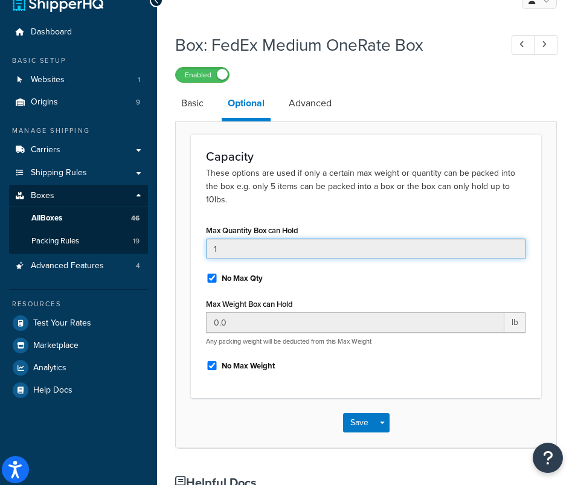
click at [283, 240] on input "1" at bounding box center [366, 249] width 320 height 21
click at [260, 240] on input "1" at bounding box center [366, 249] width 320 height 21
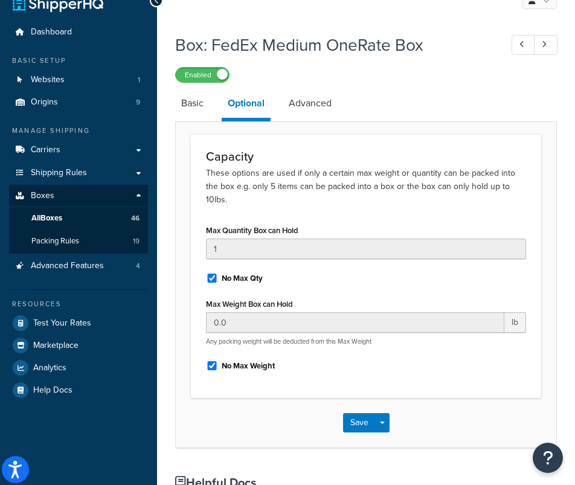
click at [211, 274] on input "No Max Qty" at bounding box center [212, 278] width 12 height 9
checkbox input "false"
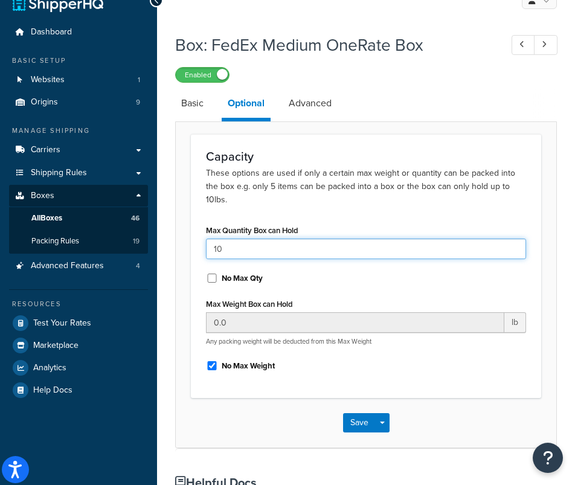
type input "1"
type input "20"
click at [269, 239] on input "20" at bounding box center [366, 249] width 320 height 21
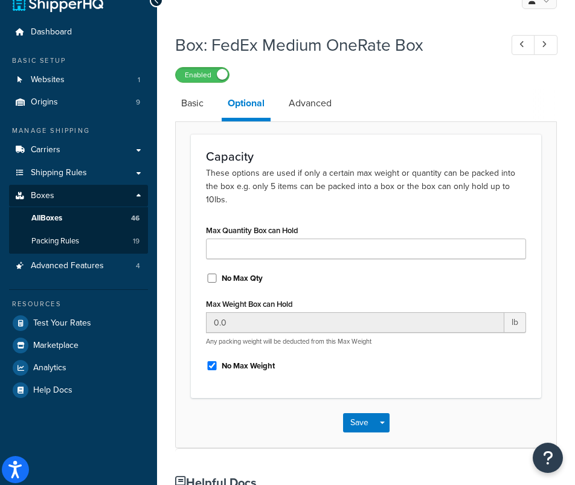
click at [208, 274] on input "No Max Qty" at bounding box center [212, 278] width 12 height 9
checkbox input "true"
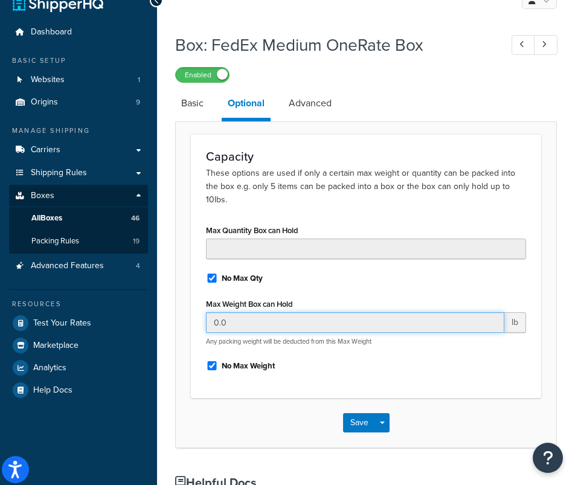
click at [232, 312] on input "0.0" at bounding box center [355, 322] width 298 height 21
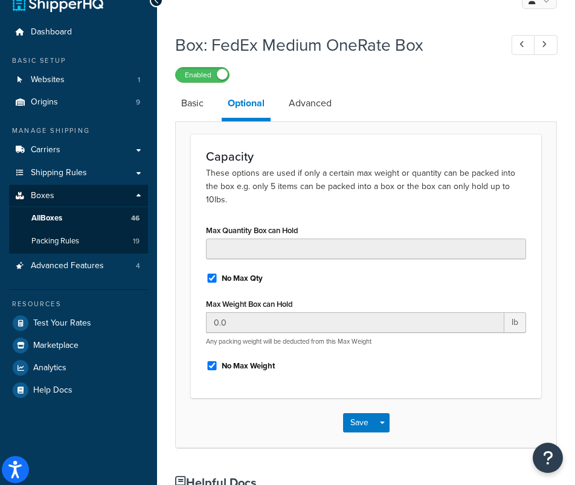
click at [210, 361] on input "No Max Weight" at bounding box center [212, 365] width 12 height 9
checkbox input "false"
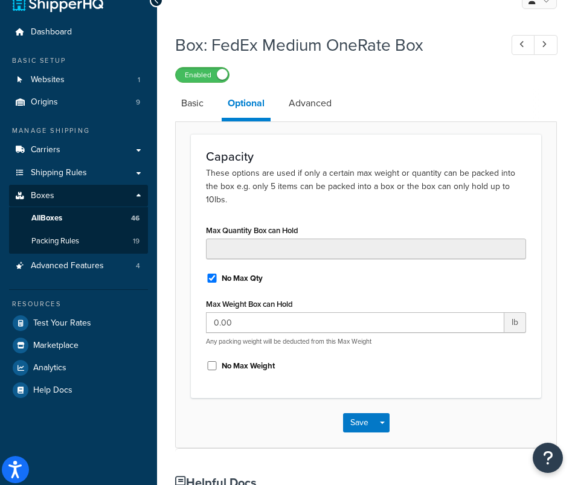
click at [280, 385] on div "Capacity These options are used if only a certain max weight or quantity can be…" at bounding box center [366, 265] width 350 height 263
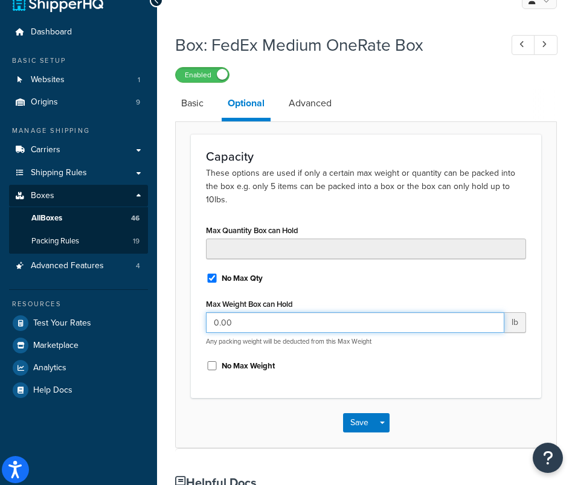
click at [265, 312] on input "0.00" at bounding box center [355, 322] width 298 height 21
type input "20"
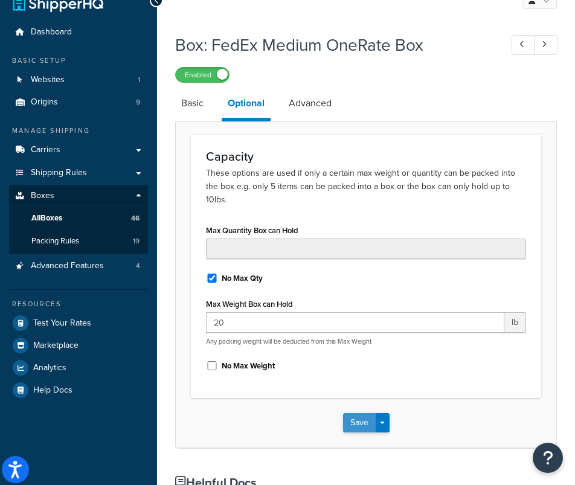
click at [358, 413] on button "Save" at bounding box center [359, 422] width 33 height 19
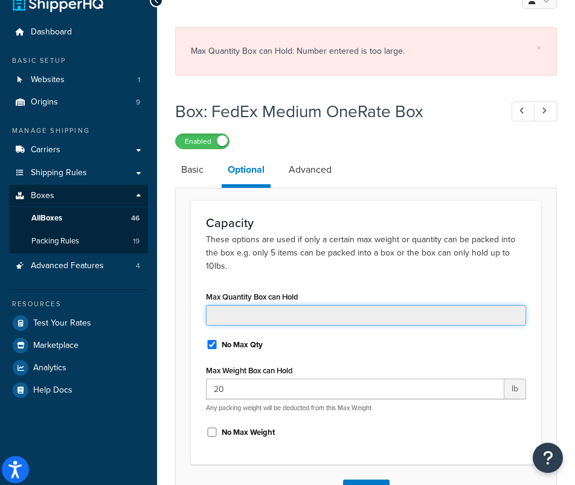
click at [247, 305] on input "Max Quantity Box can Hold" at bounding box center [366, 315] width 320 height 21
click at [237, 305] on input "Max Quantity Box can Hold" at bounding box center [366, 315] width 320 height 21
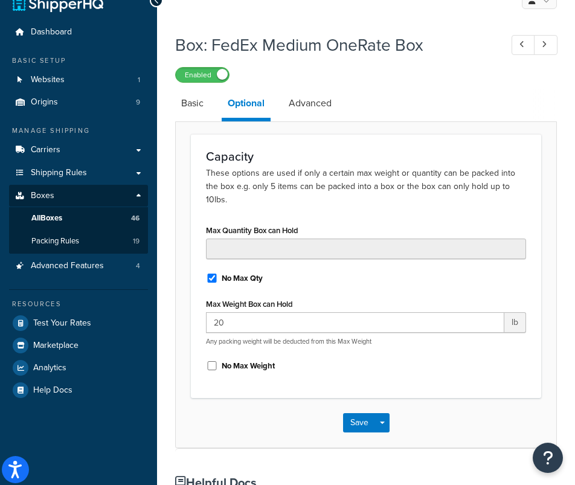
click at [213, 274] on input "No Max Qty" at bounding box center [212, 278] width 12 height 9
checkbox input "false"
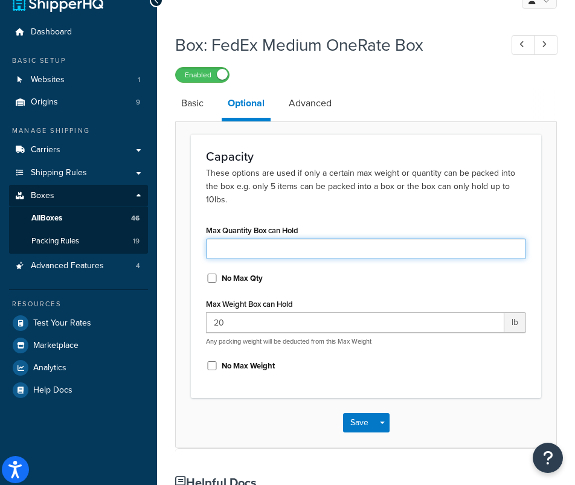
click at [234, 239] on input "Max Quantity Box can Hold" at bounding box center [366, 249] width 320 height 21
click at [231, 239] on input "Max Quantity Box can Hold" at bounding box center [366, 249] width 320 height 21
click at [226, 239] on input "Max Quantity Box can Hold" at bounding box center [366, 249] width 320 height 21
type input "12"
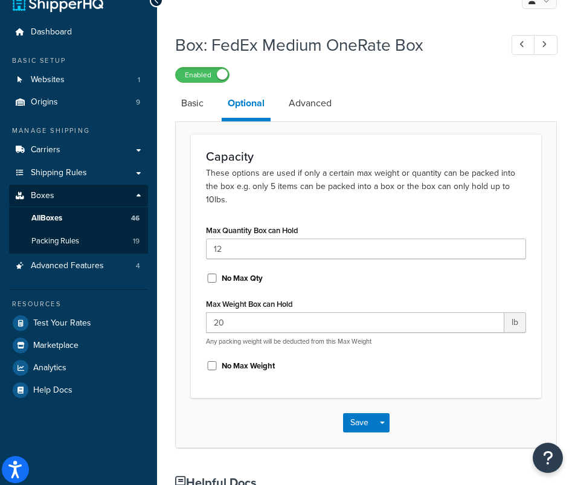
click at [208, 274] on input "No Max Qty" at bounding box center [212, 278] width 12 height 9
checkbox input "true"
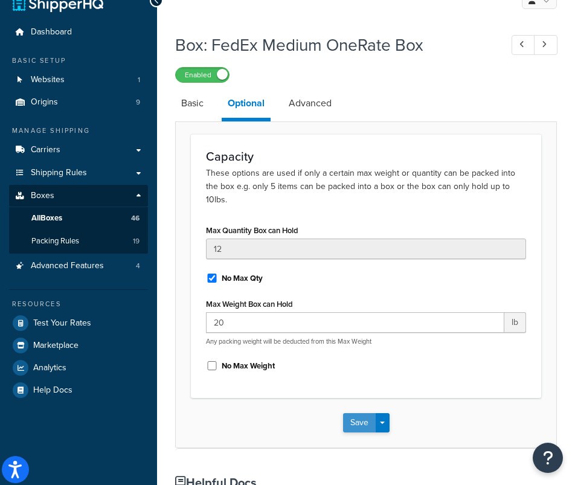
click at [356, 413] on button "Save" at bounding box center [359, 422] width 33 height 19
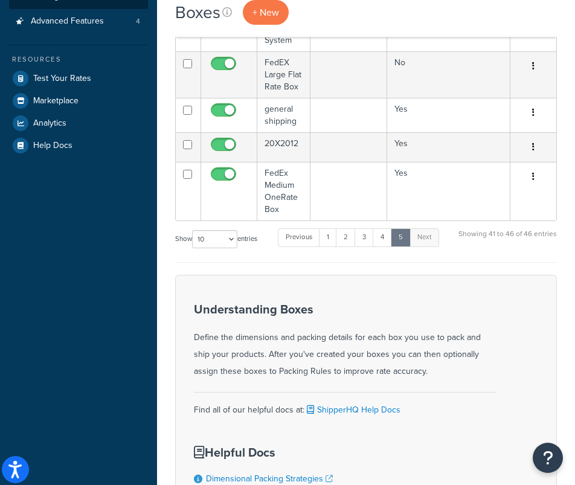
scroll to position [310, 0]
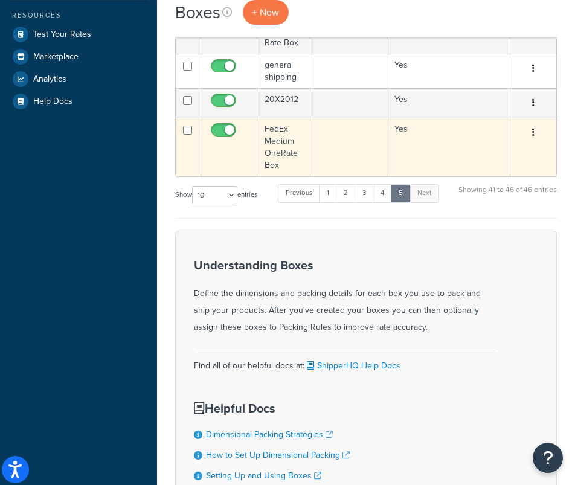
click at [273, 144] on td "FedEx Medium OneRate Box" at bounding box center [283, 147] width 53 height 59
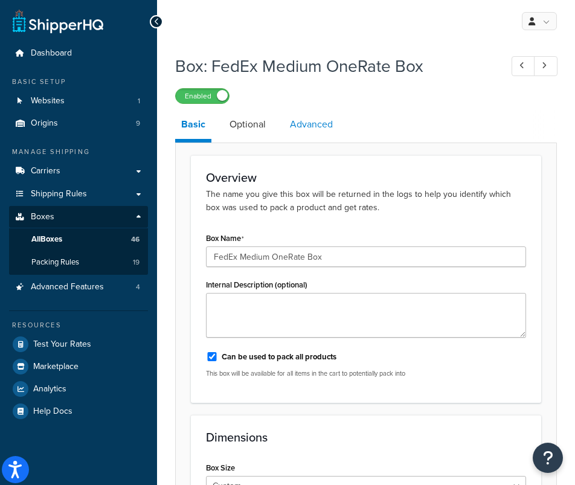
click at [313, 118] on link "Advanced" at bounding box center [311, 124] width 55 height 29
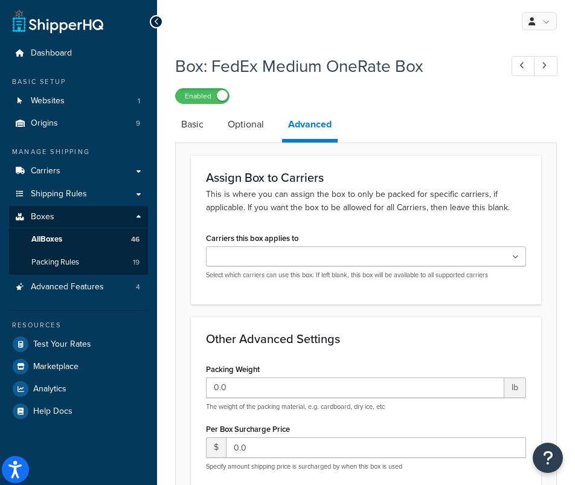
click at [344, 260] on ul at bounding box center [366, 256] width 320 height 20
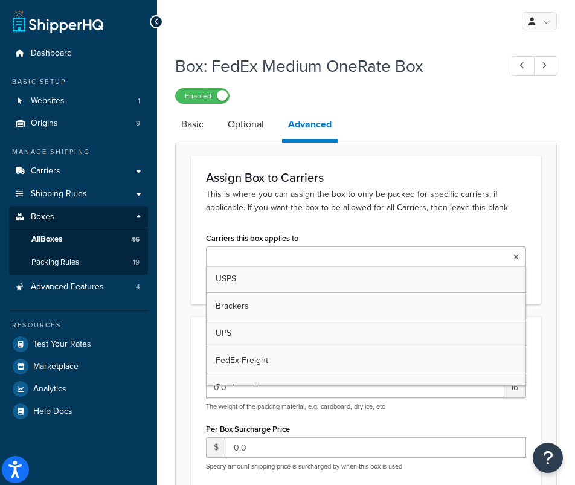
type input "f"
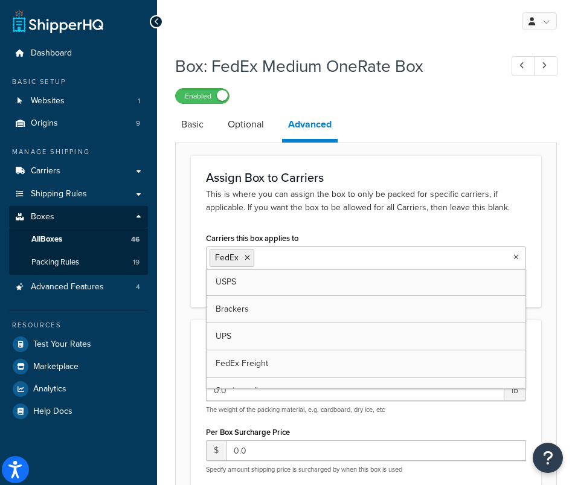
click at [368, 220] on div "Assign Box to Carriers This is where you can assign the box to only be packed f…" at bounding box center [366, 231] width 350 height 152
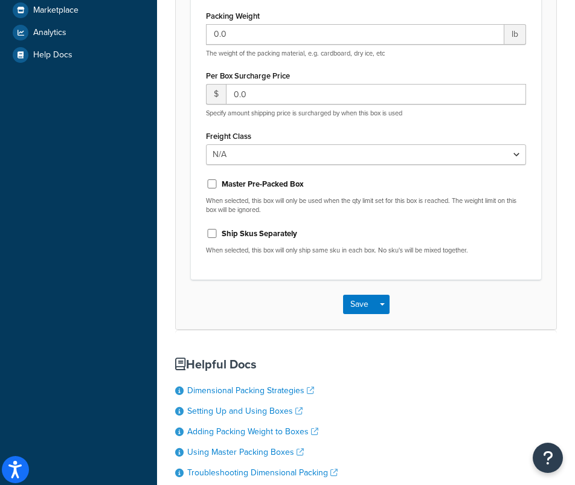
scroll to position [363, 0]
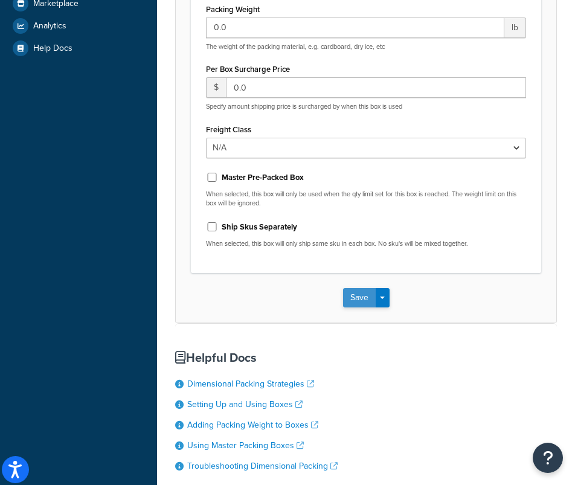
click at [361, 304] on button "Save" at bounding box center [359, 297] width 33 height 19
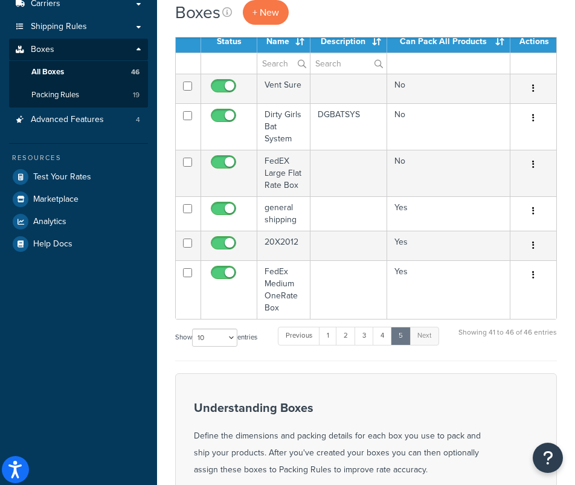
scroll to position [181, 0]
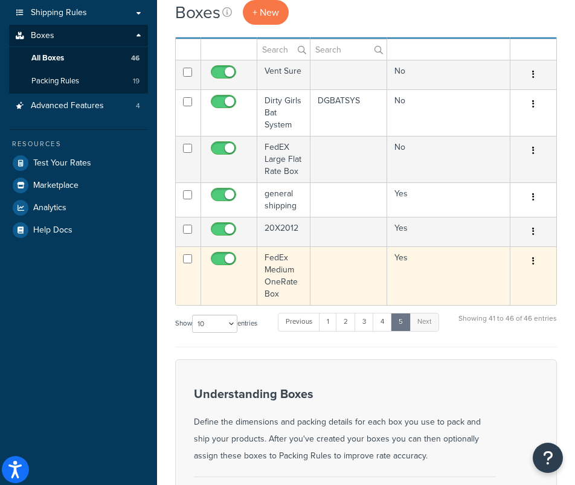
click at [540, 264] on button "button" at bounding box center [533, 261] width 17 height 19
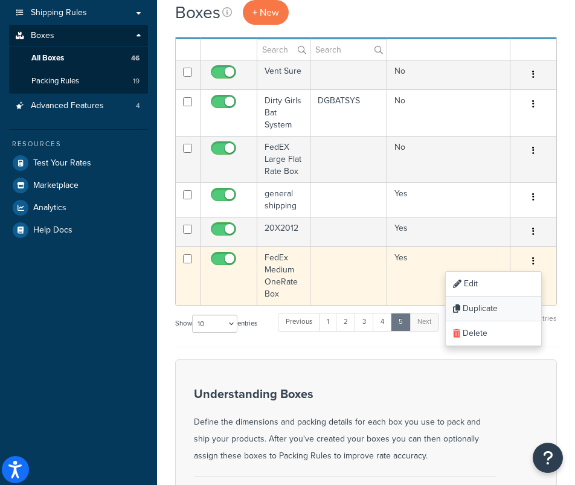
click at [498, 312] on link "Duplicate" at bounding box center [493, 309] width 95 height 25
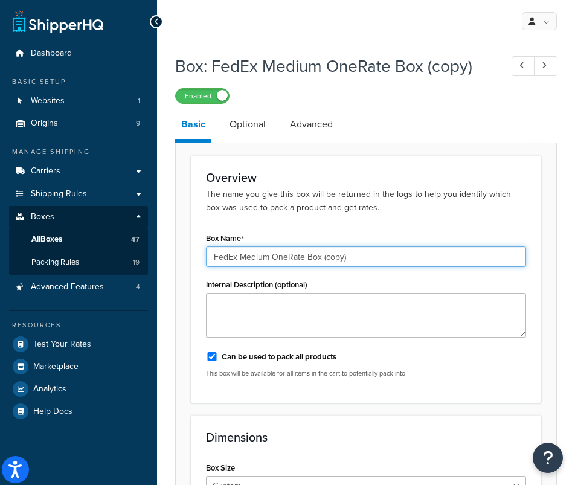
click at [257, 261] on input "FedEx Medium OneRate Box (copy)" at bounding box center [366, 256] width 320 height 21
click at [348, 260] on input "FedEx Large OneRate Box (copy)" at bounding box center [366, 256] width 320 height 21
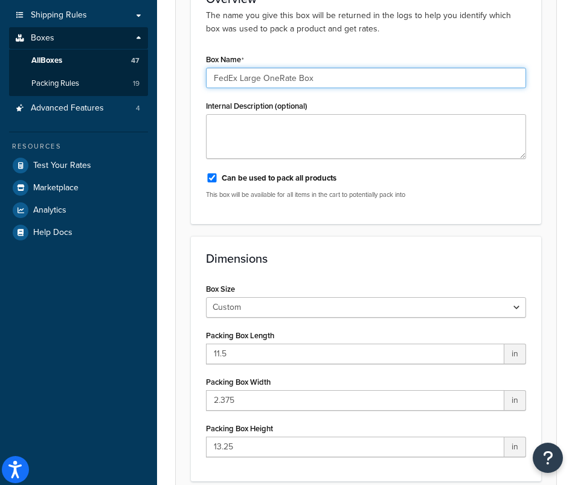
scroll to position [181, 0]
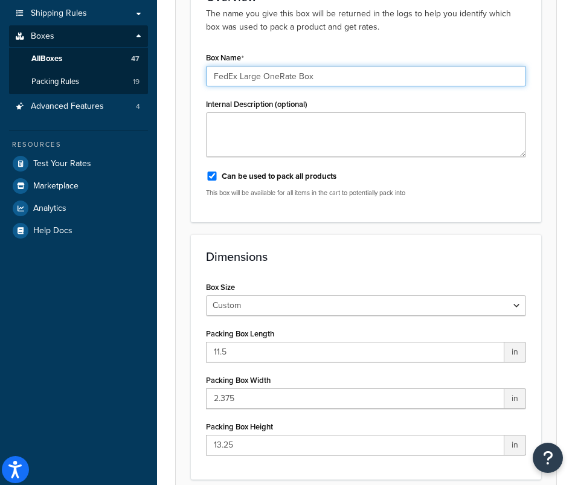
type input "FedEx Large OneRate Box"
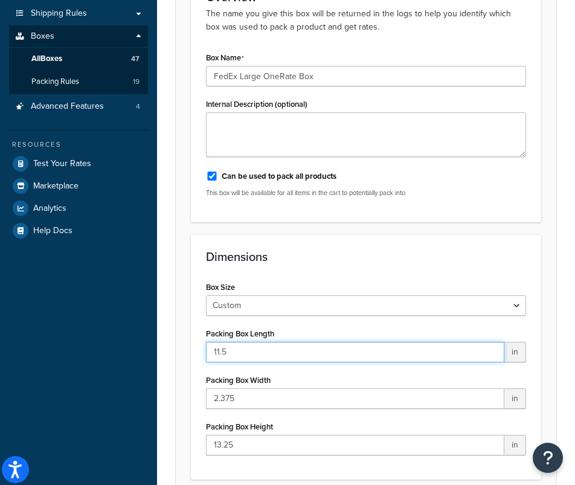
click at [249, 351] on input "11.5" at bounding box center [355, 352] width 298 height 21
type input "12.375"
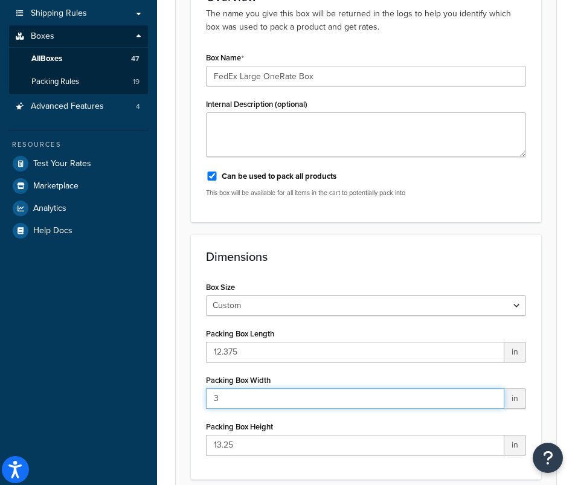
type input "3"
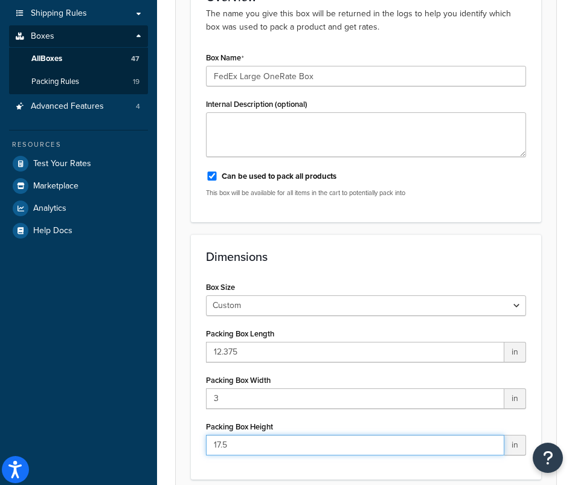
type input "17.5"
click at [442, 427] on div "Packing Box Height 17.5 in" at bounding box center [366, 436] width 320 height 37
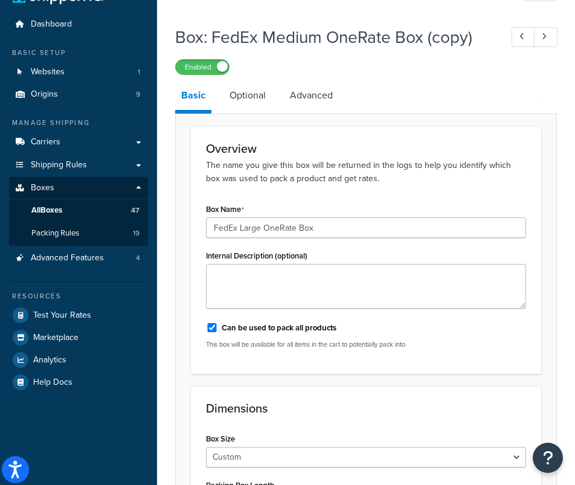
scroll to position [22, 0]
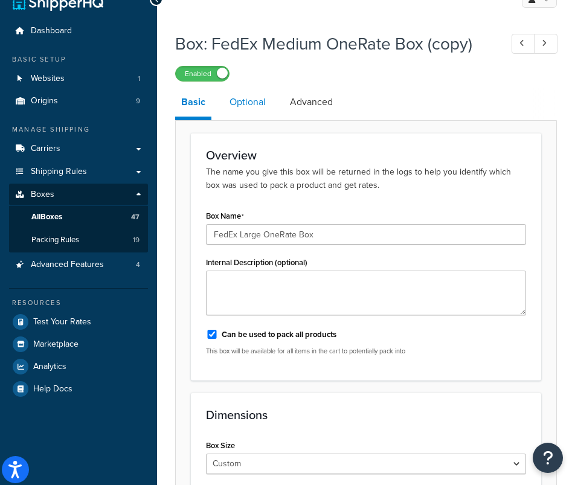
click at [248, 98] on link "Optional" at bounding box center [247, 102] width 48 height 29
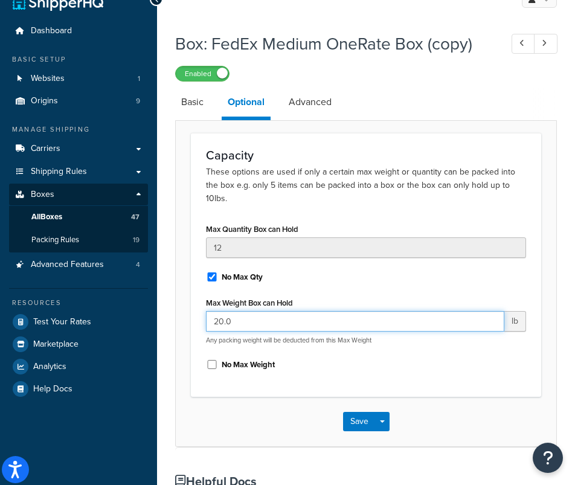
click at [254, 311] on input "20.0" at bounding box center [355, 321] width 298 height 21
type input "30"
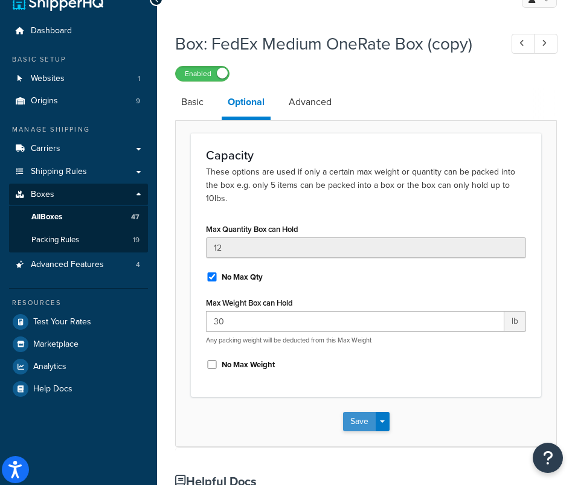
click at [359, 412] on button "Save" at bounding box center [359, 421] width 33 height 19
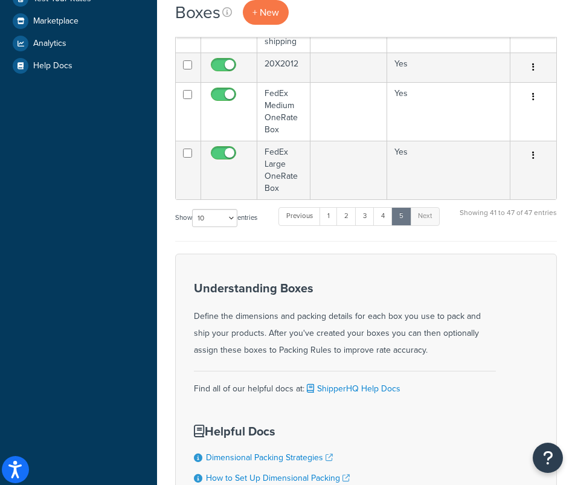
scroll to position [414, 0]
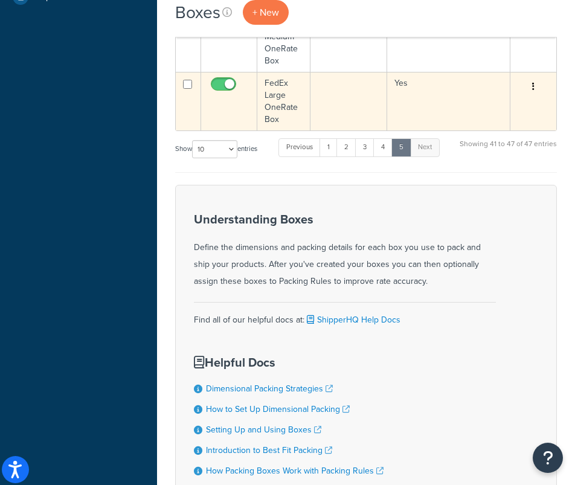
click at [277, 101] on td "FedEx Large OneRate Box" at bounding box center [283, 101] width 53 height 59
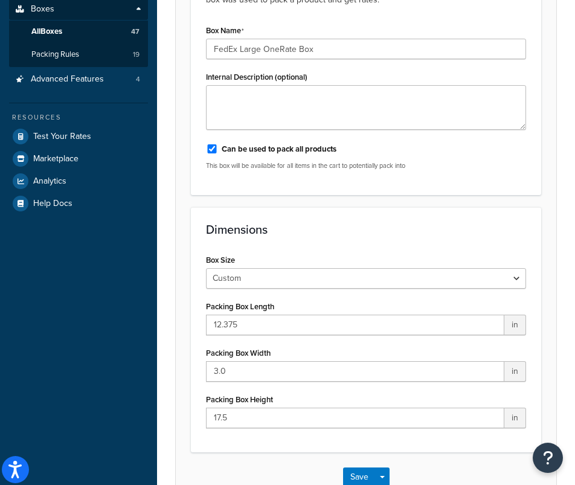
scroll to position [233, 0]
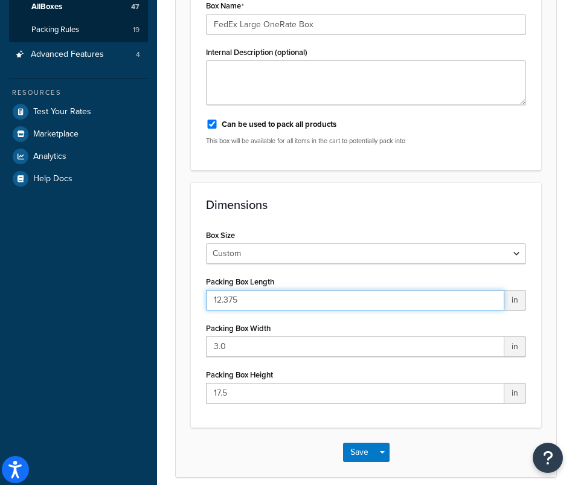
click at [288, 304] on input "12.375" at bounding box center [355, 300] width 298 height 21
type input "8.75"
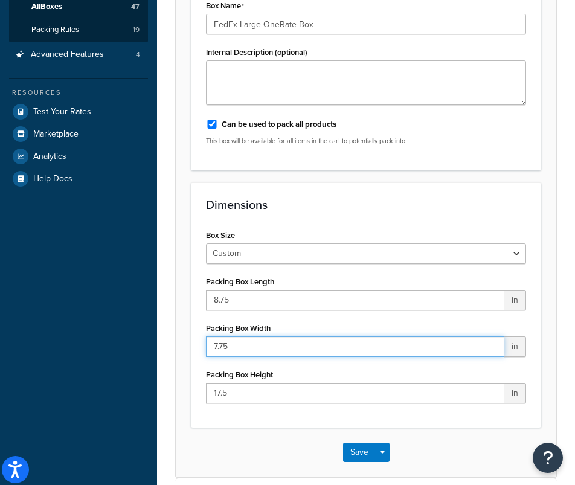
type input "7.75"
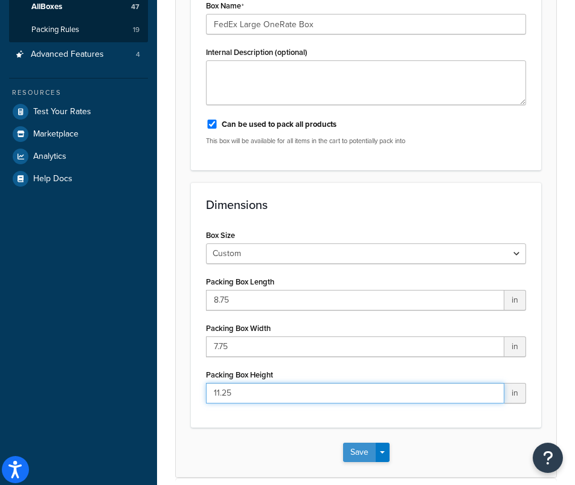
type input "11.25"
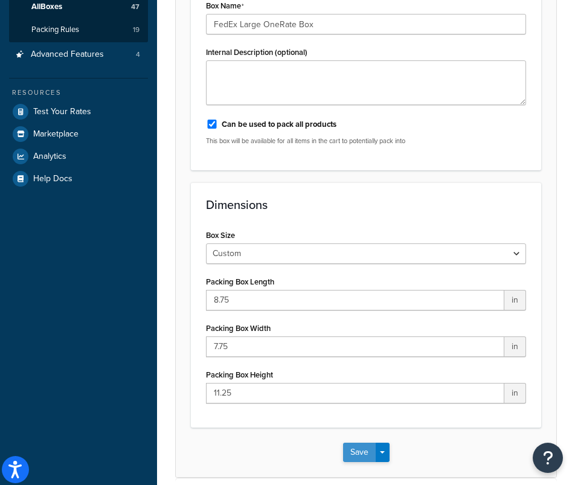
click at [363, 454] on button "Save" at bounding box center [359, 452] width 33 height 19
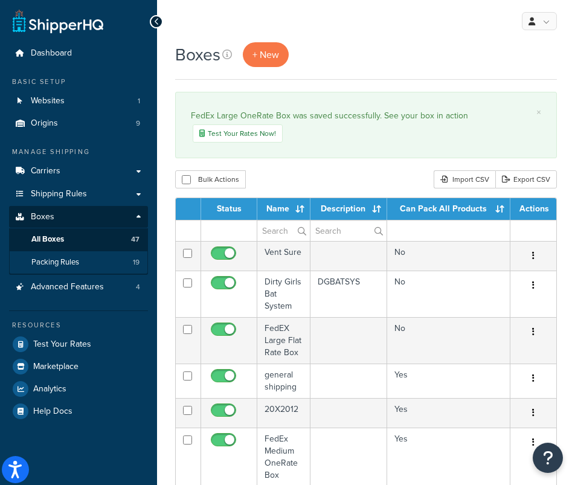
click at [71, 259] on span "Packing Rules" at bounding box center [55, 262] width 48 height 10
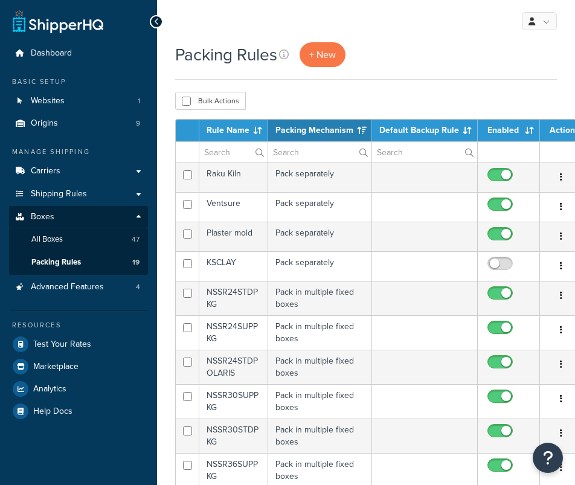
select select "15"
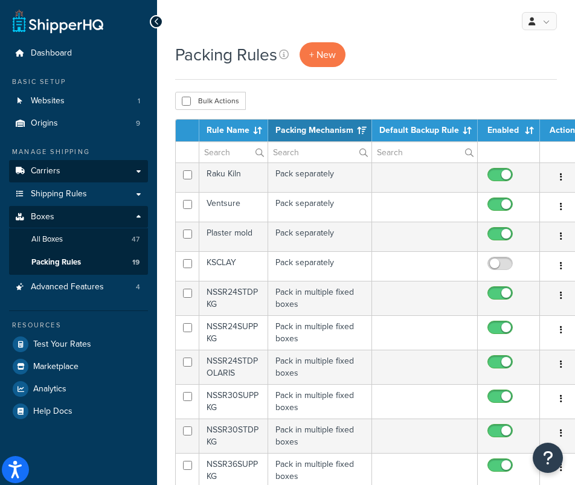
click at [60, 175] on link "Carriers" at bounding box center [78, 171] width 139 height 22
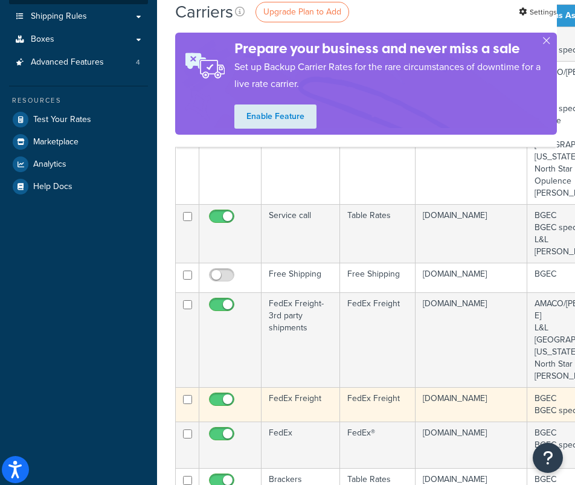
scroll to position [229, 0]
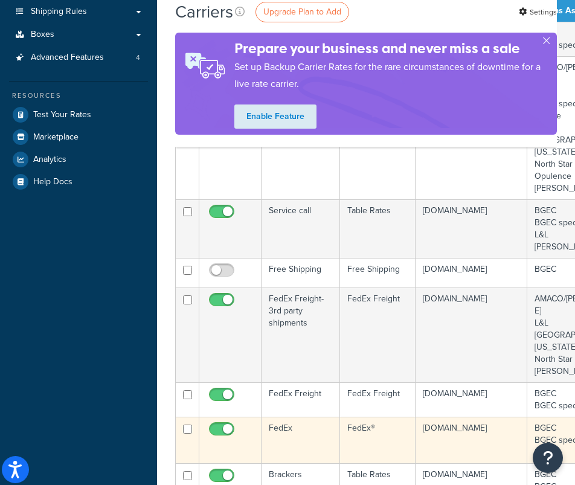
click at [280, 417] on td "FedEx" at bounding box center [300, 440] width 79 height 47
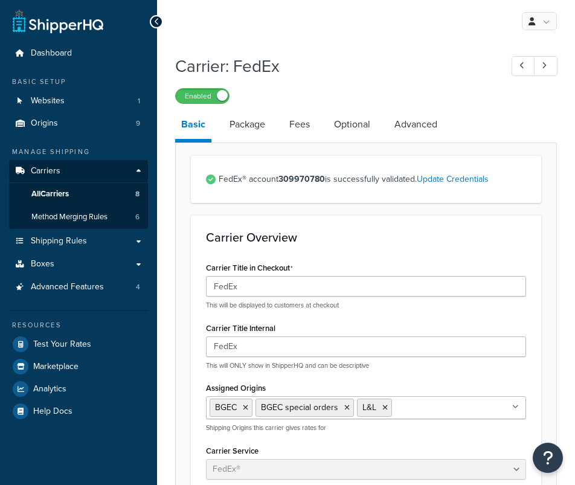
select select "fedEx"
select select "REGULAR_PICKUP"
select select "YOUR_PACKAGING"
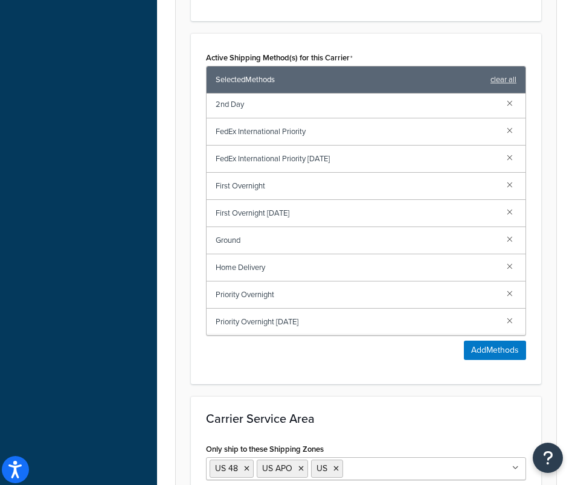
scroll to position [1010, 0]
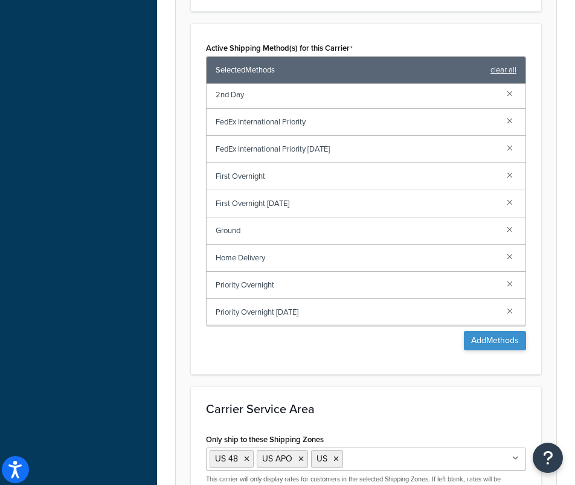
click at [494, 336] on button "Add Methods" at bounding box center [495, 340] width 62 height 19
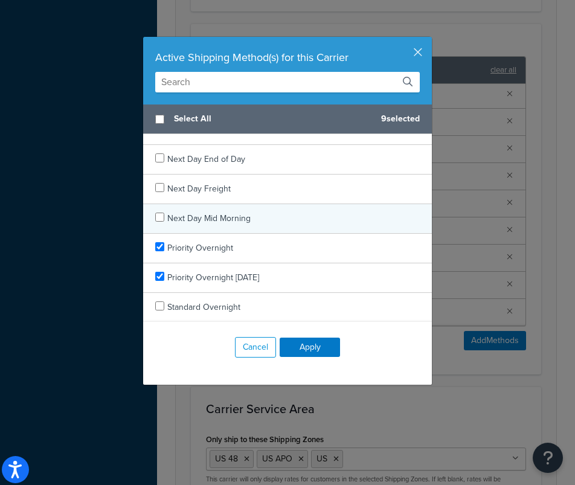
scroll to position [1054, 0]
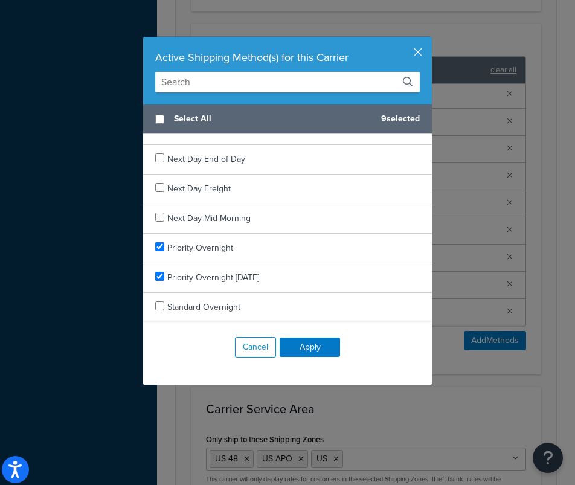
click at [283, 79] on input "text" at bounding box center [287, 82] width 265 height 21
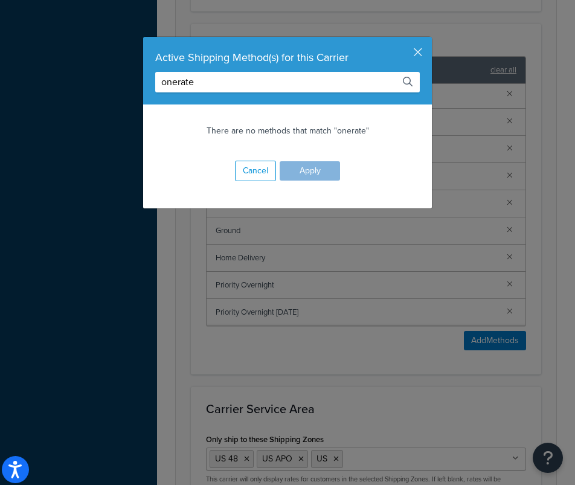
click at [178, 82] on input "onerate" at bounding box center [287, 82] width 265 height 21
type input "one rate"
click at [429, 40] on button "button" at bounding box center [430, 38] width 3 height 3
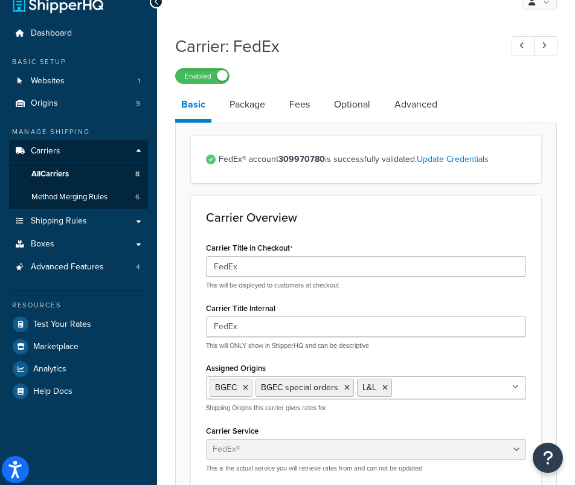
scroll to position [14, 0]
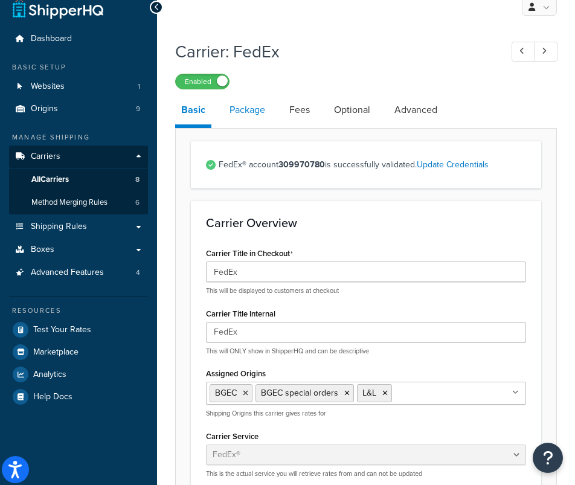
click at [252, 114] on link "Package" at bounding box center [247, 109] width 48 height 29
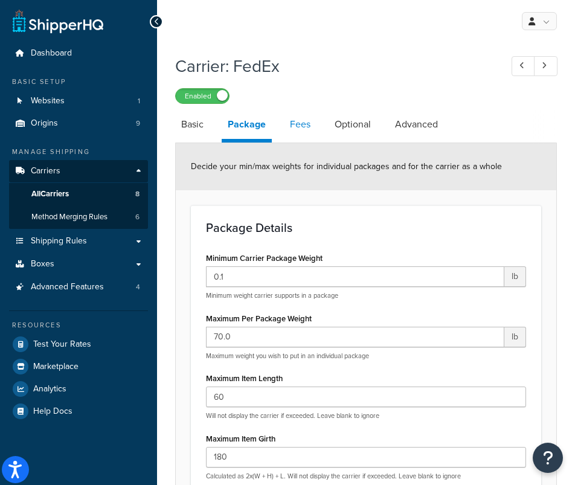
click at [302, 127] on link "Fees" at bounding box center [300, 124] width 33 height 29
select select "package"
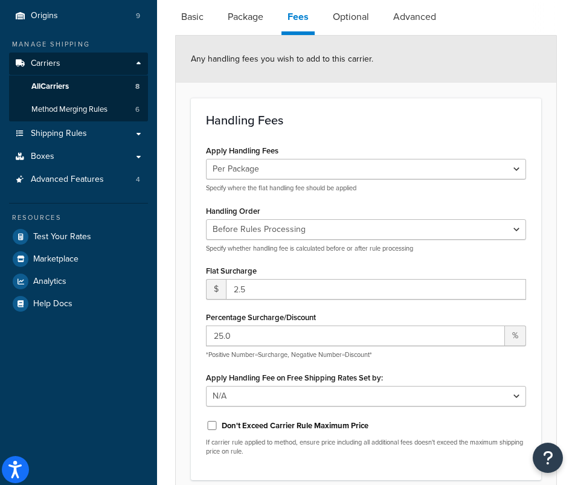
scroll to position [115, 0]
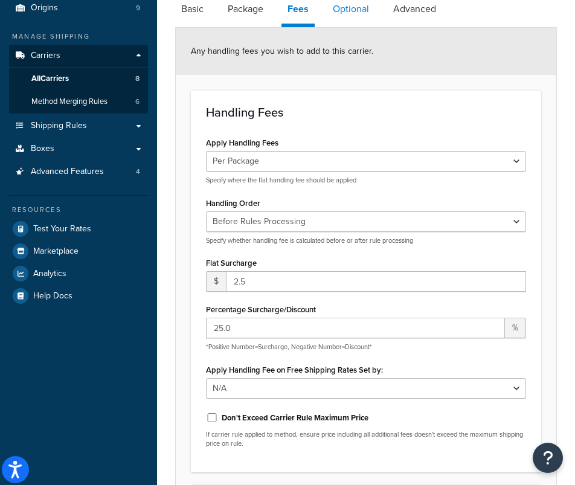
click at [353, 24] on link "Optional" at bounding box center [351, 9] width 48 height 29
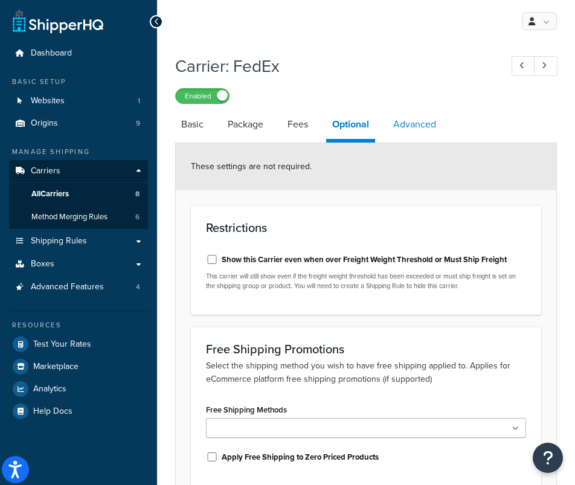
click at [426, 123] on link "Advanced" at bounding box center [414, 124] width 55 height 29
select select "false"
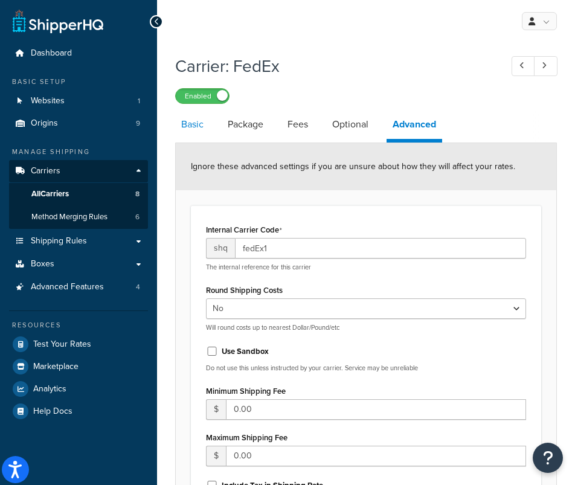
click at [190, 124] on link "Basic" at bounding box center [192, 124] width 34 height 29
select select "fedEx"
select select "REGULAR_PICKUP"
select select "YOUR_PACKAGING"
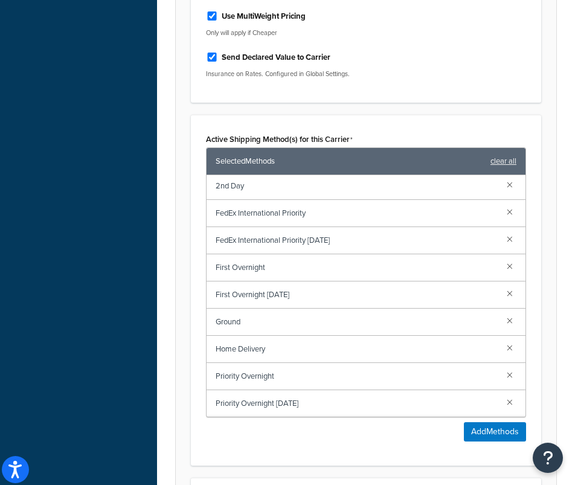
scroll to position [2, 0]
click at [507, 212] on link at bounding box center [509, 211] width 13 height 13
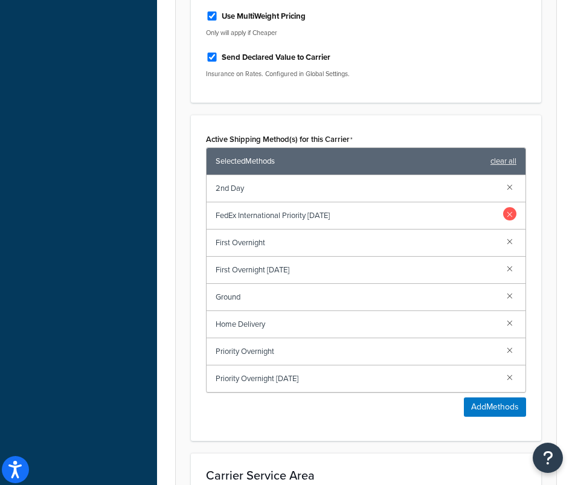
click at [505, 216] on link at bounding box center [509, 213] width 13 height 13
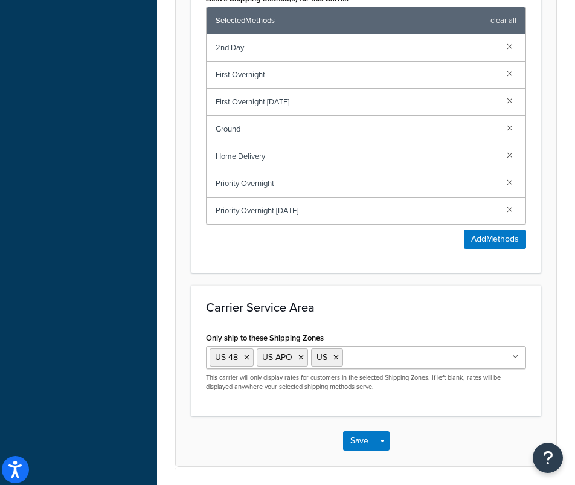
scroll to position [1063, 0]
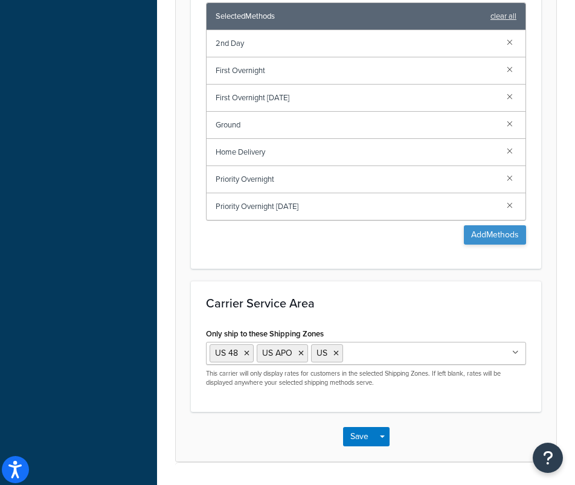
click at [489, 237] on button "Add Methods" at bounding box center [495, 234] width 62 height 19
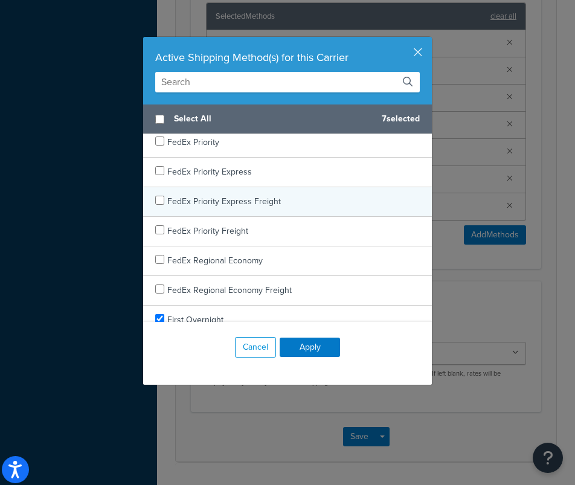
scroll to position [479, 0]
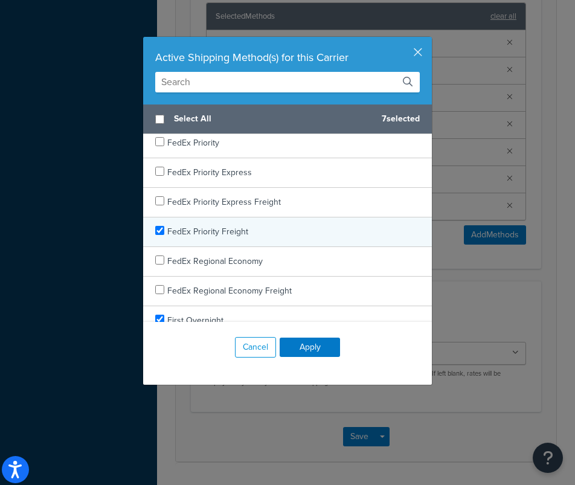
checkbox input "true"
click at [225, 235] on span "FedEx Priority Freight" at bounding box center [207, 231] width 81 height 13
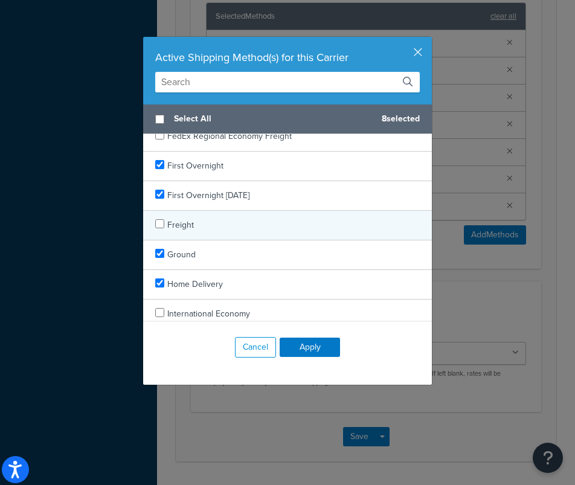
scroll to position [633, 0]
click at [204, 229] on div "Freight" at bounding box center [287, 226] width 289 height 30
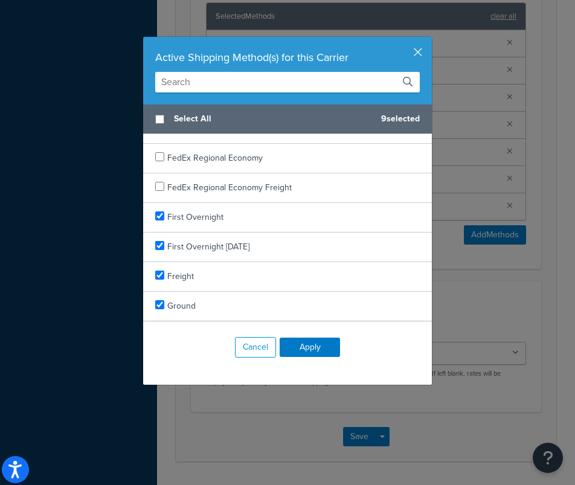
scroll to position [577, 0]
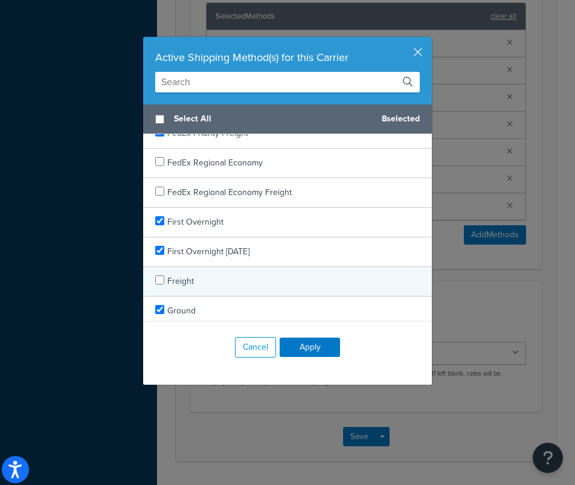
click at [158, 283] on input "checkbox" at bounding box center [159, 279] width 9 height 9
checkbox input "false"
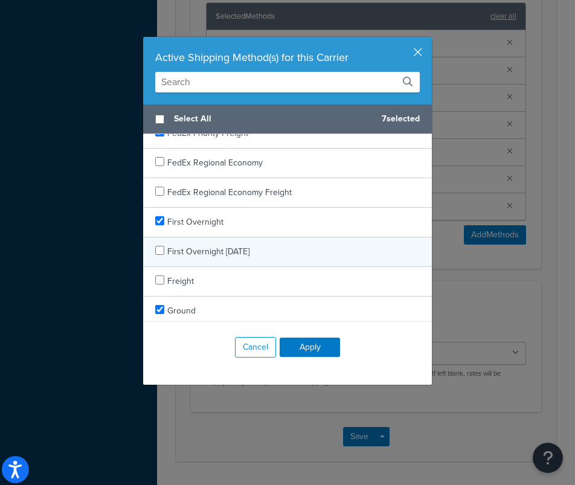
click at [159, 248] on input "checkbox" at bounding box center [159, 250] width 9 height 9
checkbox input "false"
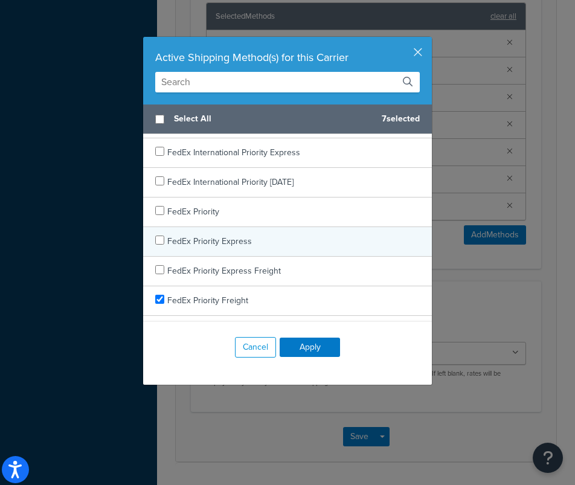
scroll to position [403, 0]
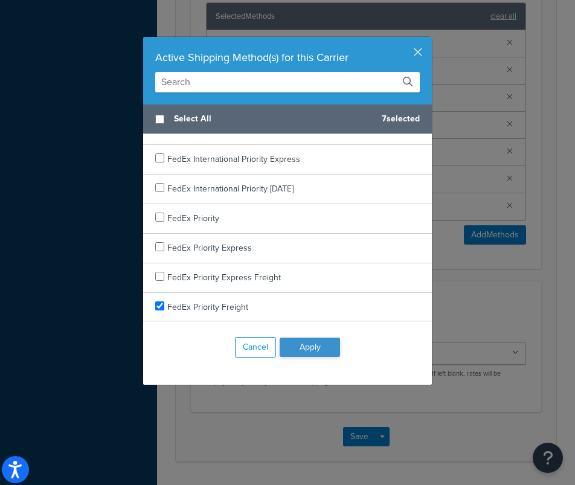
click at [318, 343] on button "Apply" at bounding box center [310, 347] width 60 height 19
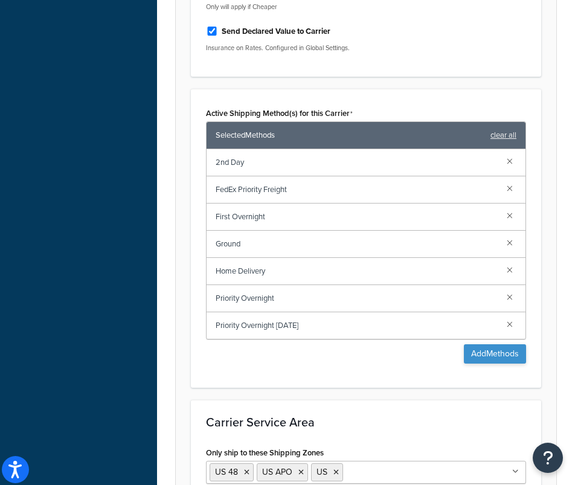
scroll to position [942, 0]
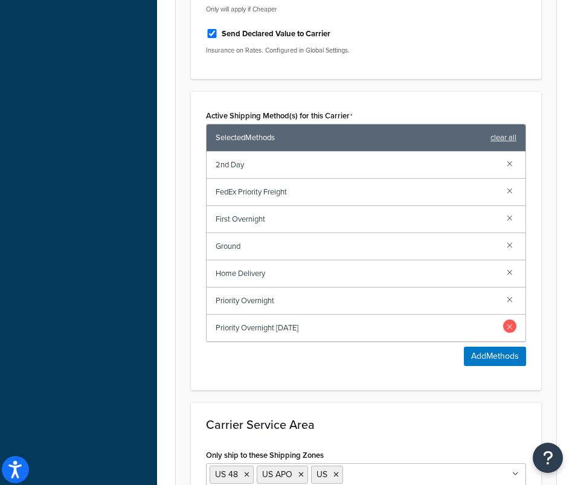
click at [508, 322] on link at bounding box center [509, 325] width 13 height 13
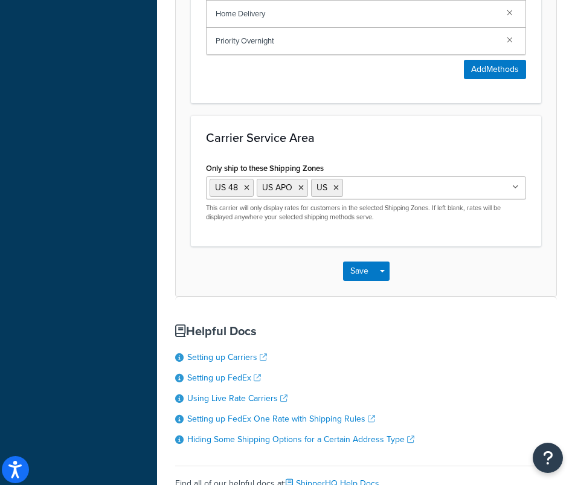
scroll to position [1224, 0]
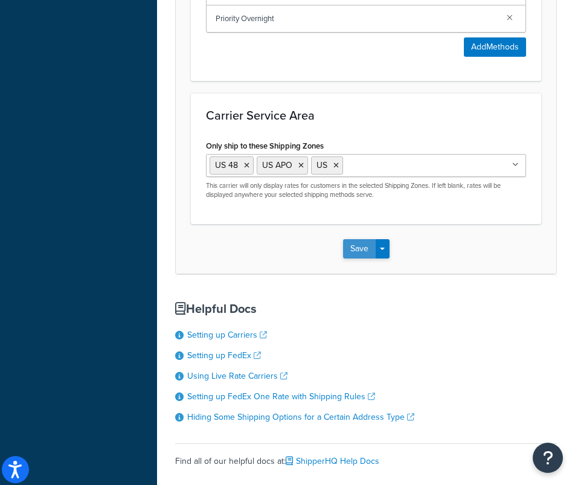
click at [351, 249] on button "Save" at bounding box center [359, 248] width 33 height 19
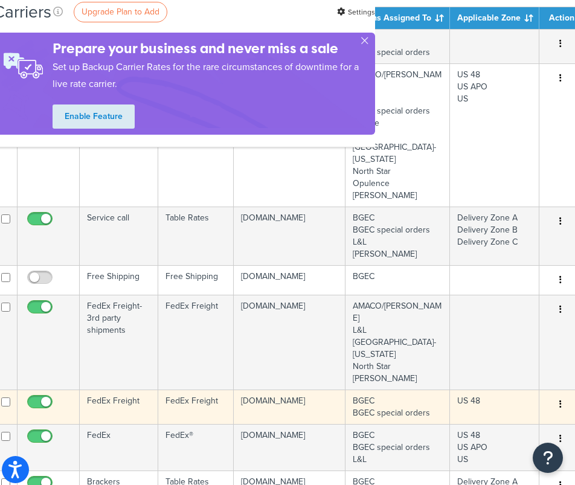
scroll to position [278, 182]
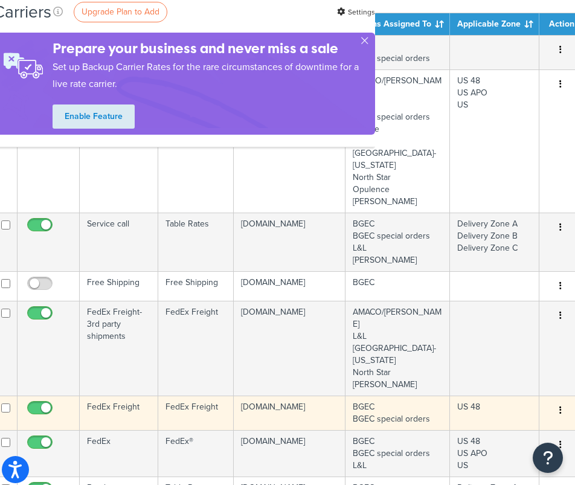
click at [126, 396] on td "FedEx Freight" at bounding box center [119, 413] width 79 height 34
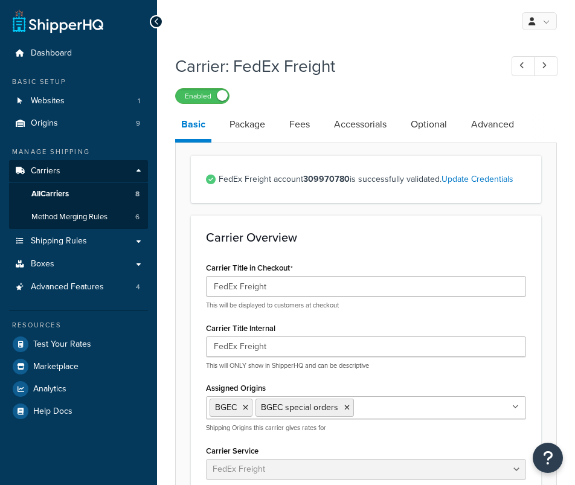
select select "fedExFreight"
click at [243, 120] on link "Package" at bounding box center [247, 124] width 48 height 29
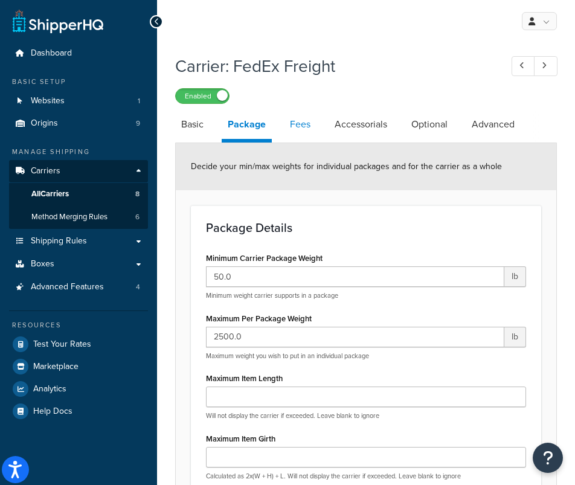
click at [295, 126] on link "Fees" at bounding box center [300, 124] width 33 height 29
select select "AFTER"
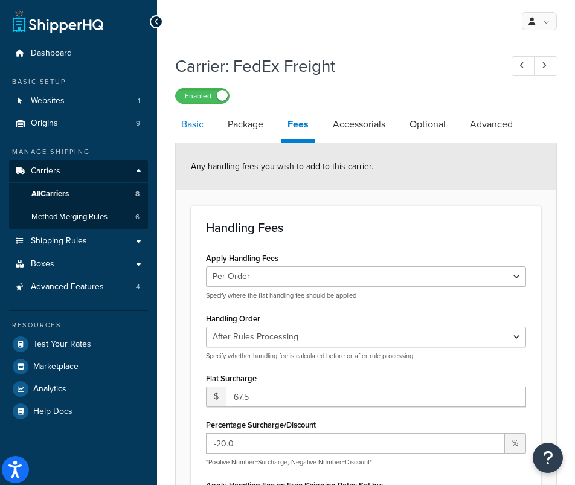
click at [186, 127] on link "Basic" at bounding box center [192, 124] width 34 height 29
select select "fedExFreight"
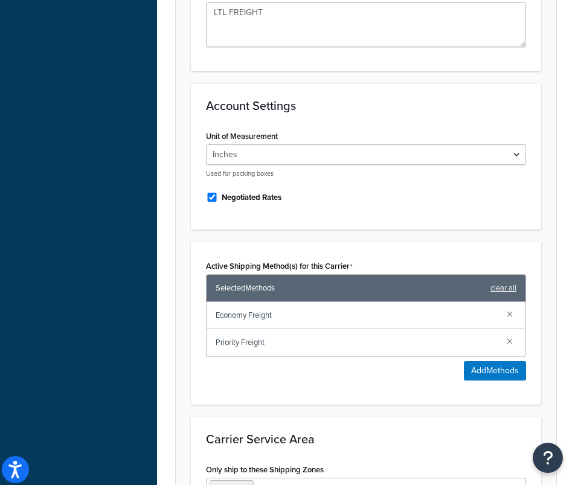
scroll to position [531, 0]
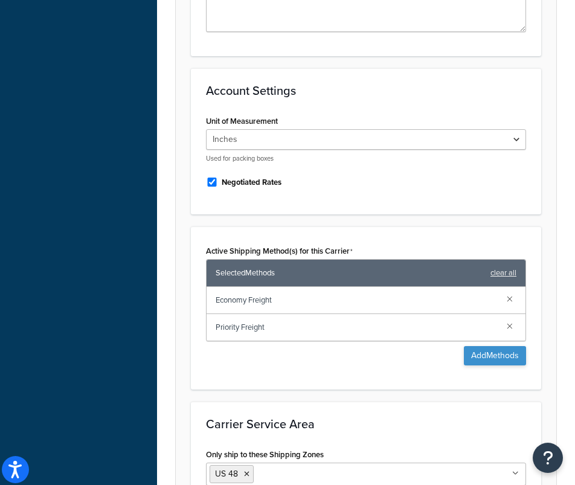
click at [481, 352] on button "Add Methods" at bounding box center [495, 355] width 62 height 19
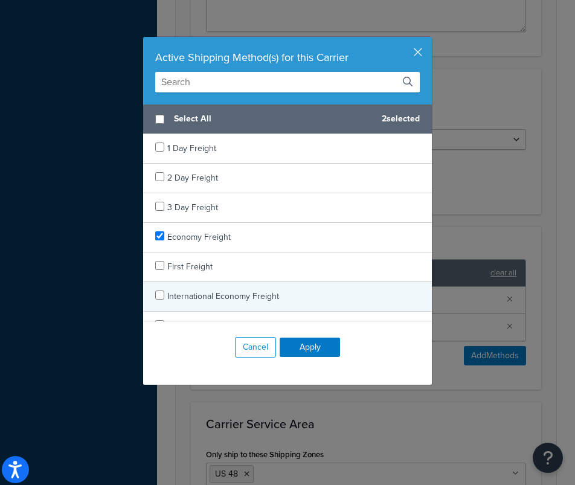
scroll to position [0, 0]
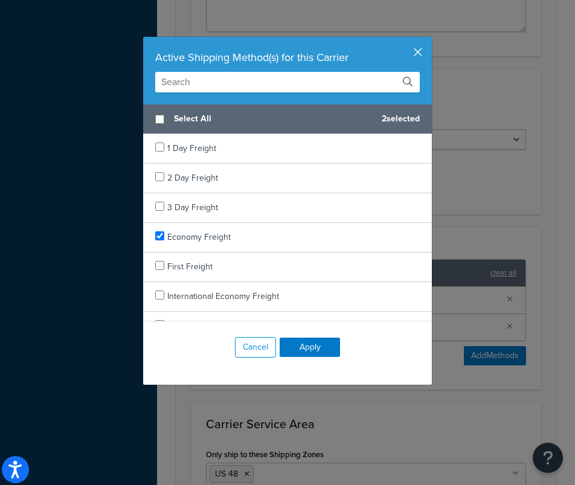
click at [429, 40] on button "button" at bounding box center [430, 38] width 3 height 3
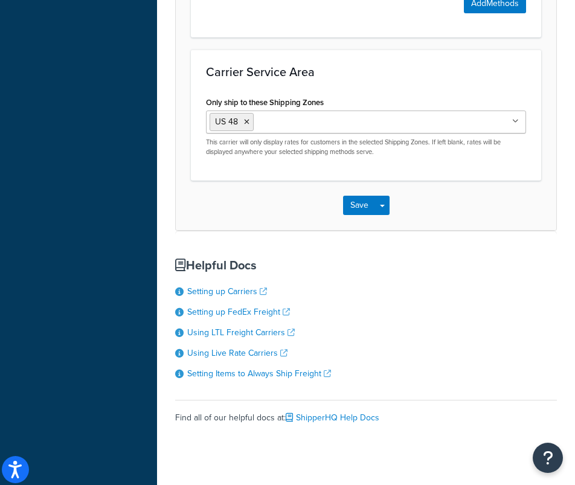
scroll to position [885, 0]
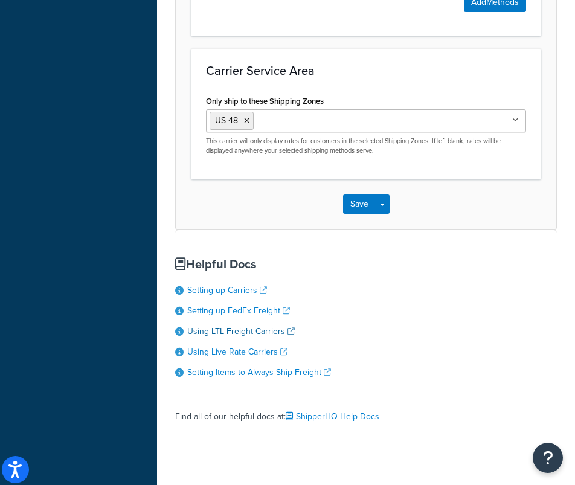
click at [248, 335] on link "Using LTL Freight Carriers" at bounding box center [240, 331] width 107 height 13
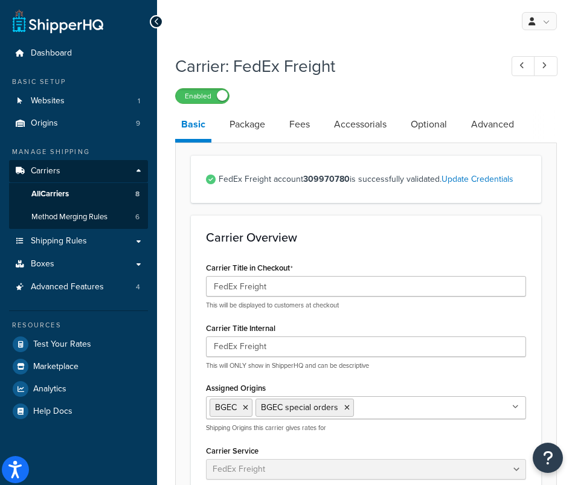
scroll to position [0, 0]
click at [74, 282] on span "Advanced Features" at bounding box center [67, 287] width 73 height 10
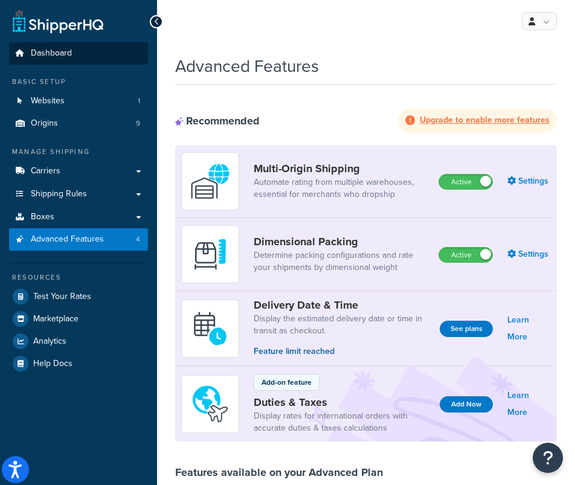
click at [51, 53] on span "Dashboard" at bounding box center [51, 53] width 41 height 10
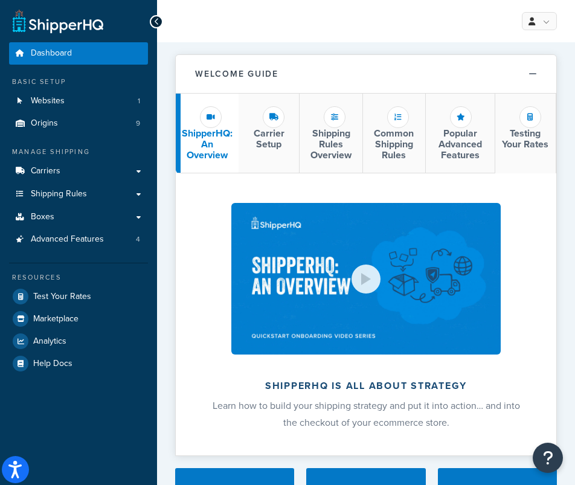
click at [45, 54] on span "Dashboard" at bounding box center [51, 53] width 41 height 10
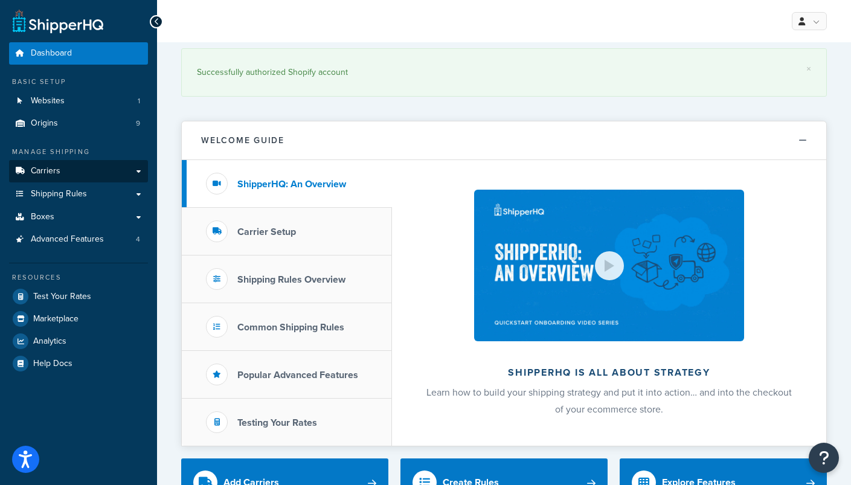
click at [27, 164] on link "Carriers" at bounding box center [78, 171] width 139 height 22
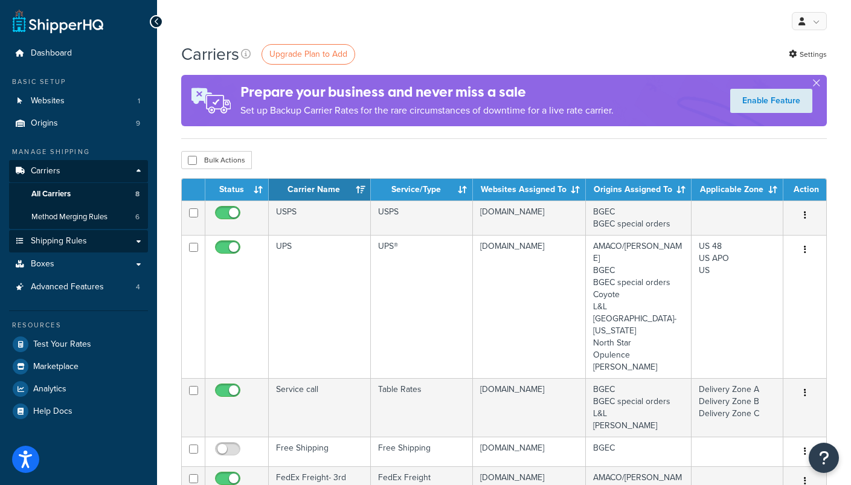
click at [57, 243] on span "Shipping Rules" at bounding box center [59, 241] width 56 height 10
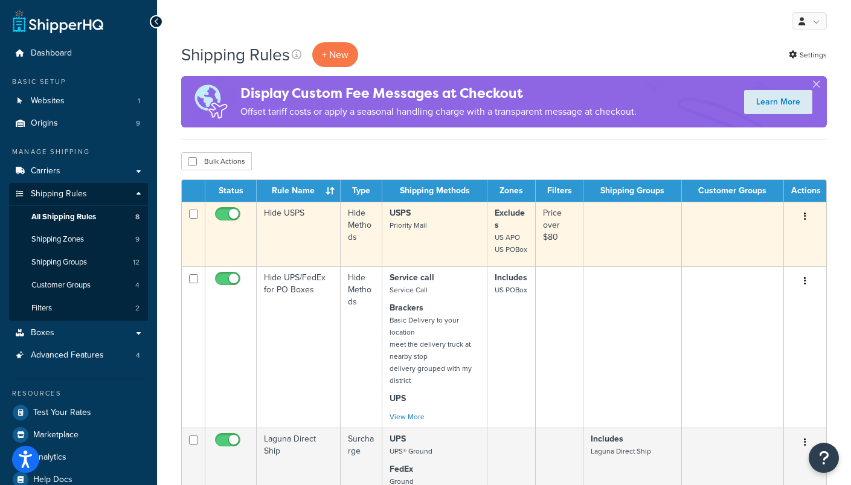
click at [805, 220] on icon "button" at bounding box center [805, 216] width 2 height 8
click at [743, 244] on link "Edit" at bounding box center [764, 239] width 95 height 25
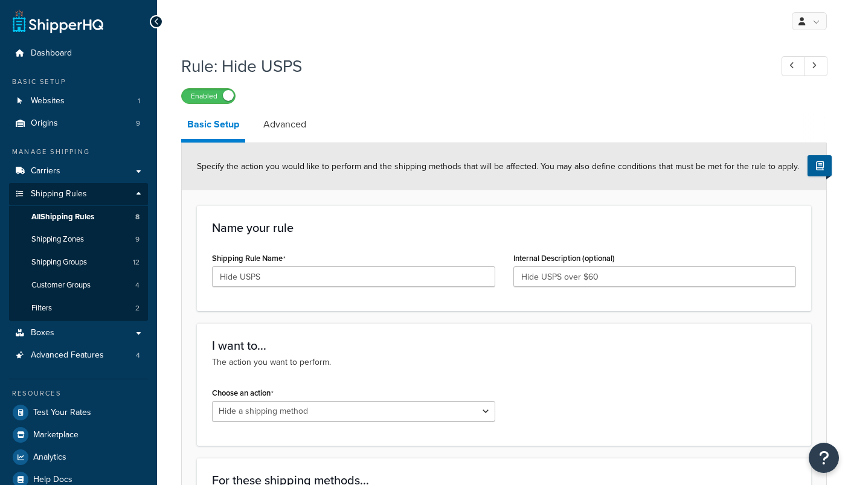
select select "HIDE"
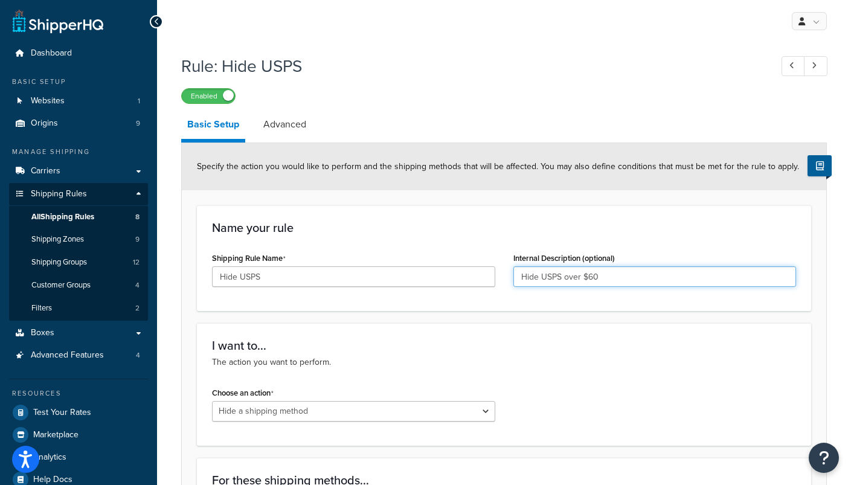
click at [598, 277] on input "Hide USPS over $60" at bounding box center [654, 276] width 283 height 21
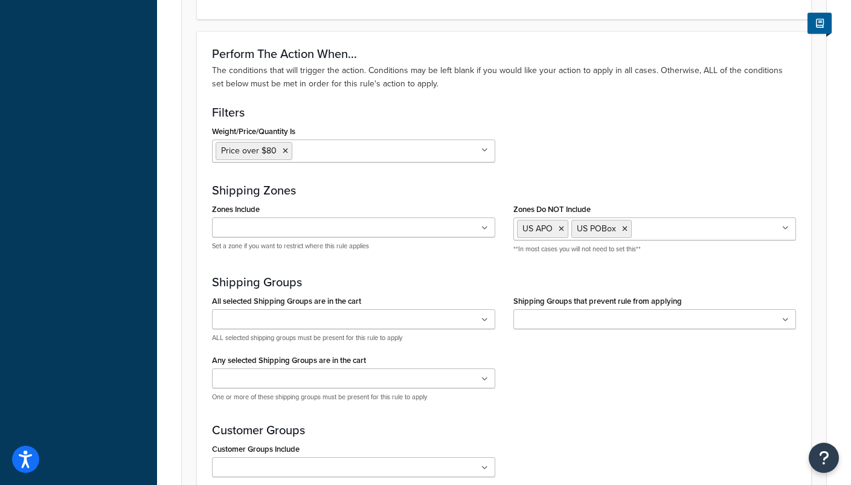
scroll to position [632, 0]
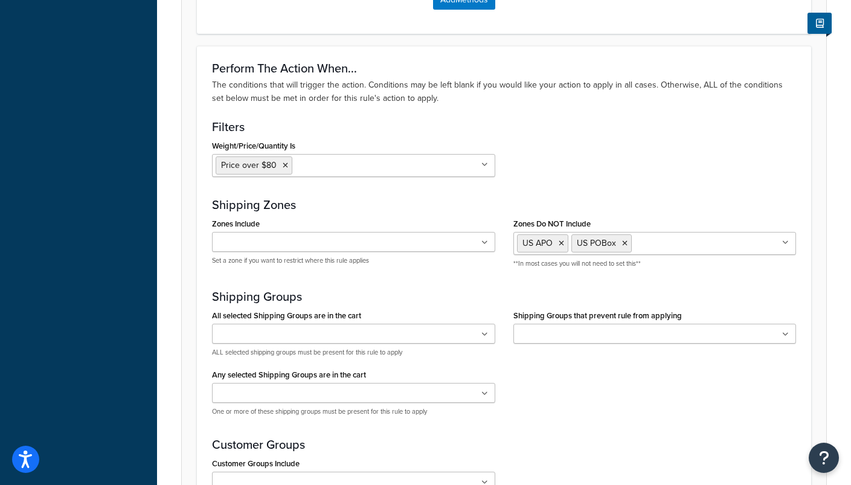
type input "Hide USPS over $75"
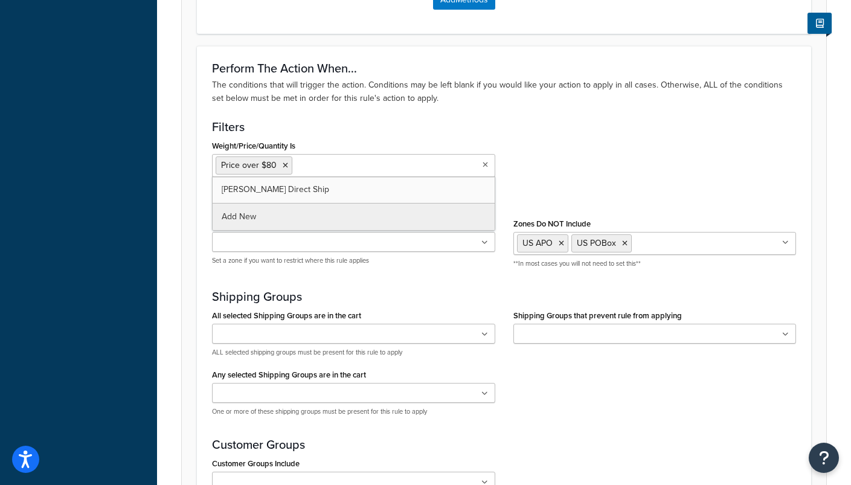
click at [303, 167] on input "Weight/Price/Quantity Is" at bounding box center [348, 164] width 107 height 13
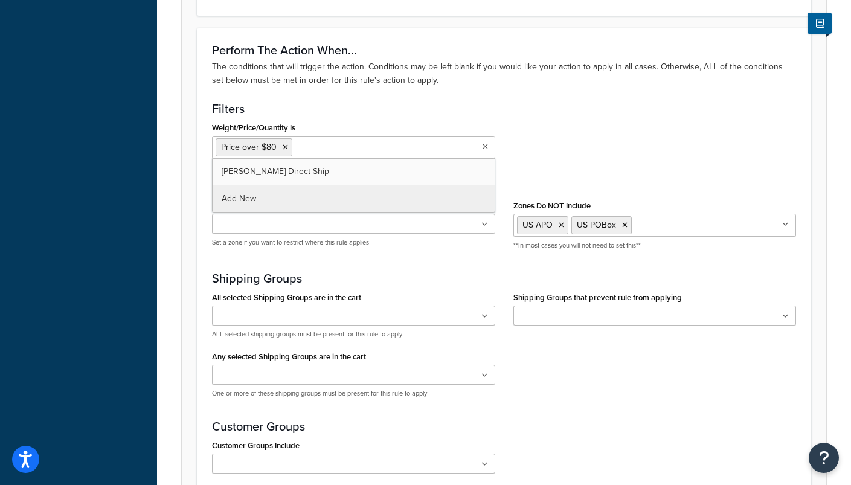
scroll to position [660, 0]
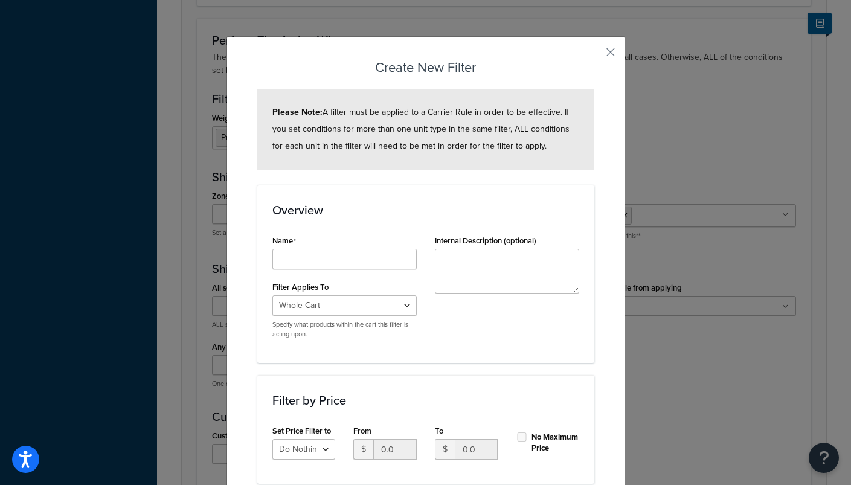
scroll to position [0, 0]
click at [594, 55] on button "button" at bounding box center [592, 56] width 3 height 3
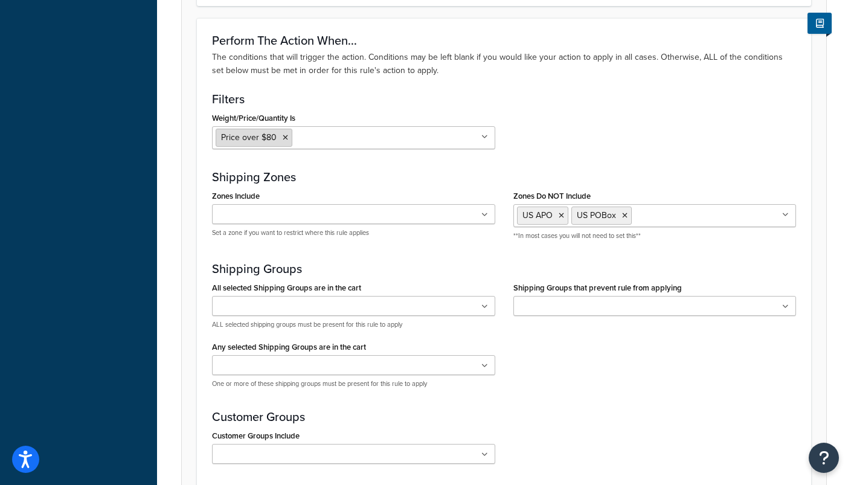
click at [233, 141] on span "Price over $80" at bounding box center [249, 137] width 56 height 13
click at [257, 139] on span "Price over $80" at bounding box center [249, 137] width 56 height 13
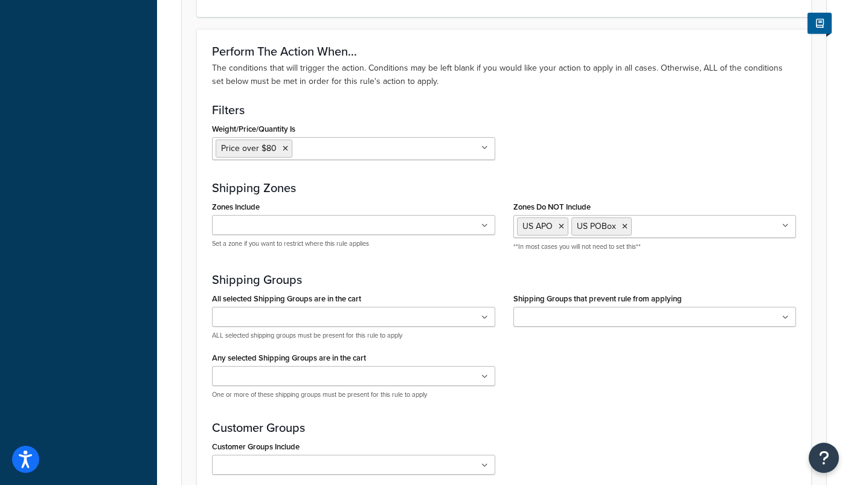
scroll to position [629, 0]
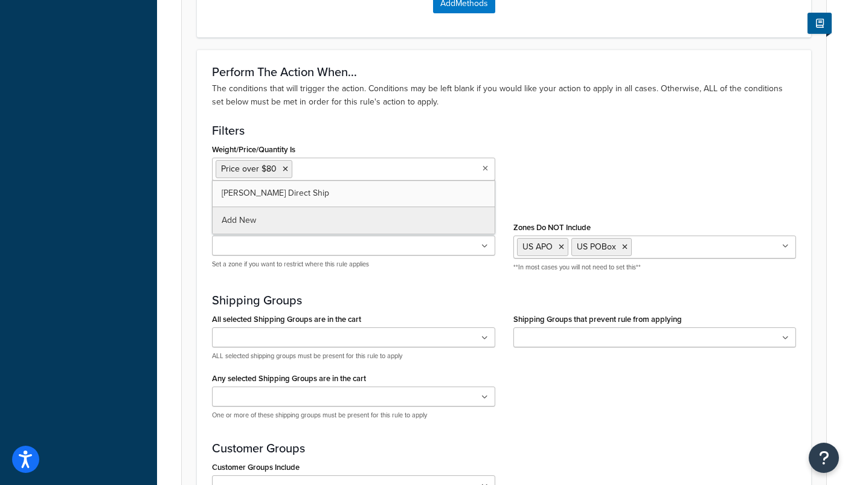
click at [307, 170] on input "Weight/Price/Quantity Is" at bounding box center [348, 168] width 107 height 13
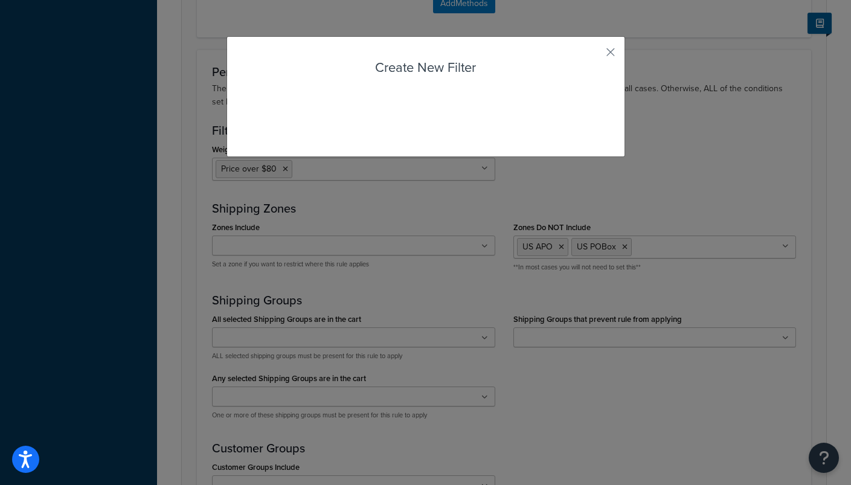
click at [277, 222] on div "Rule: Hide USPS Enabled Basic Setup Advanced Specify the action you would like …" at bounding box center [504, 16] width 694 height 1192
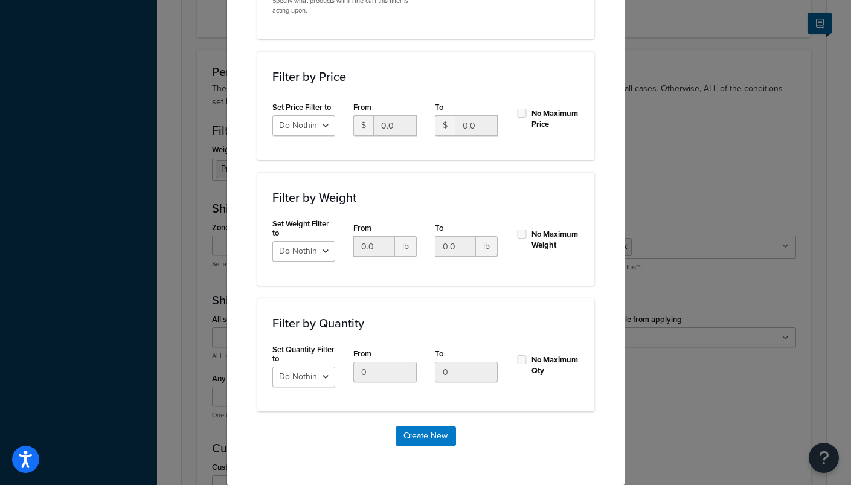
scroll to position [323, 0]
select select "range"
click at [393, 129] on input "0.0" at bounding box center [394, 126] width 43 height 21
type input "75"
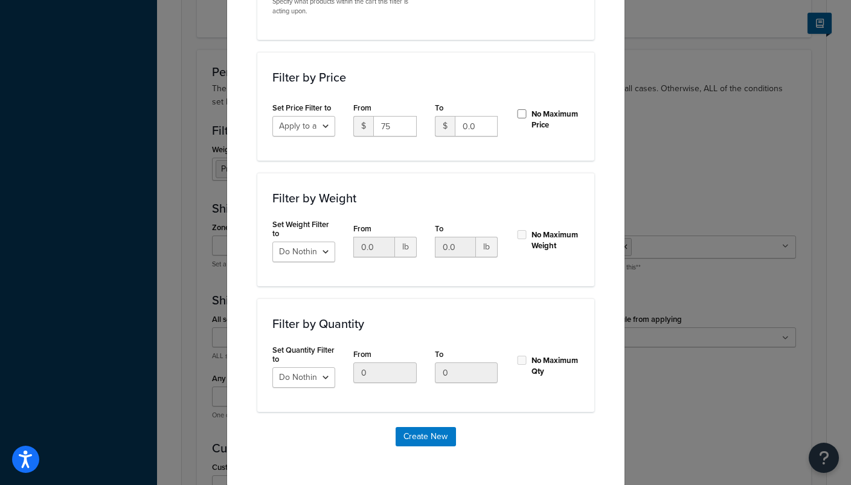
click at [501, 205] on div "Filter by Weight Set Weight Filter to Do Nothing Apply to a Range From 0.0 lb T…" at bounding box center [425, 230] width 337 height 114
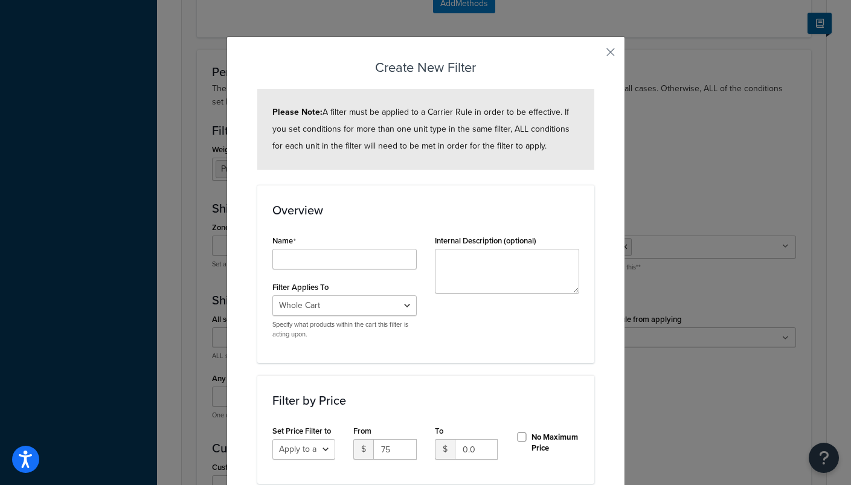
scroll to position [0, 0]
click at [617, 52] on div "Create New Filter Please Note: A filter must be applied to a Carrier Rule in or…" at bounding box center [425, 422] width 399 height 773
click at [594, 55] on button "button" at bounding box center [592, 56] width 3 height 3
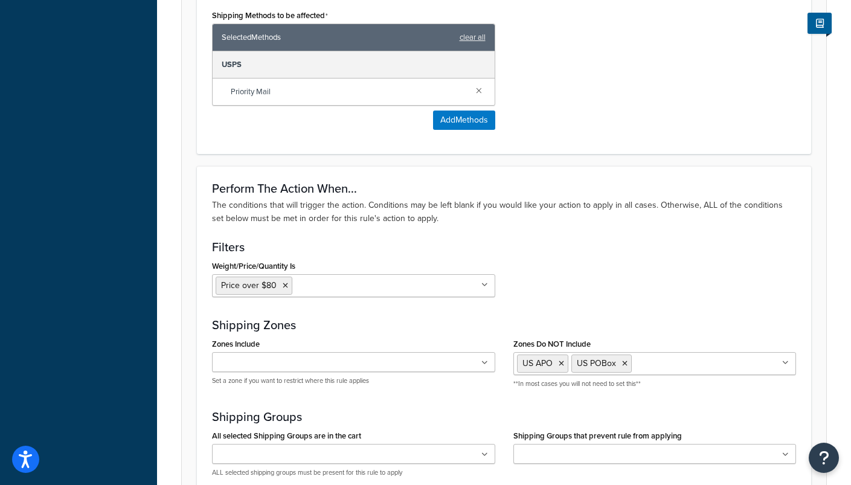
scroll to position [564, 0]
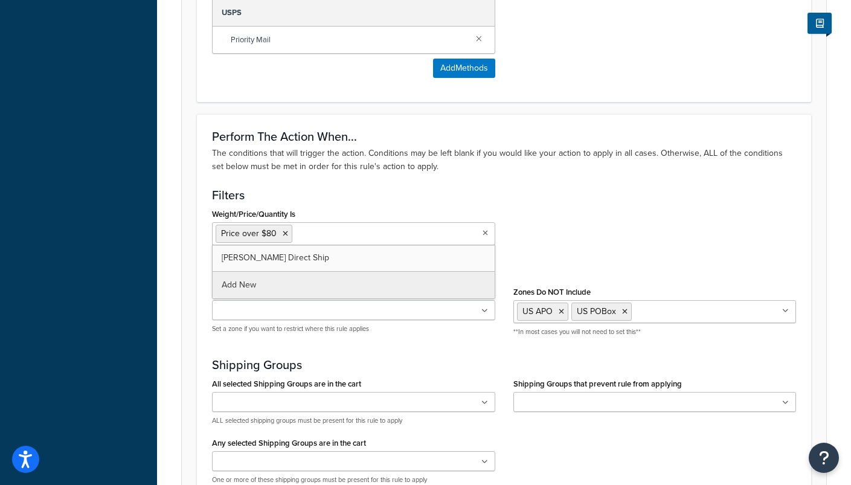
click at [312, 237] on input "Weight/Price/Quantity Is" at bounding box center [348, 232] width 107 height 13
click at [278, 287] on div "Rule: Hide USPS Enabled Basic Setup Advanced Specify the action you would like …" at bounding box center [504, 80] width 694 height 1192
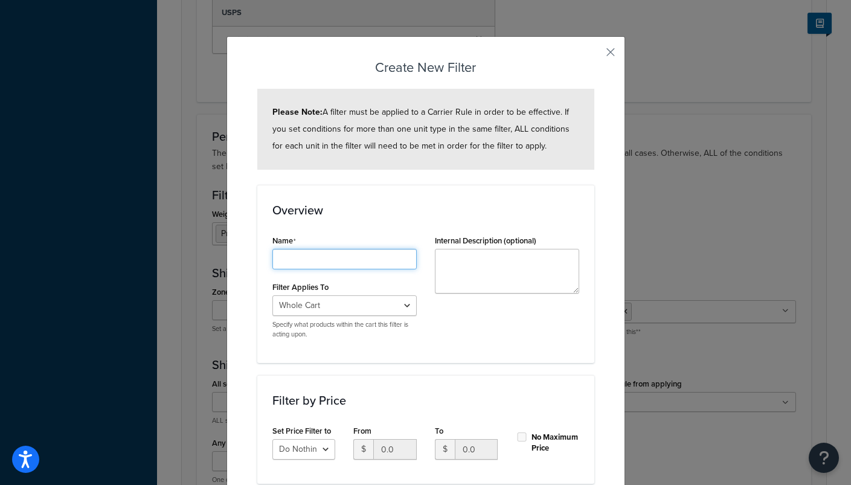
click at [326, 258] on input "Shipping Rule Name" at bounding box center [344, 259] width 144 height 21
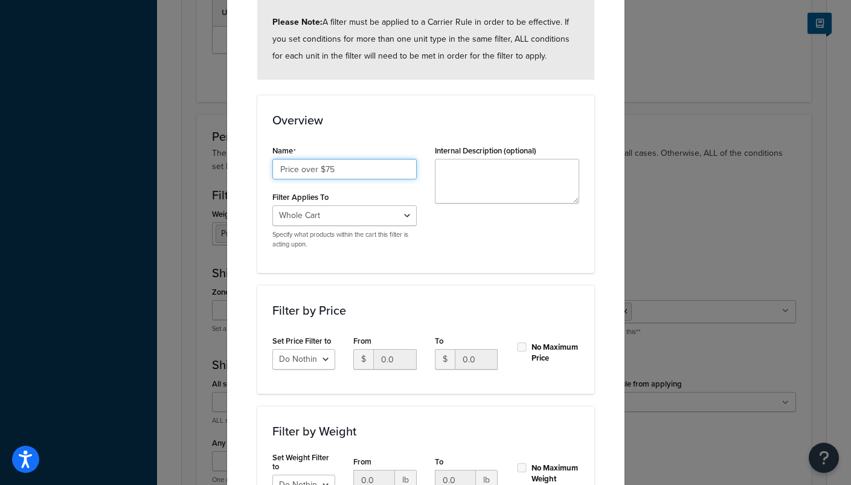
scroll to position [102, 0]
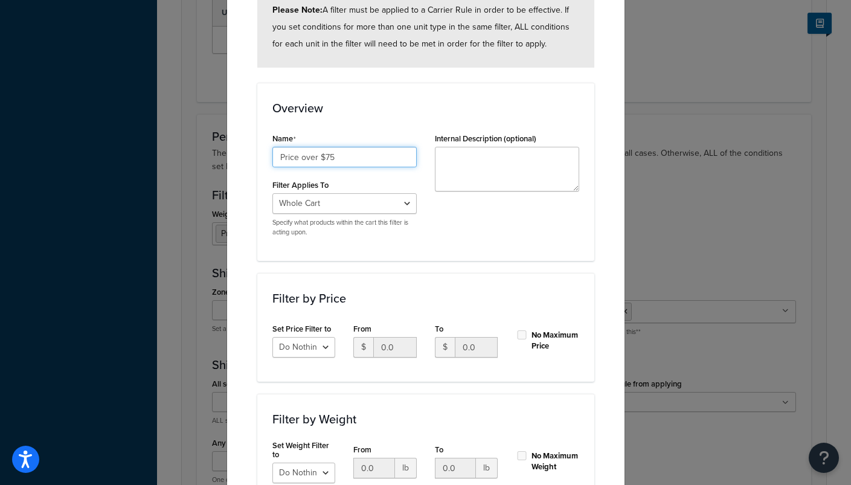
type input "Price over $75"
select select "range"
click at [381, 352] on input "0.0" at bounding box center [394, 347] width 43 height 21
type input "75"
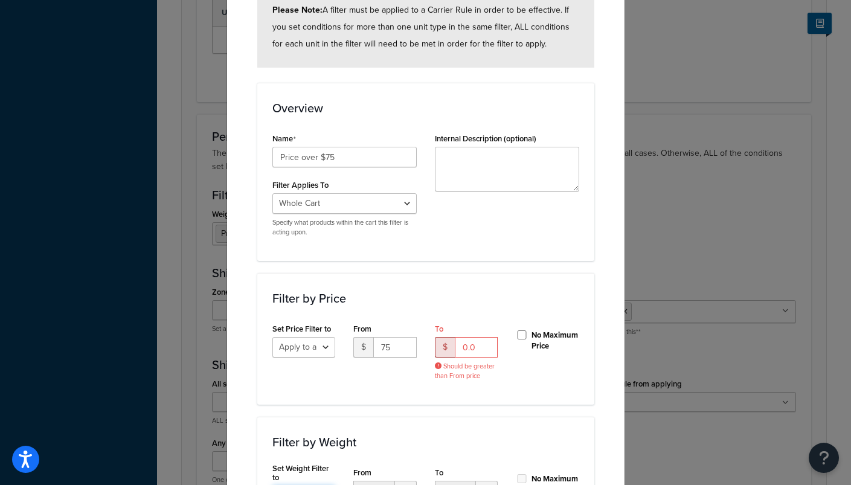
scroll to position [122, 0]
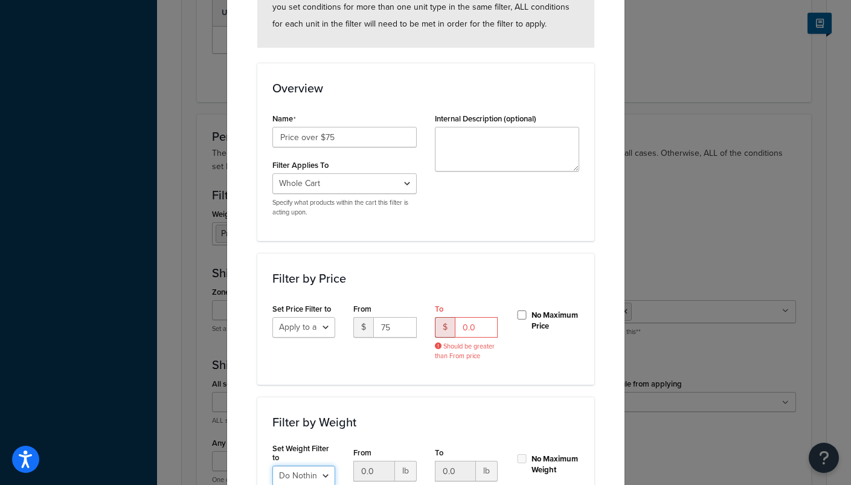
select select "range"
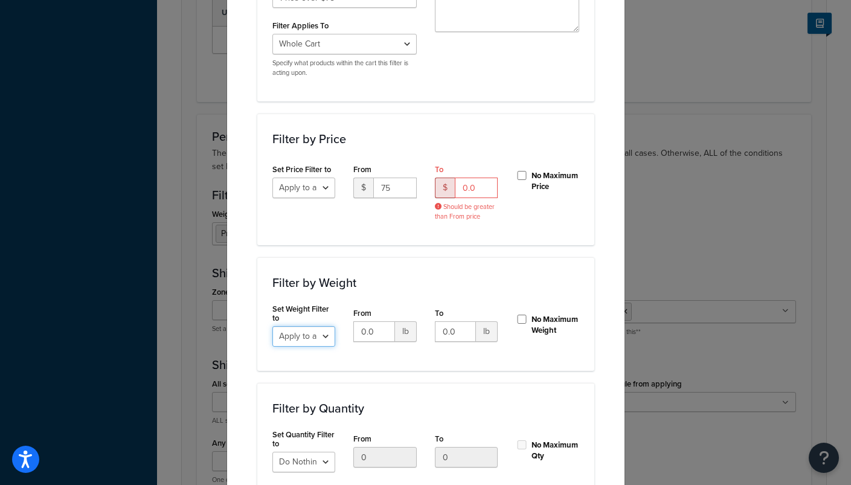
scroll to position [262, 0]
click at [364, 331] on input "0.0" at bounding box center [374, 331] width 42 height 21
click at [353, 330] on input "0.0" at bounding box center [374, 331] width 42 height 21
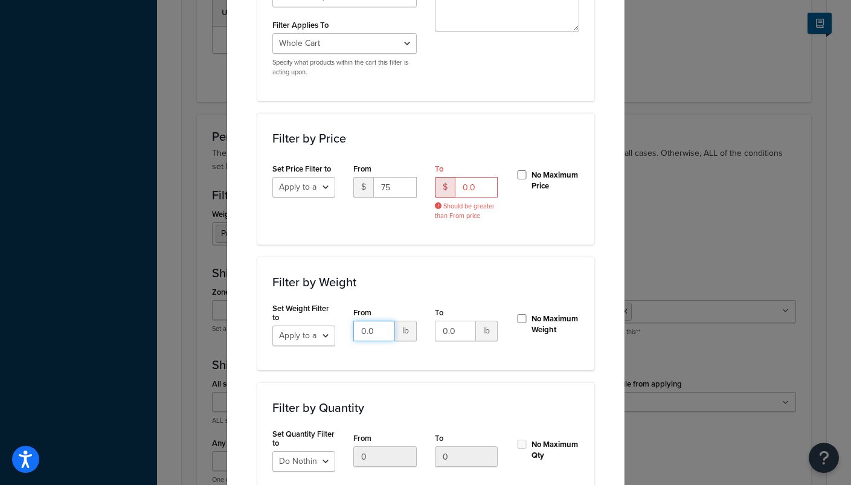
click at [353, 330] on input "0.0" at bounding box center [374, 331] width 42 height 21
type input "35"
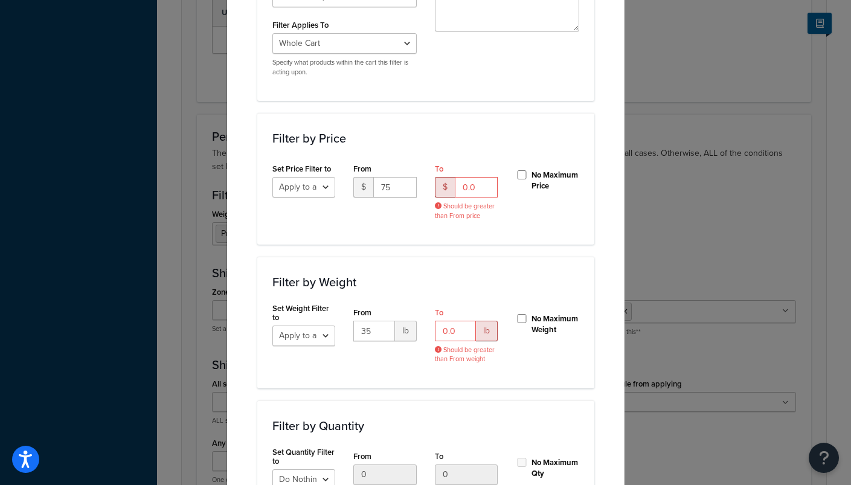
click at [429, 230] on div "Filter by Price Set Price Filter to Do Nothing Apply to a Range From $ 75 To $ …" at bounding box center [425, 179] width 337 height 132
click at [518, 172] on input "No Maximum Price" at bounding box center [522, 174] width 12 height 9
checkbox input "true"
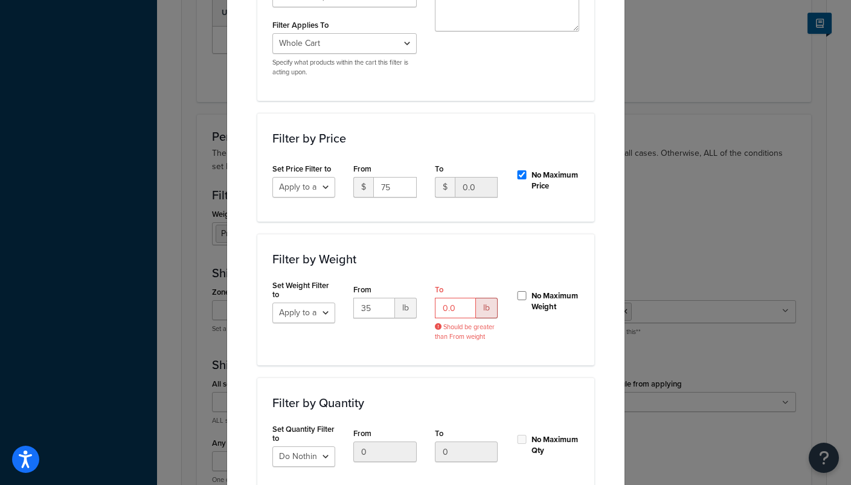
click at [518, 295] on input "No Maximum Weight" at bounding box center [522, 295] width 12 height 9
checkbox input "true"
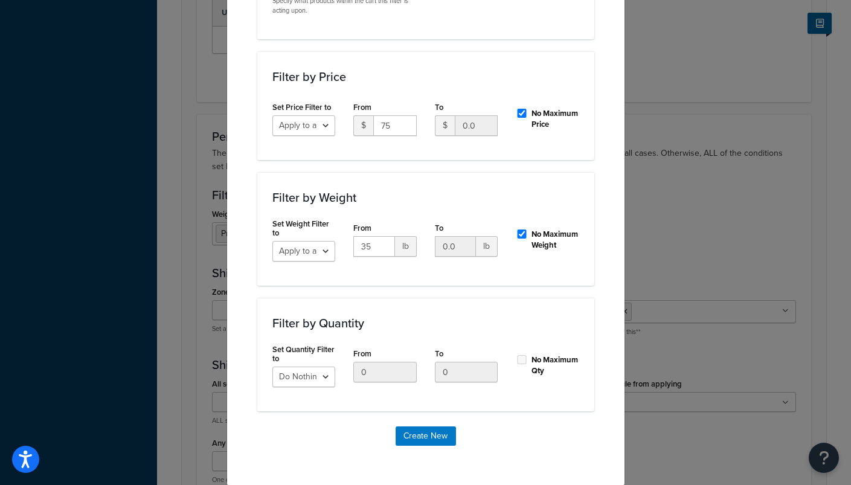
scroll to position [323, 0]
click at [437, 437] on button "Create New" at bounding box center [426, 436] width 60 height 19
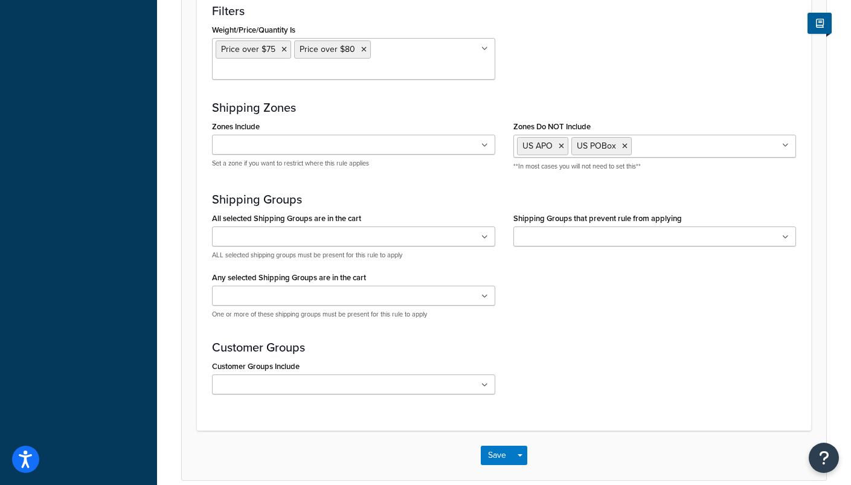
scroll to position [819, 0]
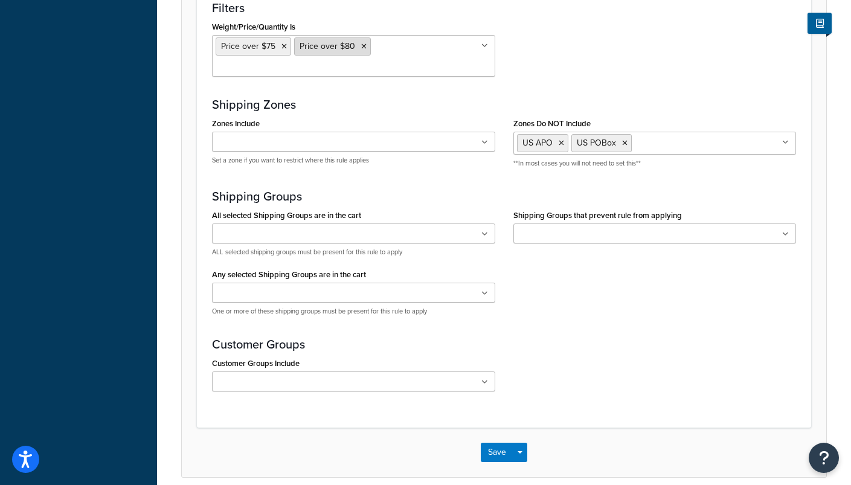
click at [364, 48] on icon at bounding box center [363, 46] width 5 height 7
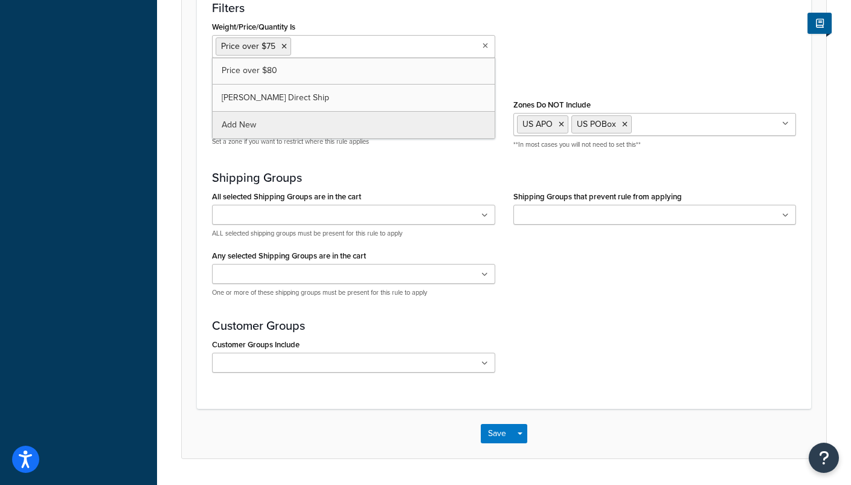
click at [342, 52] on input "Weight/Price/Quantity Is" at bounding box center [347, 45] width 107 height 13
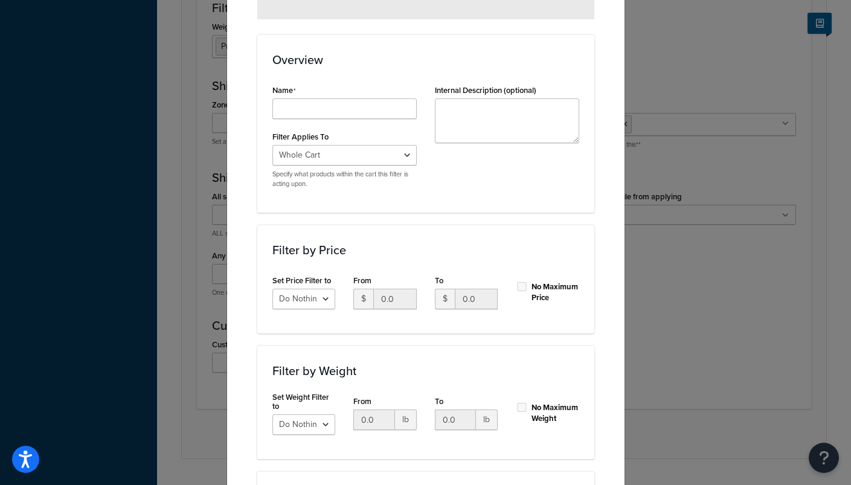
scroll to position [301, 0]
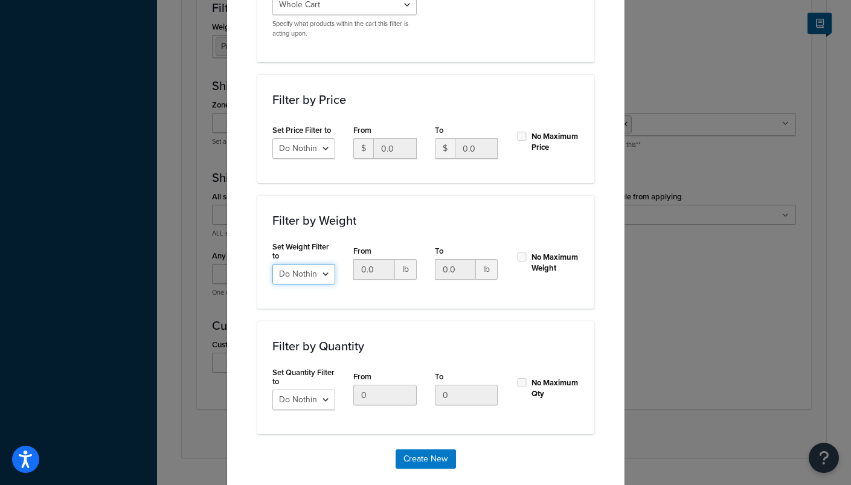
select select "range"
click at [365, 268] on input "0.0" at bounding box center [374, 269] width 42 height 21
click at [383, 267] on input "1" at bounding box center [374, 269] width 42 height 21
click at [383, 267] on input "2" at bounding box center [374, 269] width 42 height 21
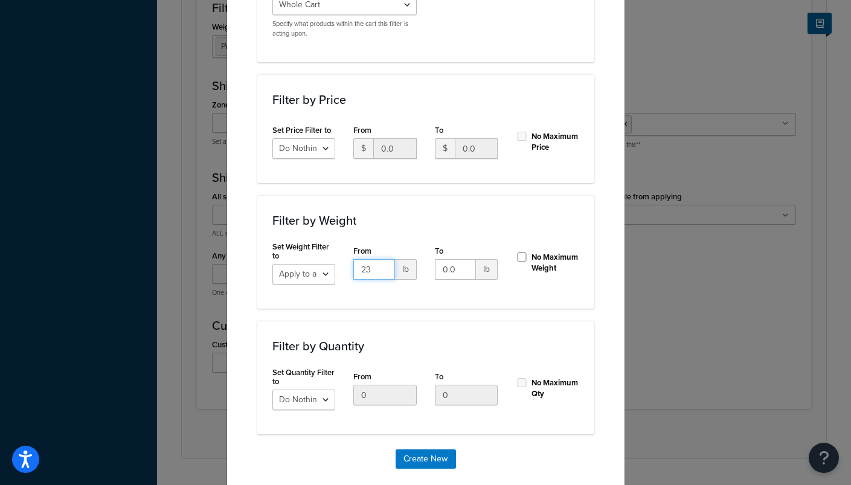
type input "2"
type input "35"
click at [520, 254] on input "No Maximum Weight" at bounding box center [522, 256] width 12 height 9
checkbox input "true"
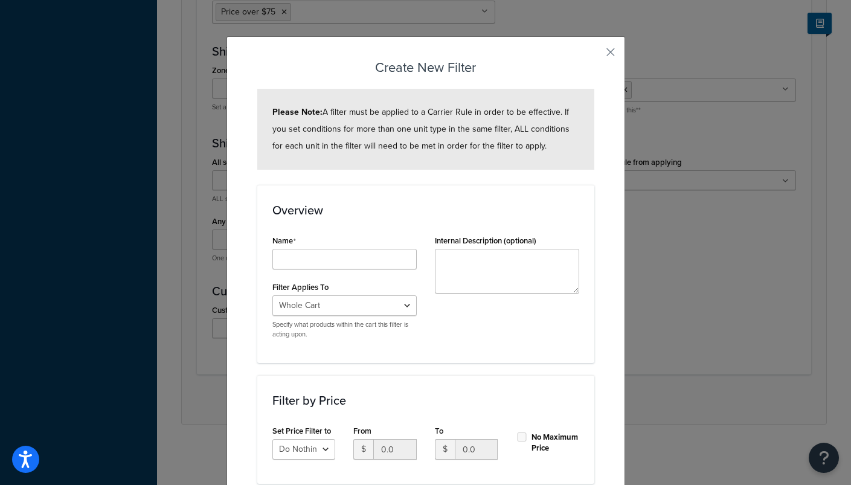
scroll to position [0, 0]
click at [375, 260] on input "Shipping Rule Name" at bounding box center [344, 259] width 144 height 21
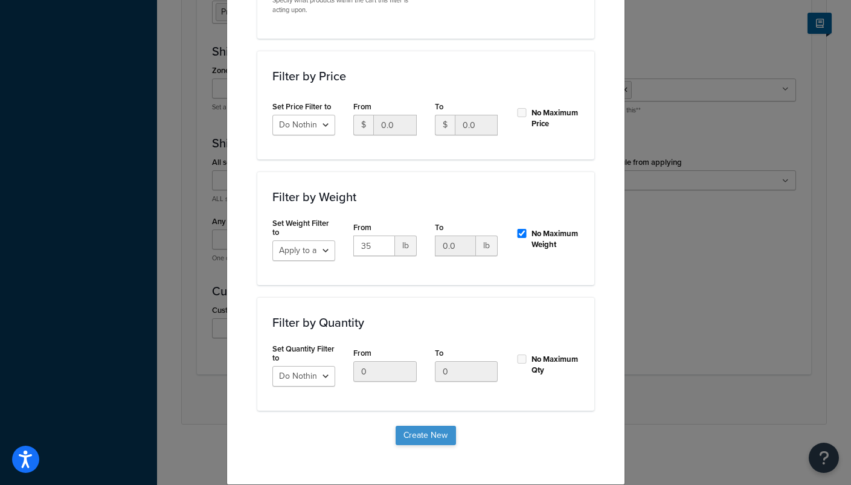
scroll to position [323, 0]
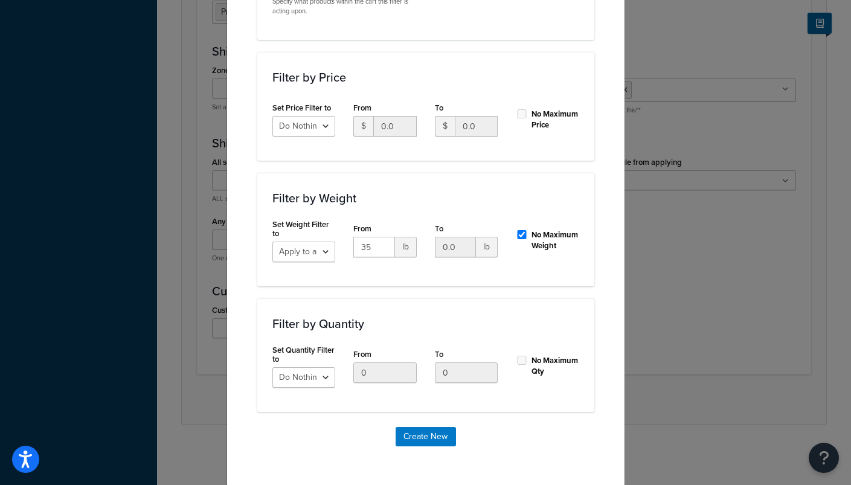
click at [411, 434] on div "Create New" at bounding box center [425, 437] width 337 height 50
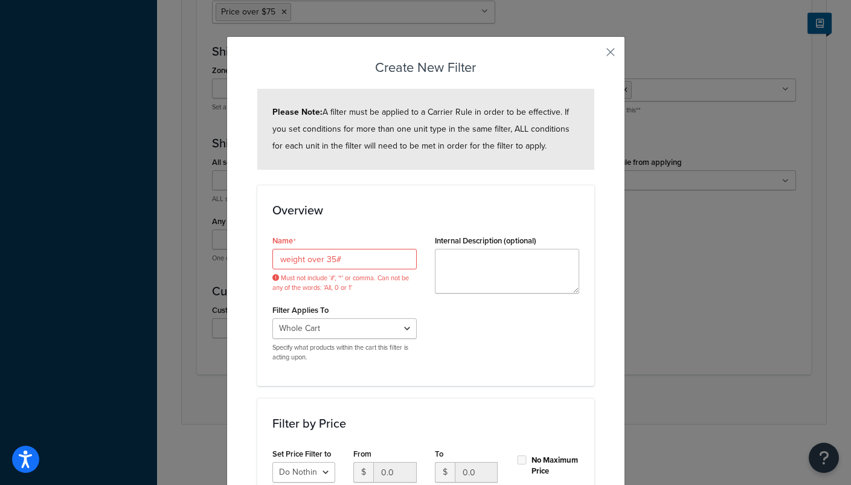
scroll to position [0, 0]
click at [380, 260] on input "weight over 35#" at bounding box center [344, 259] width 144 height 21
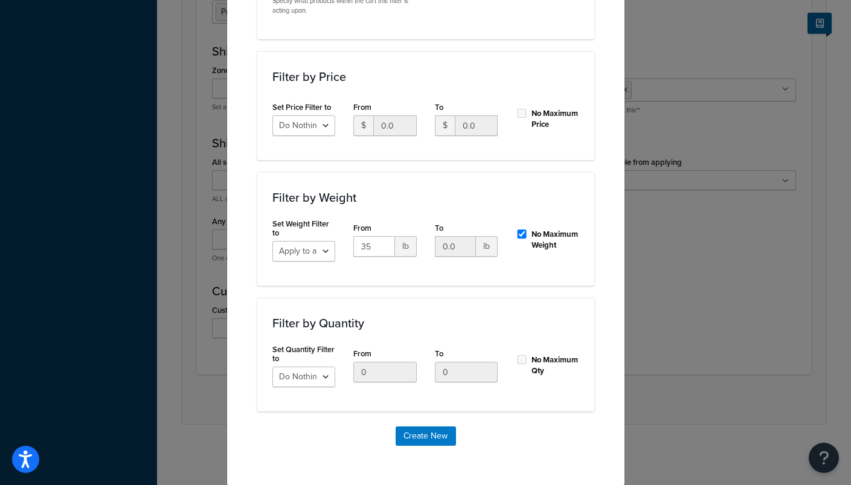
scroll to position [323, 0]
type input "weight over 35"
click at [438, 434] on button "Create New" at bounding box center [426, 436] width 60 height 19
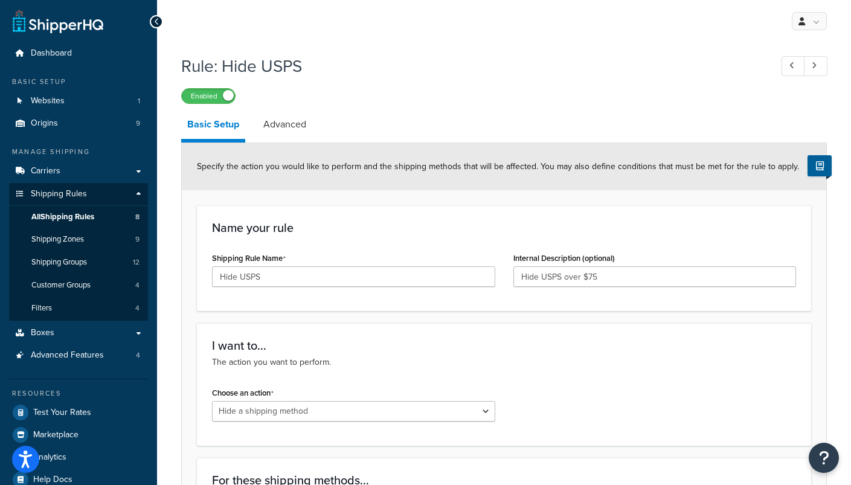
scroll to position [0, 0]
click at [621, 273] on input "Hide USPS over $75" at bounding box center [654, 276] width 283 height 21
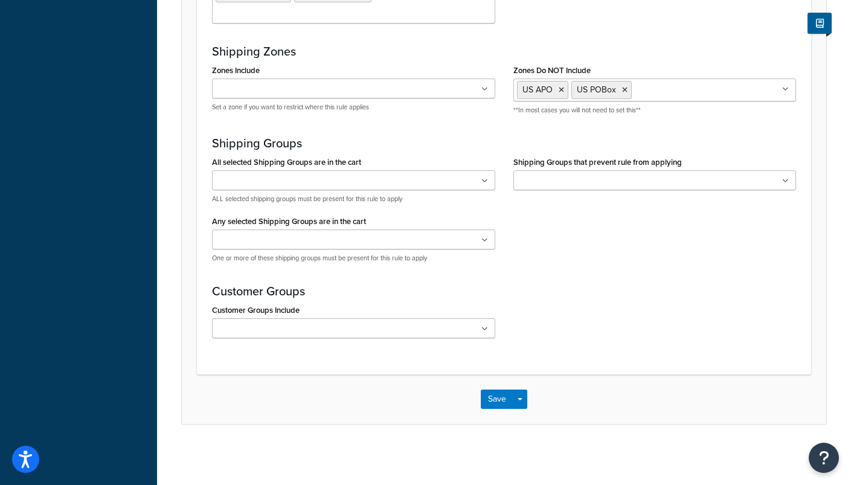
scroll to position [804, 0]
type input "Hide USPS over $75 or 35lbs"
click at [500, 396] on button "Save" at bounding box center [497, 399] width 33 height 19
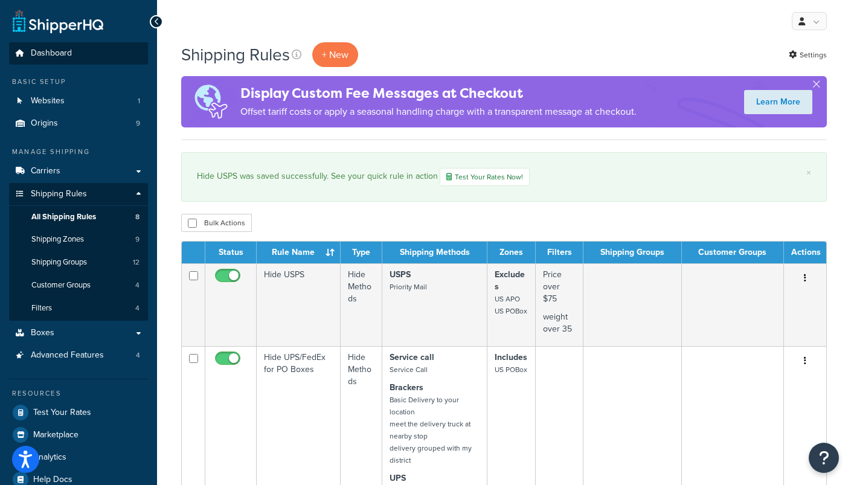
click at [64, 48] on span "Dashboard" at bounding box center [51, 53] width 41 height 10
